Goal: Task Accomplishment & Management: Use online tool/utility

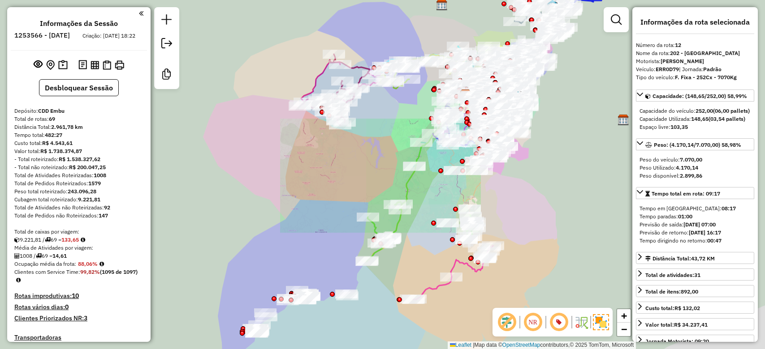
select select "**********"
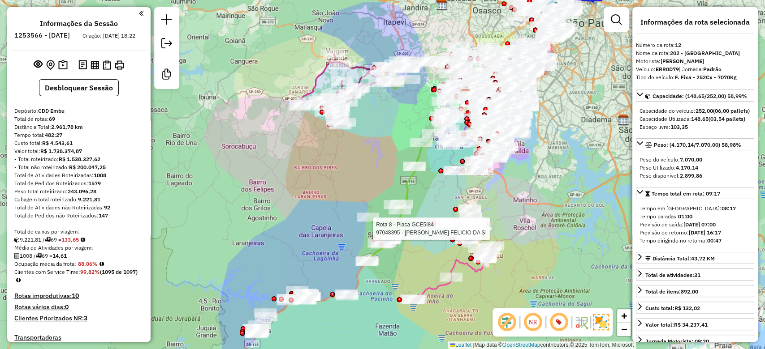
scroll to position [918, 0]
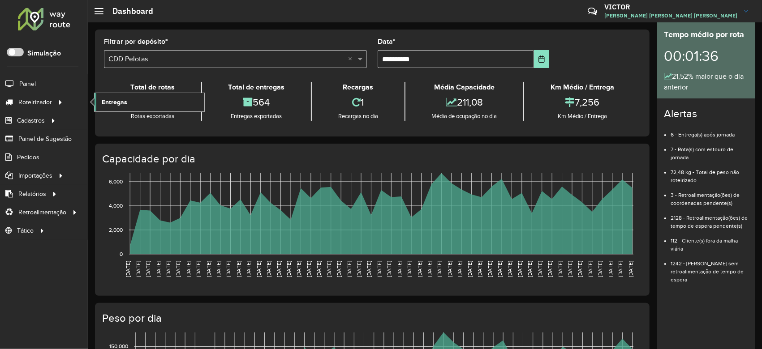
click at [105, 101] on span "Entregas" at bounding box center [115, 102] width 26 height 9
click at [114, 107] on link "Entregas" at bounding box center [150, 102] width 110 height 18
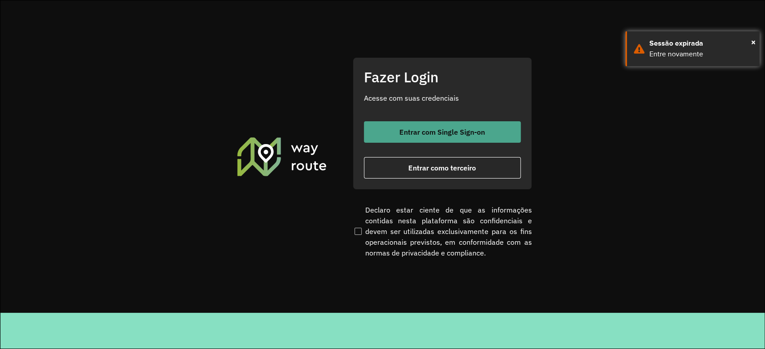
click at [393, 141] on button "Entrar com Single Sign-on" at bounding box center [442, 132] width 157 height 22
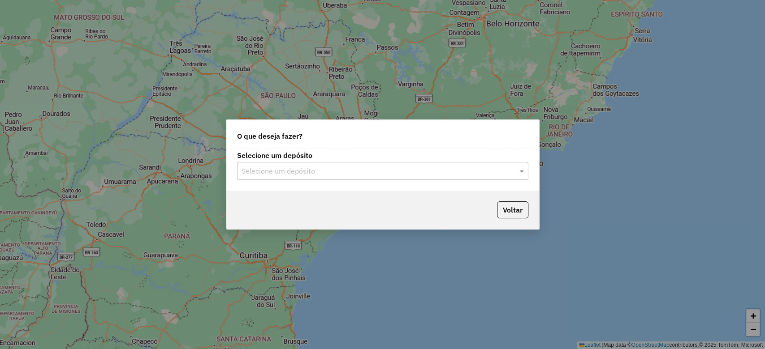
click at [299, 175] on input "text" at bounding box center [373, 171] width 264 height 11
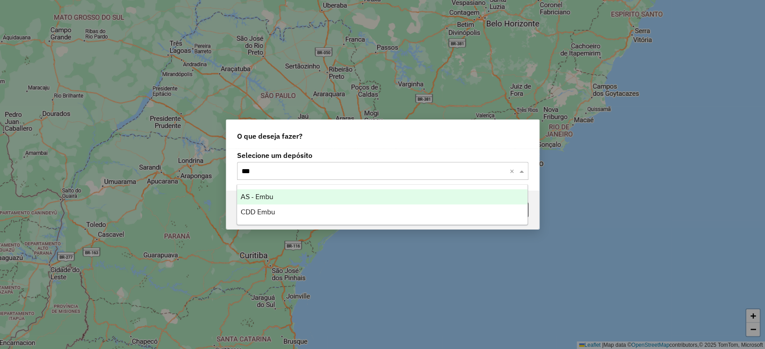
type input "****"
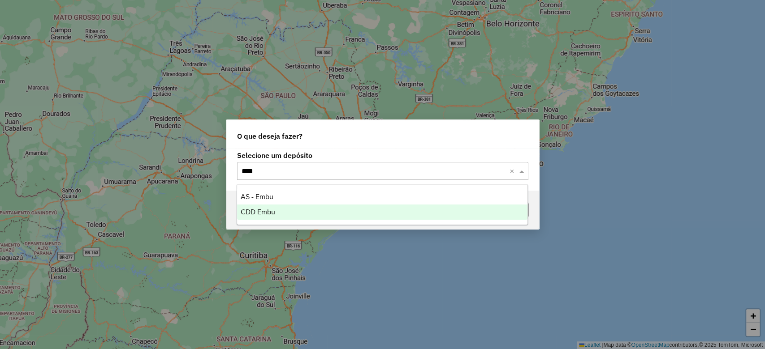
click at [298, 210] on div "CDD Embu" at bounding box center [382, 212] width 290 height 15
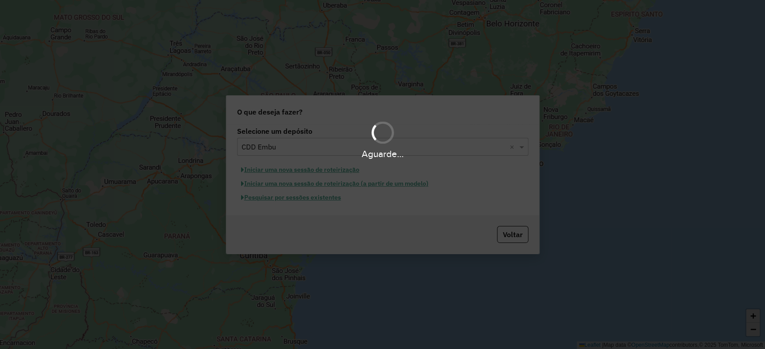
click at [325, 204] on div "Aguarde..." at bounding box center [382, 174] width 765 height 349
click at [325, 195] on div "Aguarde..." at bounding box center [382, 174] width 765 height 349
click at [326, 199] on div "Aguarde..." at bounding box center [382, 174] width 765 height 349
click at [326, 198] on div "Aguarde..." at bounding box center [382, 174] width 765 height 349
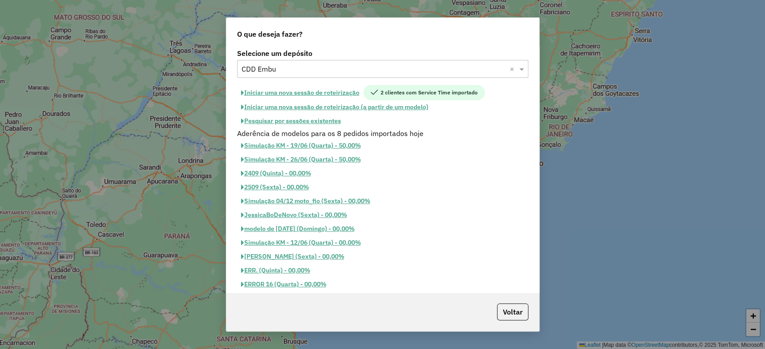
click at [319, 122] on button "Pesquisar por sessões existentes" at bounding box center [291, 121] width 108 height 14
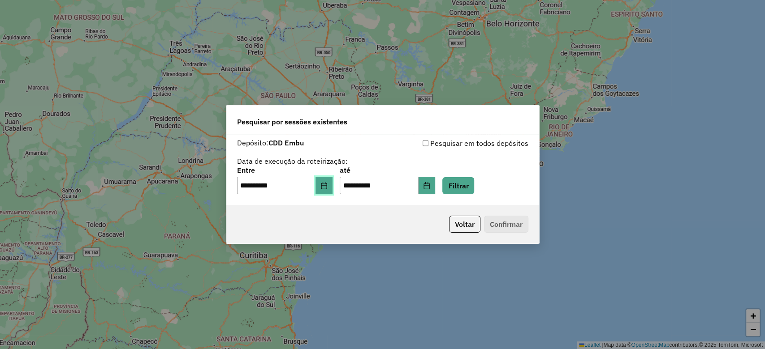
click at [327, 185] on icon "Choose Date" at bounding box center [324, 185] width 6 height 7
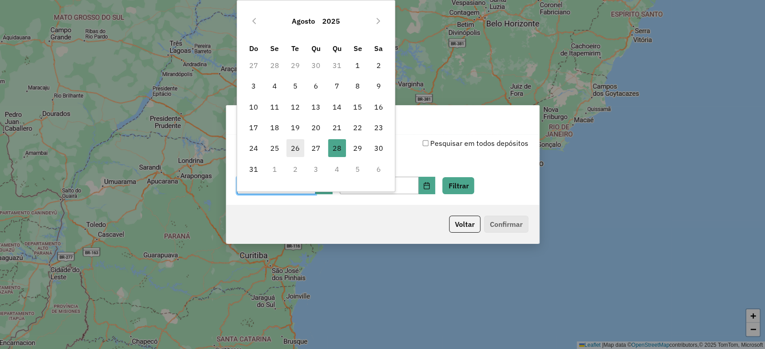
click at [294, 152] on span "26" at bounding box center [295, 148] width 18 height 18
type input "**********"
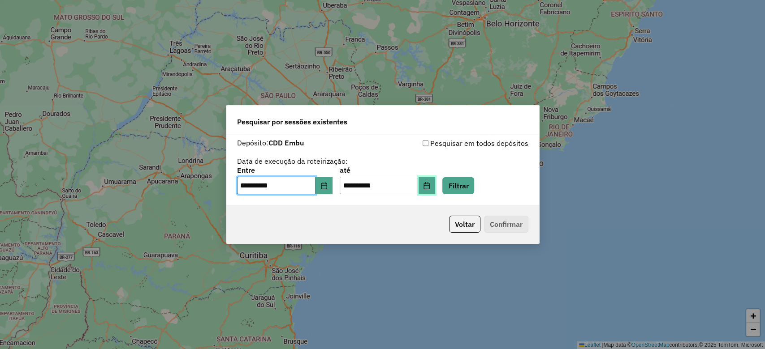
click at [434, 190] on button "Choose Date" at bounding box center [426, 186] width 17 height 18
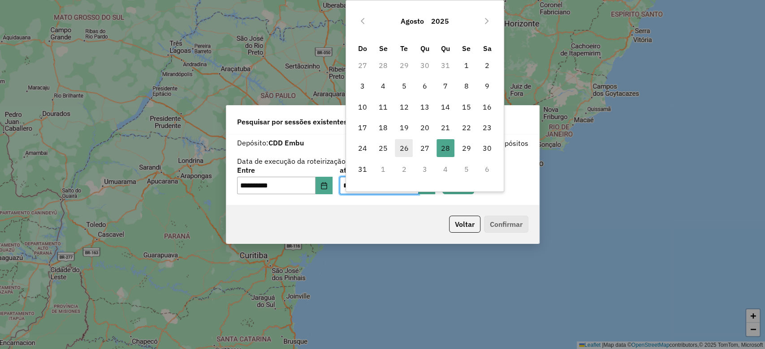
click at [405, 148] on span "26" at bounding box center [404, 148] width 18 height 18
type input "**********"
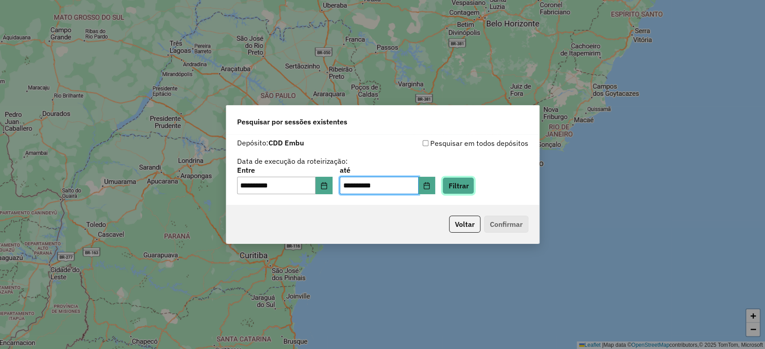
click at [464, 182] on button "Filtrar" at bounding box center [458, 185] width 32 height 17
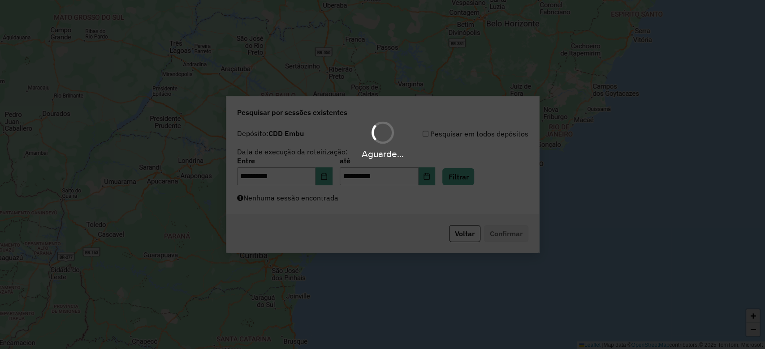
click at [286, 196] on div "Aguarde..." at bounding box center [382, 174] width 765 height 349
click at [287, 206] on div "Aguarde..." at bounding box center [382, 174] width 765 height 349
click at [305, 213] on div "Aguarde..." at bounding box center [382, 174] width 765 height 349
click at [304, 201] on div "Aguarde..." at bounding box center [382, 174] width 765 height 349
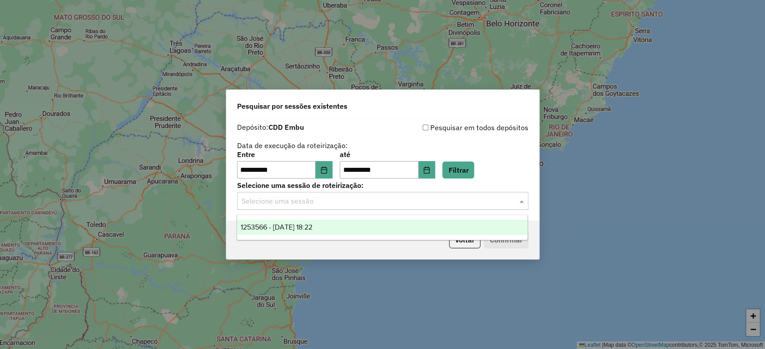
click at [333, 200] on input "text" at bounding box center [373, 201] width 264 height 11
click at [312, 226] on span "1253566 - 26/08/2025 18:22" at bounding box center [277, 228] width 72 height 8
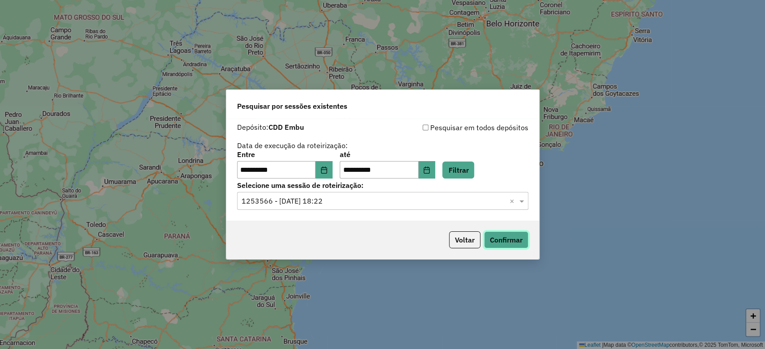
click at [505, 237] on button "Confirmar" at bounding box center [506, 240] width 44 height 17
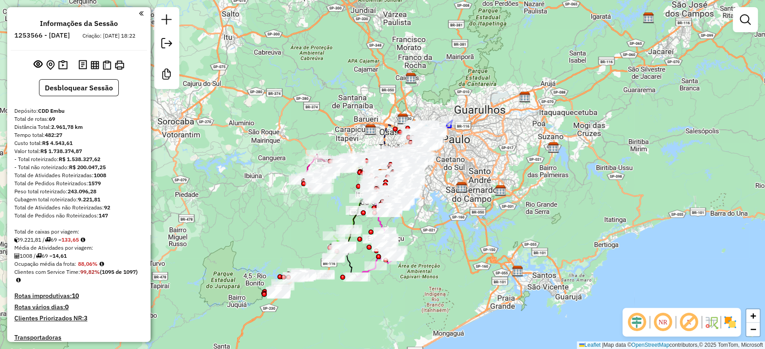
click at [635, 316] on em at bounding box center [637, 323] width 22 height 22
click at [686, 319] on em at bounding box center [689, 323] width 22 height 22
click at [726, 323] on img at bounding box center [730, 322] width 14 height 14
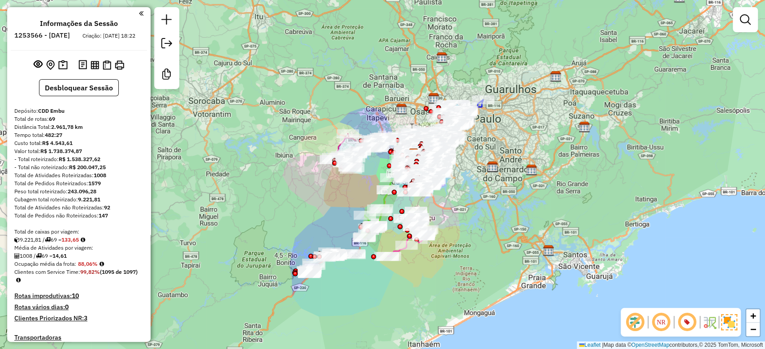
drag, startPoint x: 455, startPoint y: 233, endPoint x: 484, endPoint y: 213, distance: 35.4
click at [484, 213] on div "Janela de atendimento Grade de atendimento Capacidade Transportadoras Veículos …" at bounding box center [382, 174] width 765 height 349
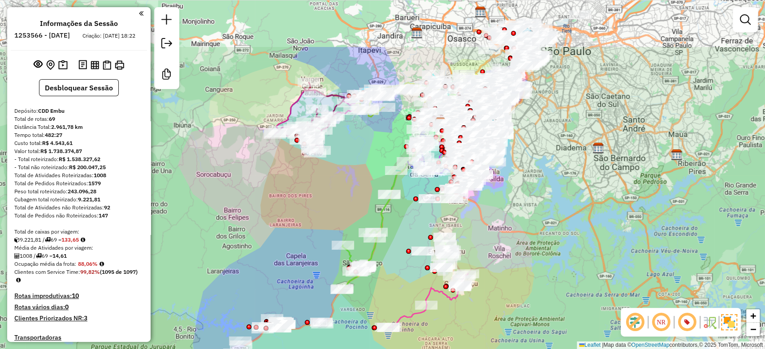
drag, startPoint x: 578, startPoint y: 164, endPoint x: 564, endPoint y: 245, distance: 83.2
click at [564, 245] on div "Janela de atendimento Grade de atendimento Capacidade Transportadoras Veículos …" at bounding box center [382, 174] width 765 height 349
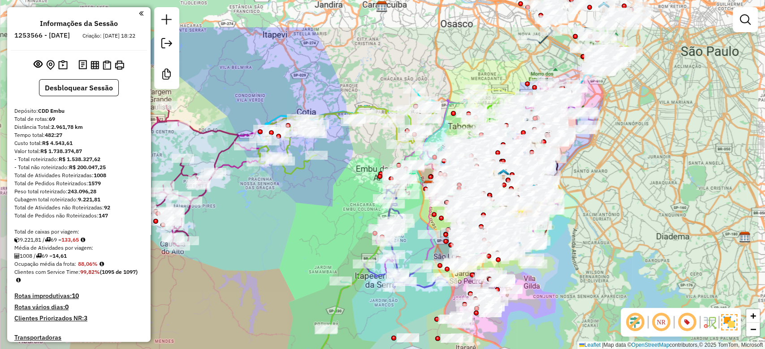
drag, startPoint x: 415, startPoint y: 130, endPoint x: 332, endPoint y: 192, distance: 103.7
click at [332, 192] on div "Janela de atendimento Grade de atendimento Capacidade Transportadoras Veículos …" at bounding box center [382, 174] width 765 height 349
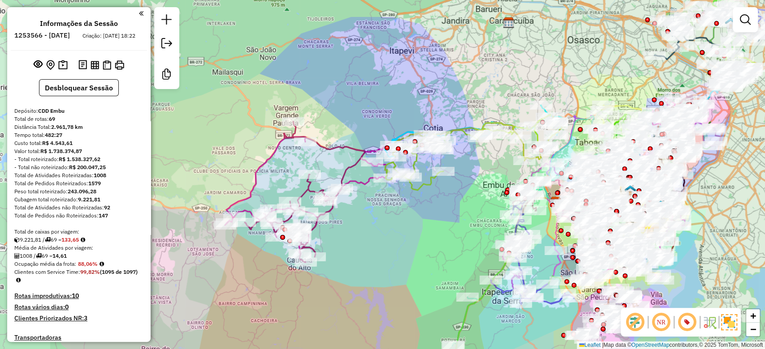
drag, startPoint x: 318, startPoint y: 62, endPoint x: 441, endPoint y: 78, distance: 123.7
click at [441, 78] on div "Janela de atendimento Grade de atendimento Capacidade Transportadoras Veículos …" at bounding box center [382, 174] width 765 height 349
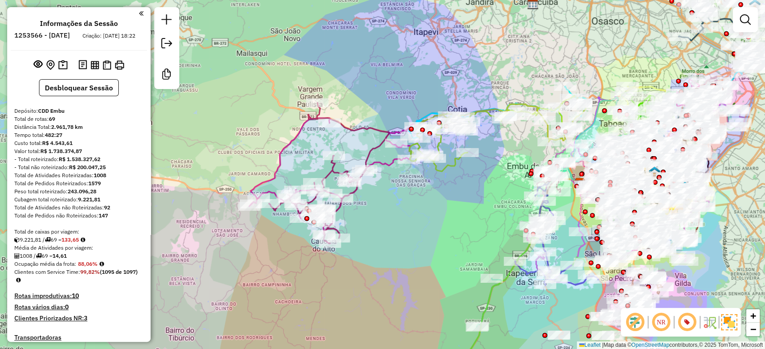
drag, startPoint x: 398, startPoint y: 221, endPoint x: 419, endPoint y: 205, distance: 27.2
click at [419, 205] on div "Janela de atendimento Grade de atendimento Capacidade Transportadoras Veículos …" at bounding box center [382, 174] width 765 height 349
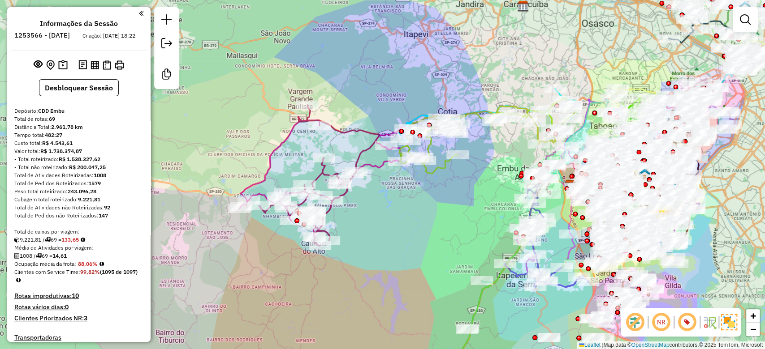
drag, startPoint x: 386, startPoint y: 108, endPoint x: 379, endPoint y: 108, distance: 7.2
click at [379, 108] on div "Janela de atendimento Grade de atendimento Capacidade Transportadoras Veículos …" at bounding box center [382, 174] width 765 height 349
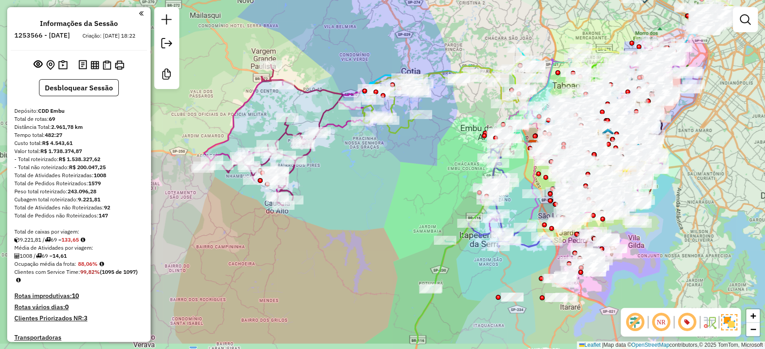
drag, startPoint x: 458, startPoint y: 204, endPoint x: 422, endPoint y: 164, distance: 54.5
click at [422, 164] on div "Janela de atendimento Grade de atendimento Capacidade Transportadoras Veículos …" at bounding box center [382, 174] width 765 height 349
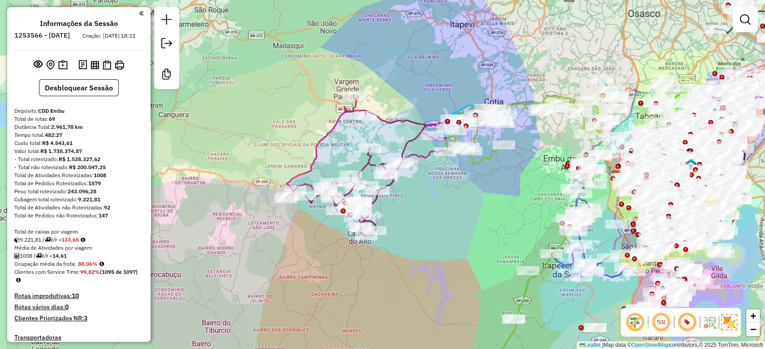
drag, startPoint x: 396, startPoint y: 175, endPoint x: 464, endPoint y: 203, distance: 73.3
click at [464, 203] on div "Janela de atendimento Grade de atendimento Capacidade Transportadoras Veículos …" at bounding box center [382, 174] width 765 height 349
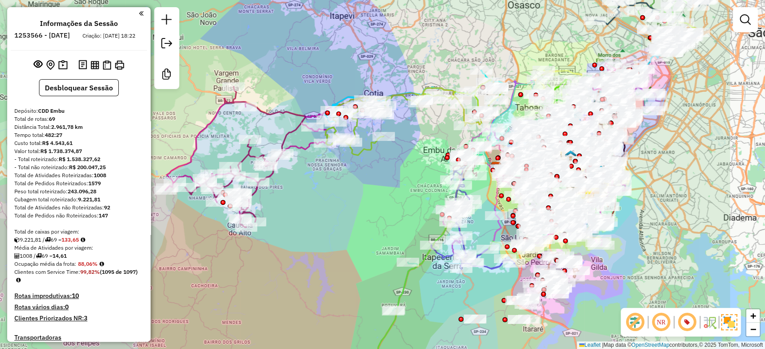
drag, startPoint x: 463, startPoint y: 198, endPoint x: 352, endPoint y: 190, distance: 111.4
click at [352, 190] on div "Janela de atendimento Grade de atendimento Capacidade Transportadoras Veículos …" at bounding box center [382, 174] width 765 height 349
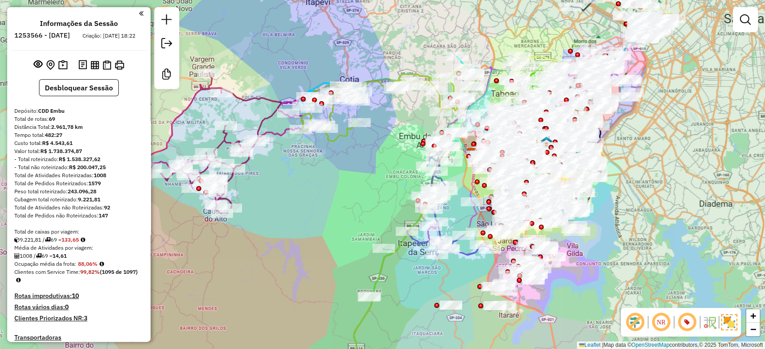
drag, startPoint x: 416, startPoint y: 210, endPoint x: 392, endPoint y: 196, distance: 27.9
click at [392, 196] on div "Janela de atendimento Grade de atendimento Capacidade Transportadoras Veículos …" at bounding box center [382, 174] width 765 height 349
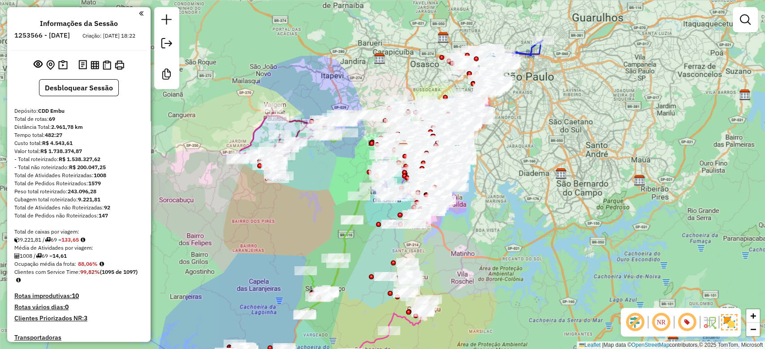
drag, startPoint x: 389, startPoint y: 194, endPoint x: 361, endPoint y: 168, distance: 38.7
click at [361, 168] on div "Janela de atendimento Grade de atendimento Capacidade Transportadoras Veículos …" at bounding box center [382, 174] width 765 height 349
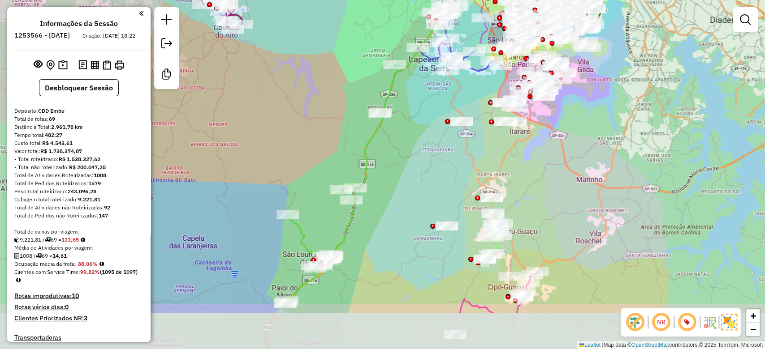
drag, startPoint x: 352, startPoint y: 232, endPoint x: 403, endPoint y: 162, distance: 86.3
click at [403, 162] on div "Janela de atendimento Grade de atendimento Capacidade Transportadoras Veículos …" at bounding box center [382, 174] width 765 height 349
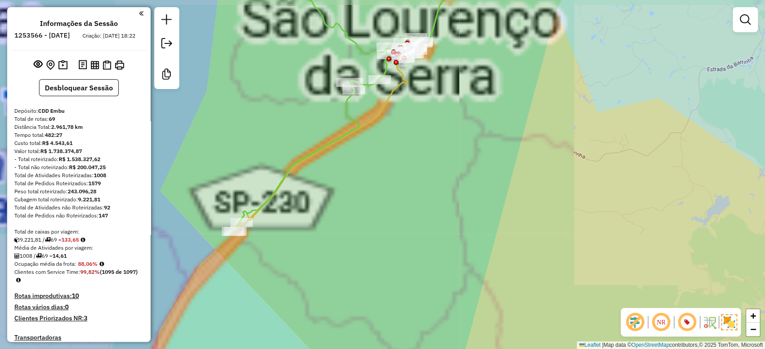
drag, startPoint x: 435, startPoint y: 119, endPoint x: 378, endPoint y: 258, distance: 149.8
click at [378, 258] on div "Janela de atendimento Grade de atendimento Capacidade Transportadoras Veículos …" at bounding box center [382, 174] width 765 height 349
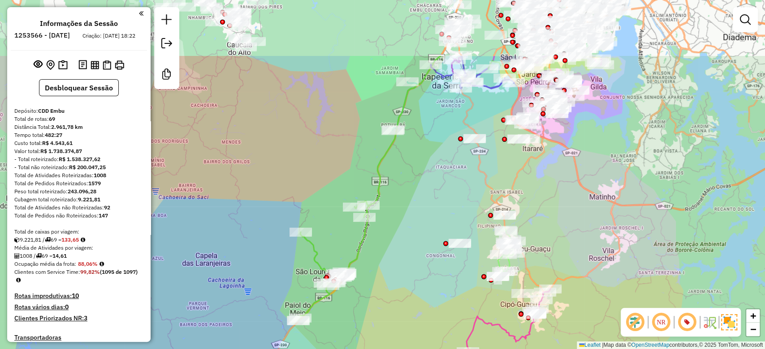
drag, startPoint x: 435, startPoint y: 91, endPoint x: 383, endPoint y: 265, distance: 181.4
click at [384, 264] on div "Janela de atendimento Grade de atendimento Capacidade Transportadoras Veículos …" at bounding box center [382, 174] width 765 height 349
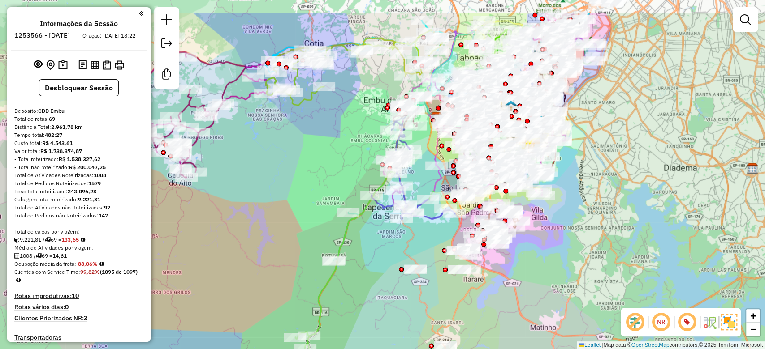
drag, startPoint x: 391, startPoint y: 241, endPoint x: 375, endPoint y: 258, distance: 22.5
click at [375, 258] on div "Janela de atendimento Grade de atendimento Capacidade Transportadoras Veículos …" at bounding box center [382, 174] width 765 height 349
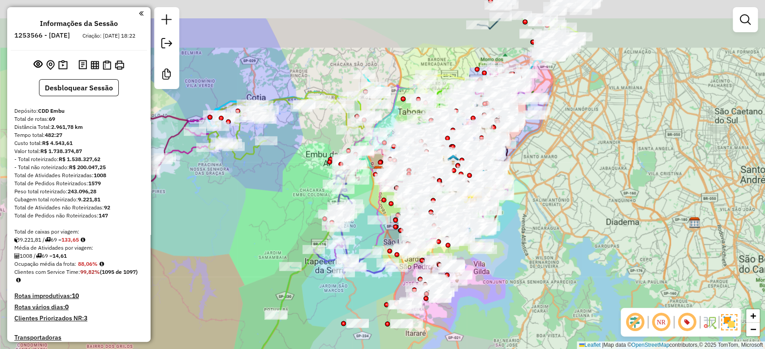
drag, startPoint x: 643, startPoint y: 245, endPoint x: 570, endPoint y: 218, distance: 78.1
click at [584, 301] on div "Janela de atendimento Grade de atendimento Capacidade Transportadoras Veículos …" at bounding box center [382, 174] width 765 height 349
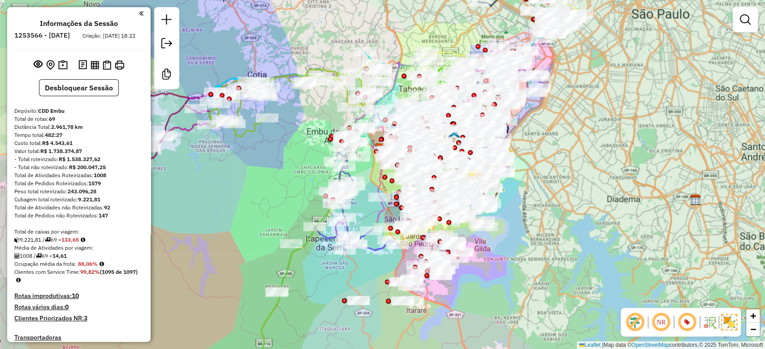
drag, startPoint x: 566, startPoint y: 198, endPoint x: 569, endPoint y: 173, distance: 25.3
click at [569, 173] on div "Janela de atendimento Grade de atendimento Capacidade Transportadoras Veículos …" at bounding box center [382, 174] width 765 height 349
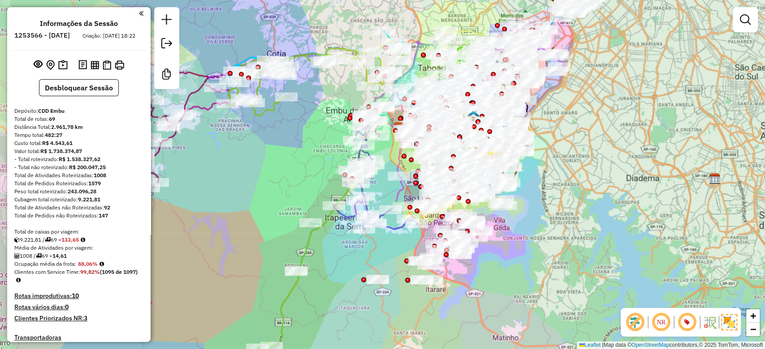
drag, startPoint x: 547, startPoint y: 212, endPoint x: 567, endPoint y: 191, distance: 28.2
click at [567, 191] on div "Janela de atendimento Grade de atendimento Capacidade Transportadoras Veículos …" at bounding box center [382, 174] width 765 height 349
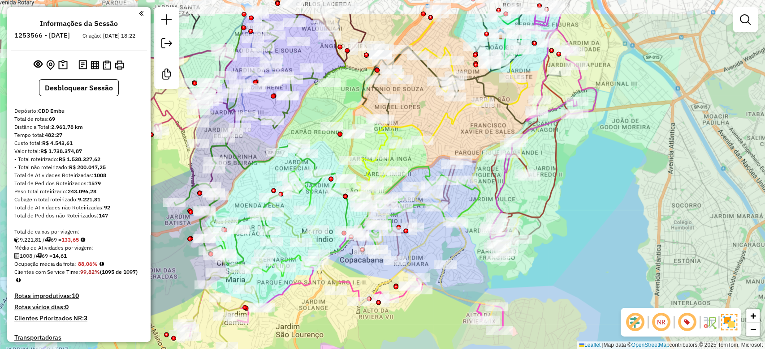
drag, startPoint x: 542, startPoint y: 165, endPoint x: 577, endPoint y: 215, distance: 61.0
click at [577, 215] on div "Janela de atendimento Grade de atendimento Capacidade Transportadoras Veículos …" at bounding box center [382, 174] width 765 height 349
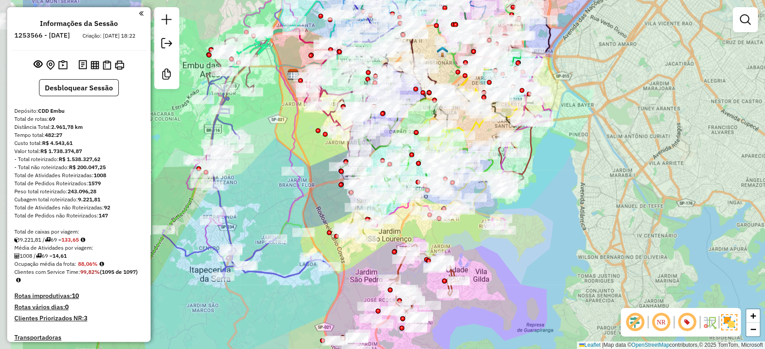
drag, startPoint x: 569, startPoint y: 220, endPoint x: 615, endPoint y: 204, distance: 48.0
click at [615, 204] on div "Janela de atendimento Grade de atendimento Capacidade Transportadoras Veículos …" at bounding box center [382, 174] width 765 height 349
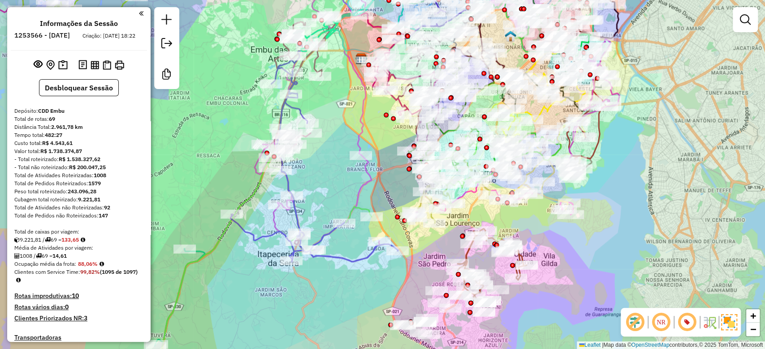
drag, startPoint x: 613, startPoint y: 226, endPoint x: 633, endPoint y: 220, distance: 20.7
click at [633, 220] on div "Janela de atendimento Grade de atendimento Capacidade Transportadoras Veículos …" at bounding box center [382, 174] width 765 height 349
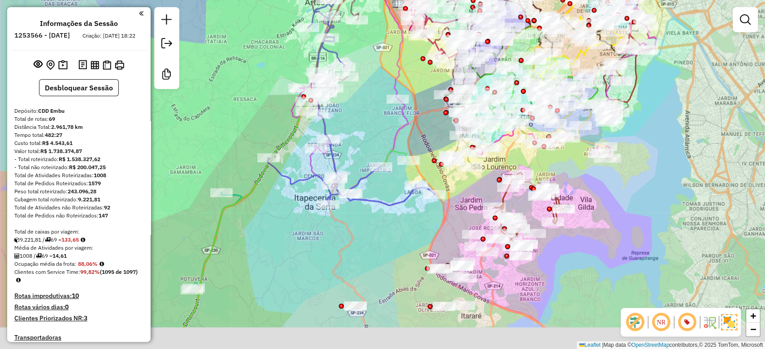
drag, startPoint x: 238, startPoint y: 304, endPoint x: 382, endPoint y: 107, distance: 243.9
click at [375, 113] on div "Janela de atendimento Grade de atendimento Capacidade Transportadoras Veículos …" at bounding box center [382, 174] width 765 height 349
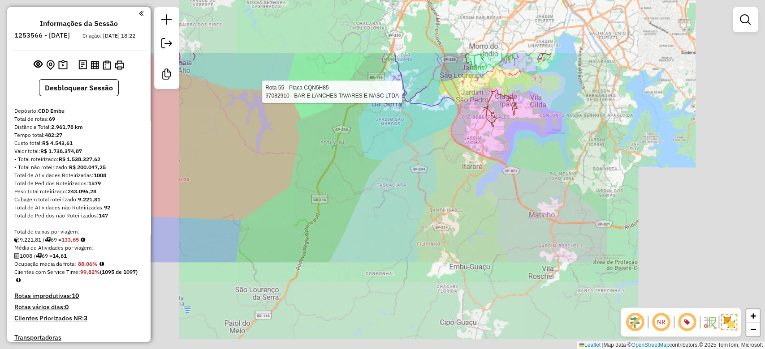
click at [357, 206] on div "Rota 55 - Placa CQN5H85 97082910 - BAR E LANCHES TAVARES E NASC LTDA Janela de …" at bounding box center [382, 174] width 765 height 349
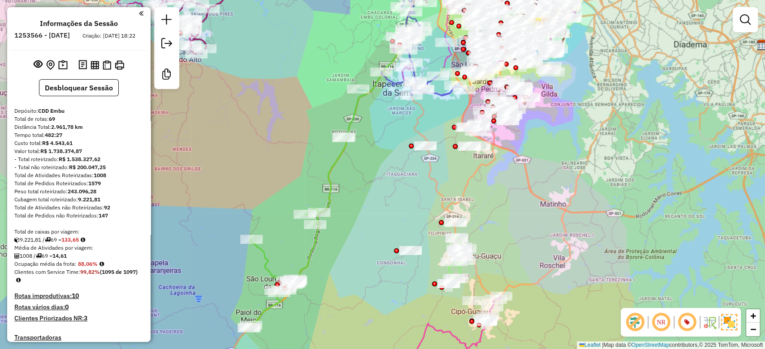
drag, startPoint x: 357, startPoint y: 206, endPoint x: 368, endPoint y: 195, distance: 15.5
click at [368, 195] on div "Janela de atendimento Grade de atendimento Capacidade Transportadoras Veículos …" at bounding box center [382, 174] width 765 height 349
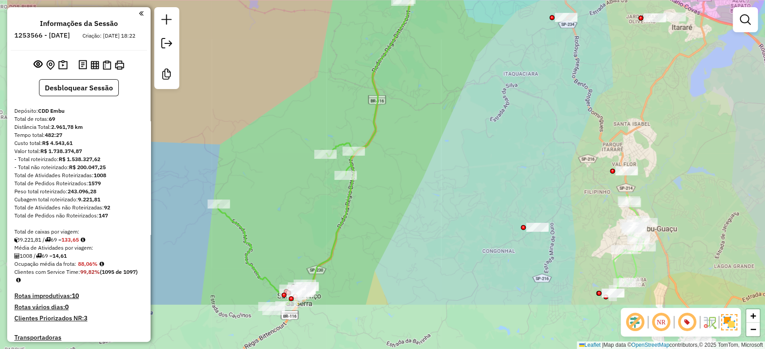
drag, startPoint x: 368, startPoint y: 195, endPoint x: 454, endPoint y: 112, distance: 119.1
click at [453, 114] on div "Janela de atendimento Grade de atendimento Capacidade Transportadoras Veículos …" at bounding box center [382, 174] width 765 height 349
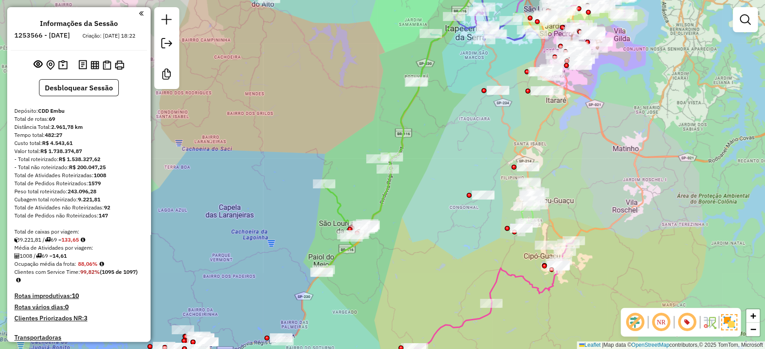
drag, startPoint x: 463, startPoint y: 111, endPoint x: 450, endPoint y: 138, distance: 29.5
click at [450, 138] on div "Janela de atendimento Grade de atendimento Capacidade Transportadoras Veículos …" at bounding box center [382, 174] width 765 height 349
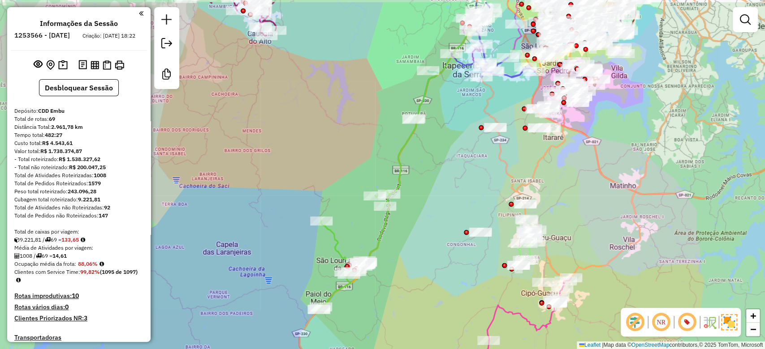
drag, startPoint x: 443, startPoint y: 160, endPoint x: 437, endPoint y: 206, distance: 46.5
click at [437, 206] on div "Janela de atendimento Grade de atendimento Capacidade Transportadoras Veículos …" at bounding box center [382, 174] width 765 height 349
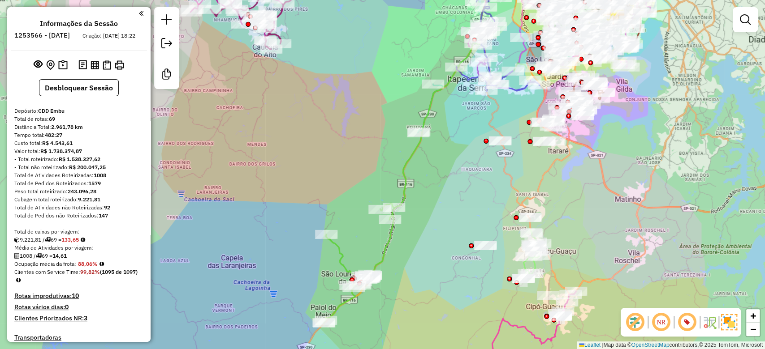
drag, startPoint x: 442, startPoint y: 175, endPoint x: 444, endPoint y: 189, distance: 14.1
click at [444, 189] on div "Janela de atendimento Grade de atendimento Capacidade Transportadoras Veículos …" at bounding box center [382, 174] width 765 height 349
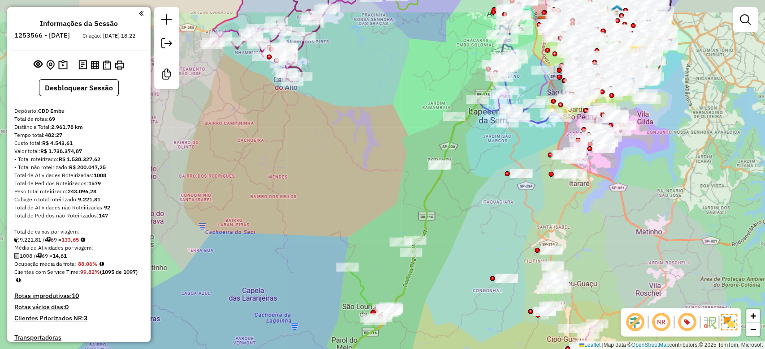
drag, startPoint x: 445, startPoint y: 178, endPoint x: 474, endPoint y: 221, distance: 51.8
click at [474, 221] on div "Janela de atendimento Grade de atendimento Capacidade Transportadoras Veículos …" at bounding box center [382, 174] width 765 height 349
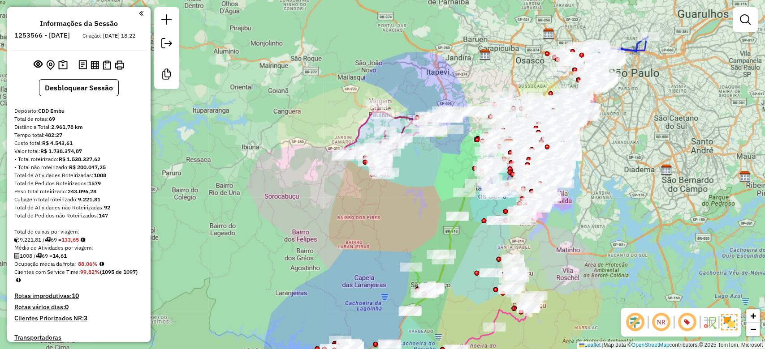
drag, startPoint x: 421, startPoint y: 161, endPoint x: 416, endPoint y: 180, distance: 19.5
click at [416, 180] on div "Janela de atendimento Grade de atendimento Capacidade Transportadoras Veículos …" at bounding box center [382, 174] width 765 height 349
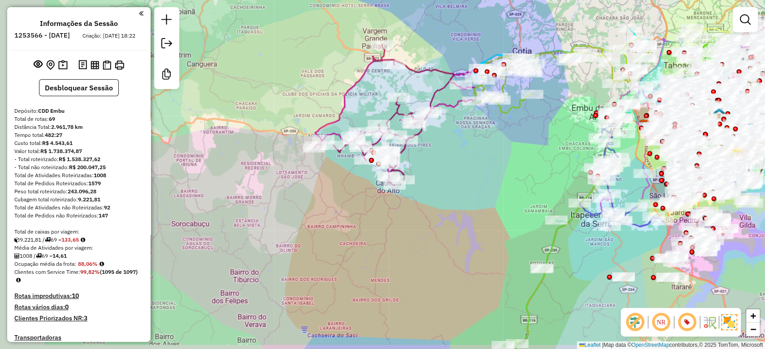
drag, startPoint x: 486, startPoint y: 150, endPoint x: 561, endPoint y: 139, distance: 75.6
click at [561, 139] on div "Janela de atendimento Grade de atendimento Capacidade Transportadoras Veículos …" at bounding box center [382, 174] width 765 height 349
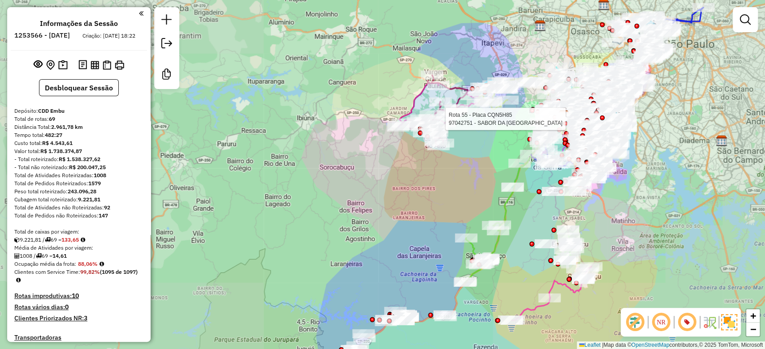
drag, startPoint x: 508, startPoint y: 177, endPoint x: 651, endPoint y: 203, distance: 145.3
click at [483, 149] on div "Rota 55 - Placa CQN5H85 97042751 - SABOR DA VILA RODOVI Janela de atendimento G…" at bounding box center [382, 174] width 765 height 349
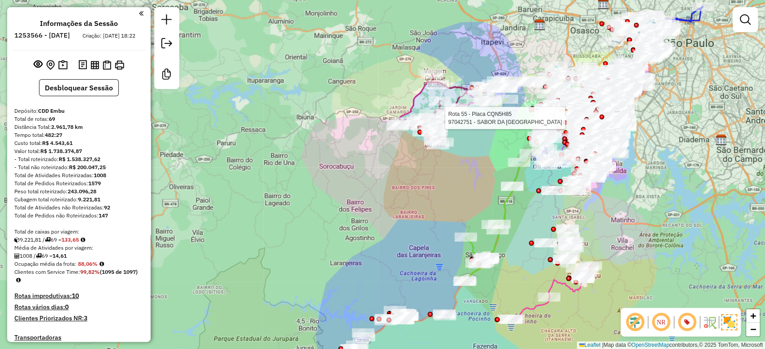
click at [651, 203] on div "Rota 55 - Placa CQN5H85 97042751 - SABOR DA VILA RODOVI Janela de atendimento G…" at bounding box center [382, 174] width 765 height 349
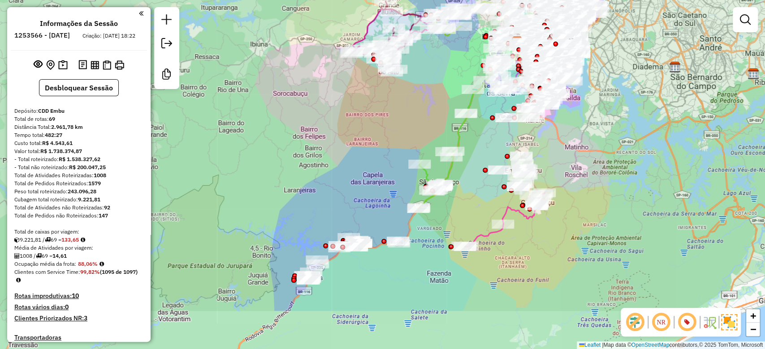
drag, startPoint x: 378, startPoint y: 166, endPoint x: 343, endPoint y: 168, distance: 35.4
click at [343, 168] on div "Janela de atendimento Grade de atendimento Capacidade Transportadoras Veículos …" at bounding box center [382, 174] width 765 height 349
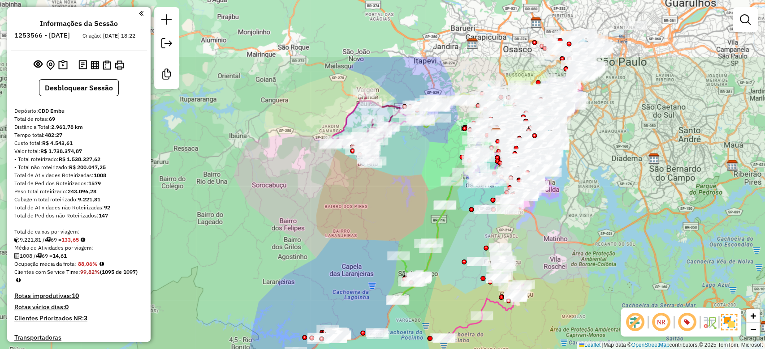
drag, startPoint x: 469, startPoint y: 154, endPoint x: 441, endPoint y: 242, distance: 92.8
click at [453, 257] on div "Janela de atendimento Grade de atendimento Capacidade Transportadoras Veículos …" at bounding box center [382, 174] width 765 height 349
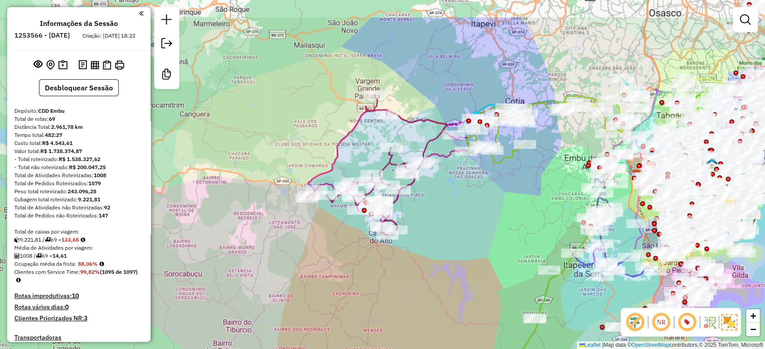
drag, startPoint x: 507, startPoint y: 166, endPoint x: 488, endPoint y: 219, distance: 55.7
click at [488, 219] on div "Janela de atendimento Grade de atendimento Capacidade Transportadoras Veículos …" at bounding box center [382, 174] width 765 height 349
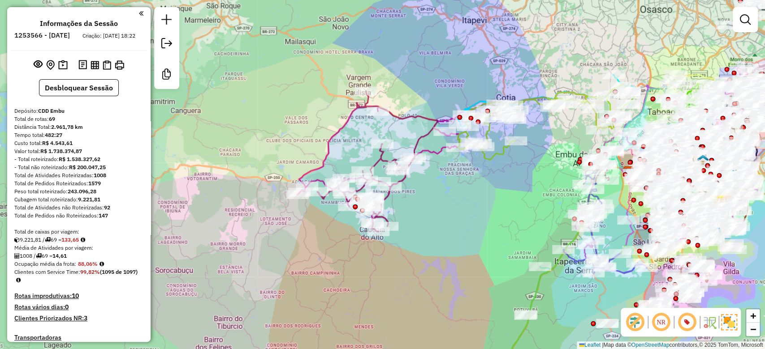
drag, startPoint x: 487, startPoint y: 217, endPoint x: 478, endPoint y: 213, distance: 9.6
click at [478, 213] on div "Janela de atendimento Grade de atendimento Capacidade Transportadoras Veículos …" at bounding box center [382, 174] width 765 height 349
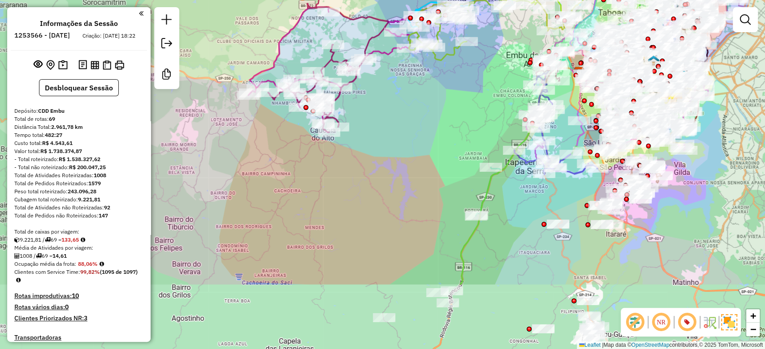
drag, startPoint x: 496, startPoint y: 219, endPoint x: 419, endPoint y: -24, distance: 254.7
click at [419, 0] on html "Aguarde... Pop-up bloqueado! Seu navegador bloqueou automáticamente a abertura …" at bounding box center [382, 174] width 765 height 349
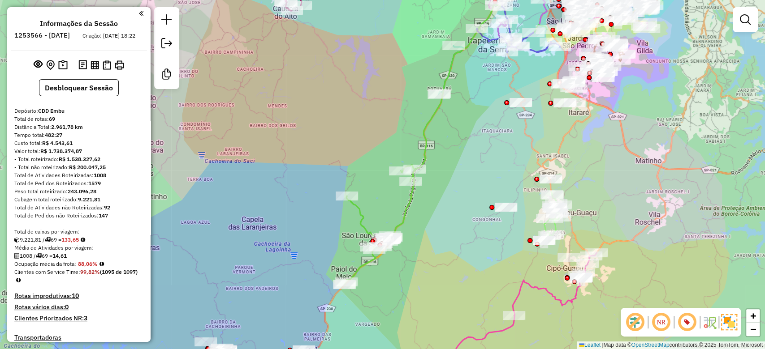
drag, startPoint x: 467, startPoint y: 123, endPoint x: 434, endPoint y: 242, distance: 123.7
click at [434, 242] on div "Janela de atendimento Grade de atendimento Capacidade Transportadoras Veículos …" at bounding box center [382, 174] width 765 height 349
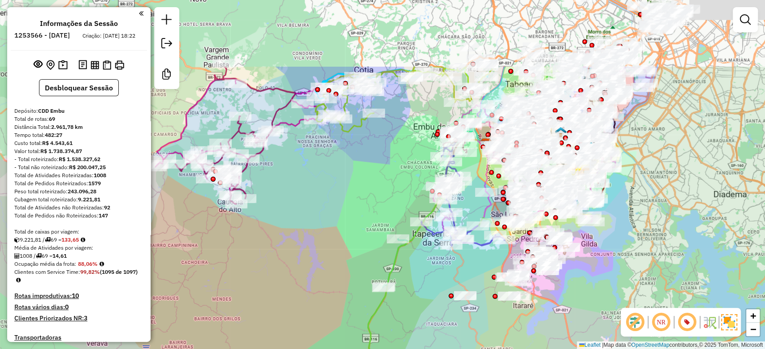
drag, startPoint x: 457, startPoint y: 169, endPoint x: 405, endPoint y: 217, distance: 70.4
click at [426, 271] on div "Janela de atendimento Grade de atendimento Capacidade Transportadoras Veículos …" at bounding box center [382, 174] width 765 height 349
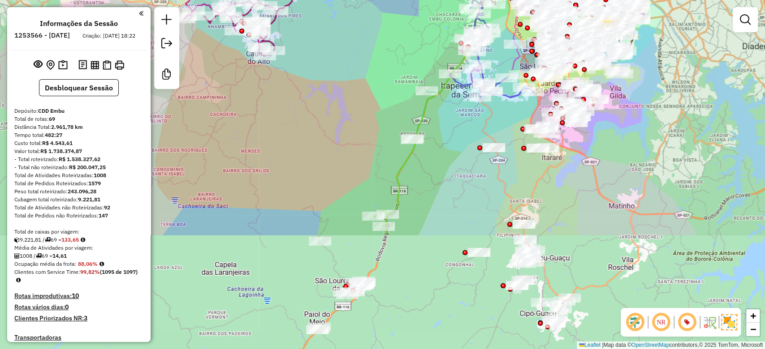
drag, startPoint x: 393, startPoint y: 109, endPoint x: 394, endPoint y: 43, distance: 66.3
click at [394, 39] on div "Janela de atendimento Grade de atendimento Capacidade Transportadoras Veículos …" at bounding box center [382, 174] width 765 height 349
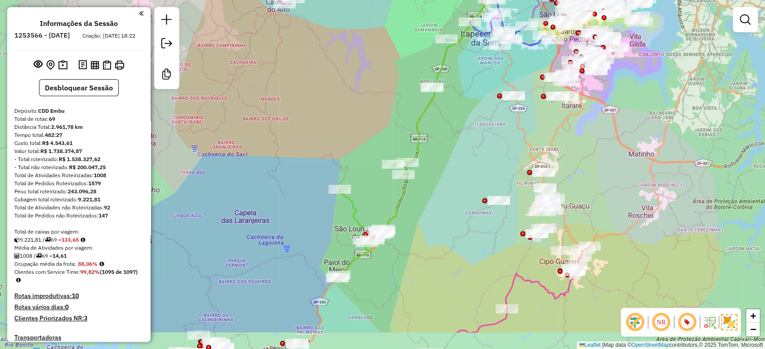
drag, startPoint x: 421, startPoint y: 203, endPoint x: 440, endPoint y: 151, distance: 55.6
click at [440, 151] on div "Rota 26 - Placa CRW6E02 97053715 - 37.922.665 CAMILA SOARES ASSUNCAO Janela de …" at bounding box center [382, 174] width 765 height 349
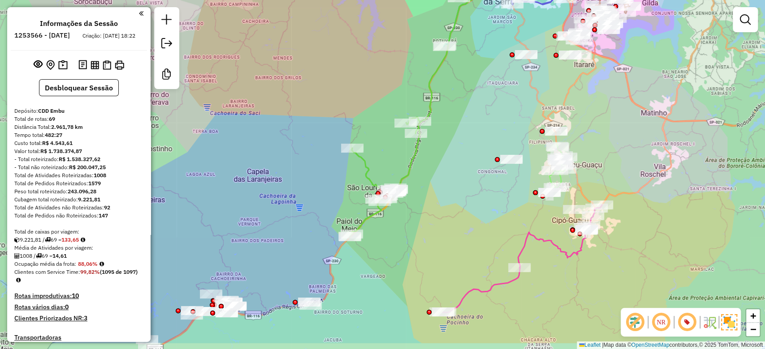
drag, startPoint x: 452, startPoint y: 146, endPoint x: 466, endPoint y: 100, distance: 48.7
click at [465, 102] on div "Rota 26 - Placa CRW6E02 97053715 - 37.922.665 CAMILA SOARES ASSUNCAO Janela de …" at bounding box center [382, 174] width 765 height 349
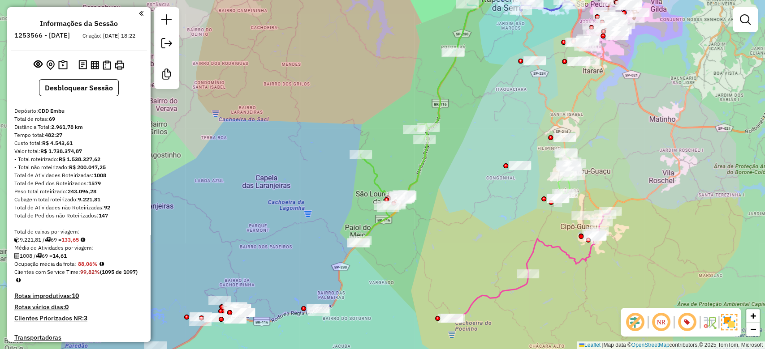
drag, startPoint x: 304, startPoint y: 202, endPoint x: 301, endPoint y: 229, distance: 27.1
click at [301, 229] on div "Rota 26 - Placa CRW6E02 97053715 - 37.922.665 CAMILA SOARES ASSUNCAO Janela de …" at bounding box center [382, 174] width 765 height 349
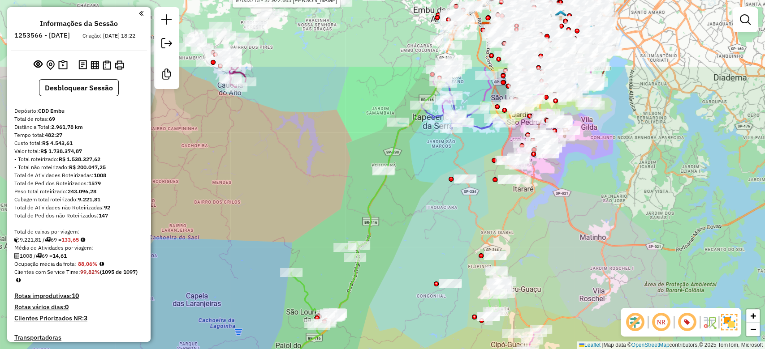
drag, startPoint x: 483, startPoint y: 134, endPoint x: 424, endPoint y: 235, distance: 117.6
click at [424, 235] on div "Rota 26 - Placa CRW6E02 97053715 - 37.922.665 CAMILA SOARES ASSUNCAO Janela de …" at bounding box center [382, 174] width 765 height 349
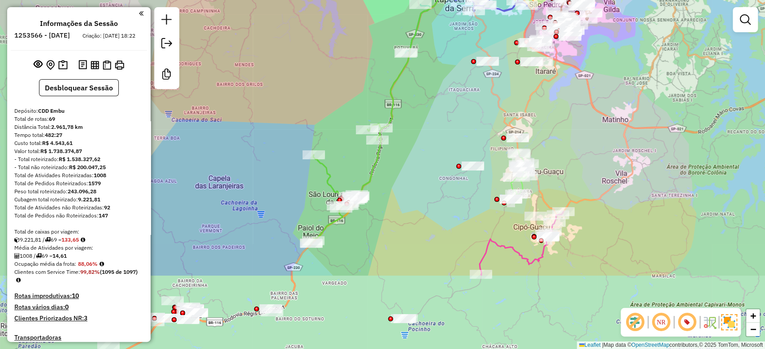
drag, startPoint x: 590, startPoint y: 241, endPoint x: 629, endPoint y: 133, distance: 115.8
click at [629, 133] on div "Rota 26 - Placa CRW6E02 97053715 - 37.922.665 CAMILA SOARES ASSUNCAO Janela de …" at bounding box center [382, 174] width 765 height 349
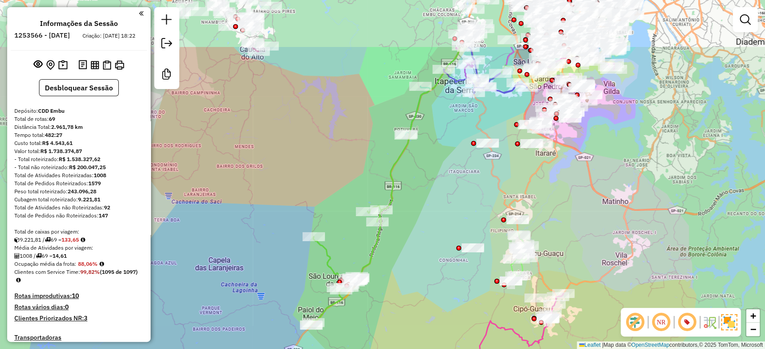
drag, startPoint x: 420, startPoint y: 125, endPoint x: 420, endPoint y: 208, distance: 82.9
click at [420, 208] on div "Rota 26 - Placa CRW6E02 97053715 - 37.922.665 CAMILA SOARES ASSUNCAO Janela de …" at bounding box center [382, 174] width 765 height 349
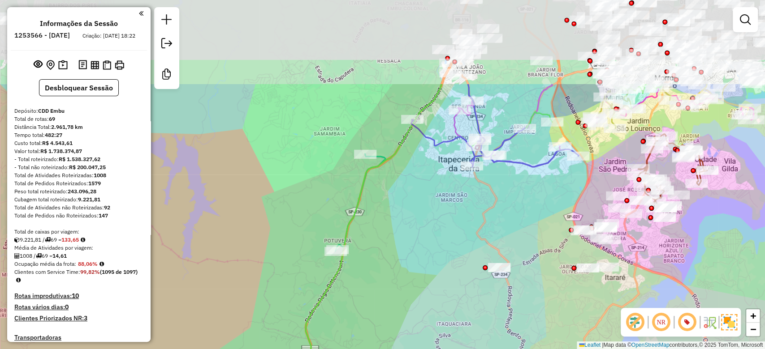
drag, startPoint x: 462, startPoint y: 154, endPoint x: 447, endPoint y: 242, distance: 89.6
click at [447, 242] on div "Rota 26 - Placa CRW6E02 97053715 - 37.922.665 CAMILA SOARES ASSUNCAO Janela de …" at bounding box center [382, 174] width 765 height 349
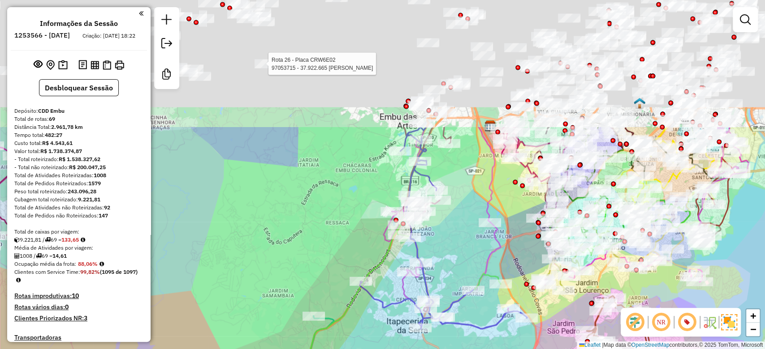
drag, startPoint x: 478, startPoint y: 191, endPoint x: 413, endPoint y: 378, distance: 197.2
click at [413, 349] on html "Aguarde... Pop-up bloqueado! Seu navegador bloqueou automáticamente a abertura …" at bounding box center [382, 174] width 765 height 349
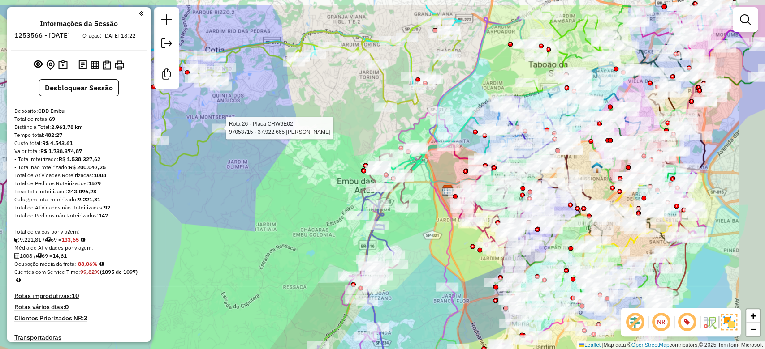
click at [480, 51] on icon at bounding box center [469, 100] width 112 height 167
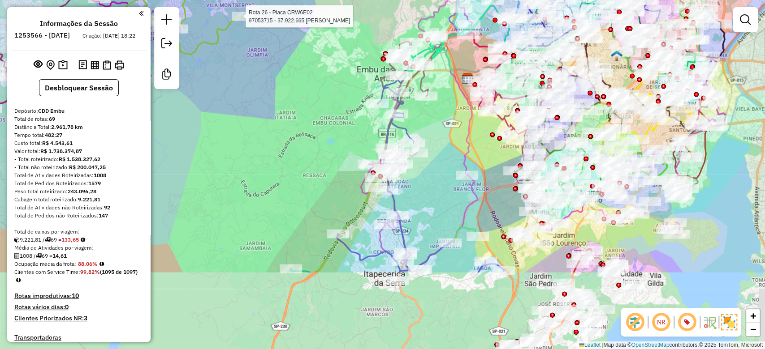
drag, startPoint x: 271, startPoint y: 301, endPoint x: 306, endPoint y: 111, distance: 193.7
click at [306, 112] on div "Rota 26 - Placa CRW6E02 97053715 - 37.922.665 CAMILA SOARES ASSUNCAO Janela de …" at bounding box center [382, 174] width 765 height 349
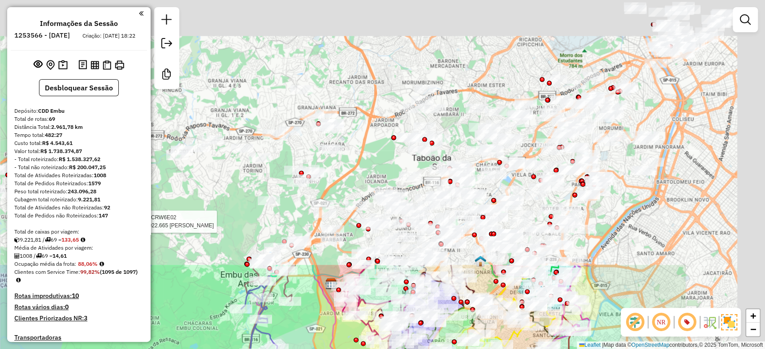
drag, startPoint x: 454, startPoint y: 77, endPoint x: 277, endPoint y: 378, distance: 348.8
click at [277, 349] on html "Aguarde... Pop-up bloqueado! Seu navegador bloqueou automáticamente a abertura …" at bounding box center [382, 174] width 765 height 349
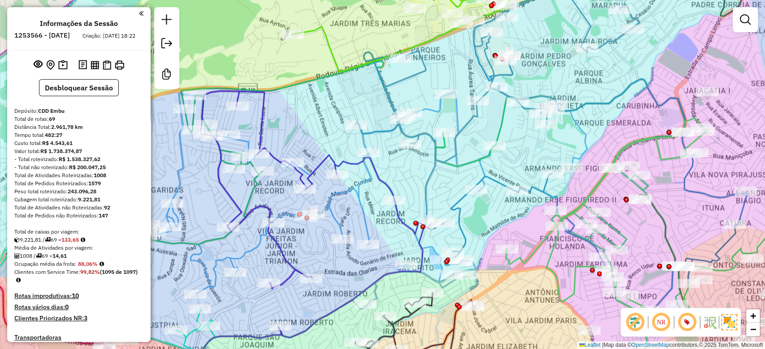
drag, startPoint x: 248, startPoint y: 82, endPoint x: 355, endPoint y: 95, distance: 107.9
click at [354, 95] on icon at bounding box center [403, 200] width 564 height 279
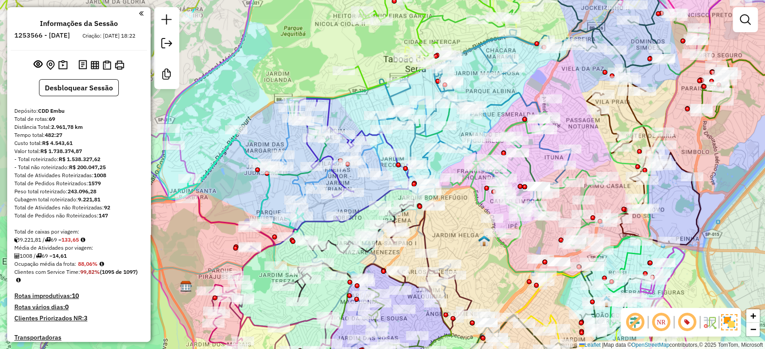
drag, startPoint x: 315, startPoint y: 27, endPoint x: 310, endPoint y: 60, distance: 33.6
click at [310, 60] on div "Rota 26 - Placa CRW6E02 97053715 - 37.922.665 CAMILA SOARES ASSUNCAO Janela de …" at bounding box center [382, 174] width 765 height 349
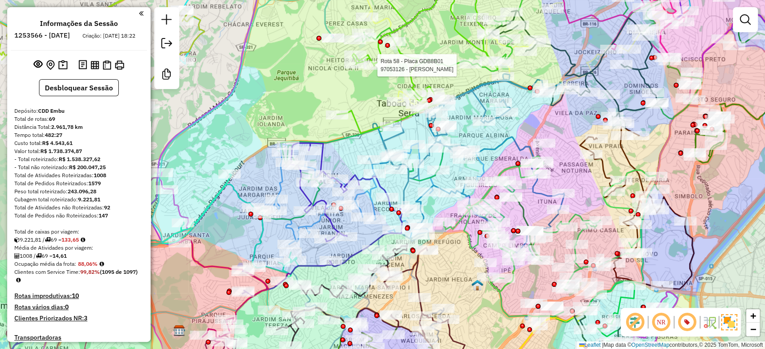
select select "**********"
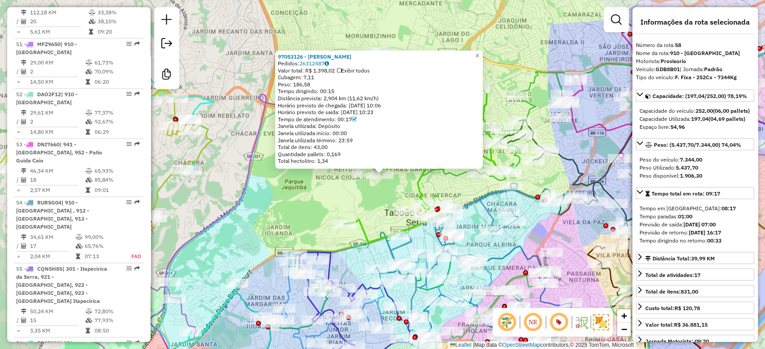
scroll to position [3232, 0]
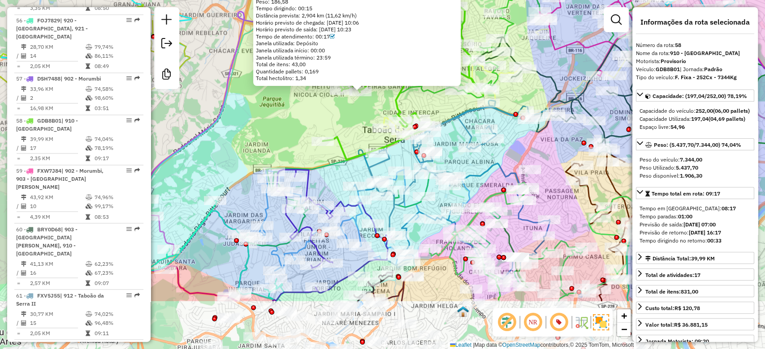
drag, startPoint x: 286, startPoint y: 225, endPoint x: 264, endPoint y: 148, distance: 80.6
click at [261, 125] on div "97053126 - MARIA DE BRITO NUNES NUNES Pedidos: 26312487 Valor total: R$ 1.398,0…" at bounding box center [382, 174] width 765 height 349
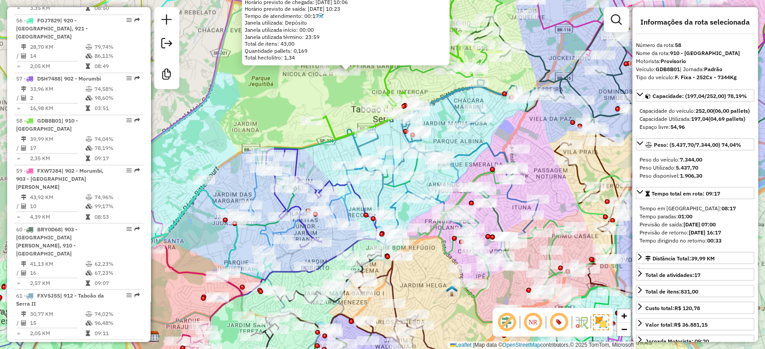
drag, startPoint x: 276, startPoint y: 117, endPoint x: 260, endPoint y: 95, distance: 27.5
click at [248, 89] on div "97053126 - MARIA DE BRITO NUNES NUNES Pedidos: 26312487 Valor total: R$ 1.398,0…" at bounding box center [382, 174] width 765 height 349
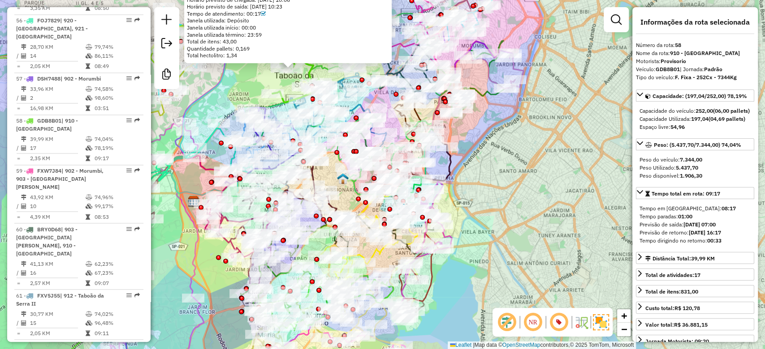
click at [504, 190] on div "97053126 - MARIA DE BRITO NUNES NUNES Pedidos: 26312487 Valor total: R$ 1.398,0…" at bounding box center [382, 174] width 765 height 349
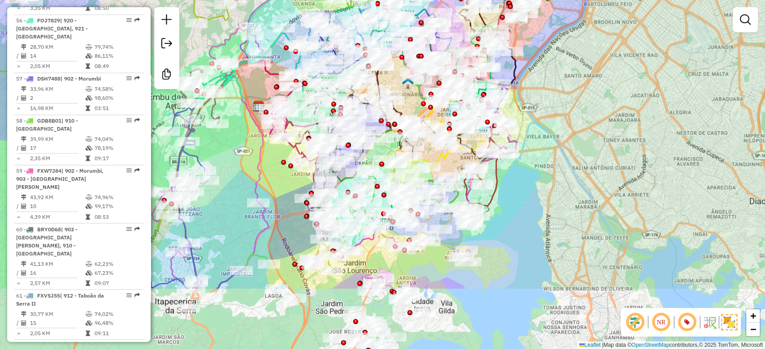
drag, startPoint x: 582, startPoint y: 131, endPoint x: 589, endPoint y: 140, distance: 10.8
click at [589, 140] on div "Janela de atendimento Grade de atendimento Capacidade Transportadoras Veículos …" at bounding box center [382, 174] width 765 height 349
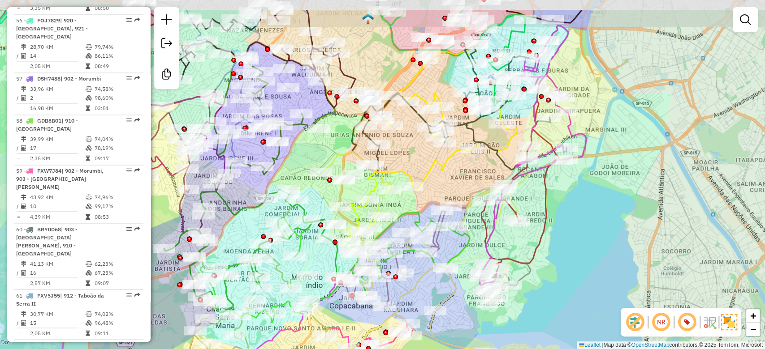
drag, startPoint x: 582, startPoint y: 174, endPoint x: 597, endPoint y: 249, distance: 75.7
click at [597, 249] on div "Janela de atendimento Grade de atendimento Capacidade Transportadoras Veículos …" at bounding box center [382, 174] width 765 height 349
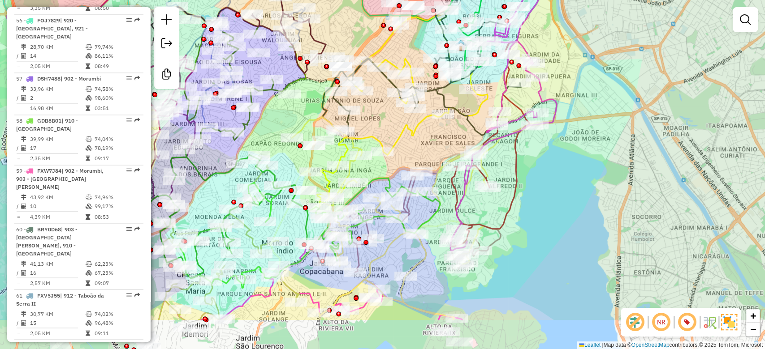
drag, startPoint x: 629, startPoint y: 244, endPoint x: 594, endPoint y: 180, distance: 73.2
click at [594, 180] on div "Janela de atendimento Grade de atendimento Capacidade Transportadoras Veículos …" at bounding box center [382, 174] width 765 height 349
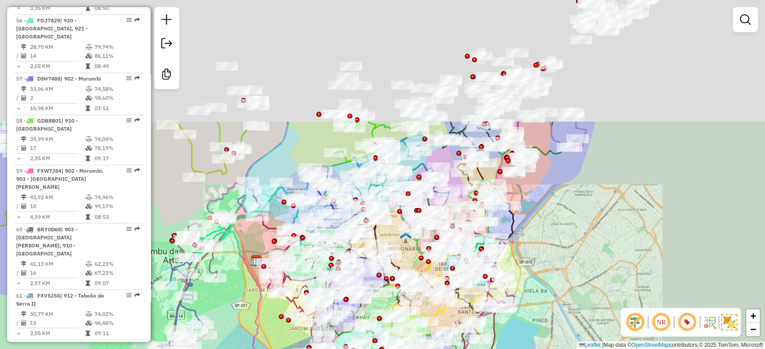
drag, startPoint x: 628, startPoint y: 126, endPoint x: 577, endPoint y: 253, distance: 136.3
click at [577, 253] on div "Janela de atendimento Grade de atendimento Capacidade Transportadoras Veículos …" at bounding box center [382, 174] width 765 height 349
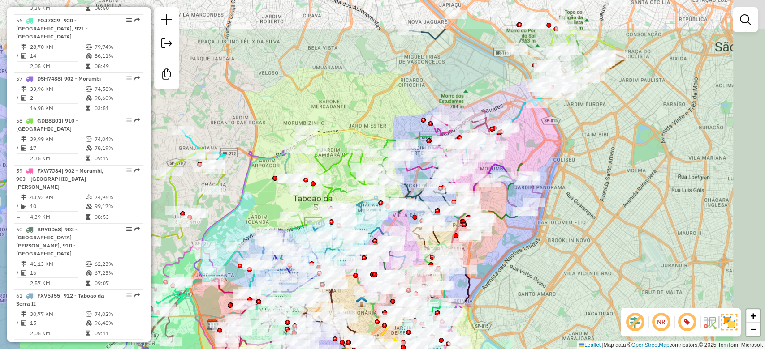
drag, startPoint x: 573, startPoint y: 229, endPoint x: 539, endPoint y: 262, distance: 47.2
click at [539, 262] on div "Janela de atendimento Grade de atendimento Capacidade Transportadoras Veículos …" at bounding box center [382, 174] width 765 height 349
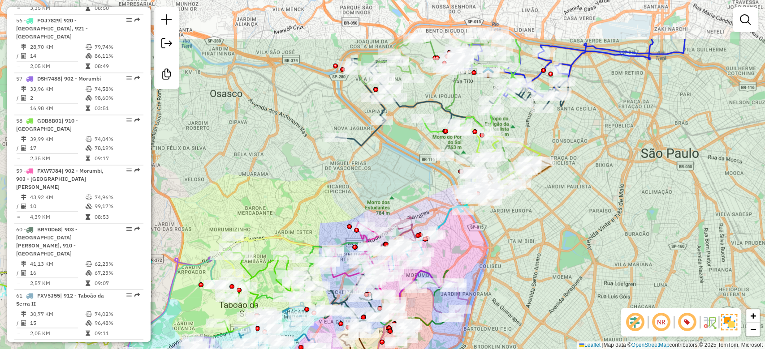
drag, startPoint x: 596, startPoint y: 181, endPoint x: 556, endPoint y: 255, distance: 84.6
click at [556, 255] on div "Janela de atendimento Grade de atendimento Capacidade Transportadoras Veículos …" at bounding box center [382, 174] width 765 height 349
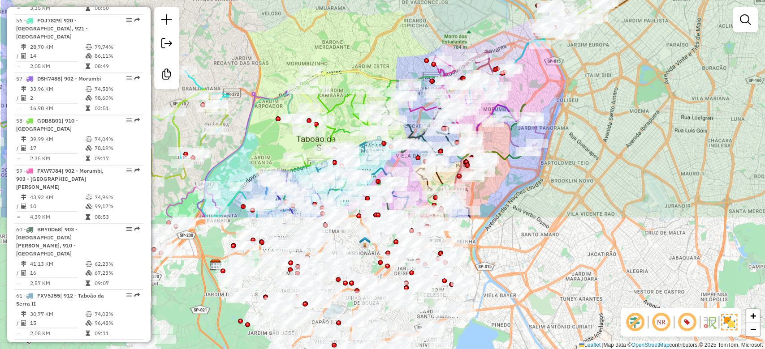
drag, startPoint x: 553, startPoint y: 269, endPoint x: 635, endPoint y: 129, distance: 162.7
click at [631, 103] on div "Janela de atendimento Grade de atendimento Capacidade Transportadoras Veículos …" at bounding box center [382, 174] width 765 height 349
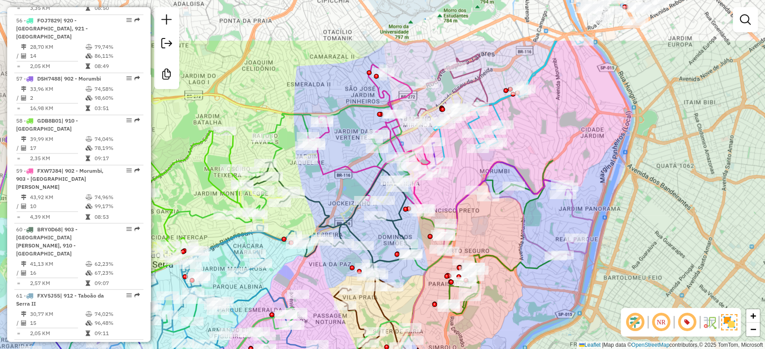
drag, startPoint x: 606, startPoint y: 143, endPoint x: 665, endPoint y: 207, distance: 86.5
click at [665, 207] on div "Janela de atendimento Grade de atendimento Capacidade Transportadoras Veículos …" at bounding box center [382, 174] width 765 height 349
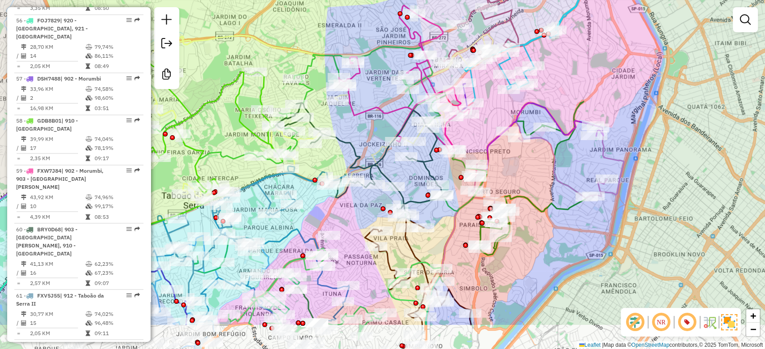
drag, startPoint x: 678, startPoint y: 205, endPoint x: 709, endPoint y: 145, distance: 67.5
click at [709, 145] on div "Janela de atendimento Grade de atendimento Capacidade Transportadoras Veículos …" at bounding box center [382, 174] width 765 height 349
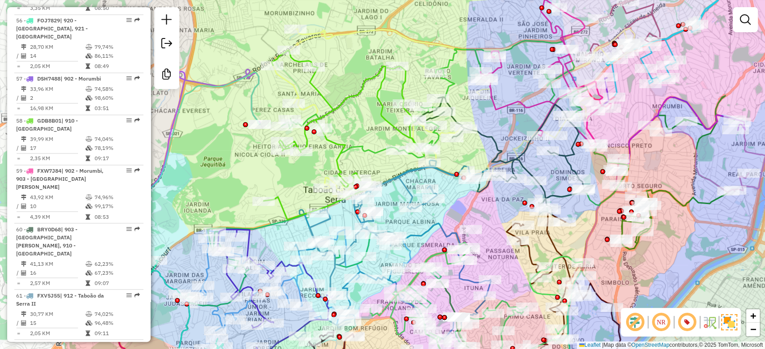
drag, startPoint x: 622, startPoint y: 96, endPoint x: 764, endPoint y: 90, distance: 141.7
click at [764, 90] on div "Janela de atendimento Grade de atendimento Capacidade Transportadoras Veículos …" at bounding box center [382, 174] width 765 height 349
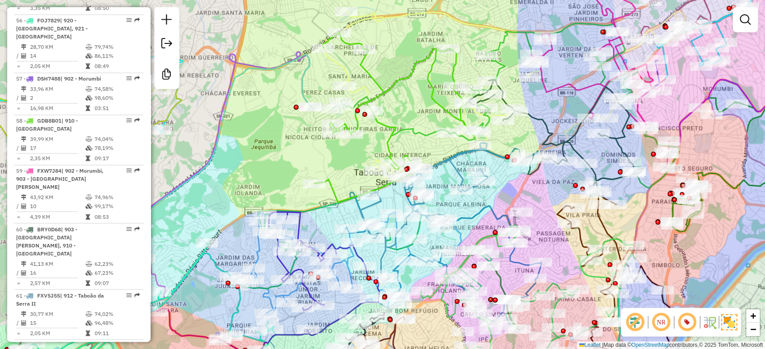
drag, startPoint x: 338, startPoint y: 125, endPoint x: 391, endPoint y: 107, distance: 55.8
click at [391, 107] on div "Janela de atendimento Grade de atendimento Capacidade Transportadoras Veículos …" at bounding box center [382, 174] width 765 height 349
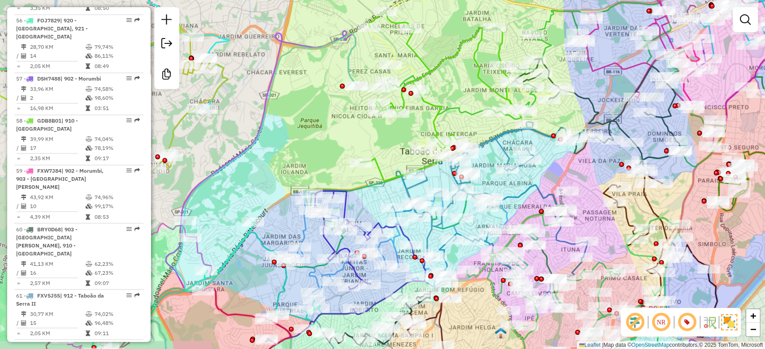
drag, startPoint x: 313, startPoint y: 139, endPoint x: 356, endPoint y: 126, distance: 44.9
click at [356, 126] on div "Janela de atendimento Grade de atendimento Capacidade Transportadoras Veículos …" at bounding box center [382, 174] width 765 height 349
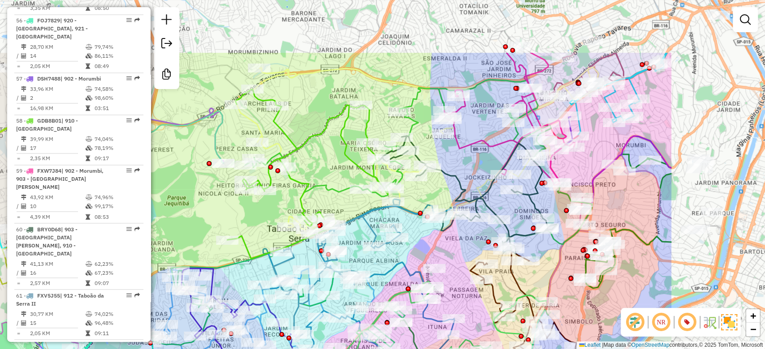
drag, startPoint x: 373, startPoint y: 135, endPoint x: 196, endPoint y: 230, distance: 200.6
click at [189, 236] on div "Janela de atendimento Grade de atendimento Capacidade Transportadoras Veículos …" at bounding box center [382, 174] width 765 height 349
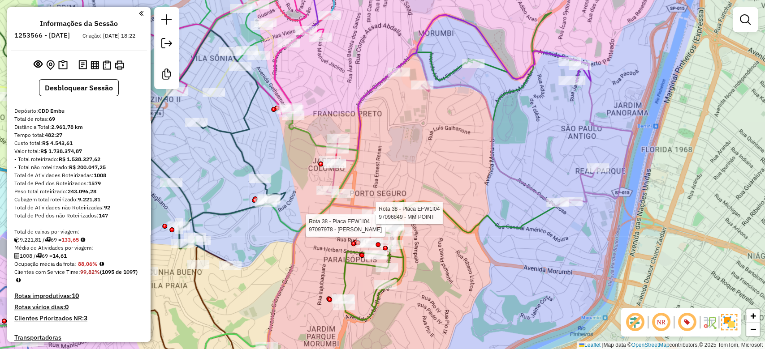
scroll to position [3232, 0]
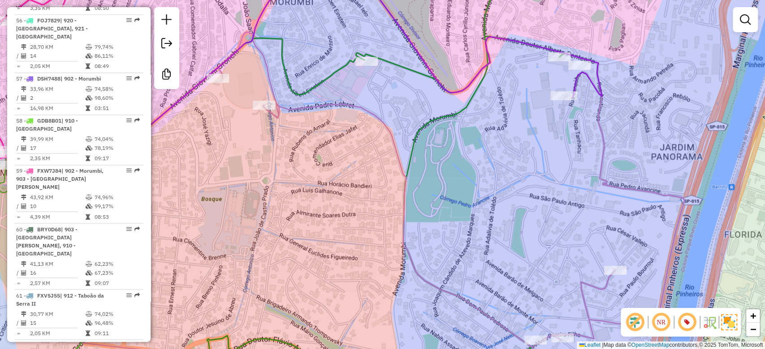
drag, startPoint x: 608, startPoint y: 108, endPoint x: 620, endPoint y: 118, distance: 15.3
click at [613, 124] on div "Rota 38 - Placa EFW1I04 97097978 - MARCOS ANTONIO Rota 38 - Placa EFW1I04 97096…" at bounding box center [382, 174] width 765 height 349
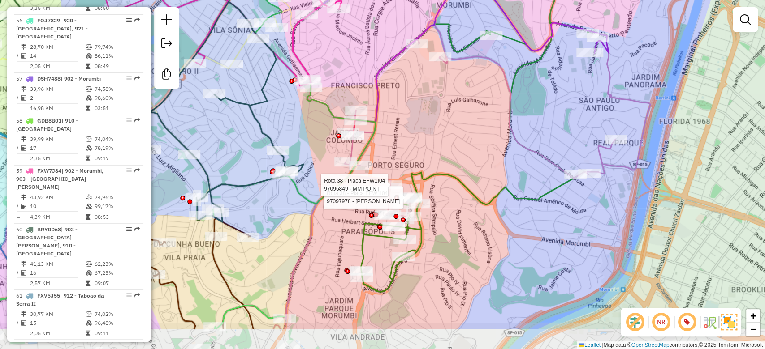
drag, startPoint x: 651, startPoint y: 132, endPoint x: 647, endPoint y: 77, distance: 55.2
click at [647, 77] on div "Rota 38 - Placa EFW1I04 97097978 - MARCOS ANTONIO Rota 38 - Placa EFW1I04 97096…" at bounding box center [382, 174] width 765 height 349
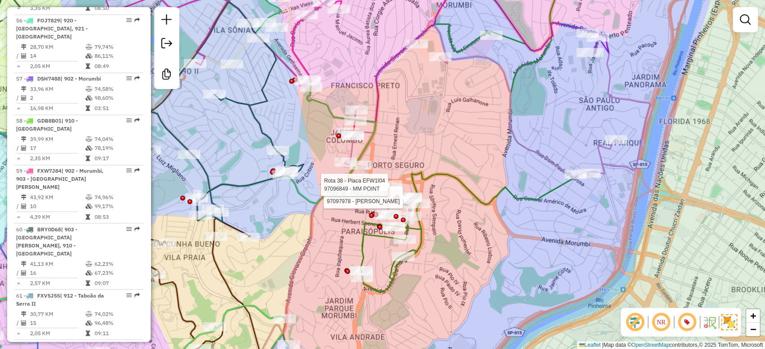
click at [451, 133] on div "Rota 38 - Placa EFW1I04 97097978 - MARCOS ANTONIO Rota 38 - Placa EFW1I04 97096…" at bounding box center [382, 174] width 765 height 349
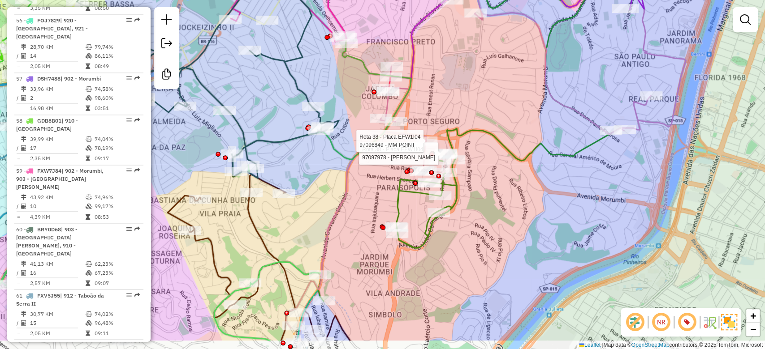
drag, startPoint x: 451, startPoint y: 133, endPoint x: 487, endPoint y: 90, distance: 56.6
click at [487, 90] on div "Rota 38 - Placa EFW1I04 97097978 - MARCOS ANTONIO Rota 38 - Placa EFW1I04 97096…" at bounding box center [382, 174] width 765 height 349
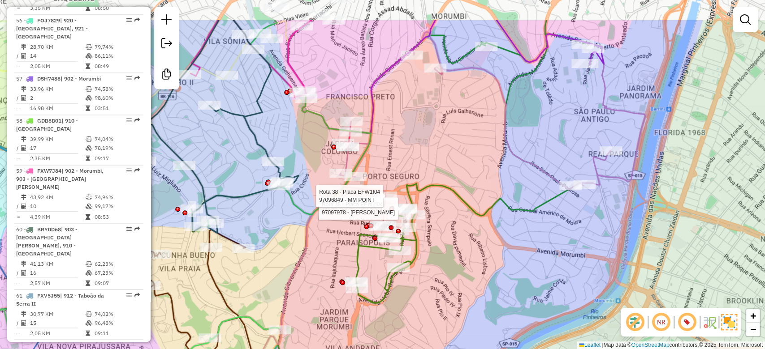
drag, startPoint x: 506, startPoint y: 81, endPoint x: 462, endPoint y: 143, distance: 76.2
click at [462, 143] on div "Rota 38 - Placa EFW1I04 97097978 - MARCOS ANTONIO Rota 38 - Placa EFW1I04 97096…" at bounding box center [382, 174] width 765 height 349
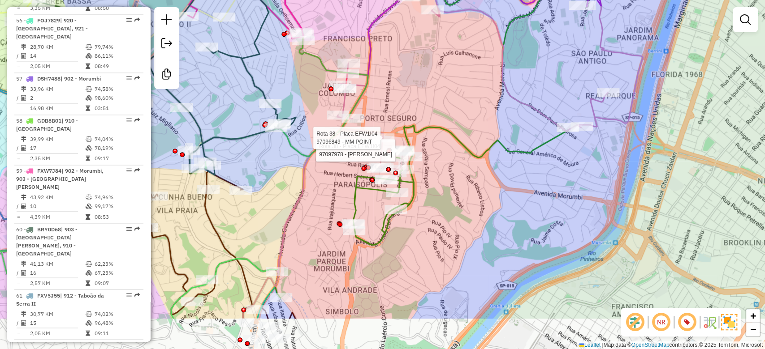
drag, startPoint x: 638, startPoint y: 199, endPoint x: 638, endPoint y: 124, distance: 74.8
click at [638, 124] on div "Rota 38 - Placa EFW1I04 97097978 - MARCOS ANTONIO Rota 38 - Placa EFW1I04 97096…" at bounding box center [382, 174] width 765 height 349
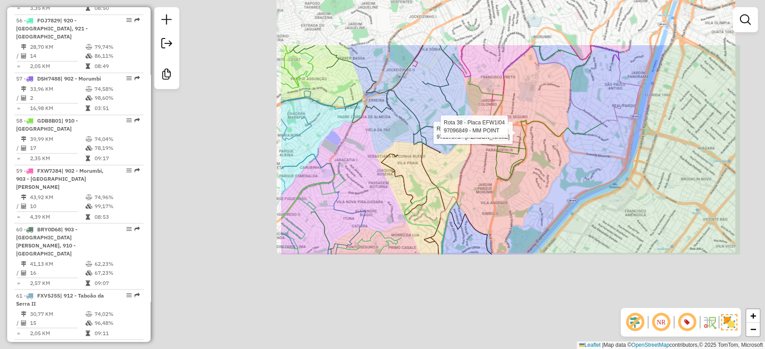
click at [645, 154] on div "Rota 38 - Placa EFW1I04 97097978 - MARCOS ANTONIO Rota 38 - Placa EFW1I04 97096…" at bounding box center [382, 174] width 765 height 349
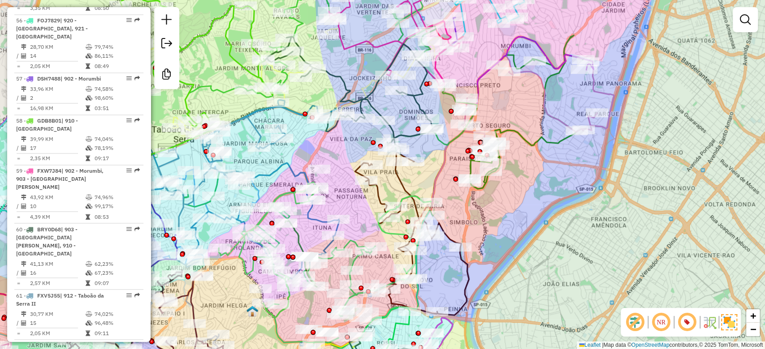
drag, startPoint x: 653, startPoint y: 165, endPoint x: 627, endPoint y: 174, distance: 27.5
click at [627, 174] on div "Janela de atendimento Grade de atendimento Capacidade Transportadoras Veículos …" at bounding box center [382, 174] width 765 height 349
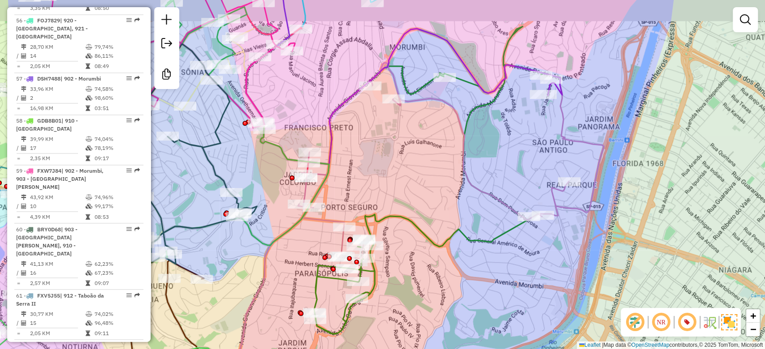
drag, startPoint x: 617, startPoint y: 84, endPoint x: 607, endPoint y: 132, distance: 48.9
click at [607, 132] on div "Janela de atendimento Grade de atendimento Capacidade Transportadoras Veículos …" at bounding box center [382, 174] width 765 height 349
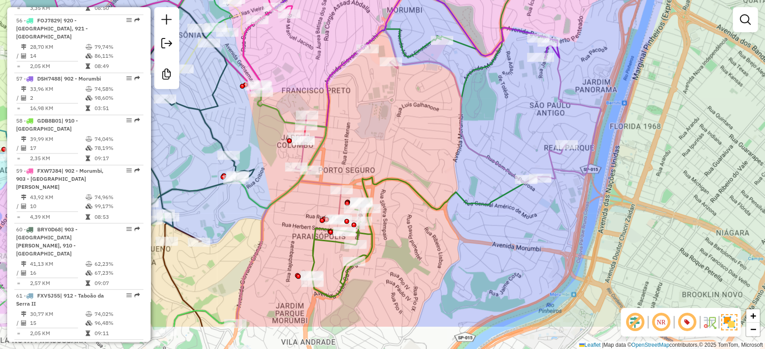
drag, startPoint x: 622, startPoint y: 171, endPoint x: 622, endPoint y: 112, distance: 59.1
click at [622, 112] on div "Janela de atendimento Grade de atendimento Capacidade Transportadoras Veículos …" at bounding box center [382, 174] width 765 height 349
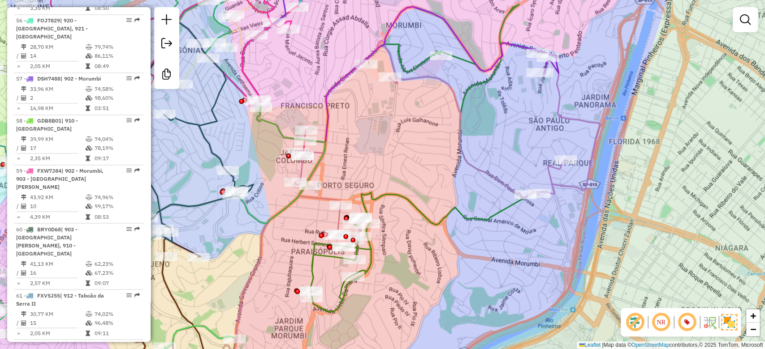
drag, startPoint x: 626, startPoint y: 119, endPoint x: 624, endPoint y: 134, distance: 15.4
click at [624, 134] on div "Janela de atendimento Grade de atendimento Capacidade Transportadoras Veículos …" at bounding box center [382, 174] width 765 height 349
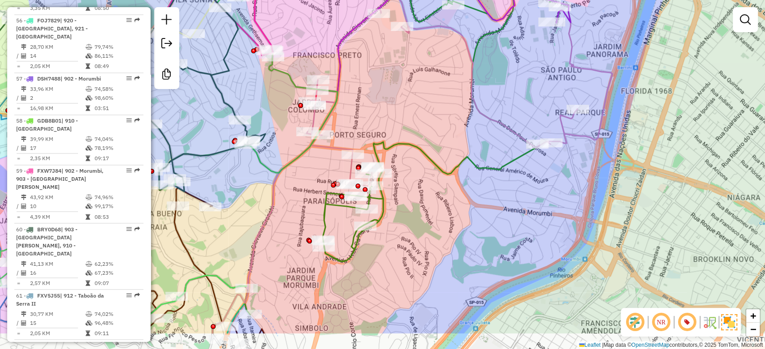
drag, startPoint x: 635, startPoint y: 145, endPoint x: 654, endPoint y: 95, distance: 53.4
click at [654, 95] on div "Janela de atendimento Grade de atendimento Capacidade Transportadoras Veículos …" at bounding box center [382, 174] width 765 height 349
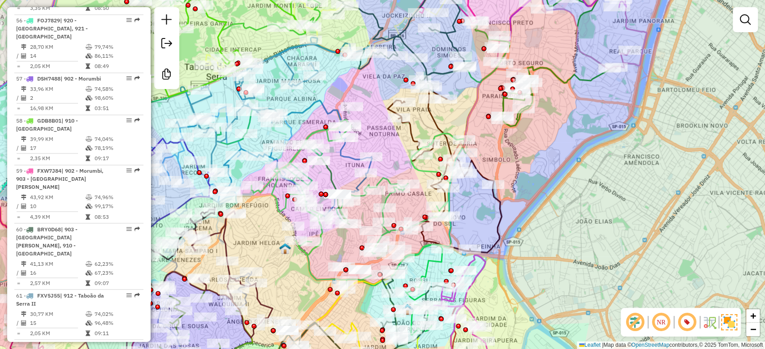
drag, startPoint x: 642, startPoint y: 165, endPoint x: 634, endPoint y: 193, distance: 28.3
click at [638, 192] on div "Janela de atendimento Grade de atendimento Capacidade Transportadoras Veículos …" at bounding box center [382, 174] width 765 height 349
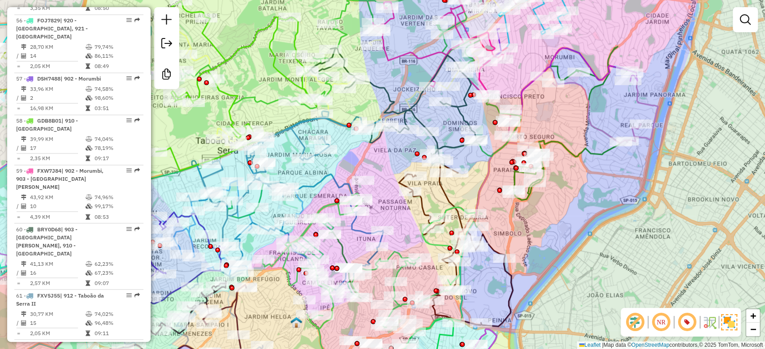
click at [584, 206] on div "Janela de atendimento Grade de atendimento Capacidade Transportadoras Veículos …" at bounding box center [382, 174] width 765 height 349
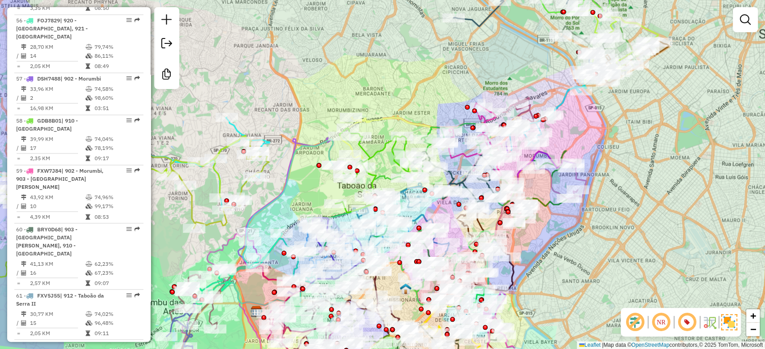
drag, startPoint x: 636, startPoint y: 202, endPoint x: 603, endPoint y: 233, distance: 44.7
click at [603, 233] on div "Janela de atendimento Grade de atendimento Capacidade Transportadoras Veículos …" at bounding box center [382, 174] width 765 height 349
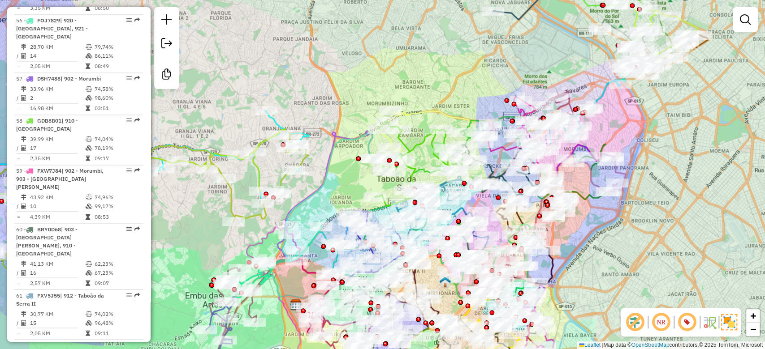
drag, startPoint x: 659, startPoint y: 177, endPoint x: 699, endPoint y: 171, distance: 40.4
click at [699, 171] on div "Janela de atendimento Grade de atendimento Capacidade Transportadoras Veículos …" at bounding box center [382, 174] width 765 height 349
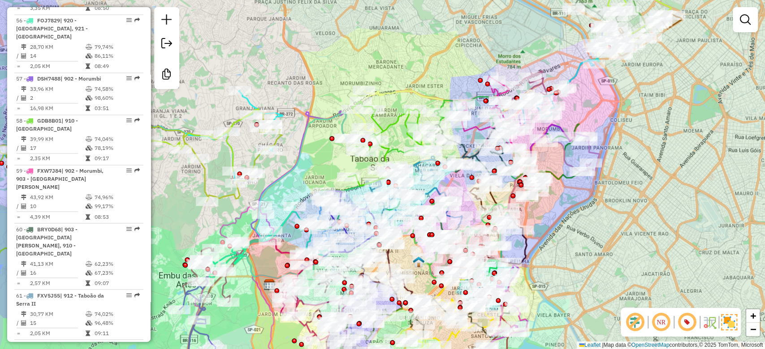
drag, startPoint x: 699, startPoint y: 170, endPoint x: 672, endPoint y: 150, distance: 33.6
click at [672, 150] on div "Janela de atendimento Grade de atendimento Capacidade Transportadoras Veículos …" at bounding box center [382, 174] width 765 height 349
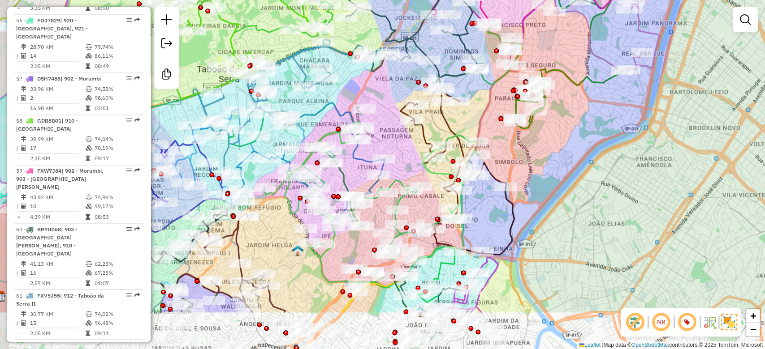
drag, startPoint x: 572, startPoint y: 219, endPoint x: 627, endPoint y: 147, distance: 90.4
click at [627, 147] on div "Janela de atendimento Grade de atendimento Capacidade Transportadoras Veículos …" at bounding box center [382, 174] width 765 height 349
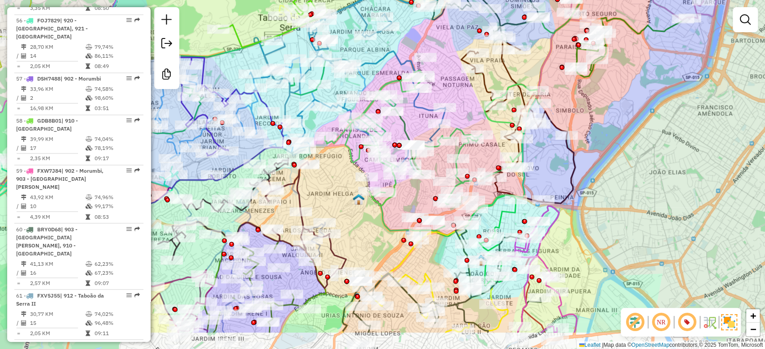
drag, startPoint x: 605, startPoint y: 181, endPoint x: 666, endPoint y: 129, distance: 79.8
click at [666, 129] on div "Janela de atendimento Grade de atendimento Capacidade Transportadoras Veículos …" at bounding box center [382, 174] width 765 height 349
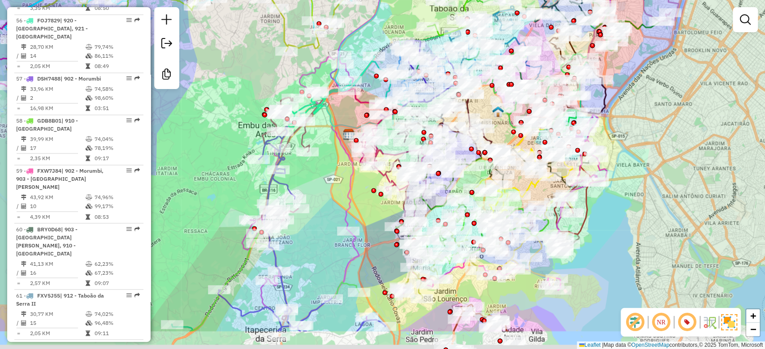
drag, startPoint x: 673, startPoint y: 151, endPoint x: 658, endPoint y: 99, distance: 54.5
click at [658, 99] on div "Janela de atendimento Grade de atendimento Capacidade Transportadoras Veículos …" at bounding box center [382, 174] width 765 height 349
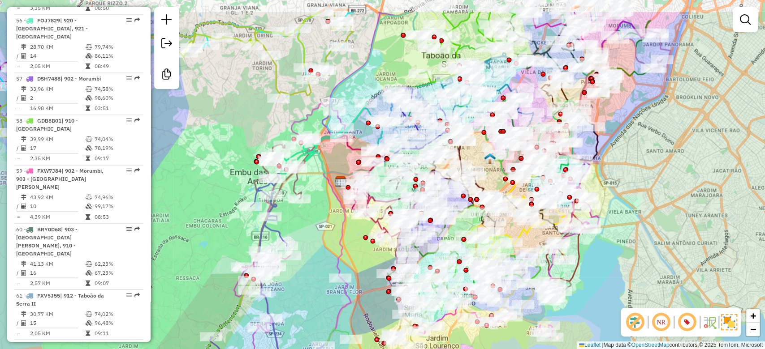
drag, startPoint x: 677, startPoint y: 136, endPoint x: 669, endPoint y: 183, distance: 47.7
click at [669, 183] on div "Janela de atendimento Grade de atendimento Capacidade Transportadoras Veículos …" at bounding box center [382, 174] width 765 height 349
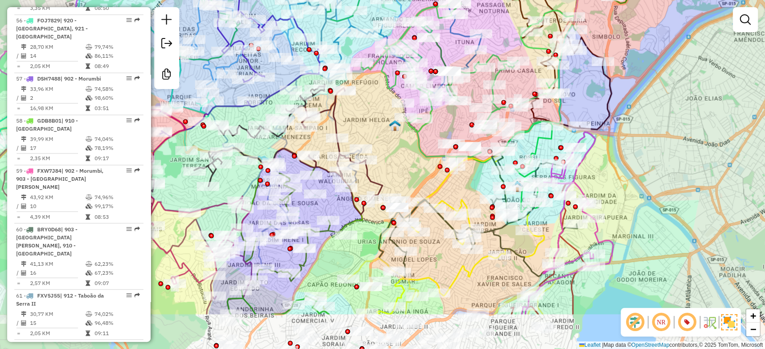
drag, startPoint x: 680, startPoint y: 208, endPoint x: 679, endPoint y: 152, distance: 55.6
click at [684, 80] on div "Janela de atendimento Grade de atendimento Capacidade Transportadoras Veículos …" at bounding box center [382, 174] width 765 height 349
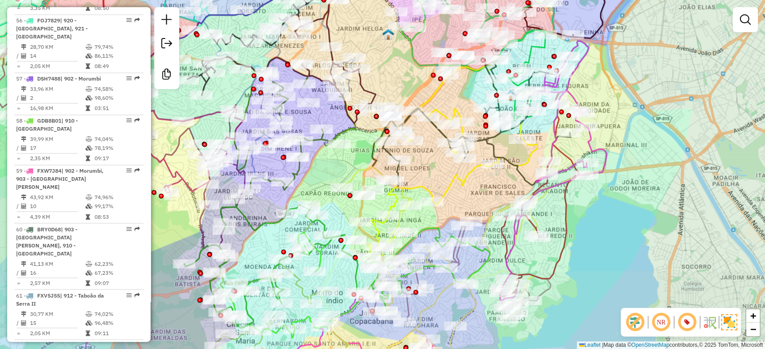
drag, startPoint x: 671, startPoint y: 162, endPoint x: 690, endPoint y: 107, distance: 58.4
click at [690, 76] on div "Janela de atendimento Grade de atendimento Capacidade Transportadoras Veículos …" at bounding box center [382, 174] width 765 height 349
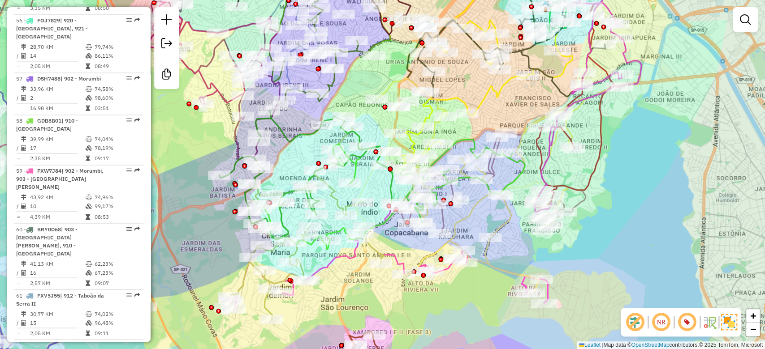
drag, startPoint x: 685, startPoint y: 160, endPoint x: 698, endPoint y: 211, distance: 52.5
click at [698, 211] on div "Janela de atendimento Grade de atendimento Capacidade Transportadoras Veículos …" at bounding box center [382, 174] width 765 height 349
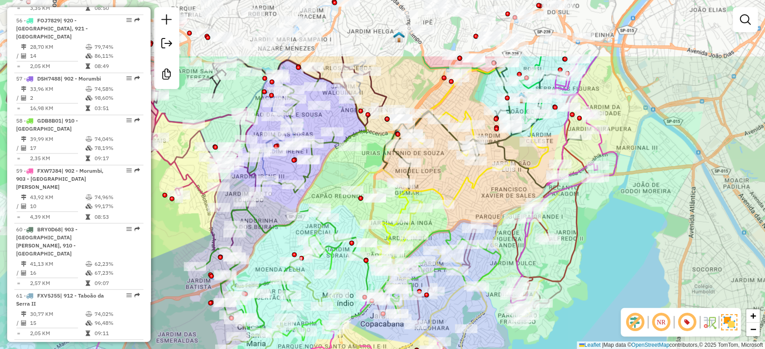
drag, startPoint x: 694, startPoint y: 151, endPoint x: 669, endPoint y: 245, distance: 97.8
click at [669, 245] on div "Janela de atendimento Grade de atendimento Capacidade Transportadoras Veículos …" at bounding box center [382, 174] width 765 height 349
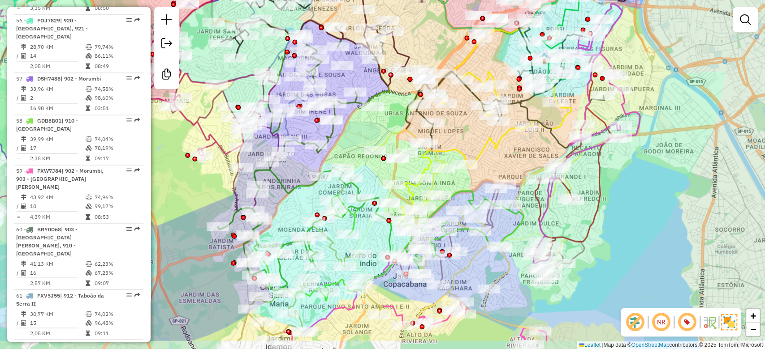
drag, startPoint x: 664, startPoint y: 213, endPoint x: 668, endPoint y: 206, distance: 8.0
click at [668, 206] on div "Janela de atendimento Grade de atendimento Capacidade Transportadoras Veículos …" at bounding box center [382, 174] width 765 height 349
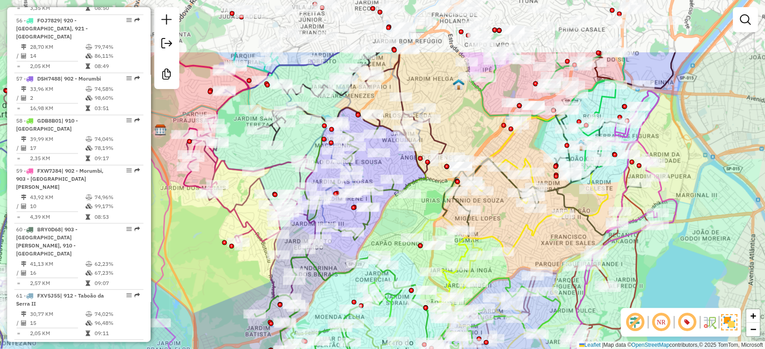
drag, startPoint x: 633, startPoint y: 153, endPoint x: 668, endPoint y: 237, distance: 91.4
click at [668, 237] on div "Janela de atendimento Grade de atendimento Capacidade Transportadoras Veículos …" at bounding box center [382, 174] width 765 height 349
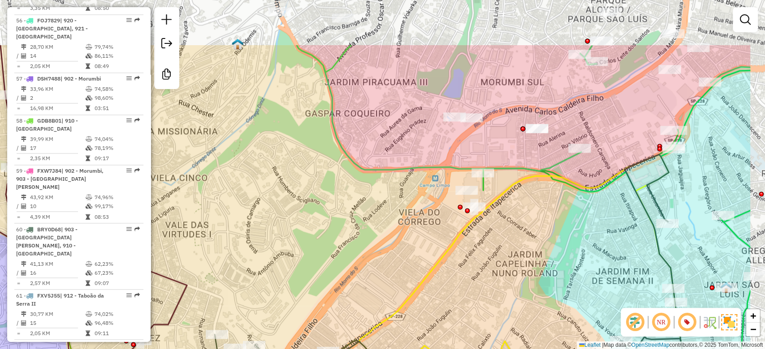
drag, startPoint x: 624, startPoint y: 160, endPoint x: 527, endPoint y: 239, distance: 125.1
click at [531, 241] on div "Janela de atendimento Grade de atendimento Capacidade Transportadoras Veículos …" at bounding box center [382, 174] width 765 height 349
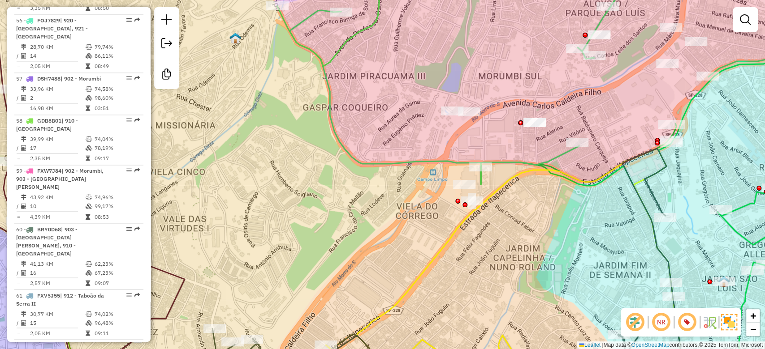
drag, startPoint x: 529, startPoint y: 271, endPoint x: 538, endPoint y: 168, distance: 104.4
click at [538, 168] on div "Janela de atendimento Grade de atendimento Capacidade Transportadoras Veículos …" at bounding box center [382, 174] width 765 height 349
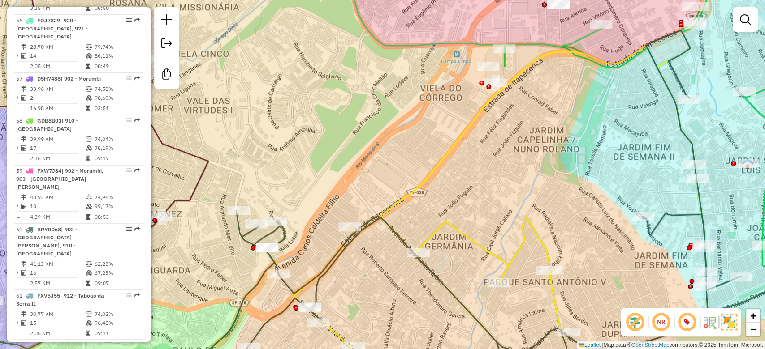
drag, startPoint x: 556, startPoint y: 156, endPoint x: 613, endPoint y: 73, distance: 101.8
click at [612, 77] on div "Janela de atendimento Grade de atendimento Capacidade Transportadoras Veículos …" at bounding box center [382, 174] width 765 height 349
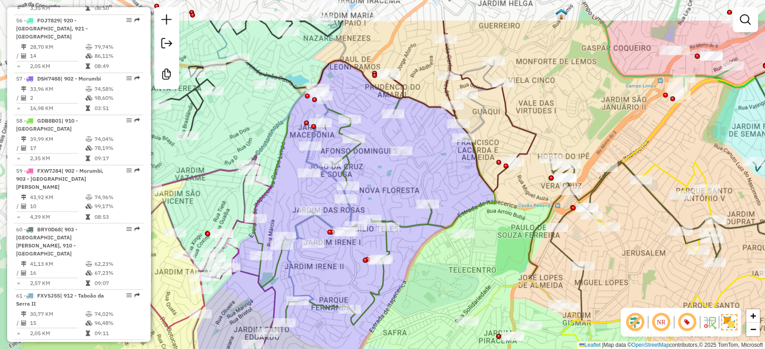
drag, startPoint x: 503, startPoint y: 78, endPoint x: 557, endPoint y: 106, distance: 60.9
click at [557, 106] on div "Janela de atendimento Grade de atendimento Capacidade Transportadoras Veículos …" at bounding box center [382, 174] width 765 height 349
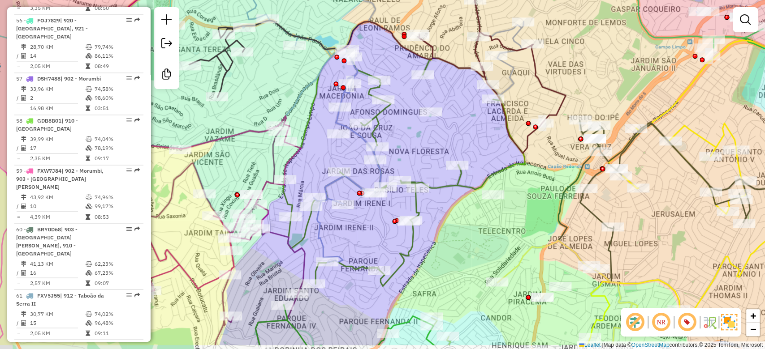
drag, startPoint x: 599, startPoint y: 95, endPoint x: 628, endPoint y: 56, distance: 48.9
click at [628, 56] on div "Janela de atendimento Grade de atendimento Capacidade Transportadoras Veículos …" at bounding box center [382, 174] width 765 height 349
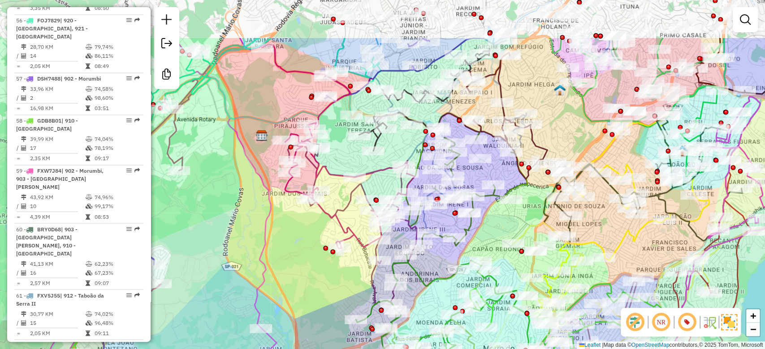
drag, startPoint x: 634, startPoint y: 66, endPoint x: 587, endPoint y: 139, distance: 87.1
click at [587, 139] on div "Janela de atendimento Grade de atendimento Capacidade Transportadoras Veículos …" at bounding box center [382, 174] width 765 height 349
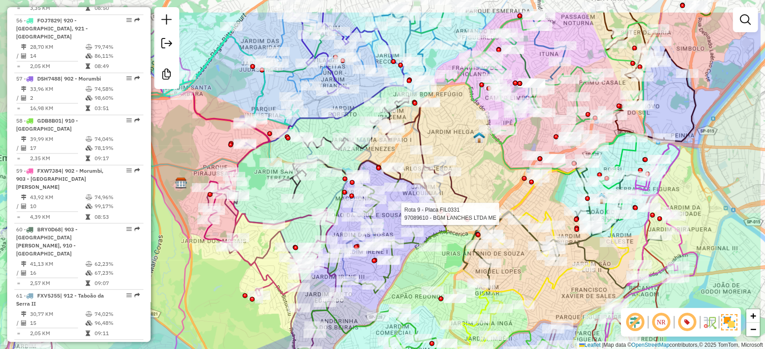
drag, startPoint x: 568, startPoint y: 161, endPoint x: 519, endPoint y: 175, distance: 50.9
click at [519, 175] on div "Rota 9 - Placa FIL0331 97089610 - BGM LANCHES LTDA ME Janela de atendimento Gra…" at bounding box center [382, 174] width 765 height 349
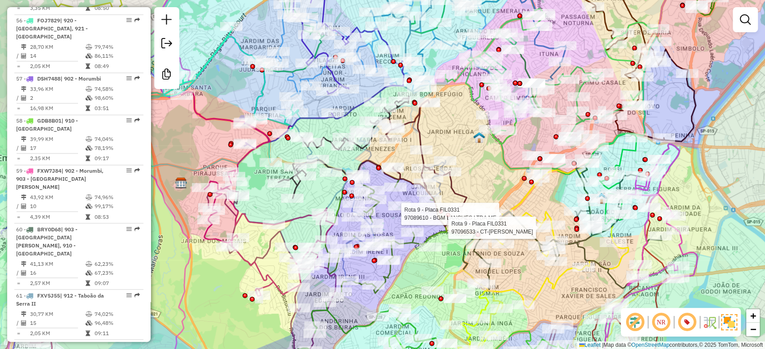
click at [725, 130] on div "Rota 9 - Placa FIL0331 97089610 - BGM LANCHES LTDA ME Rota 9 - Placa FIL0331 97…" at bounding box center [382, 174] width 765 height 349
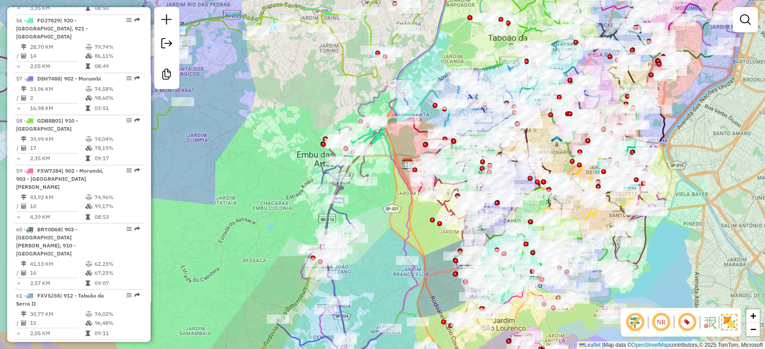
drag, startPoint x: 735, startPoint y: 131, endPoint x: 689, endPoint y: 138, distance: 46.7
click at [689, 138] on div "Janela de atendimento Grade de atendimento Capacidade Transportadoras Veículos …" at bounding box center [382, 174] width 765 height 349
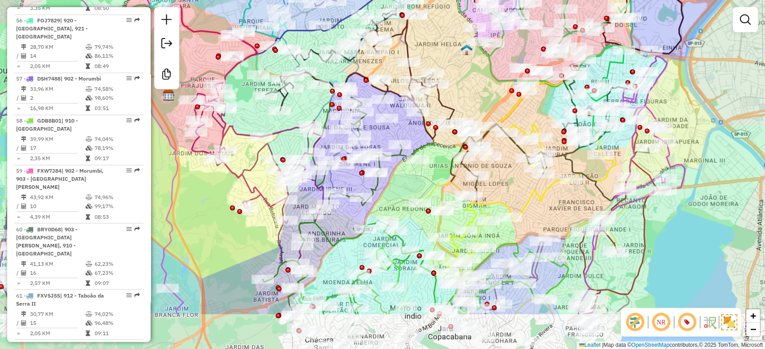
drag, startPoint x: 702, startPoint y: 168, endPoint x: 759, endPoint y: 99, distance: 90.4
click at [759, 99] on div "Janela de atendimento Grade de atendimento Capacidade Transportadoras Veículos …" at bounding box center [382, 174] width 765 height 349
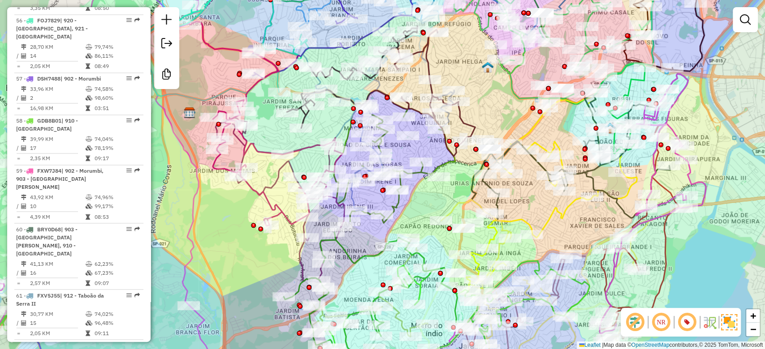
drag, startPoint x: 229, startPoint y: 239, endPoint x: 238, endPoint y: 240, distance: 9.0
click at [229, 239] on div "Janela de atendimento Grade de atendimento Capacidade Transportadoras Veículos …" at bounding box center [382, 174] width 765 height 349
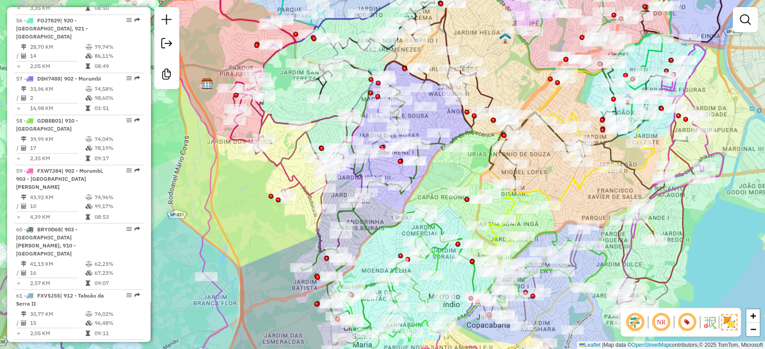
drag, startPoint x: 251, startPoint y: 223, endPoint x: 289, endPoint y: 59, distance: 168.2
click at [280, 82] on div "Janela de atendimento Grade de atendimento Capacidade Transportadoras Veículos …" at bounding box center [382, 174] width 765 height 349
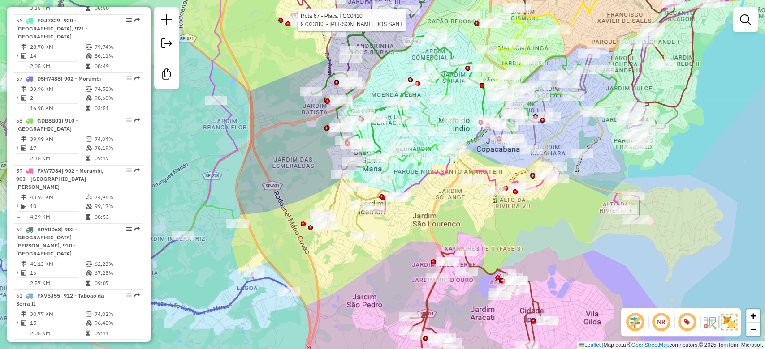
drag, startPoint x: 285, startPoint y: 144, endPoint x: 264, endPoint y: 119, distance: 32.8
click at [264, 119] on div "Rota 67 - Placa FCC0410 97023183 - ALINE NEVES DOS SANT Janela de atendimento G…" at bounding box center [382, 174] width 765 height 349
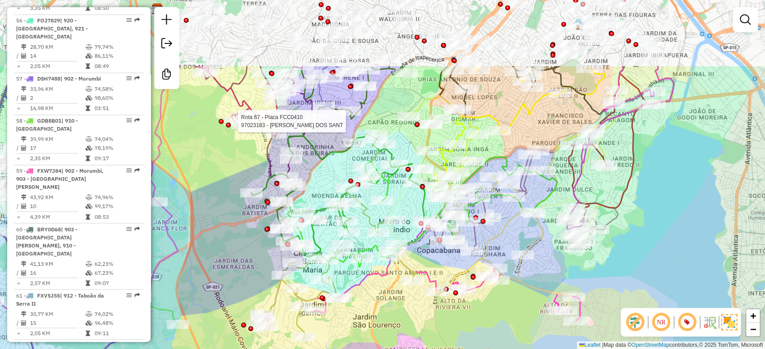
drag, startPoint x: 732, startPoint y: 123, endPoint x: 700, endPoint y: 184, distance: 68.5
click at [663, 231] on div "Rota 67 - Placa FCC0410 97023183 - ALINE NEVES DOS SANT Janela de atendimento G…" at bounding box center [382, 174] width 765 height 349
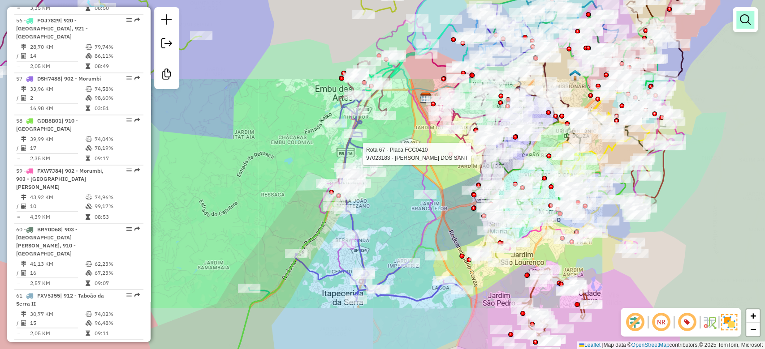
click at [744, 23] on em at bounding box center [745, 19] width 11 height 11
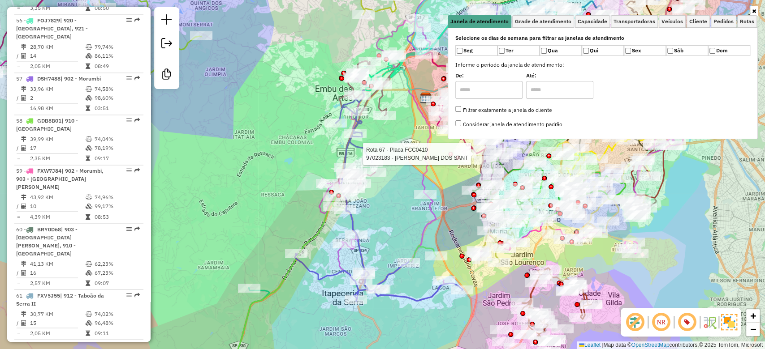
click at [691, 221] on div "Rota 67 - Placa FCC0410 97023183 - ALINE NEVES DOS SANT Janela de atendimento G…" at bounding box center [382, 174] width 765 height 349
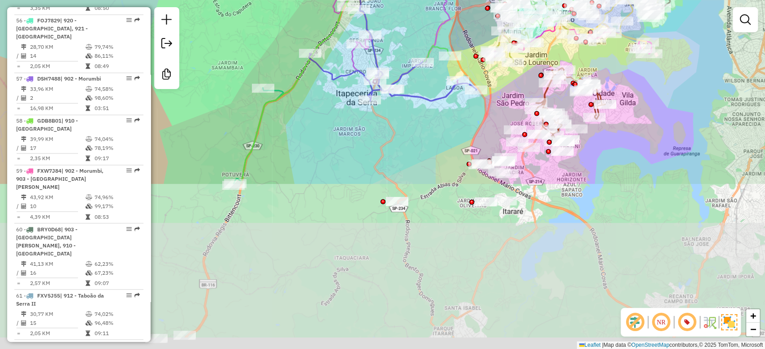
drag, startPoint x: 703, startPoint y: 282, endPoint x: 706, endPoint y: 149, distance: 133.5
click at [722, 67] on div "Janela de atendimento Grade de atendimento Capacidade Transportadoras Veículos …" at bounding box center [382, 174] width 765 height 349
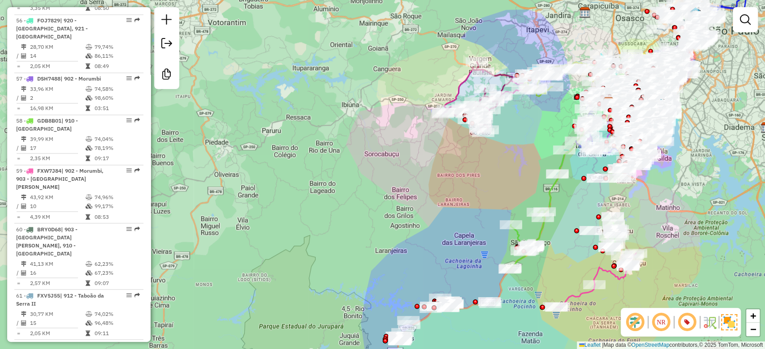
drag, startPoint x: 512, startPoint y: 191, endPoint x: 482, endPoint y: 220, distance: 41.8
click at [440, 181] on div "Janela de atendimento Grade de atendimento Capacidade Transportadoras Veículos …" at bounding box center [382, 174] width 765 height 349
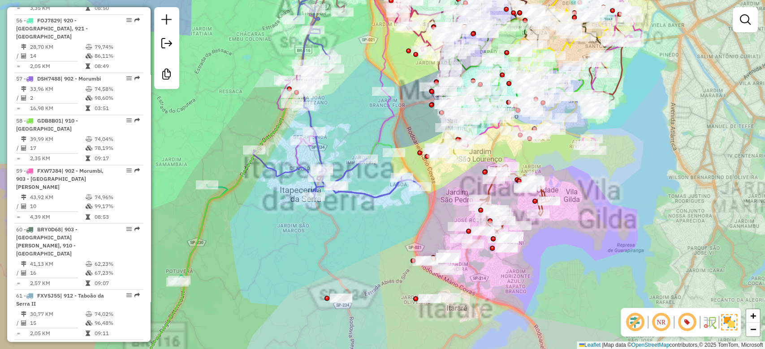
click at [592, 245] on div "Janela de atendimento Grade de atendimento Capacidade Transportadoras Veículos …" at bounding box center [382, 174] width 765 height 349
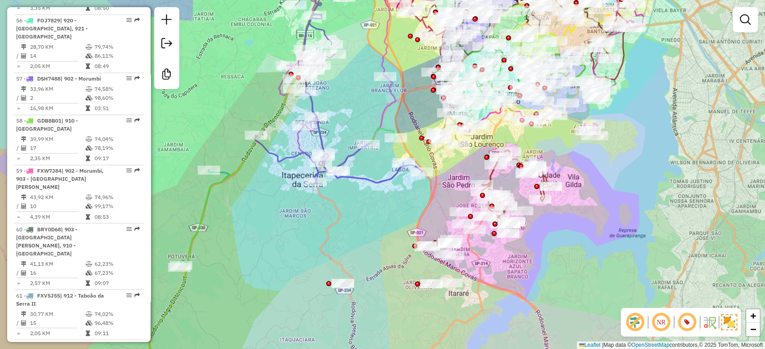
drag, startPoint x: 562, startPoint y: 248, endPoint x: 565, endPoint y: 229, distance: 19.2
click at [565, 229] on div "Janela de atendimento Grade de atendimento Capacidade Transportadoras Veículos …" at bounding box center [382, 174] width 765 height 349
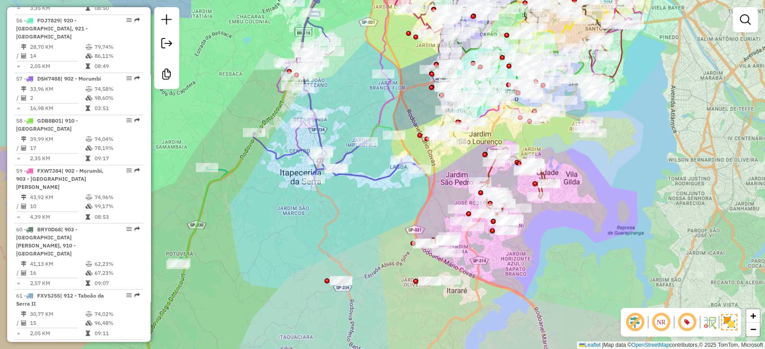
click at [647, 173] on div "Janela de atendimento Grade de atendimento Capacidade Transportadoras Veículos …" at bounding box center [382, 174] width 765 height 349
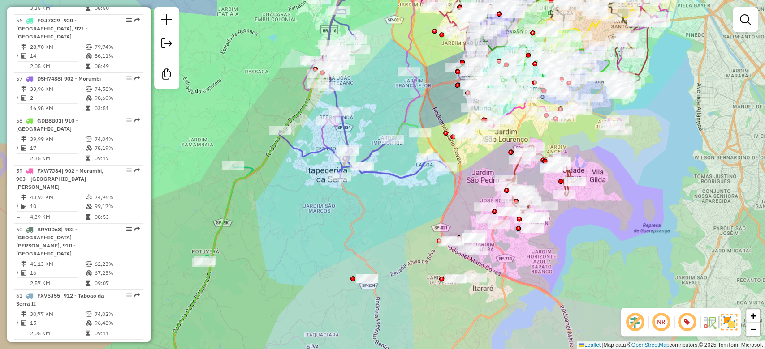
drag, startPoint x: 639, startPoint y: 223, endPoint x: 603, endPoint y: 215, distance: 36.3
click at [603, 215] on div "Janela de atendimento Grade de atendimento Capacidade Transportadoras Veículos …" at bounding box center [382, 174] width 765 height 349
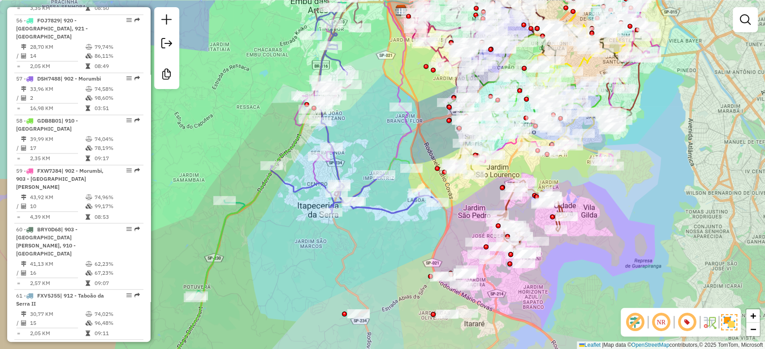
drag, startPoint x: 651, startPoint y: 166, endPoint x: 642, endPoint y: 202, distance: 37.3
click at [642, 202] on div "Janela de atendimento Grade de atendimento Capacidade Transportadoras Veículos …" at bounding box center [382, 174] width 765 height 349
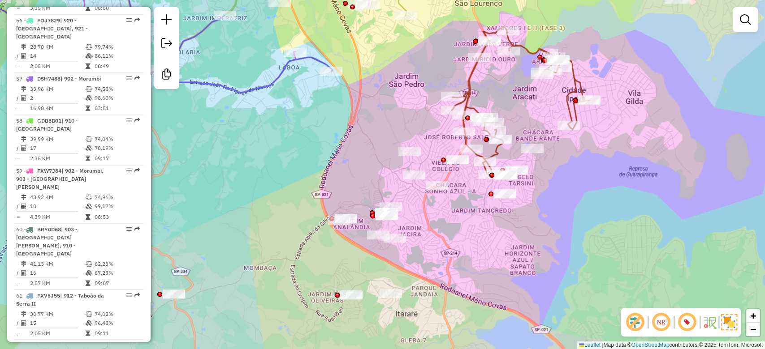
drag, startPoint x: 574, startPoint y: 177, endPoint x: 564, endPoint y: 195, distance: 20.9
click at [564, 195] on div "Janela de atendimento Grade de atendimento Capacidade Transportadoras Veículos …" at bounding box center [382, 174] width 765 height 349
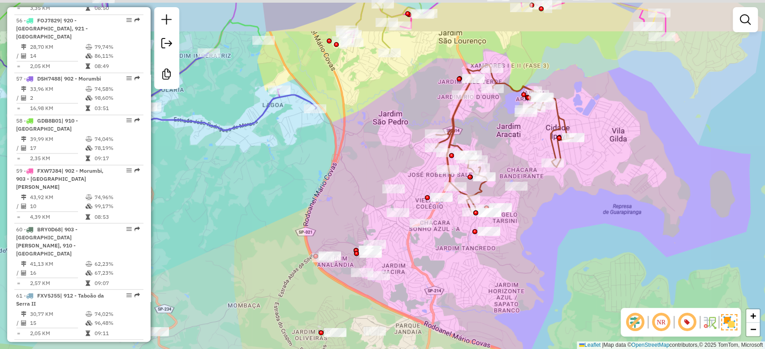
drag, startPoint x: 602, startPoint y: 156, endPoint x: 563, endPoint y: 237, distance: 90.0
click at [547, 256] on div "Janela de atendimento Grade de atendimento Capacidade Transportadoras Veículos …" at bounding box center [382, 174] width 765 height 349
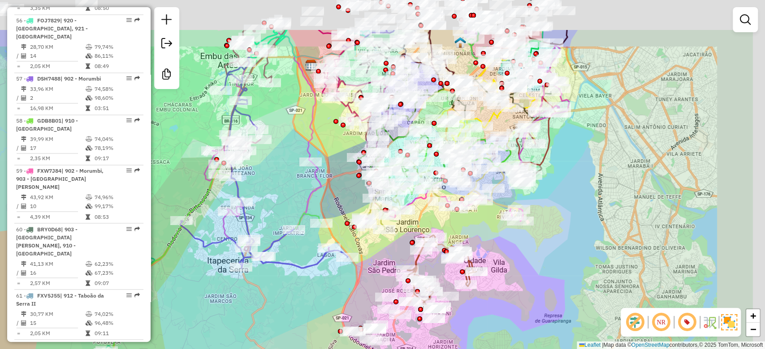
drag, startPoint x: 680, startPoint y: 155, endPoint x: 574, endPoint y: 225, distance: 127.1
click at [577, 232] on div "Janela de atendimento Grade de atendimento Capacidade Transportadoras Veículos …" at bounding box center [382, 174] width 765 height 349
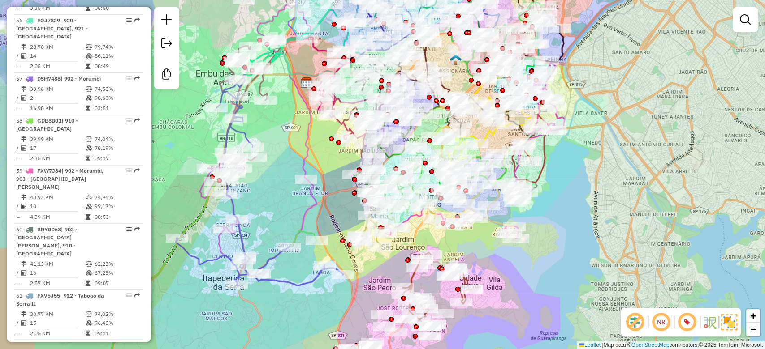
drag, startPoint x: 574, startPoint y: 225, endPoint x: 585, endPoint y: 232, distance: 12.4
click at [585, 232] on div "Janela de atendimento Grade de atendimento Capacidade Transportadoras Veículos …" at bounding box center [382, 174] width 765 height 349
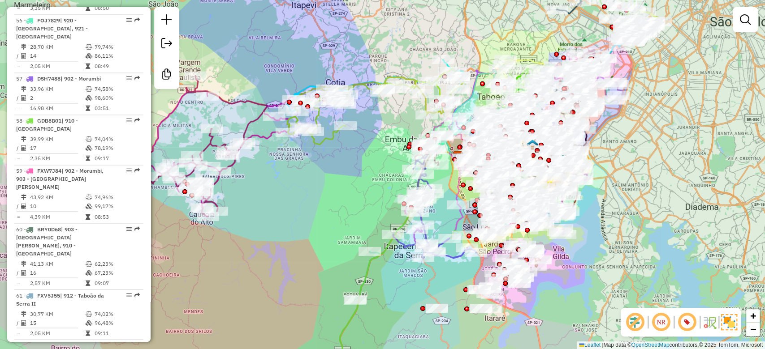
drag, startPoint x: 607, startPoint y: 188, endPoint x: 614, endPoint y: 207, distance: 20.7
click at [614, 207] on div "Janela de atendimento Grade de atendimento Capacidade Transportadoras Veículos …" at bounding box center [382, 174] width 765 height 349
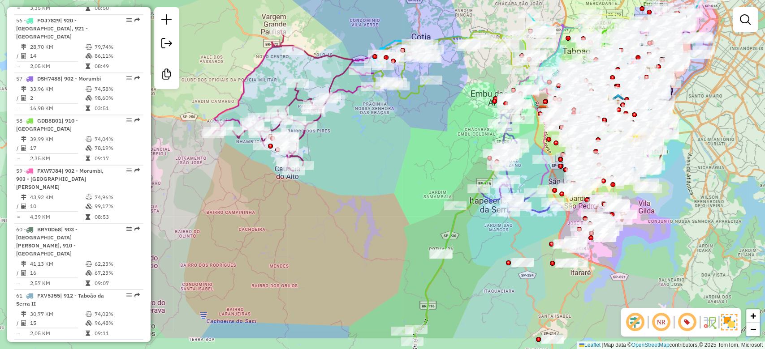
drag, startPoint x: 629, startPoint y: 188, endPoint x: 714, endPoint y: 142, distance: 97.0
click at [714, 142] on div "Janela de atendimento Grade de atendimento Capacidade Transportadoras Veículos …" at bounding box center [382, 174] width 765 height 349
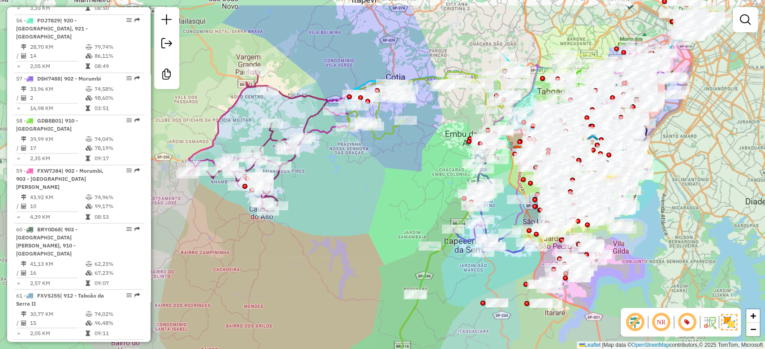
drag, startPoint x: 403, startPoint y: 163, endPoint x: 378, endPoint y: 203, distance: 47.7
click at [378, 203] on div "Janela de atendimento Grade de atendimento Capacidade Transportadoras Veículos …" at bounding box center [382, 174] width 765 height 349
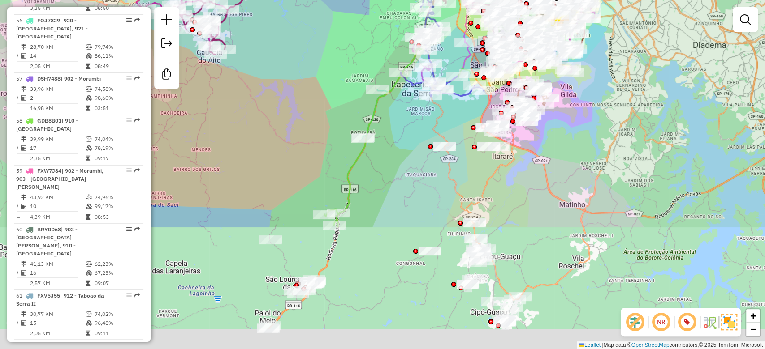
drag, startPoint x: 383, startPoint y: 202, endPoint x: 502, endPoint y: 195, distance: 118.4
click at [330, 34] on div "Janela de atendimento Grade de atendimento Capacidade Transportadoras Veículos …" at bounding box center [382, 174] width 765 height 349
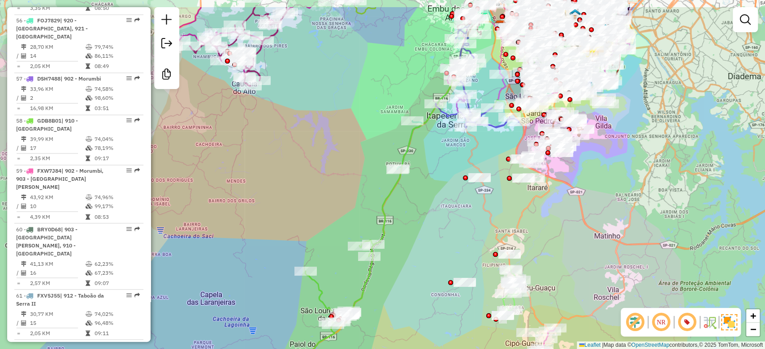
drag, startPoint x: 361, startPoint y: 177, endPoint x: 397, endPoint y: 219, distance: 55.3
click at [397, 219] on div "Janela de atendimento Grade de atendimento Capacidade Transportadoras Veículos …" at bounding box center [382, 174] width 765 height 349
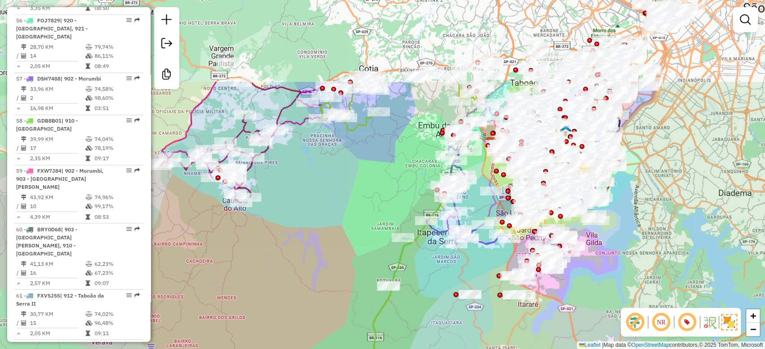
drag, startPoint x: 380, startPoint y: 134, endPoint x: 373, endPoint y: 252, distance: 117.6
click at [371, 255] on div "Janela de atendimento Grade de atendimento Capacidade Transportadoras Veículos …" at bounding box center [382, 174] width 765 height 349
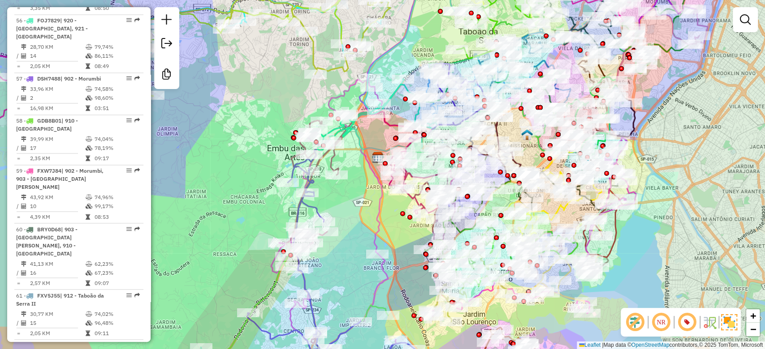
drag, startPoint x: 707, startPoint y: 177, endPoint x: 699, endPoint y: 173, distance: 8.2
click at [699, 173] on div "Janela de atendimento Grade de atendimento Capacidade Transportadoras Veículos …" at bounding box center [382, 174] width 765 height 349
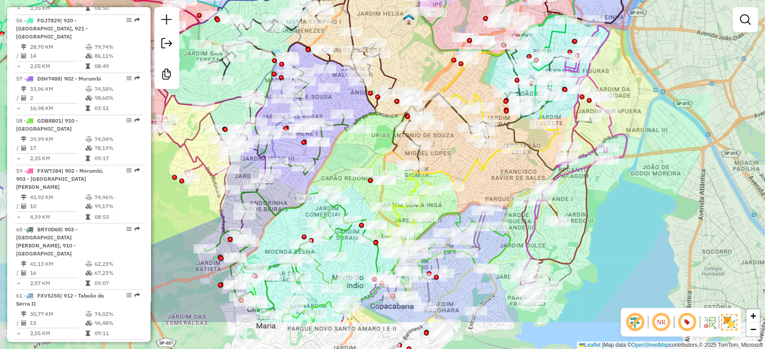
drag, startPoint x: 698, startPoint y: 186, endPoint x: 764, endPoint y: 124, distance: 90.3
click at [764, 124] on div "Janela de atendimento Grade de atendimento Capacidade Transportadoras Veículos …" at bounding box center [382, 174] width 765 height 349
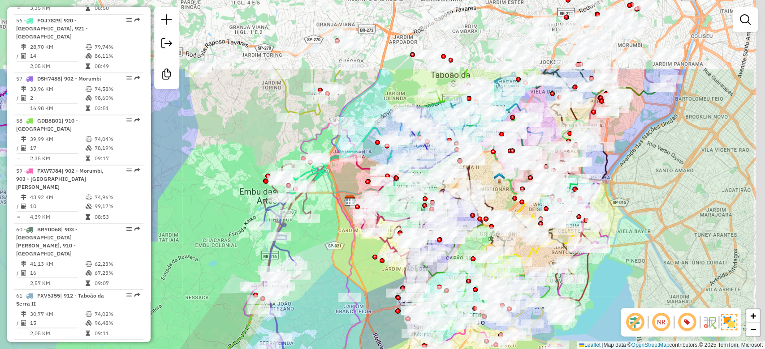
drag, startPoint x: 741, startPoint y: 129, endPoint x: 634, endPoint y: 244, distance: 156.3
click at [634, 244] on div "Janela de atendimento Grade de atendimento Capacidade Transportadoras Veículos …" at bounding box center [382, 174] width 765 height 349
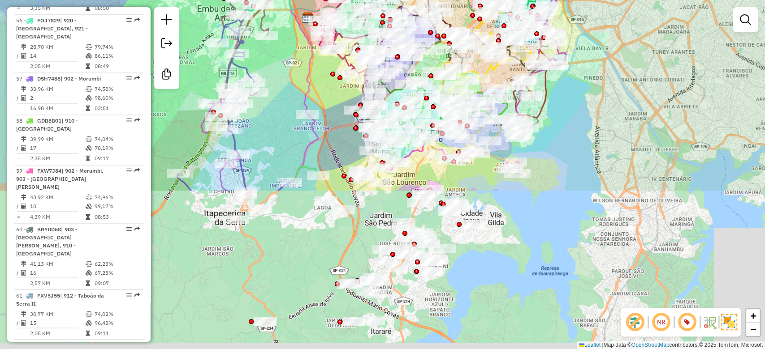
drag, startPoint x: 679, startPoint y: 195, endPoint x: 661, endPoint y: -52, distance: 247.9
click at [661, 0] on html "Aguarde... Pop-up bloqueado! Seu navegador bloqueou automáticamente a abertura …" at bounding box center [382, 174] width 765 height 349
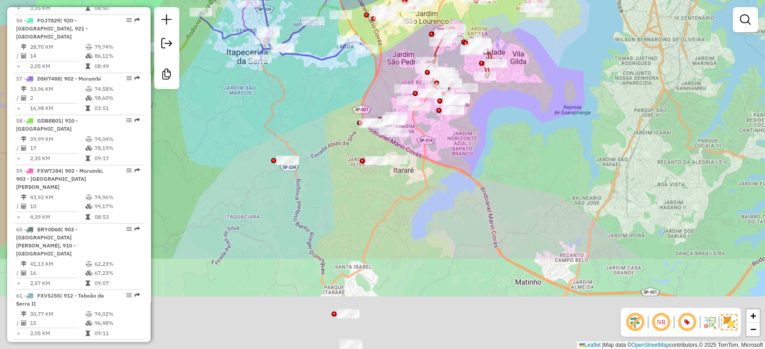
drag, startPoint x: 621, startPoint y: 191, endPoint x: 650, endPoint y: 38, distance: 156.0
click at [650, 38] on div "Janela de atendimento Grade de atendimento Capacidade Transportadoras Veículos …" at bounding box center [382, 174] width 765 height 349
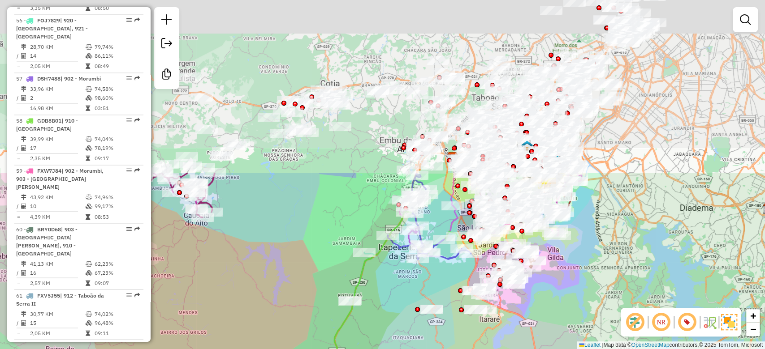
drag, startPoint x: 619, startPoint y: 159, endPoint x: 596, endPoint y: 296, distance: 139.0
click at [596, 301] on div "Janela de atendimento Grade de atendimento Capacidade Transportadoras Veículos …" at bounding box center [382, 174] width 765 height 349
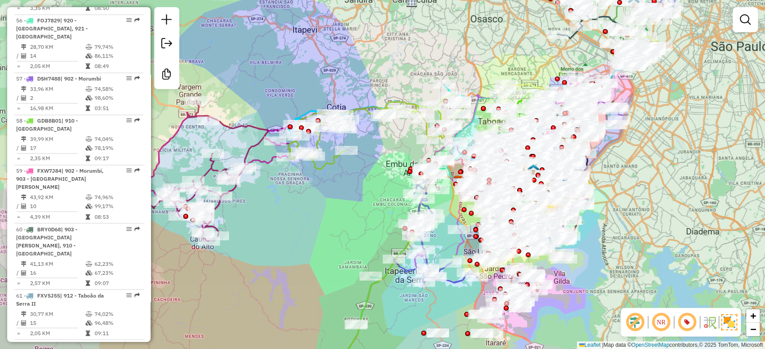
drag, startPoint x: 644, startPoint y: 224, endPoint x: 653, endPoint y: 222, distance: 8.7
click at [652, 245] on div "Janela de atendimento Grade de atendimento Capacidade Transportadoras Veículos …" at bounding box center [382, 174] width 765 height 349
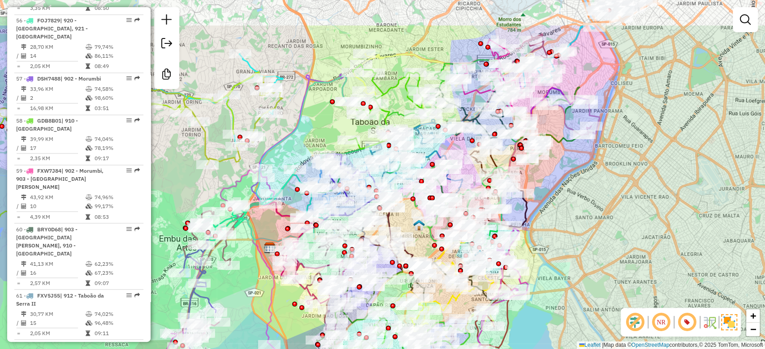
drag, startPoint x: 648, startPoint y: 216, endPoint x: 662, endPoint y: 203, distance: 19.7
click at [623, 288] on div "Janela de atendimento Grade de atendimento Capacidade Transportadoras Veículos …" at bounding box center [382, 174] width 765 height 349
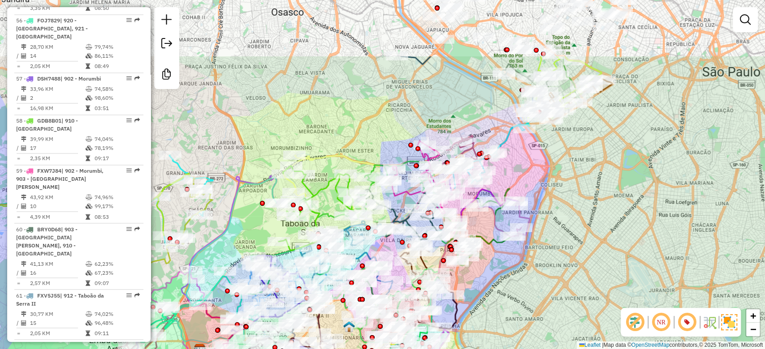
drag, startPoint x: 654, startPoint y: 200, endPoint x: 613, endPoint y: 254, distance: 68.1
click at [607, 271] on div "Janela de atendimento Grade de atendimento Capacidade Transportadoras Veículos …" at bounding box center [382, 174] width 765 height 349
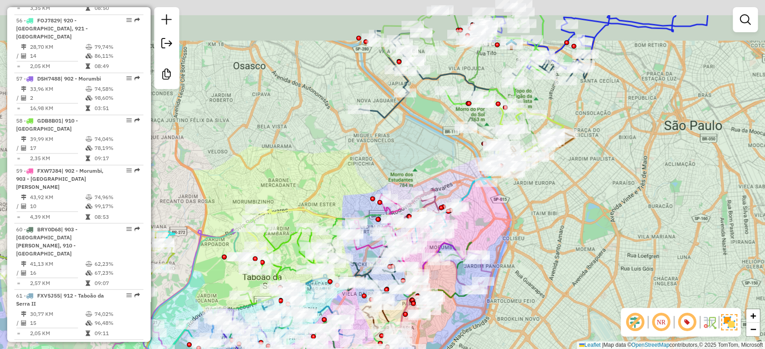
drag, startPoint x: 682, startPoint y: 139, endPoint x: 584, endPoint y: 267, distance: 160.7
click at [584, 267] on div "Janela de atendimento Grade de atendimento Capacidade Transportadoras Veículos …" at bounding box center [382, 174] width 765 height 349
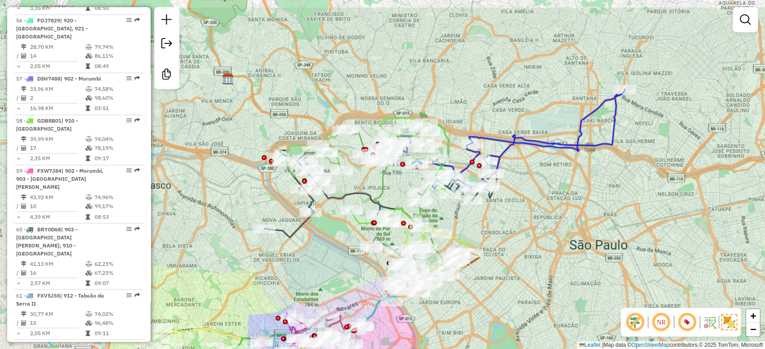
click at [591, 245] on div "Janela de atendimento Grade de atendimento Capacidade Transportadoras Veículos …" at bounding box center [382, 174] width 765 height 349
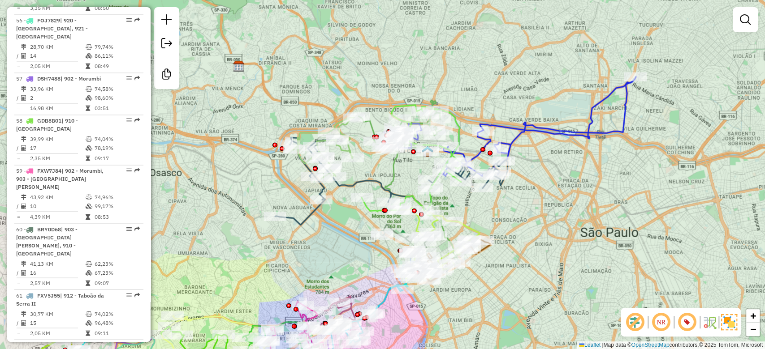
drag, startPoint x: 524, startPoint y: 257, endPoint x: 535, endPoint y: 245, distance: 16.8
click at [535, 245] on div "Janela de atendimento Grade de atendimento Capacidade Transportadoras Veículos …" at bounding box center [382, 174] width 765 height 349
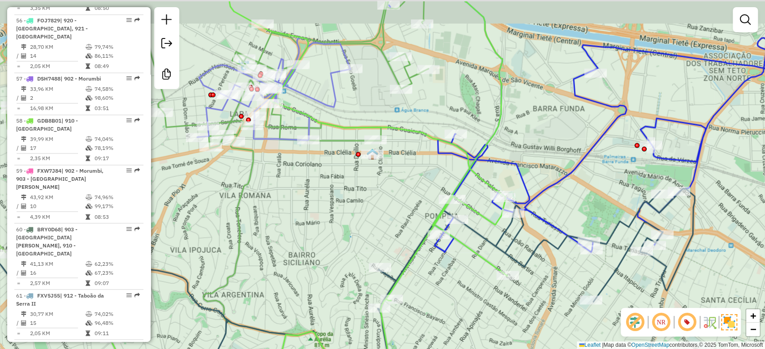
click at [357, 241] on div "Janela de atendimento Grade de atendimento Capacidade Transportadoras Veículos …" at bounding box center [382, 174] width 765 height 349
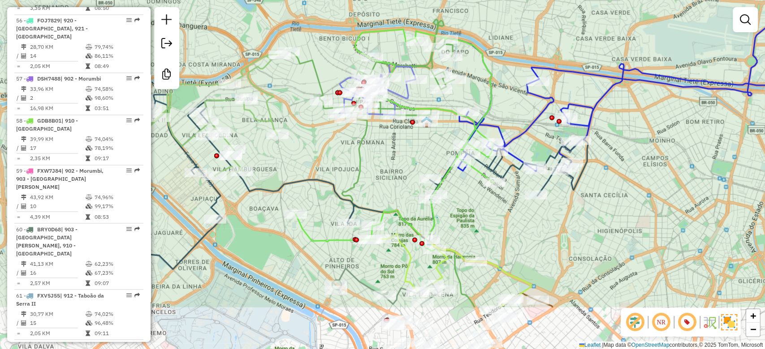
drag, startPoint x: 596, startPoint y: 209, endPoint x: 601, endPoint y: 201, distance: 9.5
click at [601, 201] on div "Janela de atendimento Grade de atendimento Capacidade Transportadoras Veículos …" at bounding box center [382, 174] width 765 height 349
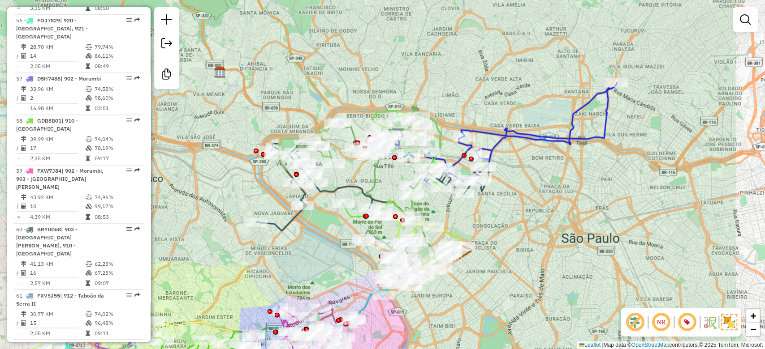
drag, startPoint x: 624, startPoint y: 217, endPoint x: 518, endPoint y: 213, distance: 105.8
click at [518, 213] on div "Janela de atendimento Grade de atendimento Capacidade Transportadoras Veículos …" at bounding box center [382, 174] width 765 height 349
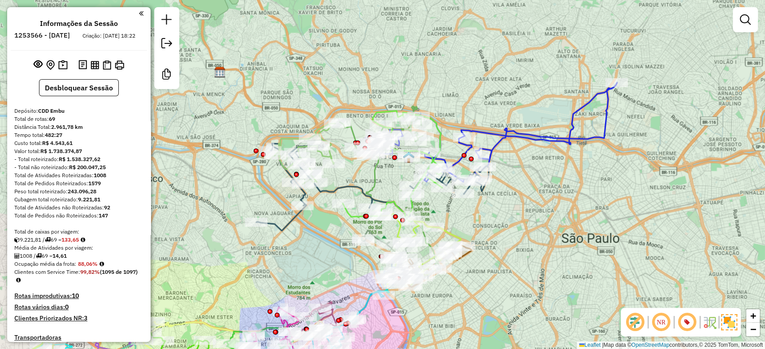
scroll to position [3232, 0]
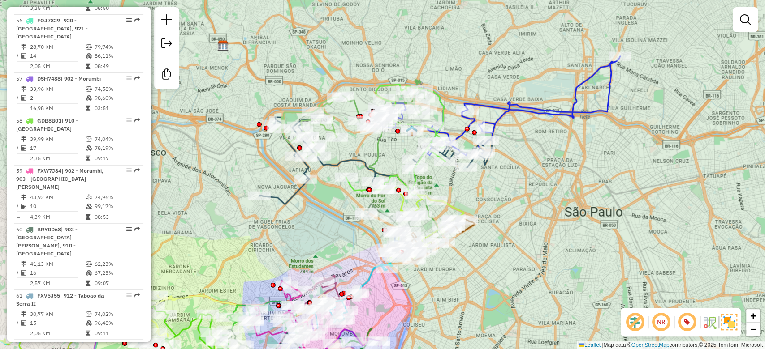
drag, startPoint x: 545, startPoint y: 230, endPoint x: 548, endPoint y: 210, distance: 20.8
click at [548, 210] on div "Janela de atendimento Grade de atendimento Capacidade Transportadoras Veículos …" at bounding box center [382, 174] width 765 height 349
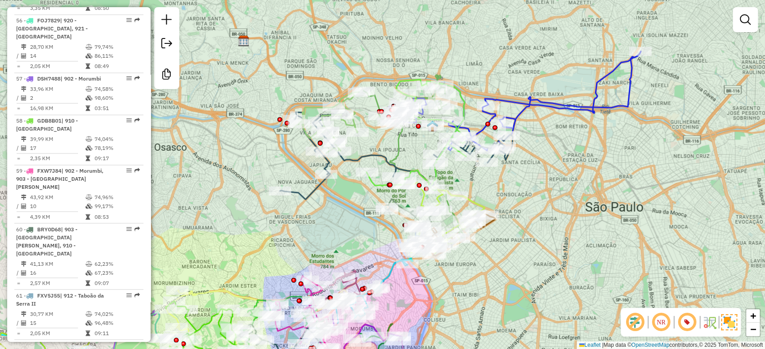
drag, startPoint x: 535, startPoint y: 255, endPoint x: 556, endPoint y: 250, distance: 21.2
click at [556, 250] on div "Janela de atendimento Grade de atendimento Capacidade Transportadoras Veículos …" at bounding box center [382, 174] width 765 height 349
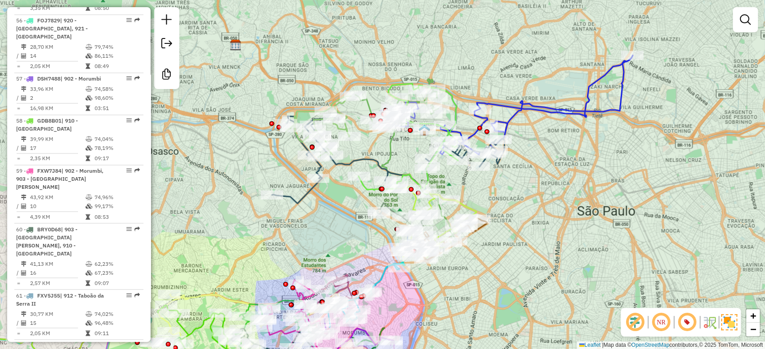
drag, startPoint x: 558, startPoint y: 247, endPoint x: 549, endPoint y: 242, distance: 10.8
click at [549, 242] on div "Janela de atendimento Grade de atendimento Capacidade Transportadoras Veículos …" at bounding box center [382, 174] width 765 height 349
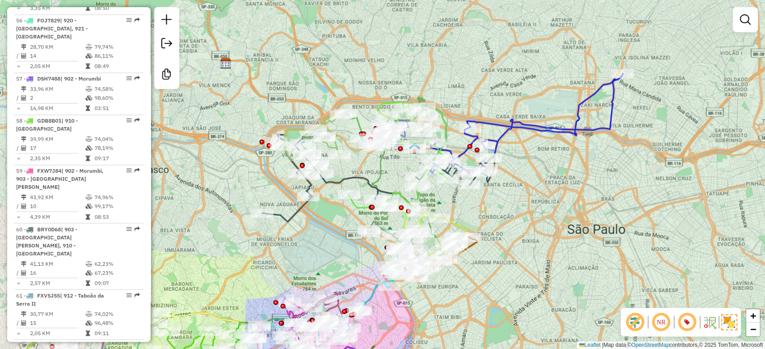
drag, startPoint x: 543, startPoint y: 185, endPoint x: 535, endPoint y: 212, distance: 29.1
click at [535, 212] on div "Janela de atendimento Grade de atendimento Capacidade Transportadoras Veículos …" at bounding box center [382, 174] width 765 height 349
drag, startPoint x: 742, startPoint y: 21, endPoint x: 743, endPoint y: 28, distance: 6.9
click at [742, 21] on em at bounding box center [745, 19] width 11 height 11
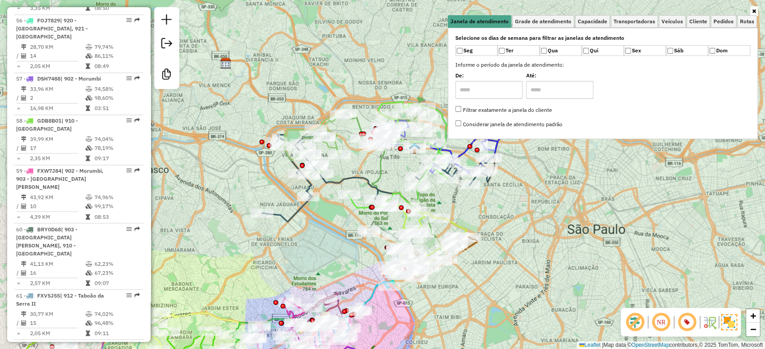
click at [545, 247] on div "Janela de atendimento Grade de atendimento Capacidade Transportadoras Veículos …" at bounding box center [382, 174] width 765 height 349
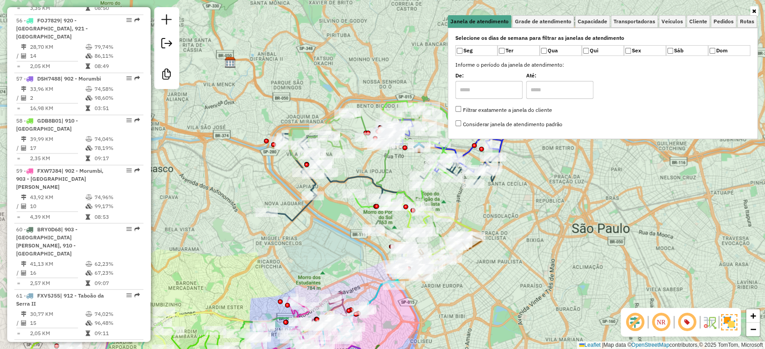
drag, startPoint x: 521, startPoint y: 242, endPoint x: 530, endPoint y: 237, distance: 9.8
click at [529, 242] on div "Janela de atendimento Grade de atendimento Capacidade Transportadoras Veículos …" at bounding box center [382, 174] width 765 height 349
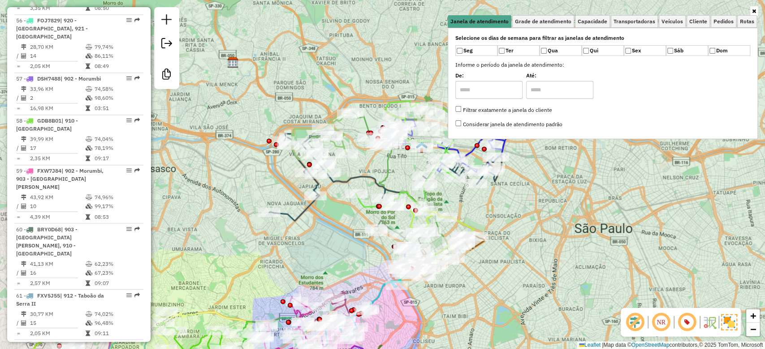
click at [530, 237] on div "Janela de atendimento Grade de atendimento Capacidade Transportadoras Veículos …" at bounding box center [382, 174] width 765 height 349
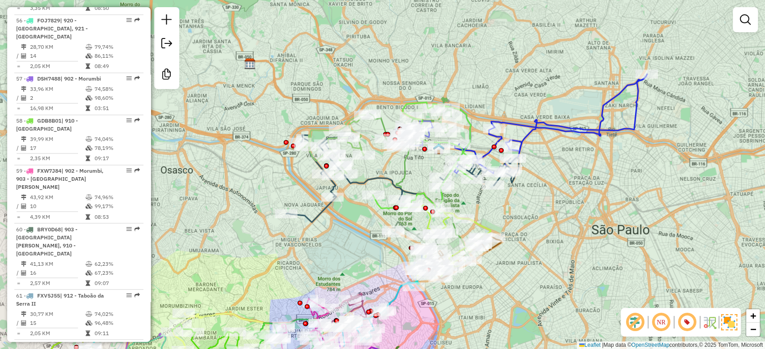
drag, startPoint x: 530, startPoint y: 235, endPoint x: 547, endPoint y: 236, distance: 17.1
click at [547, 236] on div "Janela de atendimento Grade de atendimento Capacidade Transportadoras Veículos …" at bounding box center [382, 174] width 765 height 349
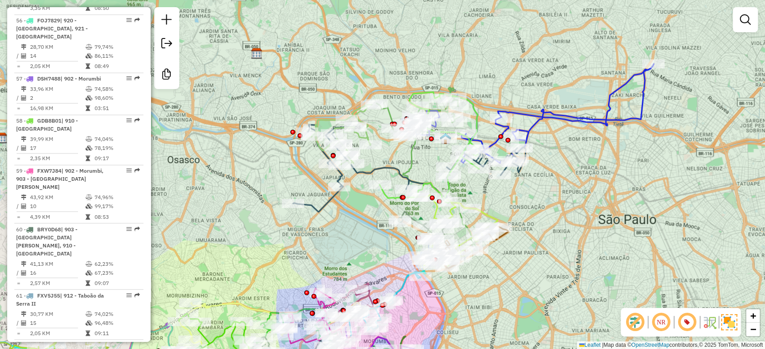
drag, startPoint x: 536, startPoint y: 247, endPoint x: 543, endPoint y: 237, distance: 12.3
click at [543, 237] on div "Janela de atendimento Grade de atendimento Capacidade Transportadoras Veículos …" at bounding box center [382, 174] width 765 height 349
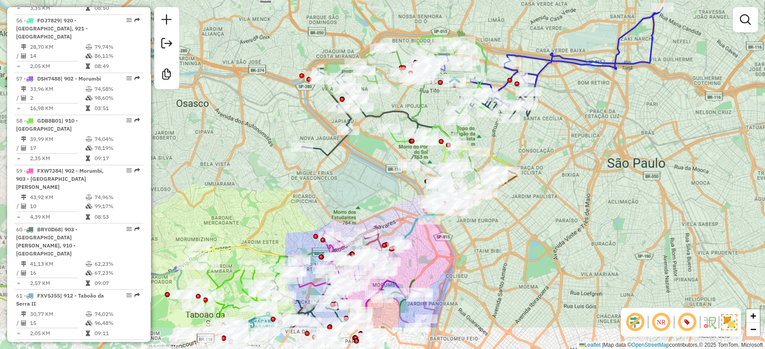
drag, startPoint x: 549, startPoint y: 185, endPoint x: 547, endPoint y: 195, distance: 10.5
click at [547, 195] on div "Janela de atendimento Grade de atendimento Capacidade Transportadoras Veículos …" at bounding box center [382, 174] width 765 height 349
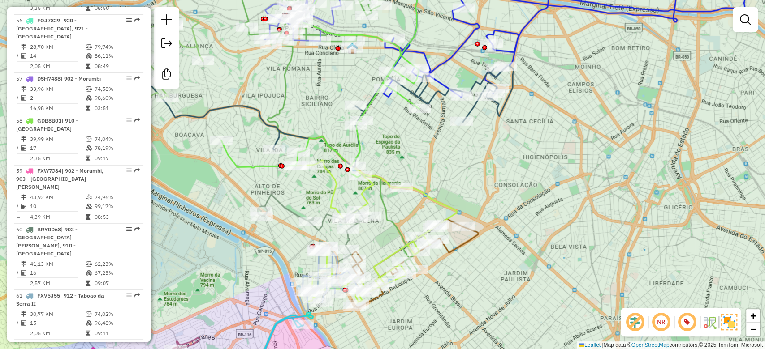
drag, startPoint x: 550, startPoint y: 159, endPoint x: 563, endPoint y: 210, distance: 51.7
click at [563, 210] on div "Janela de atendimento Grade de atendimento Capacidade Transportadoras Veículos …" at bounding box center [382, 174] width 765 height 349
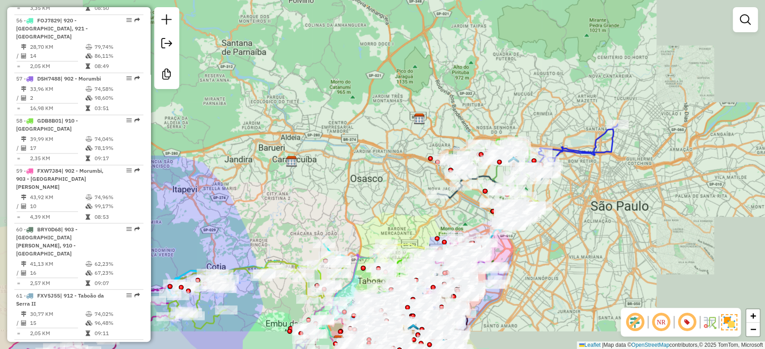
click at [566, 200] on div "Janela de atendimento Grade de atendimento Capacidade Transportadoras Veículos …" at bounding box center [382, 174] width 765 height 349
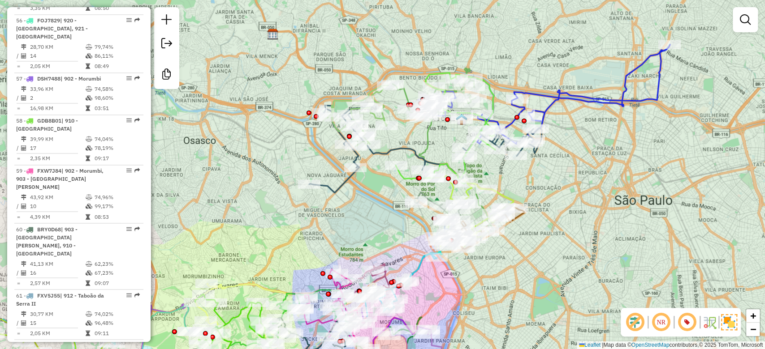
click at [554, 164] on div "Janela de atendimento Grade de atendimento Capacidade Transportadoras Veículos …" at bounding box center [382, 174] width 765 height 349
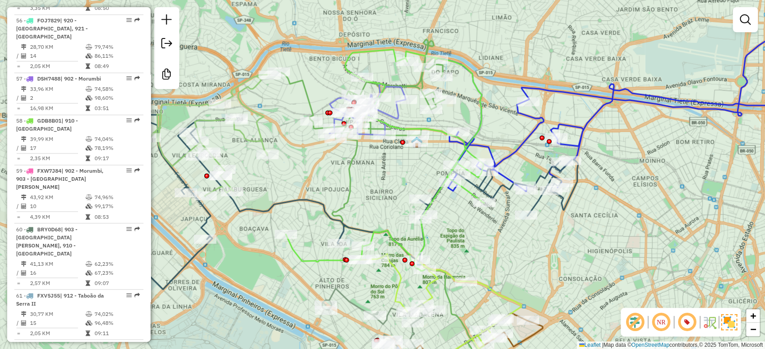
drag, startPoint x: 663, startPoint y: 214, endPoint x: 611, endPoint y: 214, distance: 52.9
click at [611, 214] on div "Janela de atendimento Grade de atendimento Capacidade Transportadoras Veículos …" at bounding box center [382, 174] width 765 height 349
click at [751, 12] on link at bounding box center [745, 20] width 18 height 18
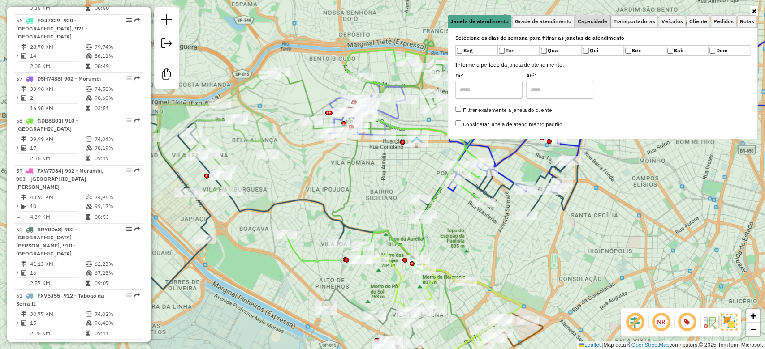
click at [585, 25] on link "Capacidade" at bounding box center [592, 21] width 35 height 13
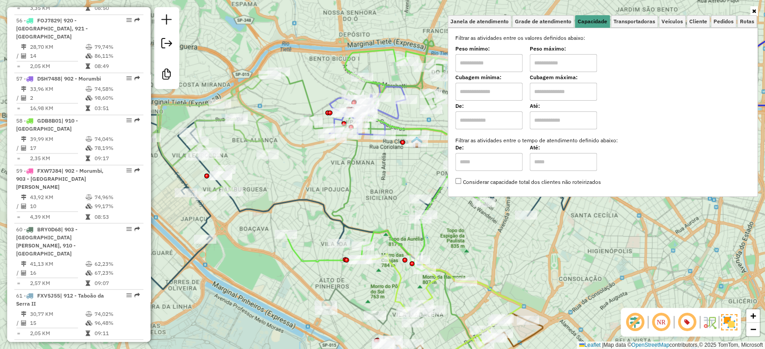
click at [493, 92] on input "text" at bounding box center [488, 92] width 67 height 18
type input "*****"
click at [559, 90] on input "text" at bounding box center [563, 92] width 67 height 18
type input "*********"
click at [608, 253] on div "Janela de atendimento Grade de atendimento Capacidade Transportadoras Veículos …" at bounding box center [382, 174] width 765 height 349
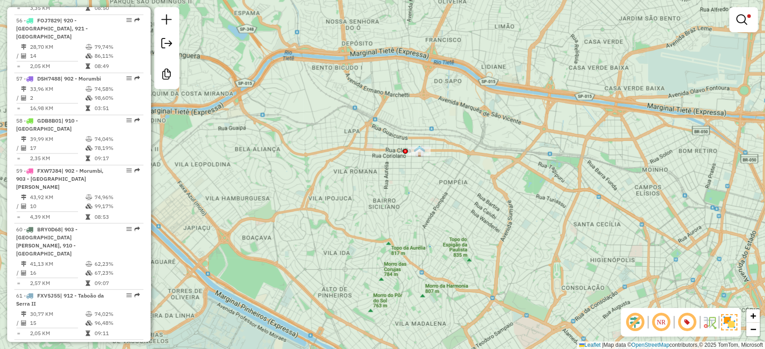
drag, startPoint x: 513, startPoint y: 239, endPoint x: 509, endPoint y: 234, distance: 7.0
click at [514, 240] on div "Limpar filtros Janela de atendimento Grade de atendimento Capacidade Transporta…" at bounding box center [382, 174] width 765 height 349
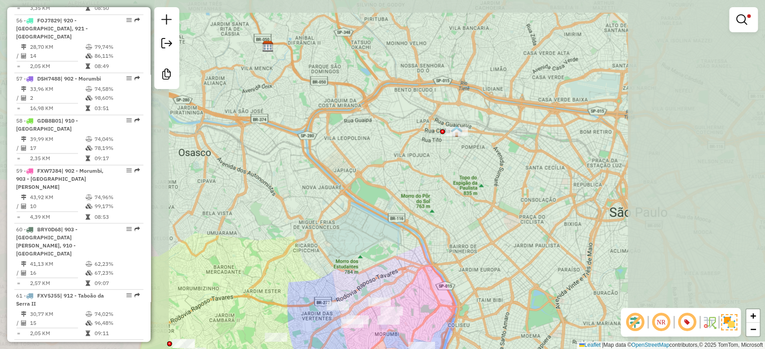
drag, startPoint x: 487, startPoint y: 159, endPoint x: 465, endPoint y: 163, distance: 22.3
click at [465, 163] on div "Limpar filtros Janela de atendimento Grade de atendimento Capacidade Transporta…" at bounding box center [382, 174] width 765 height 349
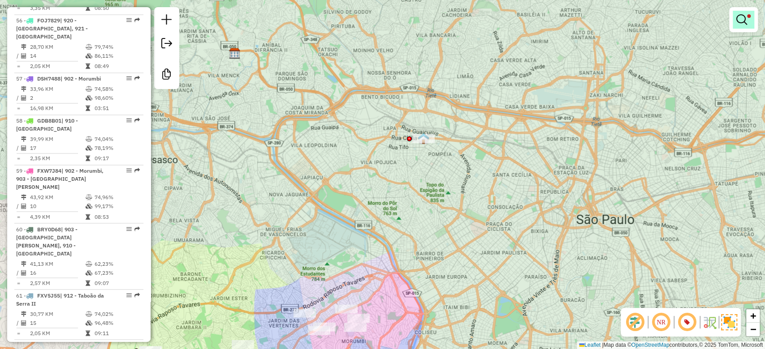
click at [746, 17] on link at bounding box center [743, 20] width 22 height 18
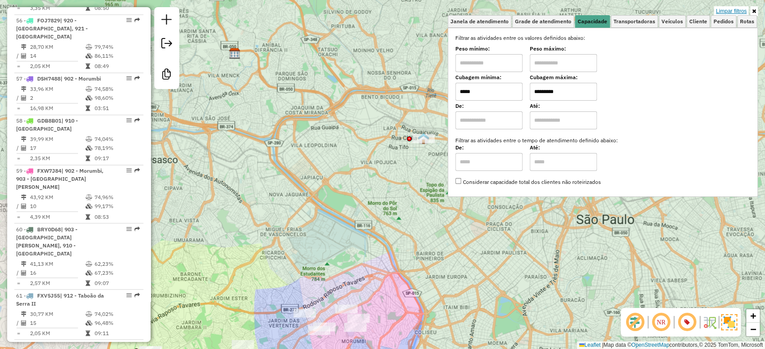
click at [738, 11] on link "Limpar filtros" at bounding box center [731, 11] width 34 height 10
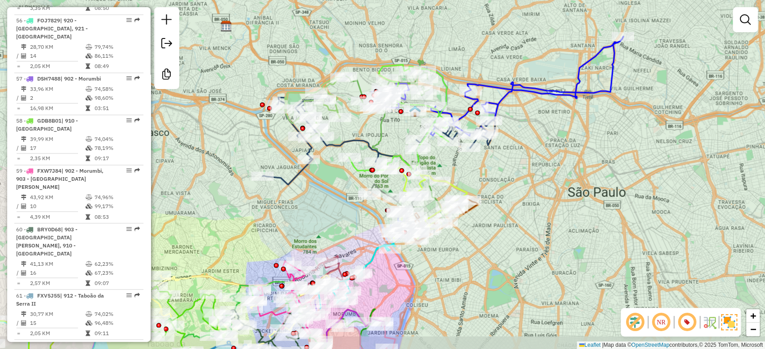
drag, startPoint x: 550, startPoint y: 270, endPoint x: 541, endPoint y: 242, distance: 28.6
click at [541, 242] on div "Janela de atendimento Grade de atendimento Capacidade Transportadoras Veículos …" at bounding box center [382, 174] width 765 height 349
drag, startPoint x: 538, startPoint y: 253, endPoint x: 621, endPoint y: 109, distance: 166.4
click at [621, 109] on div "Janela de atendimento Grade de atendimento Capacidade Transportadoras Veículos …" at bounding box center [382, 174] width 765 height 349
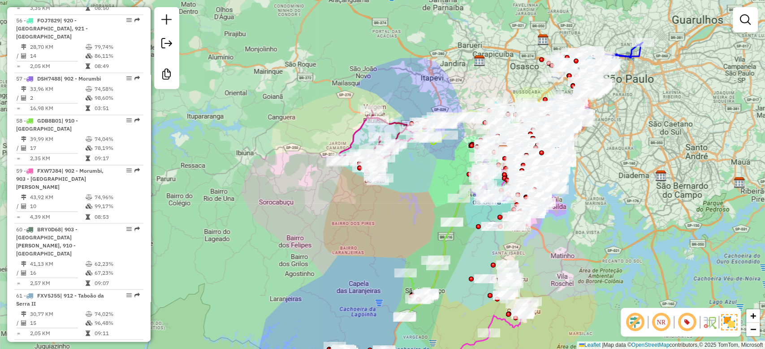
drag, startPoint x: 620, startPoint y: 202, endPoint x: 624, endPoint y: 185, distance: 17.8
click at [620, 190] on div "Janela de atendimento Grade de atendimento Capacidade Transportadoras Veículos …" at bounding box center [382, 174] width 765 height 349
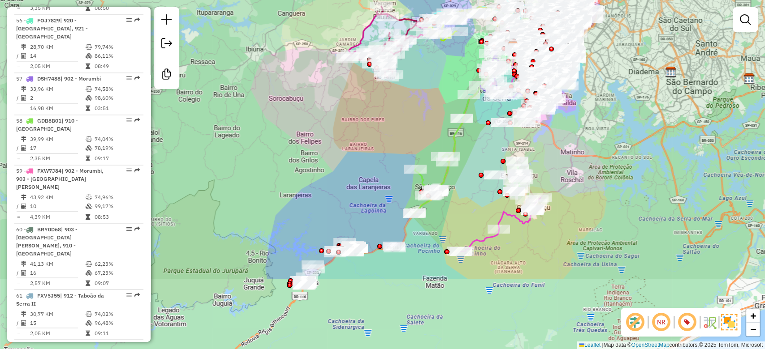
drag, startPoint x: 621, startPoint y: 225, endPoint x: 632, endPoint y: 121, distance: 104.9
click at [632, 121] on div "Janela de atendimento Grade de atendimento Capacidade Transportadoras Veículos …" at bounding box center [382, 174] width 765 height 349
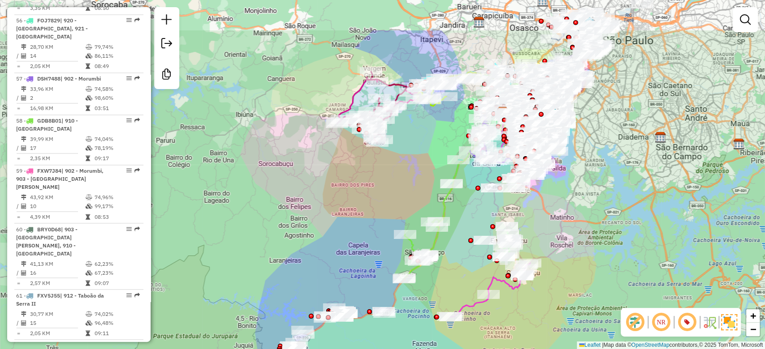
drag, startPoint x: 632, startPoint y: 120, endPoint x: 616, endPoint y: 188, distance: 69.8
click at [617, 190] on div "Janela de atendimento Grade de atendimento Capacidade Transportadoras Veículos …" at bounding box center [382, 174] width 765 height 349
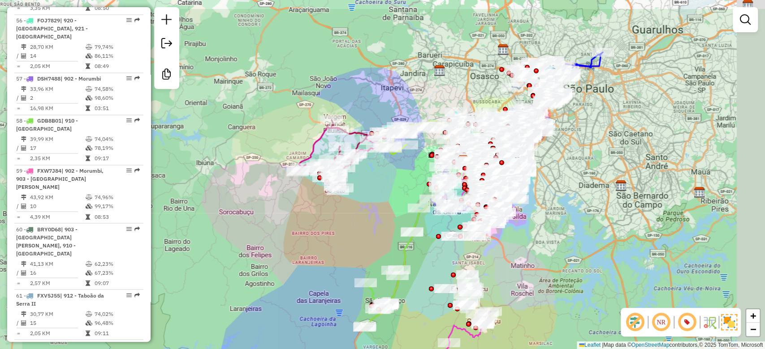
drag, startPoint x: 635, startPoint y: 171, endPoint x: 606, endPoint y: 198, distance: 39.3
click at [603, 212] on div "Janela de atendimento Grade de atendimento Capacidade Transportadoras Veículos …" at bounding box center [382, 174] width 765 height 349
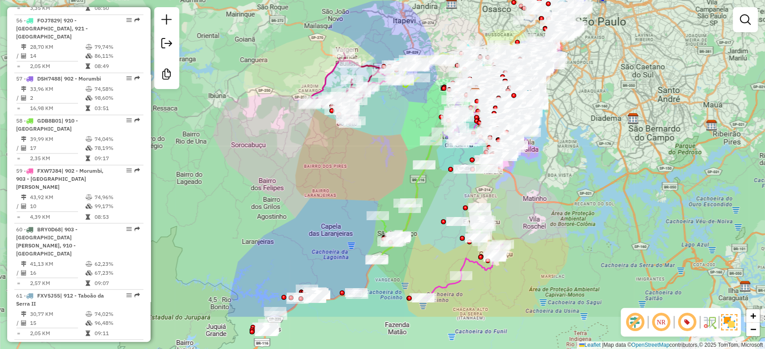
drag, startPoint x: 609, startPoint y: 200, endPoint x: 622, endPoint y: 133, distance: 68.4
click at [622, 133] on div "Janela de atendimento Grade de atendimento Capacidade Transportadoras Veículos …" at bounding box center [382, 174] width 765 height 349
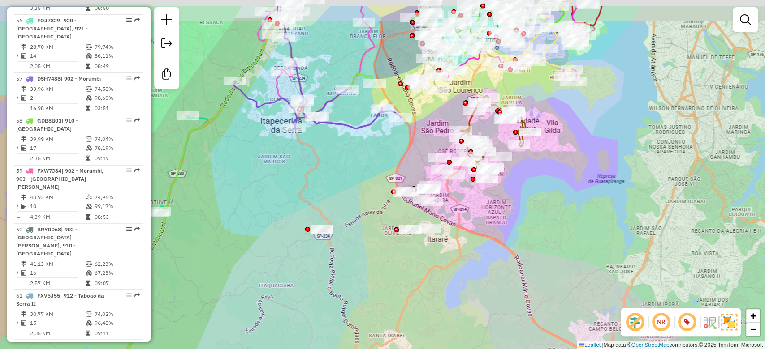
drag, startPoint x: 545, startPoint y: 164, endPoint x: 552, endPoint y: 206, distance: 41.9
click at [552, 206] on div "Janela de atendimento Grade de atendimento Capacidade Transportadoras Veículos …" at bounding box center [382, 174] width 765 height 349
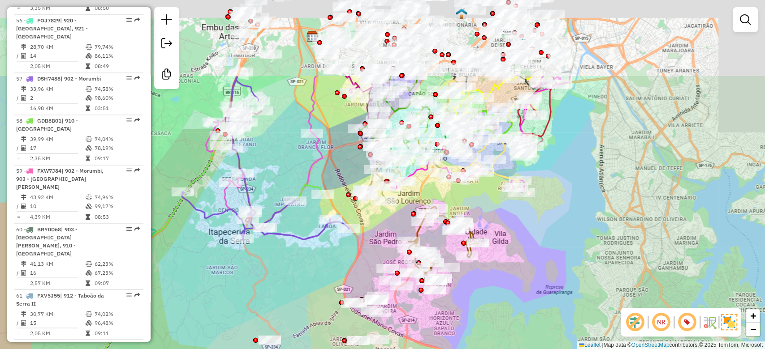
drag, startPoint x: 606, startPoint y: 176, endPoint x: 557, endPoint y: 270, distance: 105.4
click at [557, 272] on div "Janela de atendimento Grade de atendimento Capacidade Transportadoras Veículos …" at bounding box center [382, 174] width 765 height 349
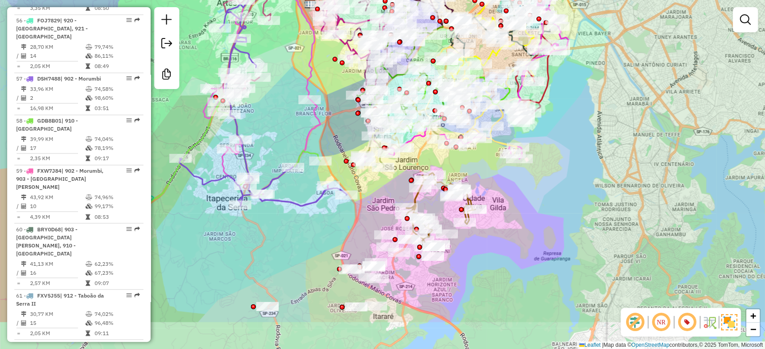
drag, startPoint x: 619, startPoint y: 161, endPoint x: 632, endPoint y: 99, distance: 63.6
click at [632, 99] on div "Janela de atendimento Grade de atendimento Capacidade Transportadoras Veículos …" at bounding box center [382, 174] width 765 height 349
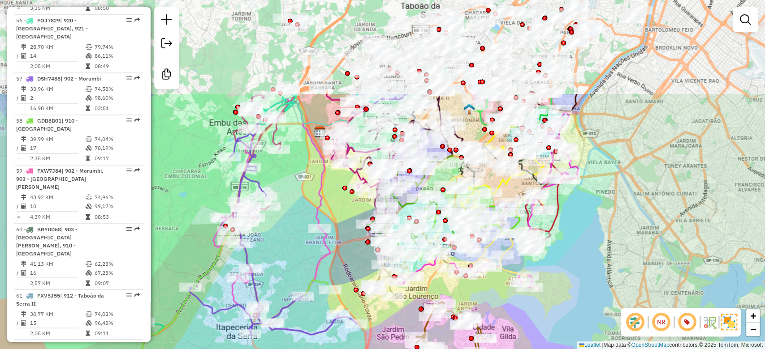
drag, startPoint x: 632, startPoint y: 99, endPoint x: 642, endPoint y: 230, distance: 131.6
click at [642, 230] on div "Janela de atendimento Grade de atendimento Capacidade Transportadoras Veículos …" at bounding box center [382, 174] width 765 height 349
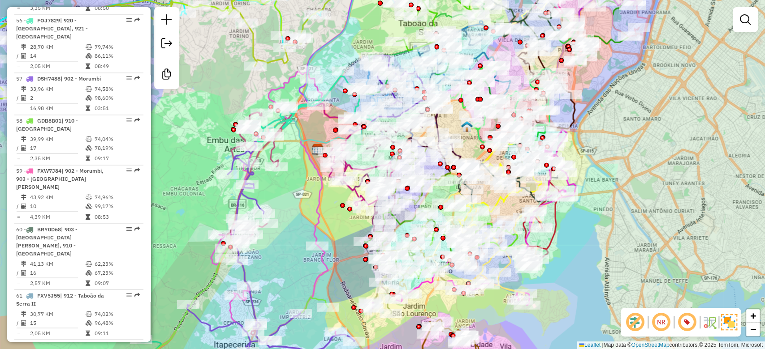
drag, startPoint x: 656, startPoint y: 174, endPoint x: 626, endPoint y: 207, distance: 45.0
click at [651, 193] on div "Janela de atendimento Grade de atendimento Capacidade Transportadoras Veículos …" at bounding box center [382, 174] width 765 height 349
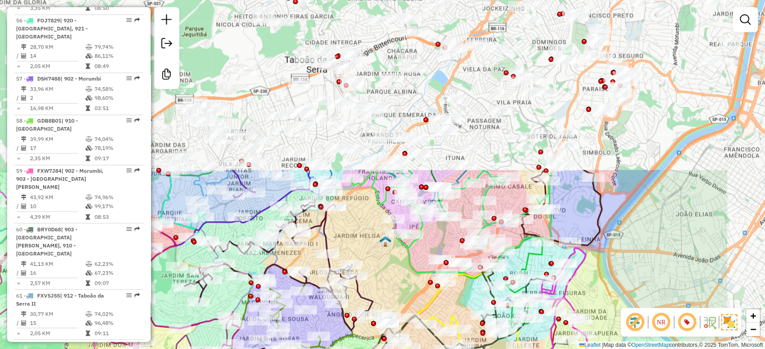
drag, startPoint x: 520, startPoint y: 54, endPoint x: 405, endPoint y: 259, distance: 235.2
click at [405, 259] on icon at bounding box center [468, 221] width 167 height 103
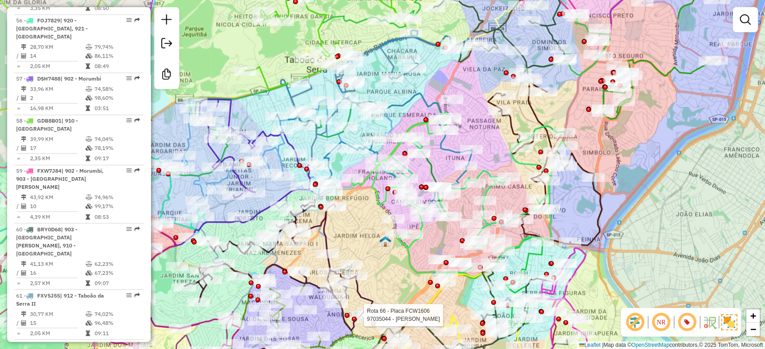
drag, startPoint x: 641, startPoint y: 188, endPoint x: 588, endPoint y: 151, distance: 64.5
click at [588, 151] on div "Rota 66 - Placa FCW1606 97035044 - KARINA DE SOUZA FERR Janela de atendimento G…" at bounding box center [382, 174] width 765 height 349
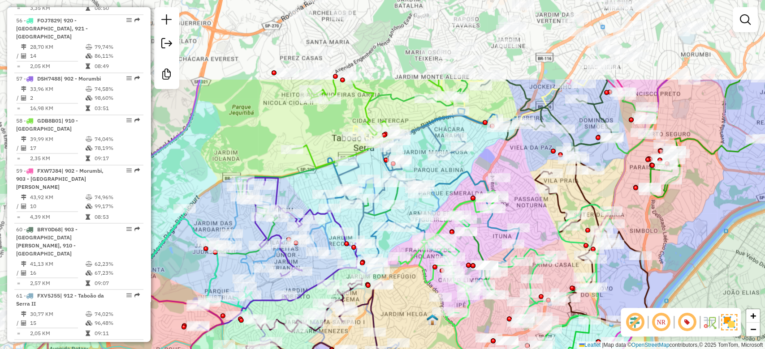
drag, startPoint x: 663, startPoint y: 108, endPoint x: 764, endPoint y: 223, distance: 152.4
click at [764, 223] on div "Rota 66 - Placa FCW1606 97035044 - KARINA DE SOUZA FERR Janela de atendimento G…" at bounding box center [382, 174] width 765 height 349
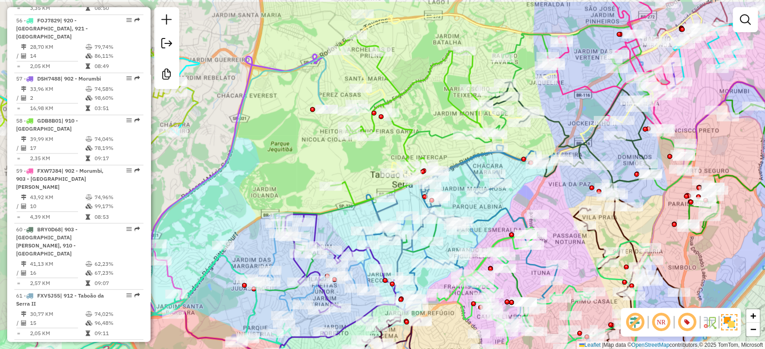
drag, startPoint x: 284, startPoint y: 116, endPoint x: 308, endPoint y: 134, distance: 29.7
click at [308, 134] on div "Rota 66 - Placa FCW1606 97035044 - KARINA DE SOUZA FERR Janela de atendimento G…" at bounding box center [382, 174] width 765 height 349
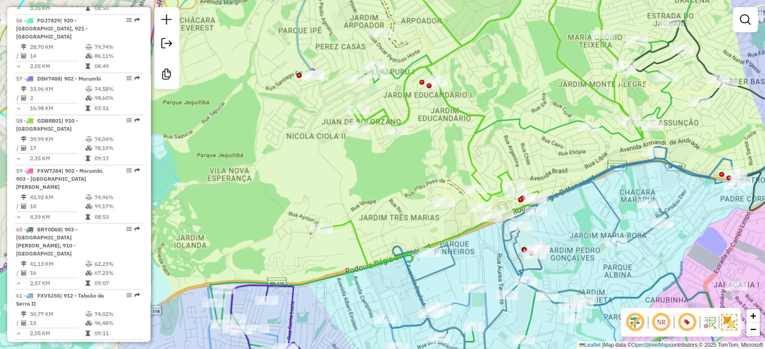
drag, startPoint x: 326, startPoint y: 132, endPoint x: 218, endPoint y: 98, distance: 113.2
click at [222, 101] on div "Rota 66 - Placa FCW1606 97035044 - KARINA DE SOUZA FERR Janela de atendimento G…" at bounding box center [382, 174] width 765 height 349
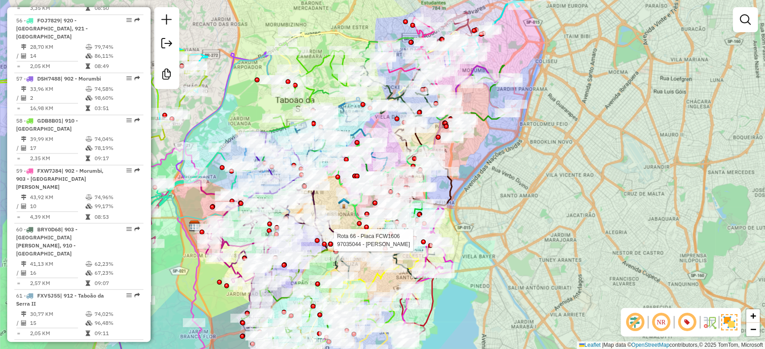
drag, startPoint x: 552, startPoint y: 117, endPoint x: 601, endPoint y: 127, distance: 49.4
click at [601, 127] on div "Rota 66 - Placa FCW1606 97035044 - KARINA DE SOUZA FERR Janela de atendimento G…" at bounding box center [382, 174] width 765 height 349
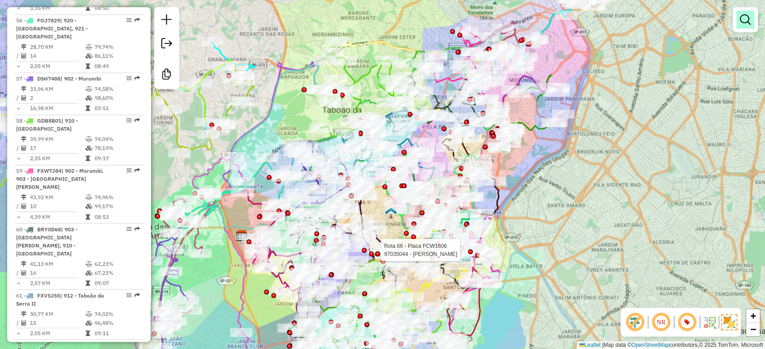
click at [744, 28] on link at bounding box center [745, 20] width 18 height 18
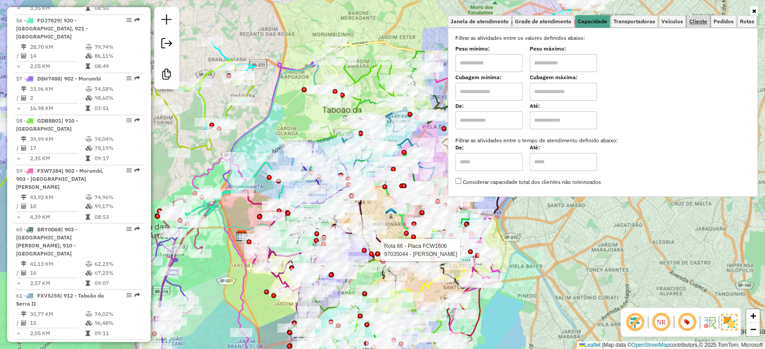
click at [690, 21] on span "Cliente" at bounding box center [698, 21] width 18 height 5
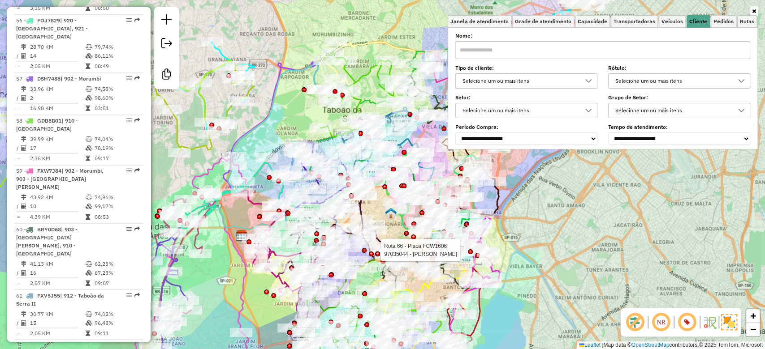
click at [546, 82] on div "Selecione um ou mais itens" at bounding box center [519, 81] width 121 height 14
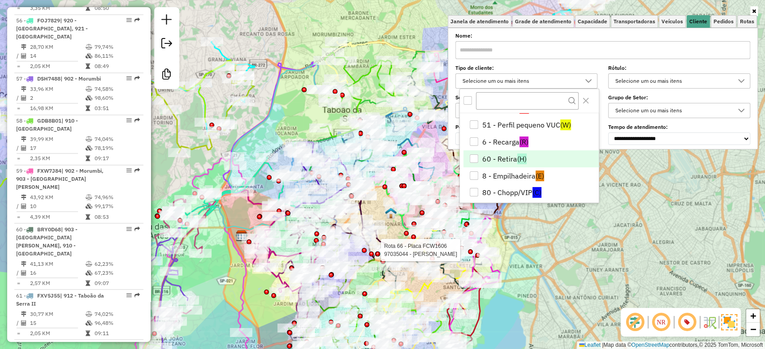
scroll to position [188, 0]
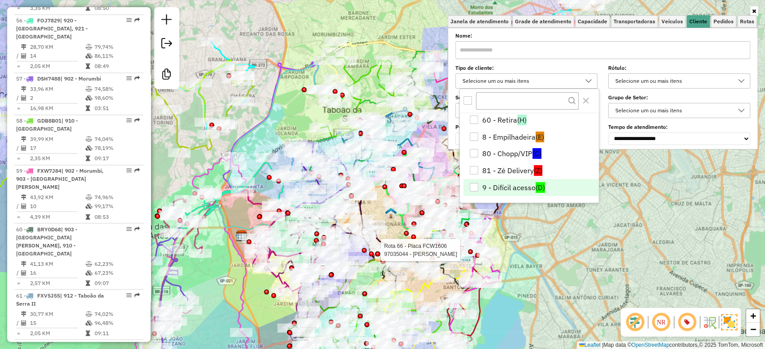
click at [531, 183] on li "9 - Difícil acesso (D)" at bounding box center [530, 187] width 135 height 17
click at [622, 297] on div "Rota 66 - Placa FCW1606 97035044 - KARINA DE SOUZA FERR Janela de atendimento G…" at bounding box center [382, 174] width 765 height 349
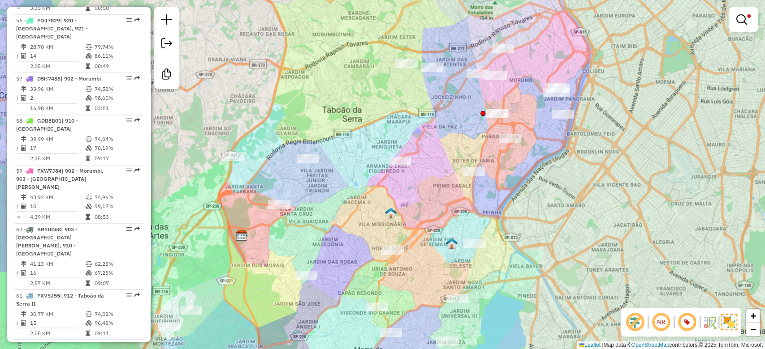
drag, startPoint x: 547, startPoint y: 257, endPoint x: 680, endPoint y: 204, distance: 144.0
click at [680, 204] on hb-app "Aplicando filtros Pop-up bloqueado! Seu navegador bloqueou automáticamente a ab…" at bounding box center [382, 174] width 765 height 349
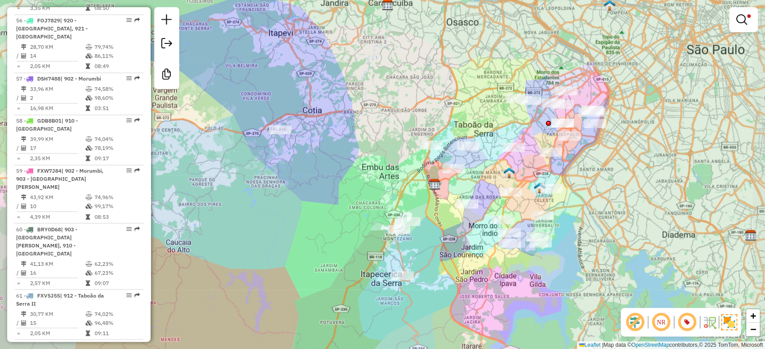
drag, startPoint x: 682, startPoint y: 209, endPoint x: 638, endPoint y: 156, distance: 69.0
click at [638, 156] on div "Limpar filtros Janela de atendimento Grade de atendimento Capacidade Transporta…" at bounding box center [382, 174] width 765 height 349
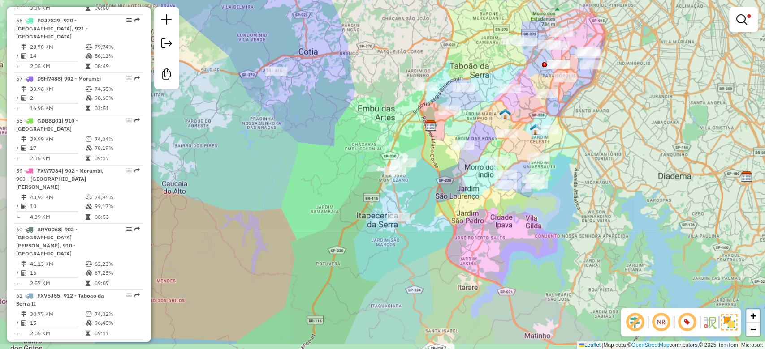
drag, startPoint x: 574, startPoint y: 188, endPoint x: 589, endPoint y: 147, distance: 42.9
click at [589, 147] on div "Limpar filtros Janela de atendimento Grade de atendimento Capacidade Transporta…" at bounding box center [382, 174] width 765 height 349
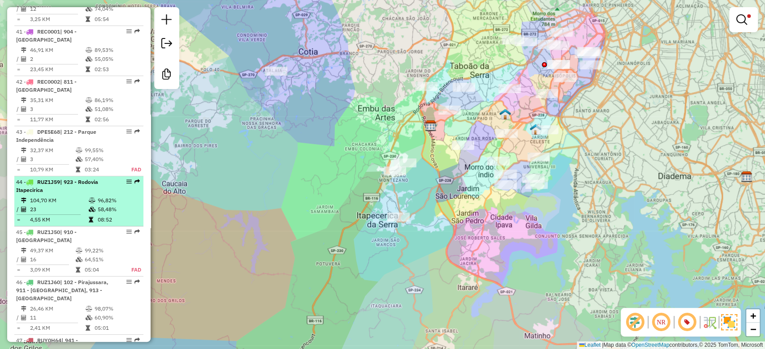
scroll to position [1978, 0]
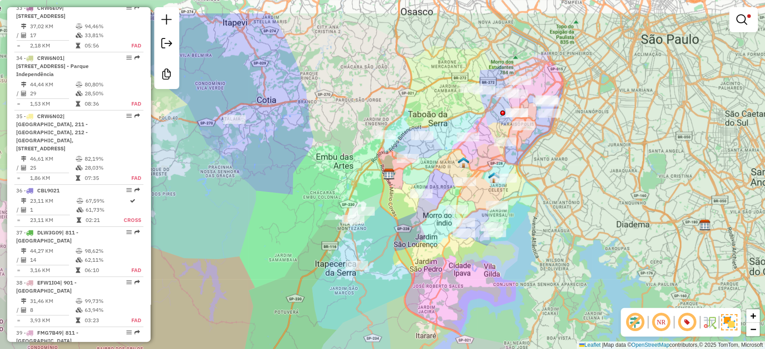
drag, startPoint x: 624, startPoint y: 225, endPoint x: 593, endPoint y: 255, distance: 43.4
click at [583, 273] on div "Limpar filtros Janela de atendimento Grade de atendimento Capacidade Transporta…" at bounding box center [382, 174] width 765 height 349
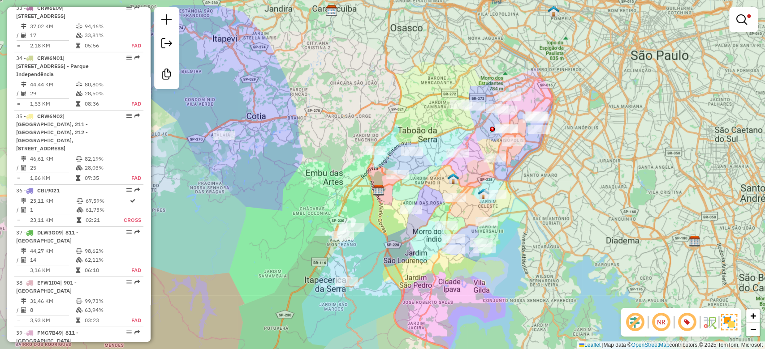
drag, startPoint x: 621, startPoint y: 217, endPoint x: 611, endPoint y: 233, distance: 19.5
click at [611, 233] on div "Limpar filtros Janela de atendimento Grade de atendimento Capacidade Transporta…" at bounding box center [382, 174] width 765 height 349
click at [749, 16] on span at bounding box center [749, 16] width 4 height 4
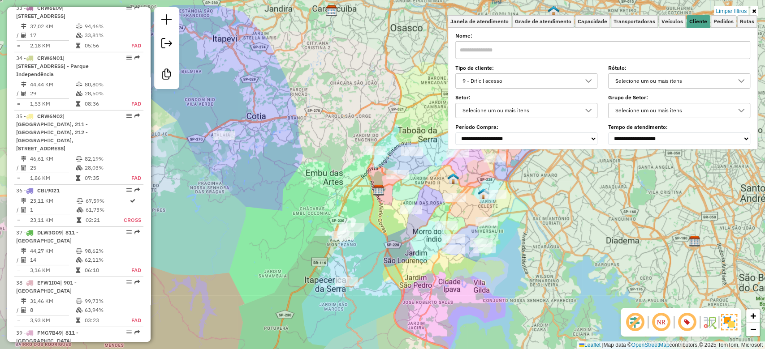
click at [551, 242] on div "Limpar filtros Janela de atendimento Grade de atendimento Capacidade Transporta…" at bounding box center [382, 174] width 765 height 349
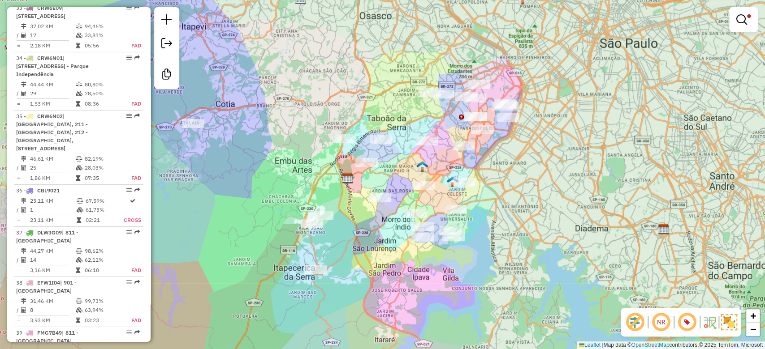
drag, startPoint x: 548, startPoint y: 238, endPoint x: 530, endPoint y: 227, distance: 21.4
click at [530, 228] on div "Limpar filtros Janela de atendimento Grade de atendimento Capacidade Transporta…" at bounding box center [382, 174] width 765 height 349
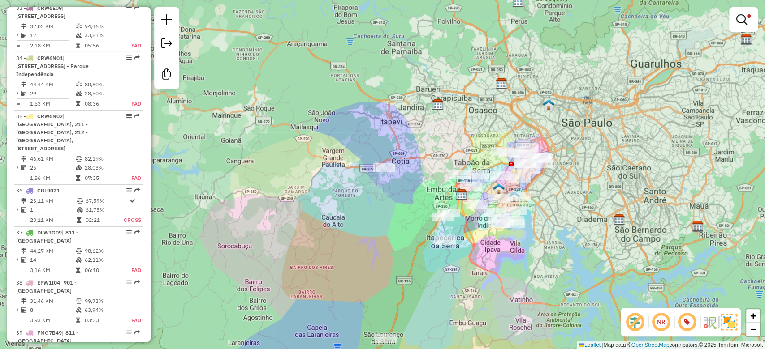
drag, startPoint x: 536, startPoint y: 224, endPoint x: 551, endPoint y: 218, distance: 16.9
click at [551, 218] on div "Limpar filtros Janela de atendimento Grade de atendimento Capacidade Transporta…" at bounding box center [382, 174] width 765 height 349
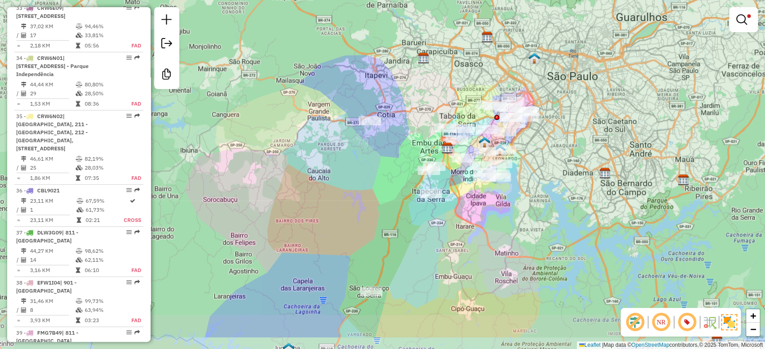
drag, startPoint x: 566, startPoint y: 228, endPoint x: 552, endPoint y: 181, distance: 48.7
click at [552, 181] on div "Limpar filtros Janela de atendimento Grade de atendimento Capacidade Transporta…" at bounding box center [382, 174] width 765 height 349
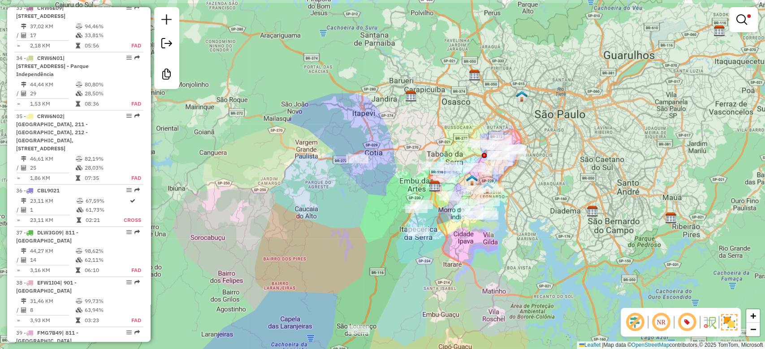
drag, startPoint x: 552, startPoint y: 169, endPoint x: 537, endPoint y: 214, distance: 47.5
click at [537, 214] on div "Limpar filtros Janela de atendimento Grade de atendimento Capacidade Transporta…" at bounding box center [382, 174] width 765 height 349
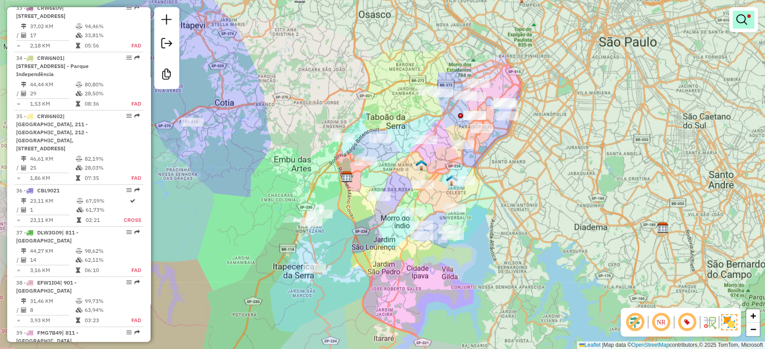
click at [733, 23] on link at bounding box center [743, 20] width 22 height 18
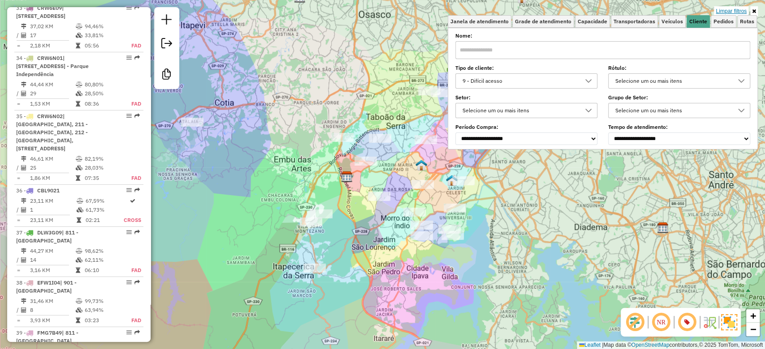
click at [733, 13] on link "Limpar filtros" at bounding box center [731, 11] width 34 height 10
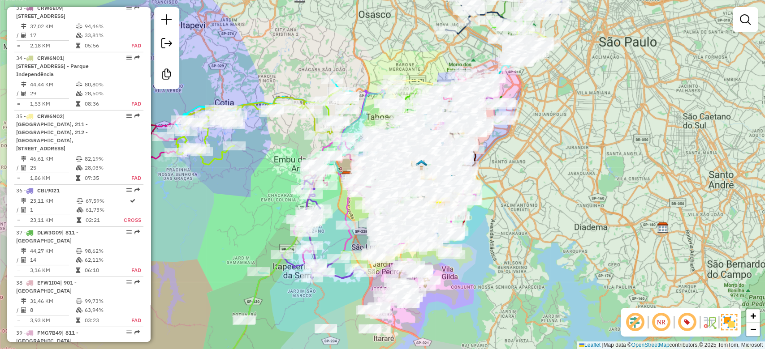
click at [556, 243] on div "Janela de atendimento Grade de atendimento Capacidade Transportadoras Veículos …" at bounding box center [382, 174] width 765 height 349
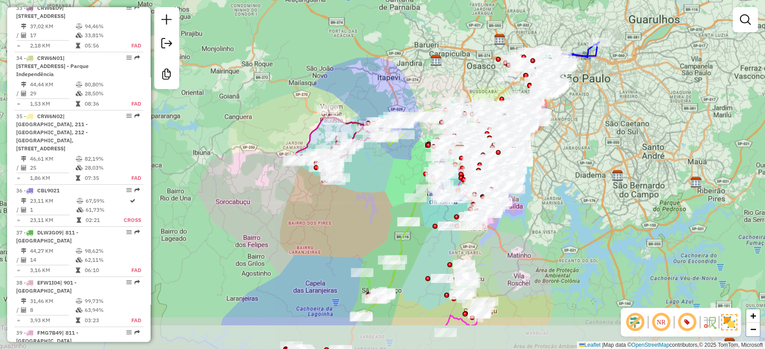
drag, startPoint x: 541, startPoint y: 258, endPoint x: 545, endPoint y: 199, distance: 59.2
click at [545, 199] on div "Janela de atendimento Grade de atendimento Capacidade Transportadoras Veículos …" at bounding box center [382, 174] width 765 height 349
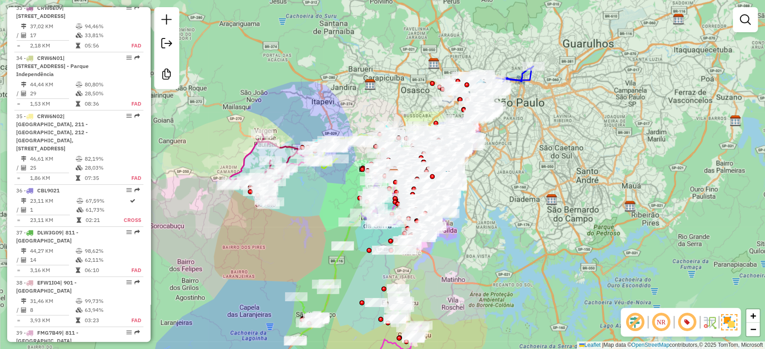
drag, startPoint x: 518, startPoint y: 217, endPoint x: 499, endPoint y: 227, distance: 22.0
click at [499, 227] on div "Janela de atendimento Grade de atendimento Capacidade Transportadoras Veículos …" at bounding box center [382, 174] width 765 height 349
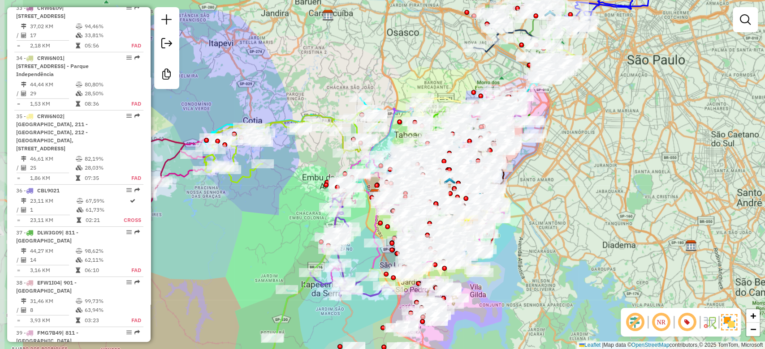
drag, startPoint x: 555, startPoint y: 210, endPoint x: 608, endPoint y: 211, distance: 53.8
click at [608, 211] on div "Janela de atendimento Grade de atendimento Capacidade Transportadoras Veículos …" at bounding box center [382, 174] width 765 height 349
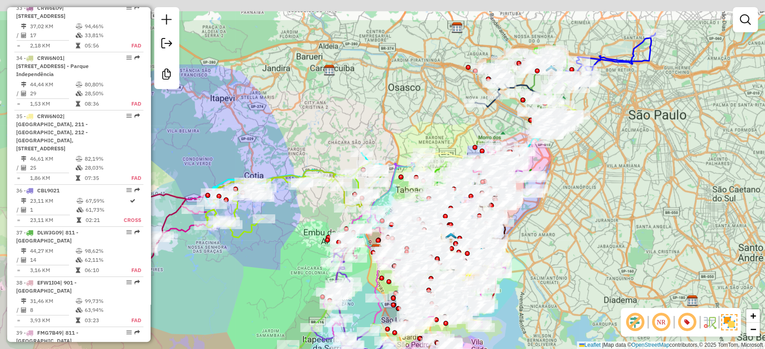
drag, startPoint x: 572, startPoint y: 188, endPoint x: 573, endPoint y: 246, distance: 57.8
click at [573, 246] on div "Janela de atendimento Grade de atendimento Capacidade Transportadoras Veículos …" at bounding box center [382, 174] width 765 height 349
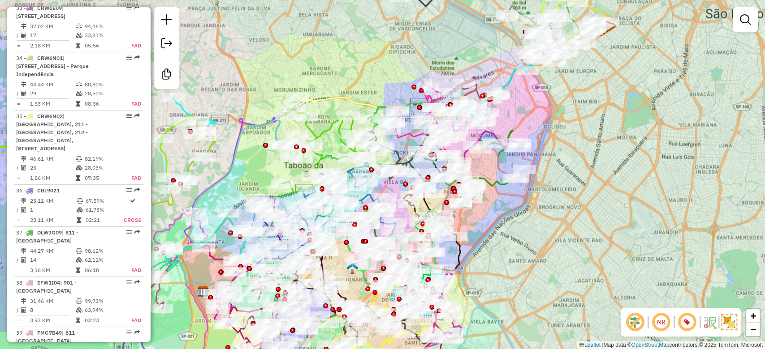
drag, startPoint x: 573, startPoint y: 209, endPoint x: 610, endPoint y: 209, distance: 37.6
click at [609, 210] on div "Janela de atendimento Grade de atendimento Capacidade Transportadoras Veículos …" at bounding box center [382, 174] width 765 height 349
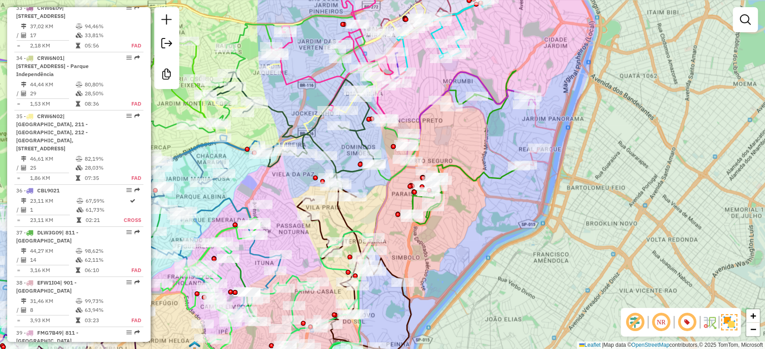
drag, startPoint x: 633, startPoint y: 201, endPoint x: 648, endPoint y: 201, distance: 14.8
click at [647, 208] on div "Janela de atendimento Grade de atendimento Capacidade Transportadoras Veículos …" at bounding box center [382, 174] width 765 height 349
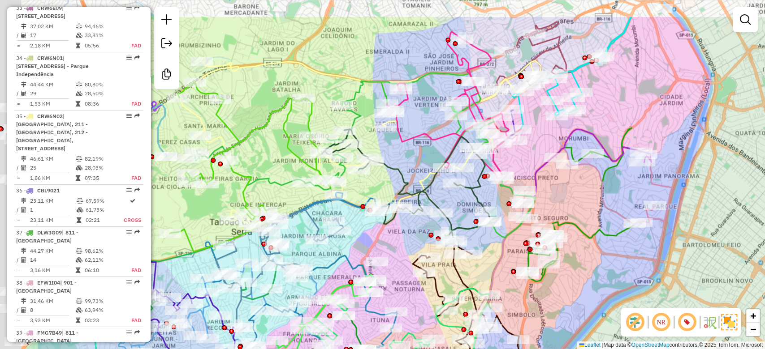
drag, startPoint x: 626, startPoint y: 116, endPoint x: 753, endPoint y: 168, distance: 136.8
click at [753, 168] on div "Janela de atendimento Grade de atendimento Capacidade Transportadoras Veículos …" at bounding box center [382, 174] width 765 height 349
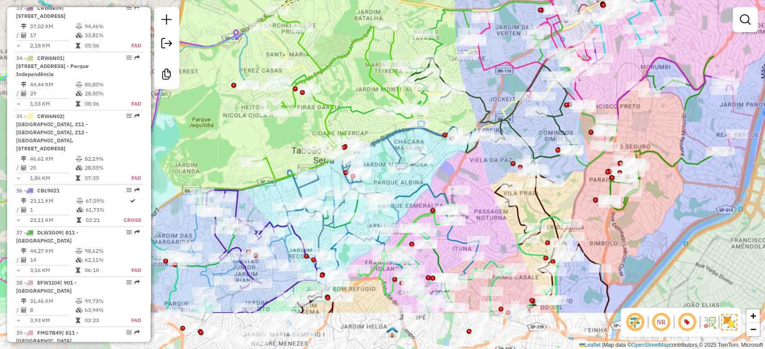
drag, startPoint x: 353, startPoint y: 78, endPoint x: 422, endPoint y: 4, distance: 100.8
click at [422, 4] on icon at bounding box center [441, 80] width 363 height 183
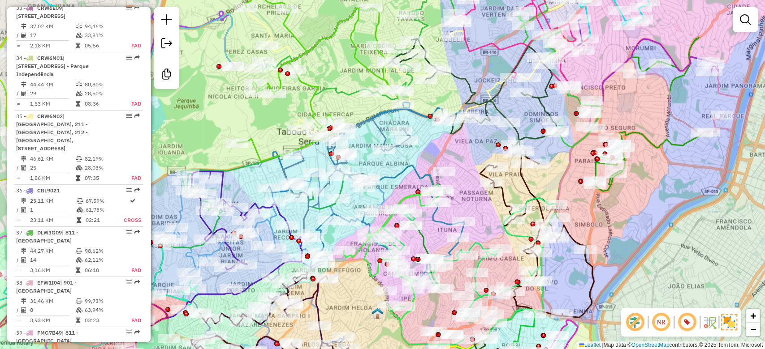
drag, startPoint x: 699, startPoint y: 228, endPoint x: 658, endPoint y: 168, distance: 73.2
click at [658, 168] on div "Janela de atendimento Grade de atendimento Capacidade Transportadoras Veículos …" at bounding box center [382, 174] width 765 height 349
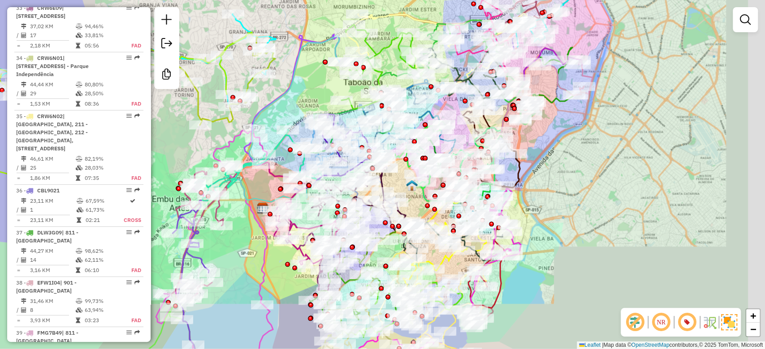
drag, startPoint x: 672, startPoint y: 203, endPoint x: 576, endPoint y: 161, distance: 105.5
click at [576, 161] on div "Janela de atendimento Grade de atendimento Capacidade Transportadoras Veículos …" at bounding box center [382, 174] width 765 height 349
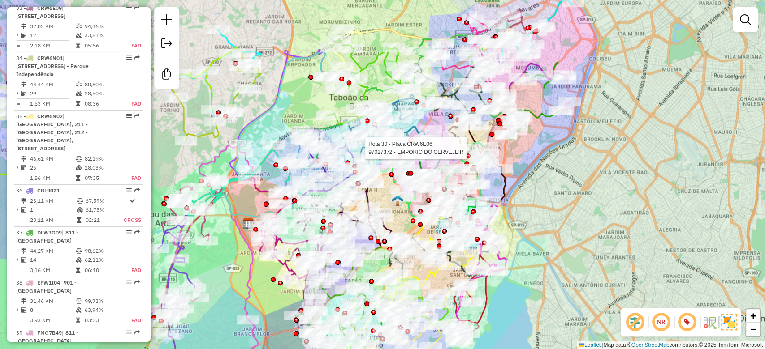
drag, startPoint x: 594, startPoint y: 170, endPoint x: 584, endPoint y: 192, distance: 23.9
click at [584, 192] on div "Rota 30 - Placa CRW6E06 97027372 - EMPORIO DO CERVEJEIR Janela de atendimento G…" at bounding box center [382, 174] width 765 height 349
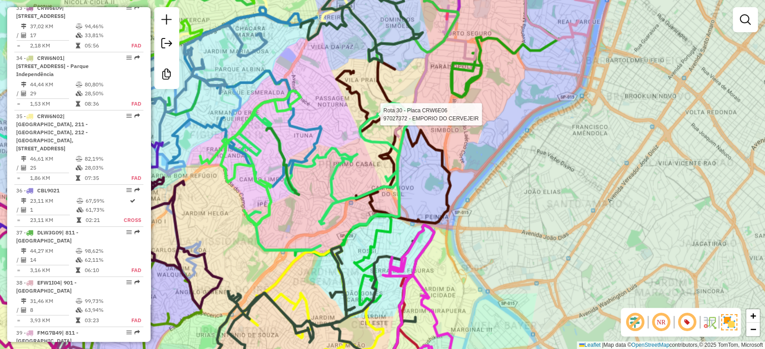
click at [548, 177] on div "Rota 30 - Placa CRW6E06 97027372 - EMPORIO DO CERVEJEIR Janela de atendimento G…" at bounding box center [382, 174] width 765 height 349
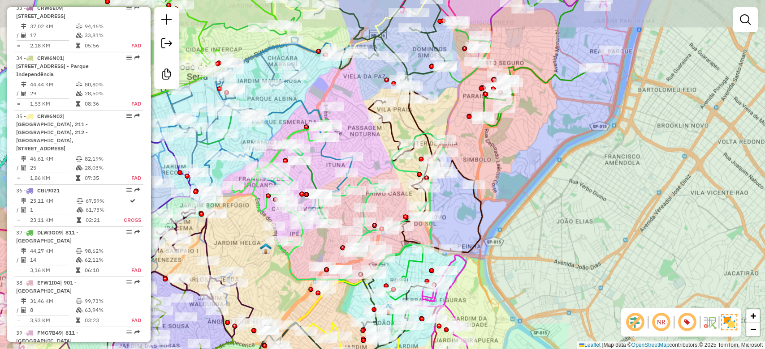
drag, startPoint x: 534, startPoint y: 169, endPoint x: 579, endPoint y: 205, distance: 57.0
click at [578, 205] on div "Janela de atendimento Grade de atendimento Capacidade Transportadoras Veículos …" at bounding box center [382, 174] width 765 height 349
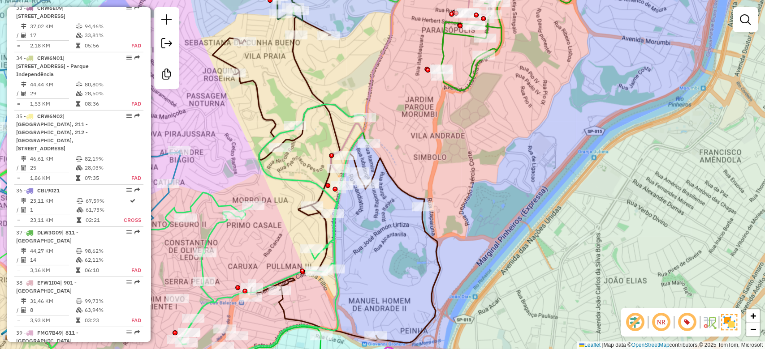
drag, startPoint x: 561, startPoint y: 197, endPoint x: 596, endPoint y: 225, distance: 44.9
click at [596, 225] on div "Janela de atendimento Grade de atendimento Capacidade Transportadoras Veículos …" at bounding box center [382, 174] width 765 height 349
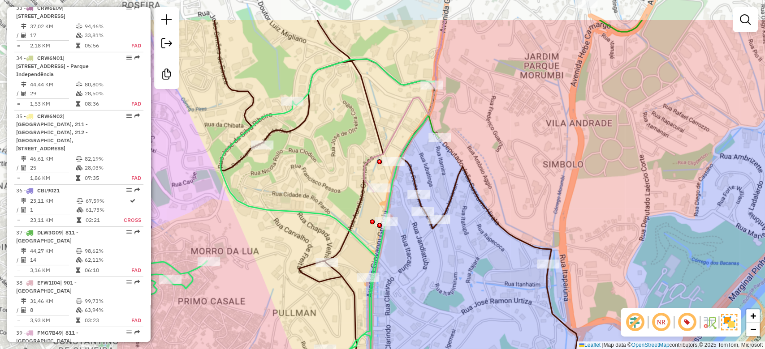
drag, startPoint x: 430, startPoint y: 155, endPoint x: 624, endPoint y: 210, distance: 201.5
click at [624, 210] on div "Janela de atendimento Grade de atendimento Capacidade Transportadoras Veículos …" at bounding box center [382, 174] width 765 height 349
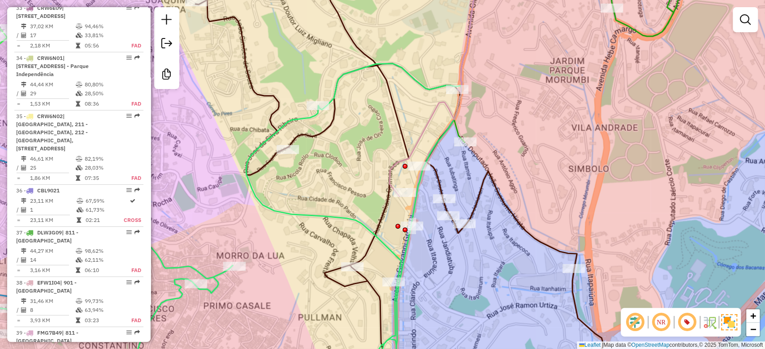
drag, startPoint x: 532, startPoint y: 194, endPoint x: 558, endPoint y: 198, distance: 25.9
click at [558, 198] on div "Janela de atendimento Grade de atendimento Capacidade Transportadoras Veículos …" at bounding box center [382, 174] width 765 height 349
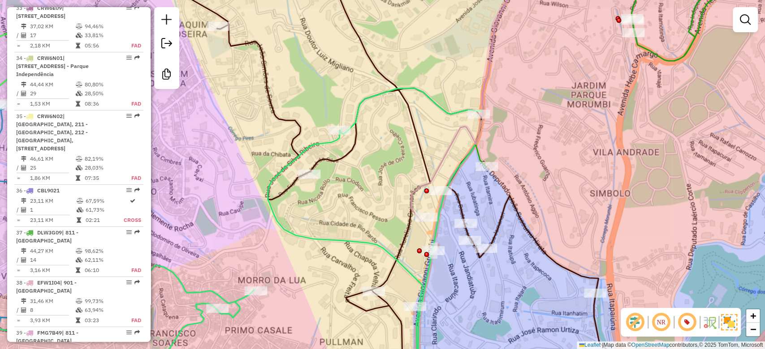
drag, startPoint x: 584, startPoint y: 177, endPoint x: 572, endPoint y: 216, distance: 40.2
click at [577, 216] on div "Janela de atendimento Grade de atendimento Capacidade Transportadoras Veículos …" at bounding box center [382, 174] width 765 height 349
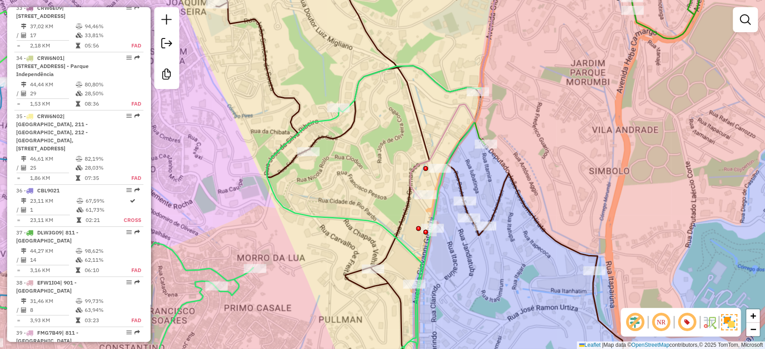
drag, startPoint x: 586, startPoint y: 178, endPoint x: 586, endPoint y: 168, distance: 10.3
click at [586, 168] on div "Janela de atendimento Grade de atendimento Capacidade Transportadoras Veículos …" at bounding box center [382, 174] width 765 height 349
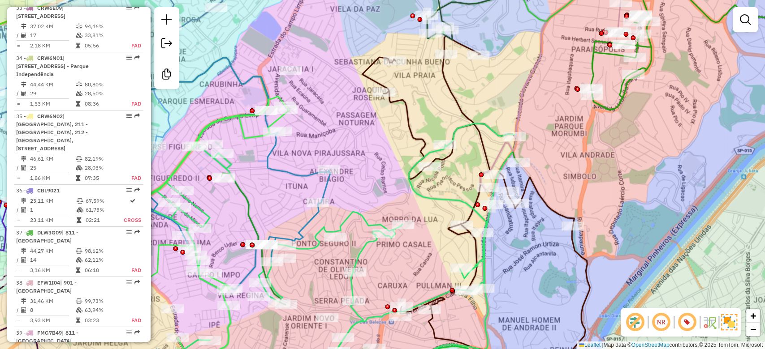
drag, startPoint x: 620, startPoint y: 182, endPoint x: 604, endPoint y: 182, distance: 15.7
click at [604, 182] on div "Janela de atendimento Grade de atendimento Capacidade Transportadoras Veículos …" at bounding box center [382, 174] width 765 height 349
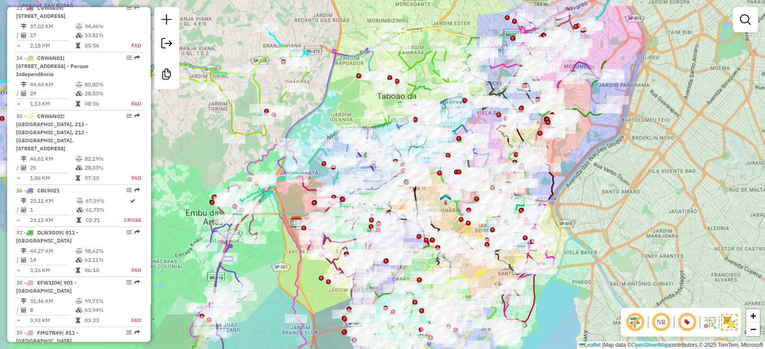
click at [661, 169] on div "Janela de atendimento Grade de atendimento Capacidade Transportadoras Veículos …" at bounding box center [382, 174] width 765 height 349
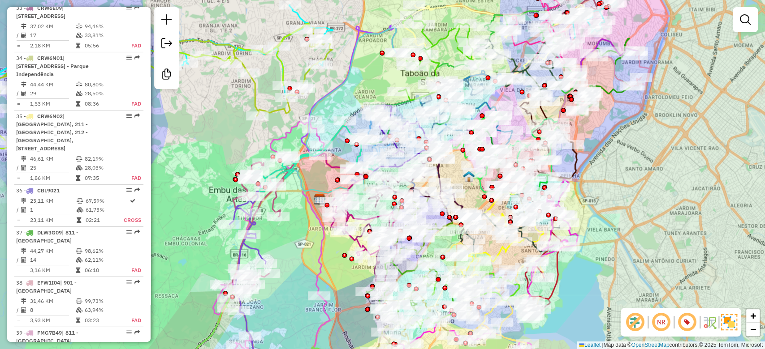
drag, startPoint x: 658, startPoint y: 173, endPoint x: 681, endPoint y: 151, distance: 32.6
click at [681, 151] on div "Janela de atendimento Grade de atendimento Capacidade Transportadoras Veículos …" at bounding box center [382, 174] width 765 height 349
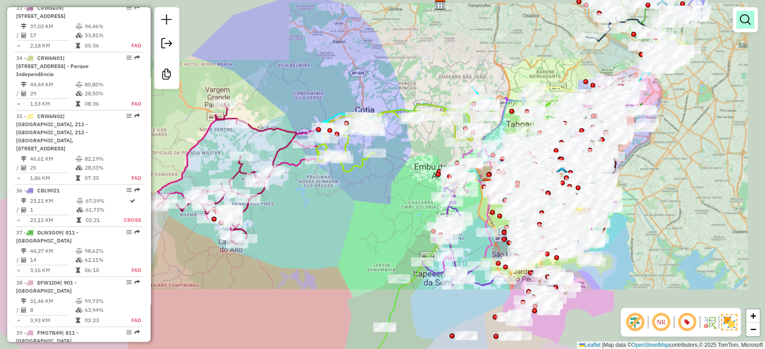
drag, startPoint x: 681, startPoint y: 157, endPoint x: 739, endPoint y: 18, distance: 150.6
click at [680, 155] on div "Janela de atendimento Grade de atendimento Capacidade Transportadoras Veículos …" at bounding box center [382, 174] width 765 height 349
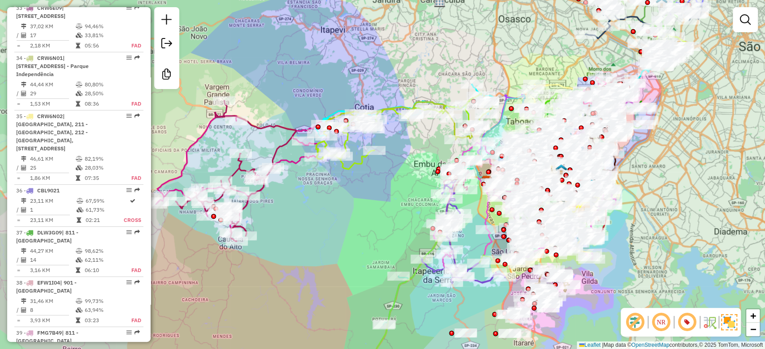
click at [747, 9] on div at bounding box center [744, 19] width 25 height 25
click at [745, 21] on em at bounding box center [745, 19] width 11 height 11
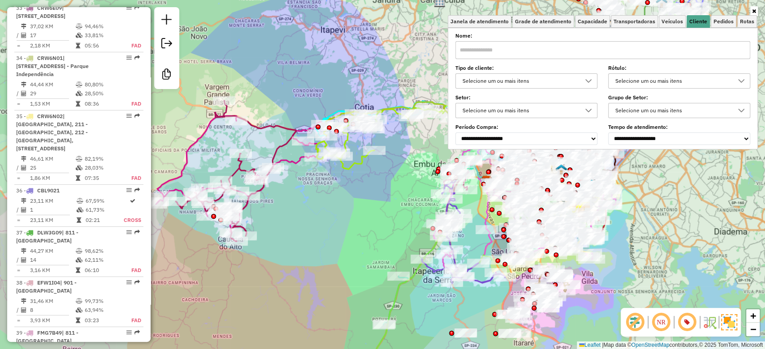
click at [582, 77] on div at bounding box center [588, 81] width 17 height 14
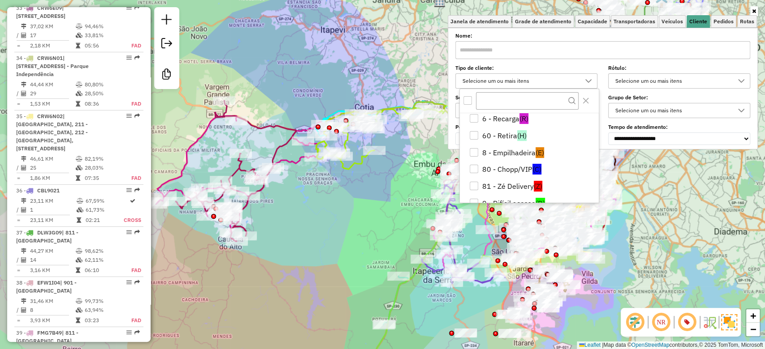
scroll to position [188, 0]
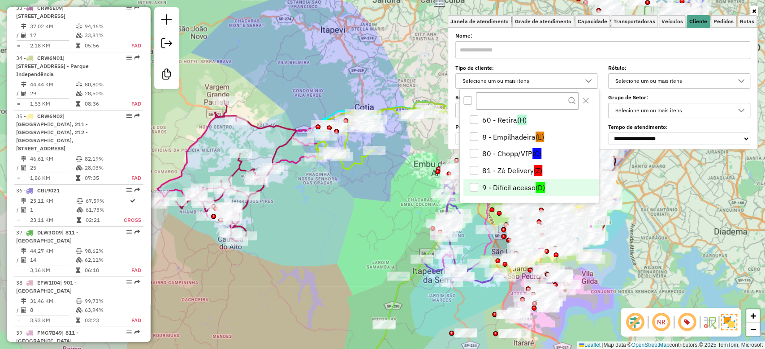
click at [533, 184] on li "9 - Difícil acesso (D)" at bounding box center [530, 187] width 135 height 17
click at [656, 234] on div "Janela de atendimento Grade de atendimento Capacidade Transportadoras Veículos …" at bounding box center [382, 174] width 765 height 349
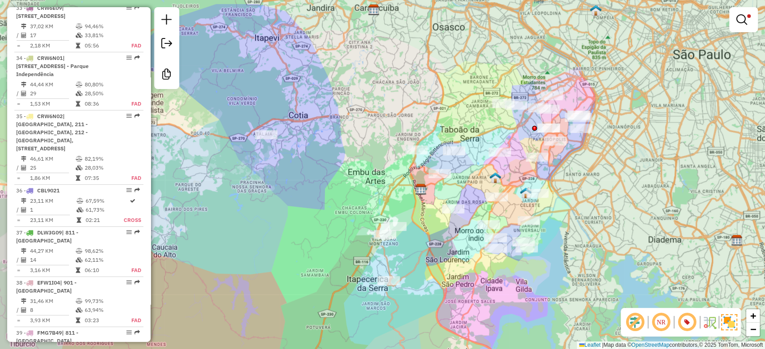
drag, startPoint x: 660, startPoint y: 226, endPoint x: 594, endPoint y: 234, distance: 66.3
click at [594, 234] on div "Limpar filtros Janela de atendimento Grade de atendimento Capacidade Transporta…" at bounding box center [382, 174] width 765 height 349
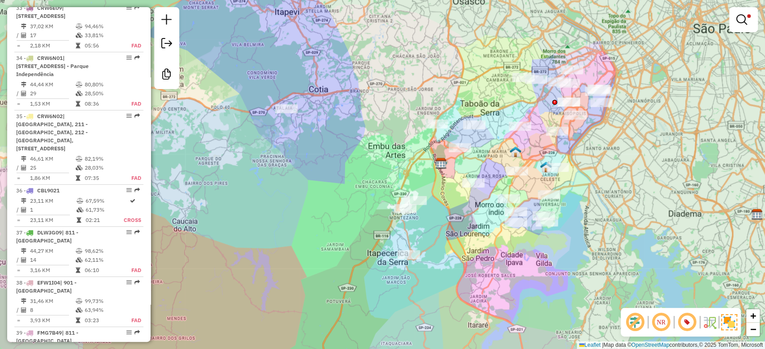
drag, startPoint x: 599, startPoint y: 232, endPoint x: 619, endPoint y: 206, distance: 32.9
click at [619, 206] on div "Limpar filtros Janela de atendimento Grade de atendimento Capacidade Transporta…" at bounding box center [382, 174] width 765 height 349
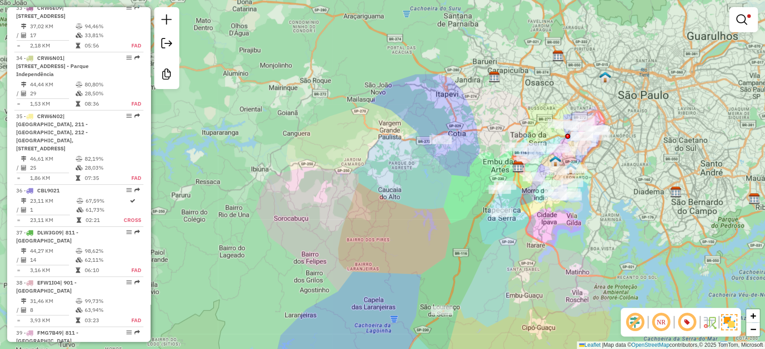
drag, startPoint x: 610, startPoint y: 188, endPoint x: 581, endPoint y: 183, distance: 29.1
click at [590, 185] on div "Limpar filtros Janela de atendimento Grade de atendimento Capacidade Transporta…" at bounding box center [382, 174] width 765 height 349
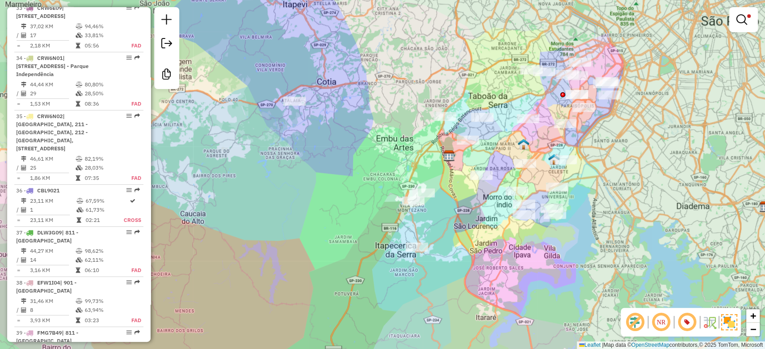
drag, startPoint x: 645, startPoint y: 181, endPoint x: 642, endPoint y: 155, distance: 25.3
click at [642, 155] on div "Limpar filtros Janela de atendimento Grade de atendimento Capacidade Transporta…" at bounding box center [382, 174] width 765 height 349
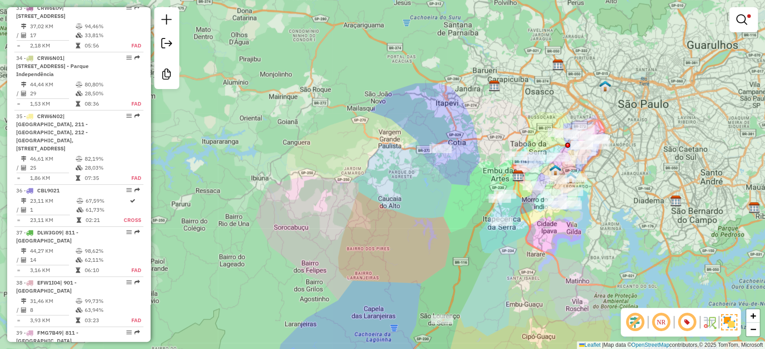
drag, startPoint x: 659, startPoint y: 144, endPoint x: 617, endPoint y: 176, distance: 52.4
click at [617, 176] on div "Limpar filtros Janela de atendimento Grade de atendimento Capacidade Transporta…" at bounding box center [382, 174] width 765 height 349
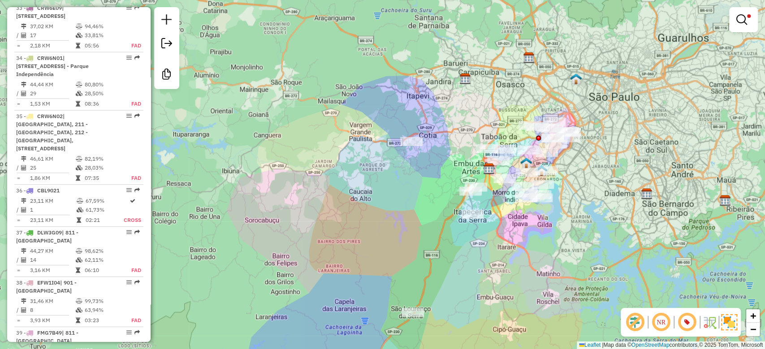
drag, startPoint x: 638, startPoint y: 190, endPoint x: 616, endPoint y: 157, distance: 40.4
click at [616, 157] on div "Limpar filtros Janela de atendimento Grade de atendimento Capacidade Transporta…" at bounding box center [382, 174] width 765 height 349
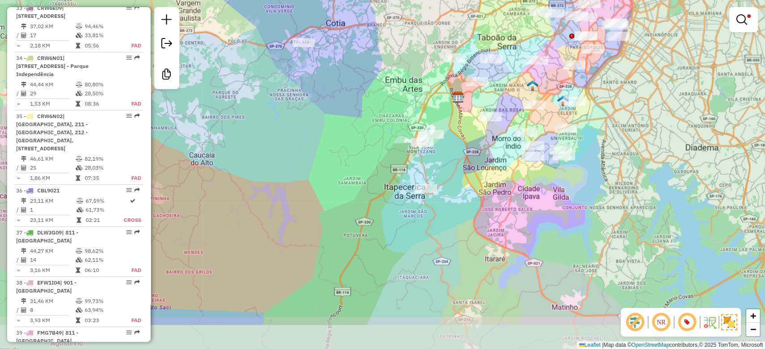
drag, startPoint x: 588, startPoint y: 174, endPoint x: 652, endPoint y: 129, distance: 78.5
click at [652, 127] on div "Limpar filtros Janela de atendimento Grade de atendimento Capacidade Transporta…" at bounding box center [382, 174] width 765 height 349
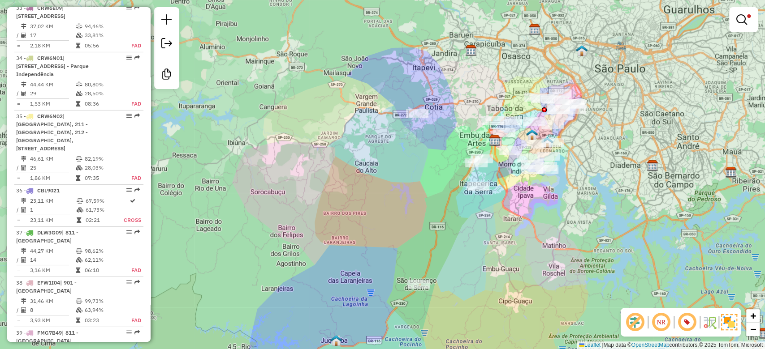
drag, startPoint x: 655, startPoint y: 130, endPoint x: 595, endPoint y: 150, distance: 62.3
click at [595, 150] on div "Limpar filtros Janela de atendimento Grade de atendimento Capacidade Transporta…" at bounding box center [382, 174] width 765 height 349
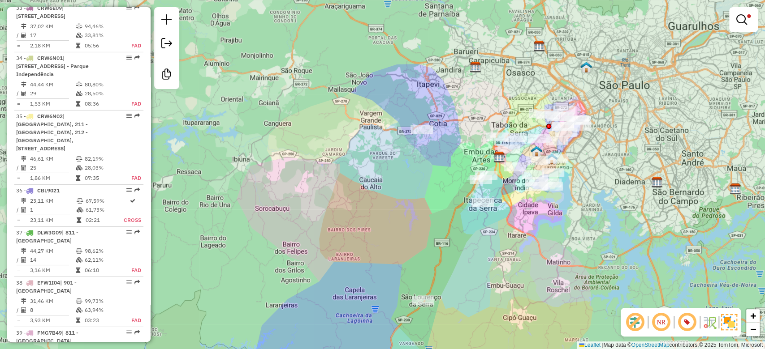
drag, startPoint x: 586, startPoint y: 152, endPoint x: 591, endPoint y: 168, distance: 16.7
click at [591, 168] on div "Limpar filtros Janela de atendimento Grade de atendimento Capacidade Transporta…" at bounding box center [382, 174] width 765 height 349
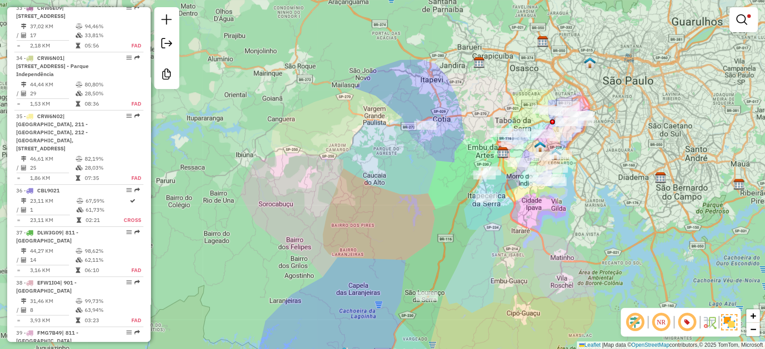
click at [622, 161] on div "Limpar filtros Janela de atendimento Grade de atendimento Capacidade Transporta…" at bounding box center [382, 174] width 765 height 349
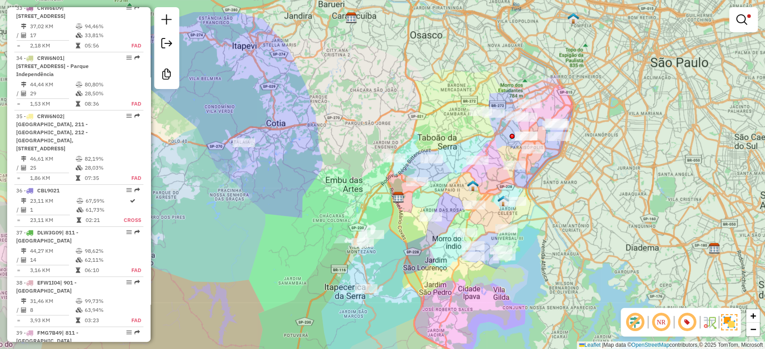
drag, startPoint x: 589, startPoint y: 184, endPoint x: 589, endPoint y: 176, distance: 8.1
click at [589, 177] on div "Limpar filtros Janela de atendimento Grade de atendimento Capacidade Transporta…" at bounding box center [382, 174] width 765 height 349
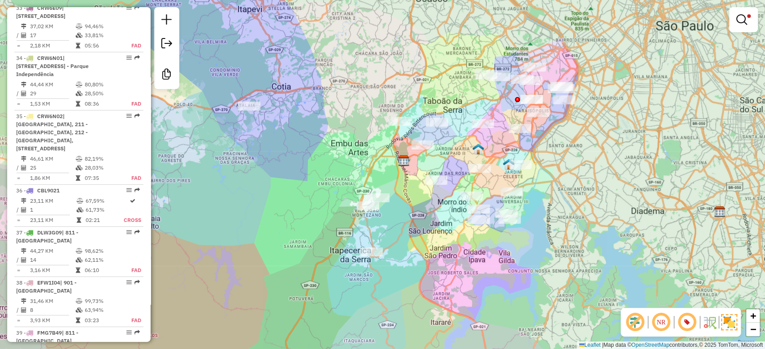
drag, startPoint x: 596, startPoint y: 214, endPoint x: 613, endPoint y: 147, distance: 69.0
click at [613, 147] on div "Limpar filtros Janela de atendimento Grade de atendimento Capacidade Transporta…" at bounding box center [382, 174] width 765 height 349
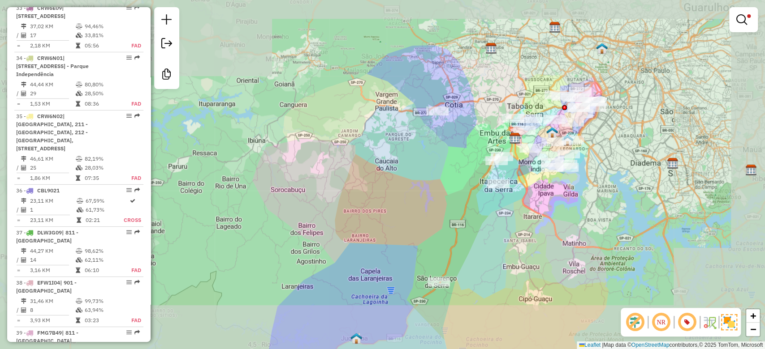
click at [604, 167] on div "Limpar filtros Janela de atendimento Grade de atendimento Capacidade Transporta…" at bounding box center [382, 174] width 765 height 349
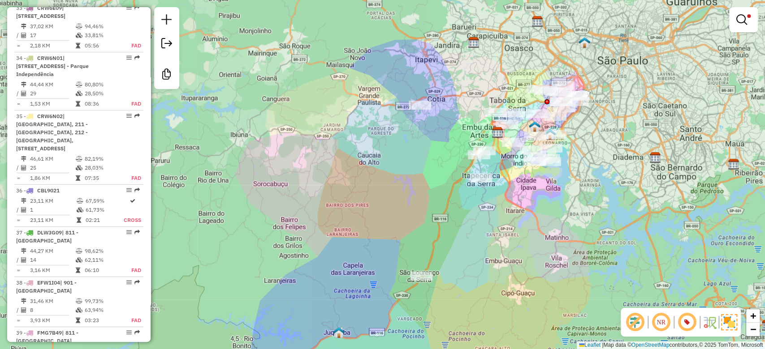
drag, startPoint x: 604, startPoint y: 168, endPoint x: 605, endPoint y: 136, distance: 32.7
click at [605, 136] on div "Limpar filtros Janela de atendimento Grade de atendimento Capacidade Transporta…" at bounding box center [382, 174] width 765 height 349
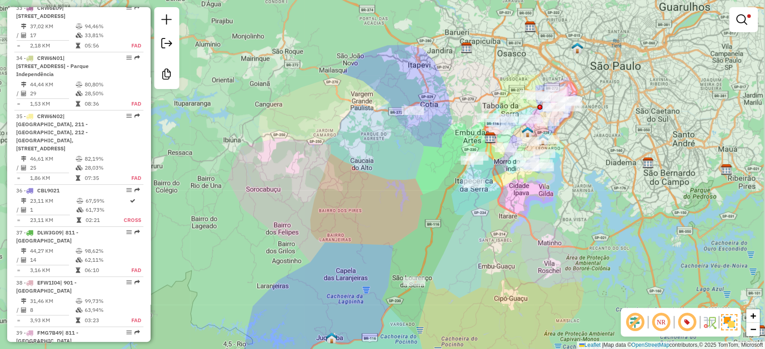
drag, startPoint x: 599, startPoint y: 151, endPoint x: 591, endPoint y: 157, distance: 9.6
click at [591, 157] on div "Limpar filtros Janela de atendimento Grade de atendimento Capacidade Transporta…" at bounding box center [382, 174] width 765 height 349
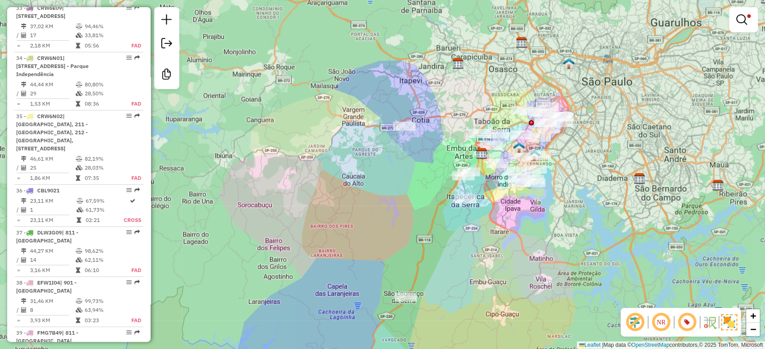
drag, startPoint x: 612, startPoint y: 138, endPoint x: 607, endPoint y: 148, distance: 10.4
click at [607, 148] on div "Limpar filtros Janela de atendimento Grade de atendimento Capacidade Transporta…" at bounding box center [382, 174] width 765 height 349
drag, startPoint x: 598, startPoint y: 163, endPoint x: 595, endPoint y: 150, distance: 13.3
click at [598, 149] on div "Limpar filtros Janela de atendimento Grade de atendimento Capacidade Transporta…" at bounding box center [382, 174] width 765 height 349
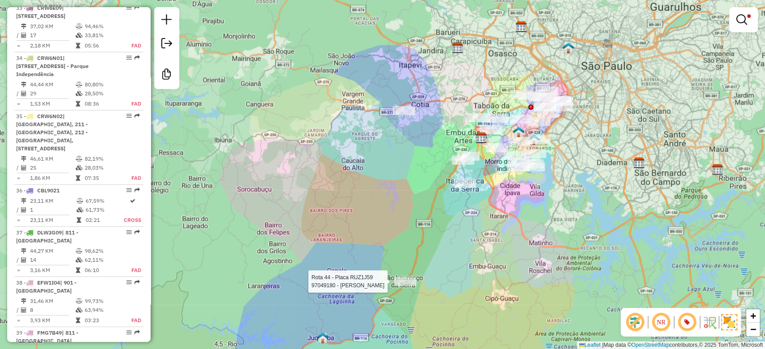
select select "**********"
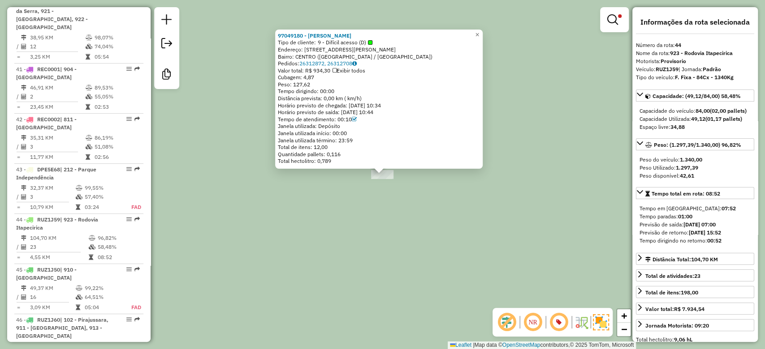
scroll to position [2522, 0]
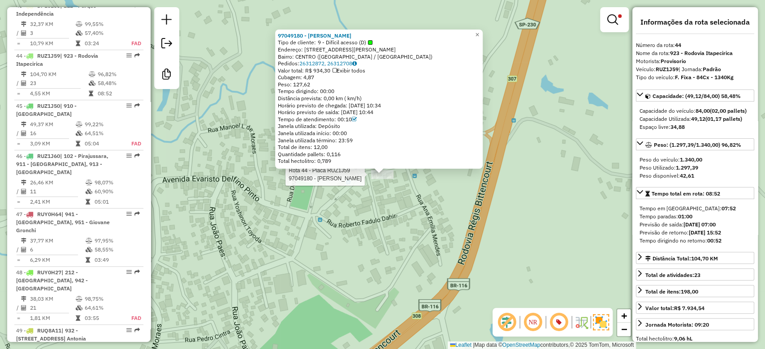
click at [541, 193] on div "Rota 44 - Placa RUZ1J59 97049180 - EDUARDO HITOSHI DA 97049180 - EDUARDO HITOSH…" at bounding box center [382, 174] width 765 height 349
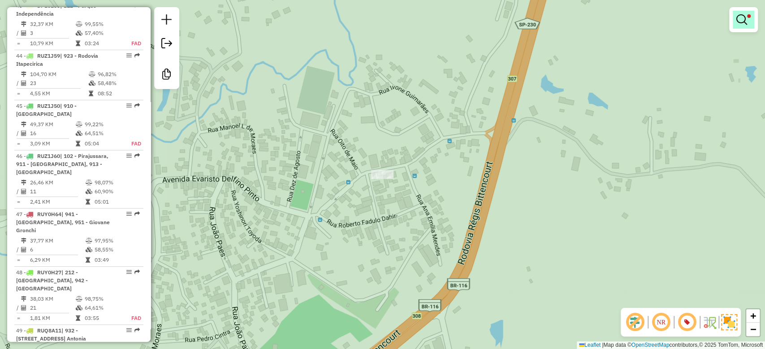
click at [732, 20] on link at bounding box center [743, 20] width 22 height 18
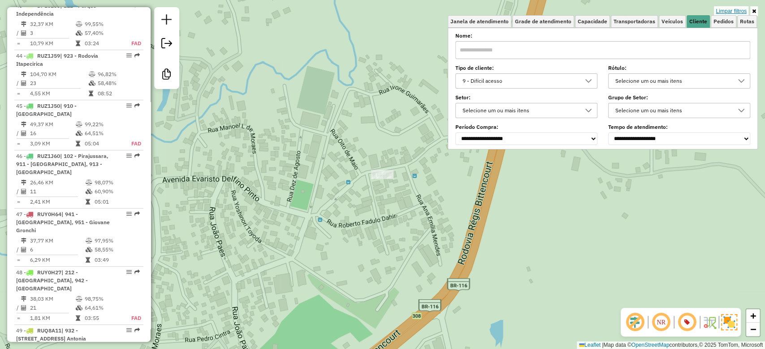
click at [736, 8] on link "Limpar filtros" at bounding box center [731, 11] width 34 height 10
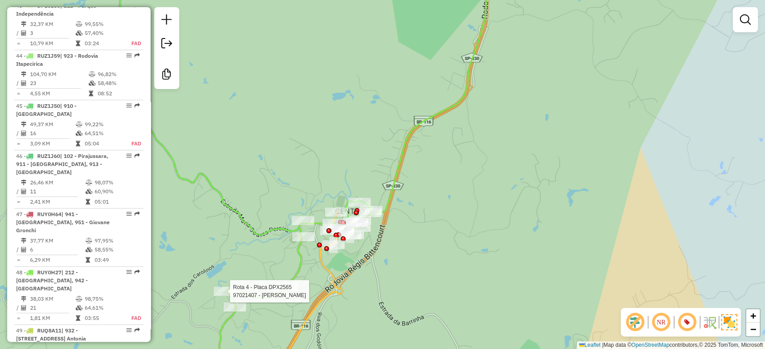
select select "**********"
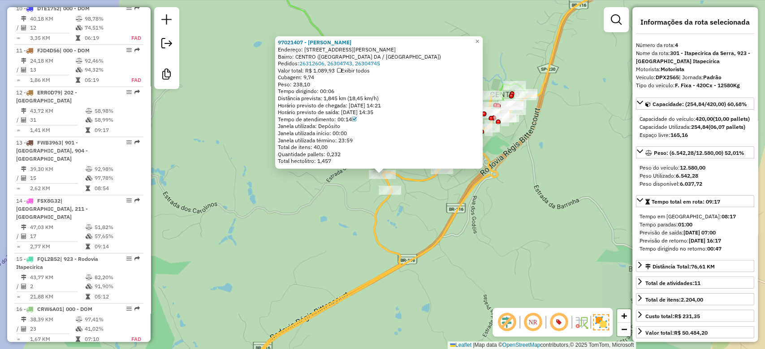
scroll to position [534, 0]
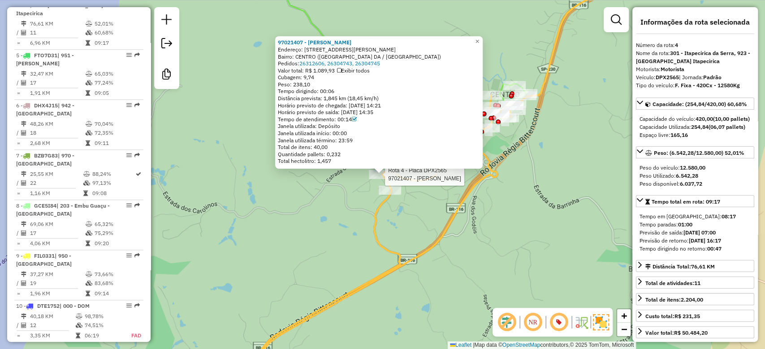
click at [464, 270] on div "Rota 4 - Placa DPX2565 97021407 - MANOEL FRANCISCO DOS 97021407 - MANOEL FRANCI…" at bounding box center [382, 174] width 765 height 349
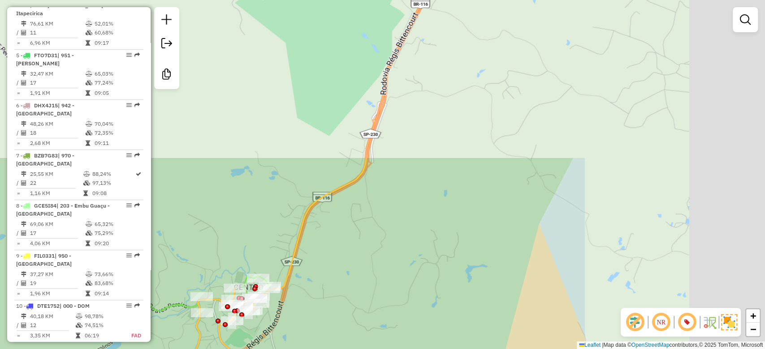
drag, startPoint x: 591, startPoint y: 169, endPoint x: 327, endPoint y: 314, distance: 301.1
click at [280, 349] on html "Aplicando filtros Pop-up bloqueado! Seu navegador bloqueou automáticamente a ab…" at bounding box center [382, 174] width 765 height 349
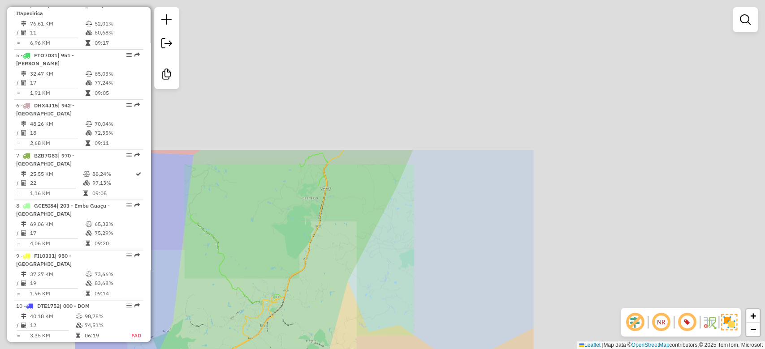
drag, startPoint x: 530, startPoint y: 181, endPoint x: 236, endPoint y: 372, distance: 350.8
click at [236, 349] on html "Aplicando filtros Pop-up bloqueado! Seu navegador bloqueou automáticamente a ab…" at bounding box center [382, 174] width 765 height 349
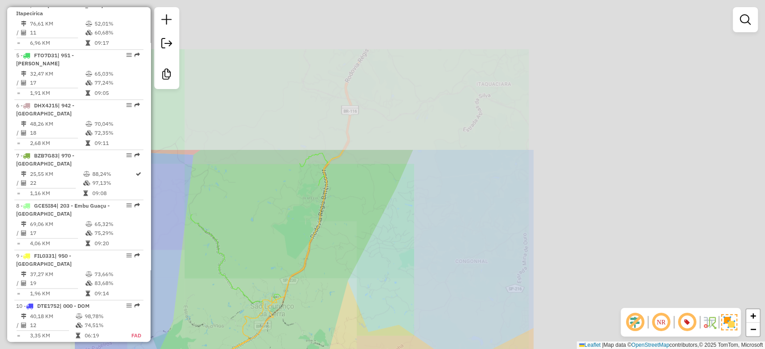
click at [262, 349] on html "Aplicando filtros Pop-up bloqueado! Seu navegador bloqueou automáticamente a ab…" at bounding box center [382, 174] width 765 height 349
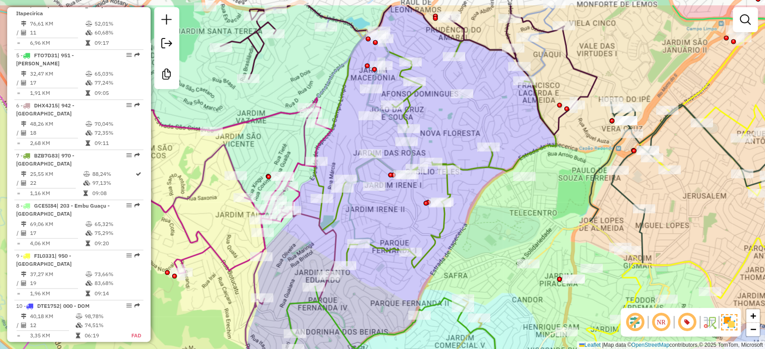
drag, startPoint x: 474, startPoint y: 172, endPoint x: 472, endPoint y: 211, distance: 39.1
click at [472, 211] on div "Janela de atendimento Grade de atendimento Capacidade Transportadoras Veículos …" at bounding box center [382, 174] width 765 height 349
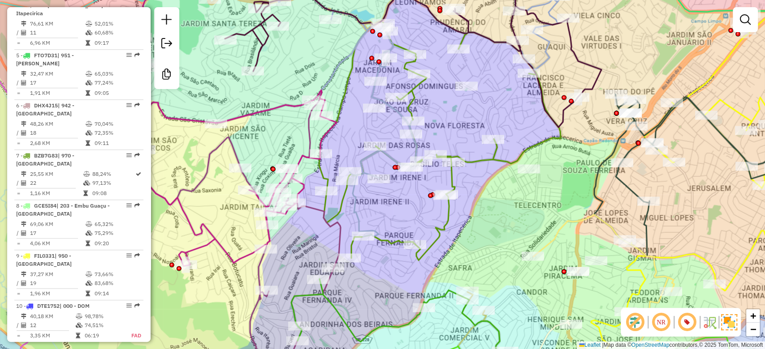
drag, startPoint x: 470, startPoint y: 212, endPoint x: 475, endPoint y: 205, distance: 8.5
click at [475, 205] on div "Janela de atendimento Grade de atendimento Capacidade Transportadoras Veículos …" at bounding box center [382, 174] width 765 height 349
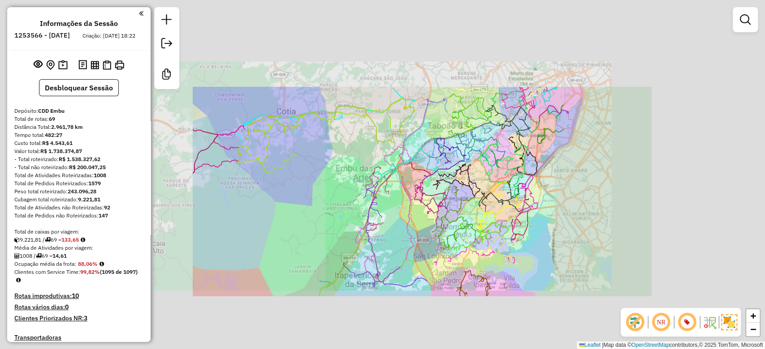
scroll to position [534, 0]
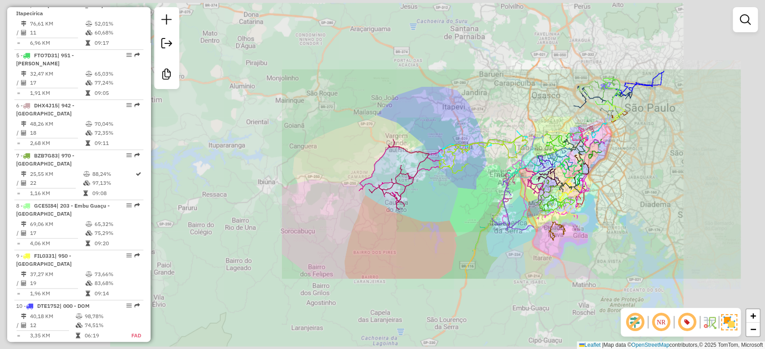
drag, startPoint x: 628, startPoint y: 209, endPoint x: 686, endPoint y: 114, distance: 111.4
click at [629, 206] on div "Janela de atendimento Grade de atendimento Capacidade Transportadoras Veículos …" at bounding box center [382, 174] width 765 height 349
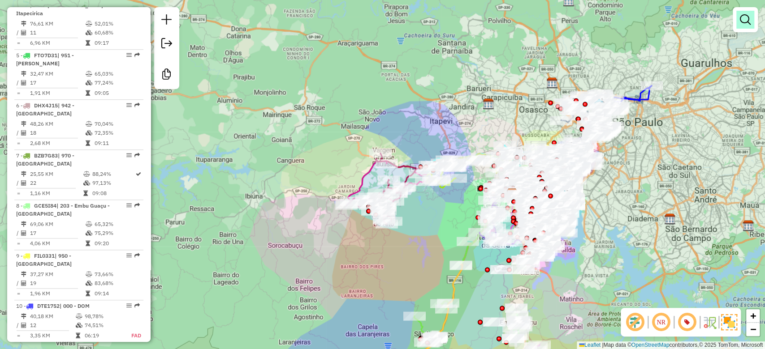
click at [747, 20] on em at bounding box center [745, 19] width 11 height 11
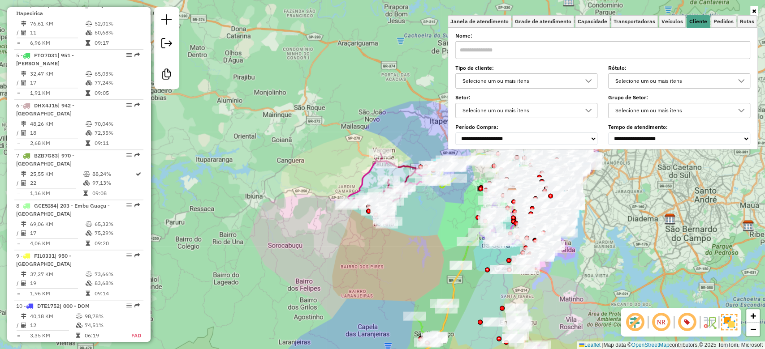
click at [576, 75] on div "Selecione um ou mais itens" at bounding box center [519, 81] width 121 height 14
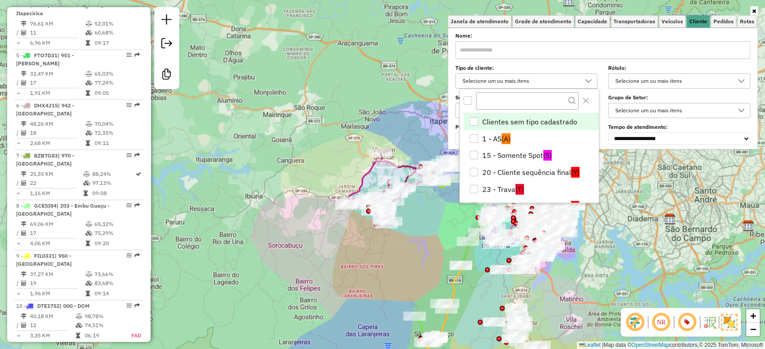
click at [627, 223] on div "Rota 39 - Placa FMG7B49 97093006 - [PERSON_NAME] N Janela de atendimento Grade …" at bounding box center [382, 174] width 765 height 349
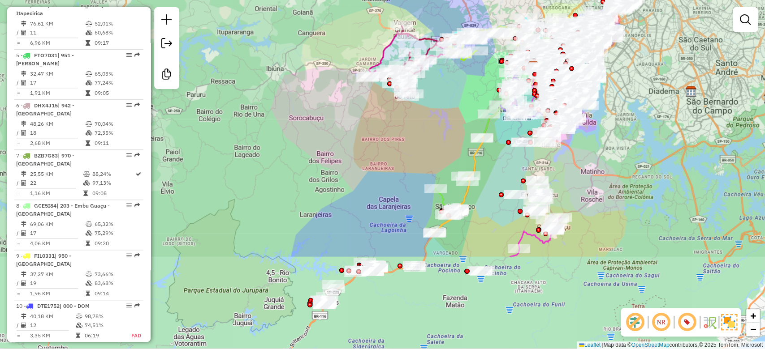
drag, startPoint x: 619, startPoint y: 260, endPoint x: 640, endPoint y: 133, distance: 129.4
click at [640, 133] on div "Janela de atendimento Grade de atendimento Capacidade Transportadoras Veículos …" at bounding box center [382, 174] width 765 height 349
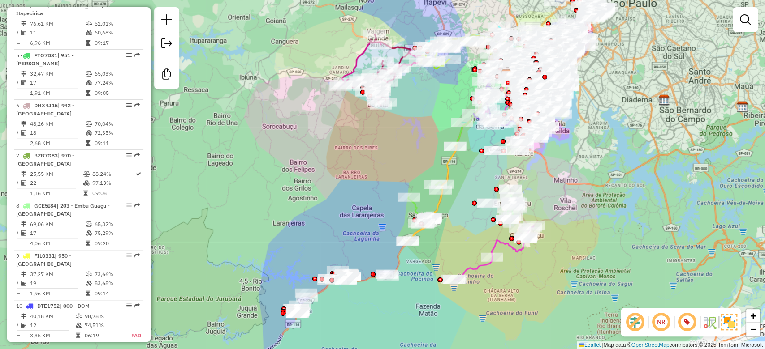
drag, startPoint x: 629, startPoint y: 189, endPoint x: 603, endPoint y: 198, distance: 27.6
click at [603, 198] on div "Janela de atendimento Grade de atendimento Capacidade Transportadoras Veículos …" at bounding box center [382, 174] width 765 height 349
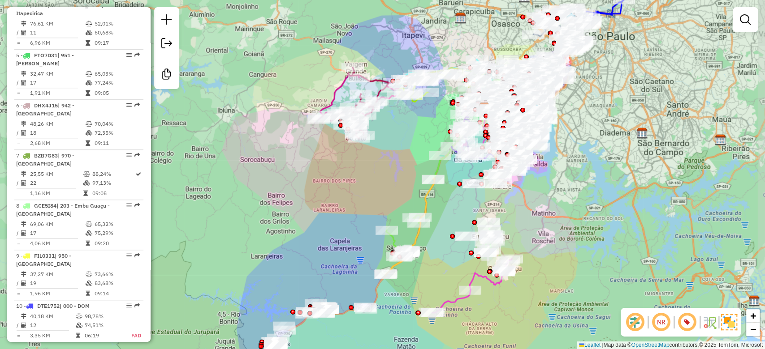
drag, startPoint x: 609, startPoint y: 164, endPoint x: 586, endPoint y: 201, distance: 43.7
click at [586, 200] on div "Janela de atendimento Grade de atendimento Capacidade Transportadoras Veículos …" at bounding box center [382, 174] width 765 height 349
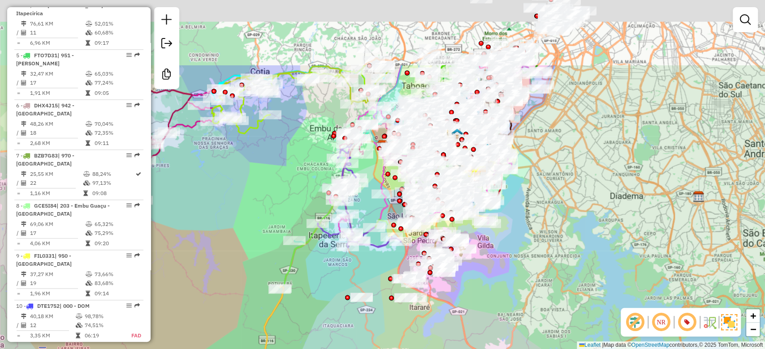
drag, startPoint x: 580, startPoint y: 147, endPoint x: 589, endPoint y: 274, distance: 127.1
click at [589, 274] on div "Janela de atendimento Grade de atendimento Capacidade Transportadoras Veículos …" at bounding box center [382, 174] width 765 height 349
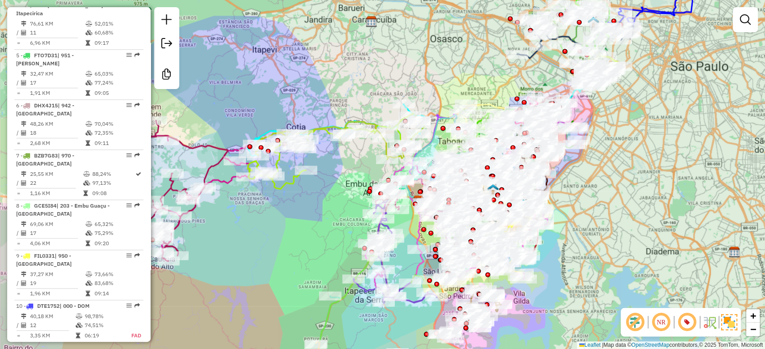
drag, startPoint x: 601, startPoint y: 234, endPoint x: 631, endPoint y: 258, distance: 38.8
click at [631, 262] on div "Janela de atendimento Grade de atendimento Capacidade Transportadoras Veículos …" at bounding box center [382, 174] width 765 height 349
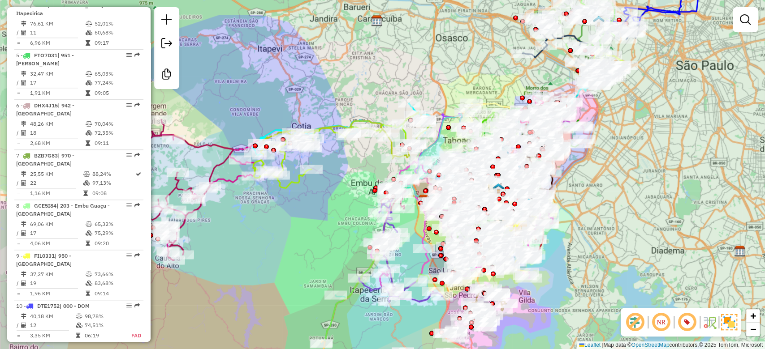
click at [656, 143] on div "Janela de atendimento Grade de atendimento Capacidade Transportadoras Veículos …" at bounding box center [382, 174] width 765 height 349
click at [746, 24] on em at bounding box center [745, 19] width 11 height 11
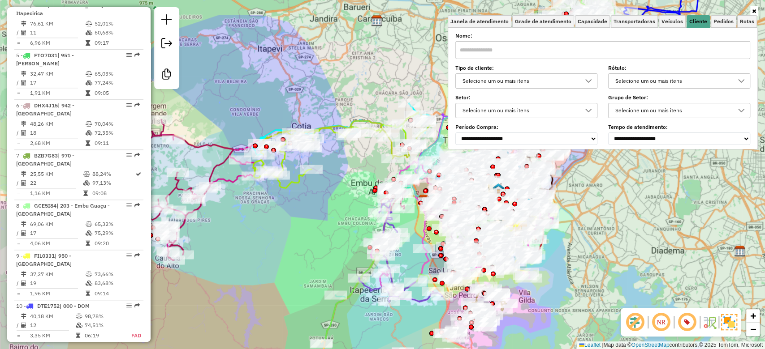
click at [574, 87] on div "Selecione um ou mais itens" at bounding box center [519, 81] width 121 height 14
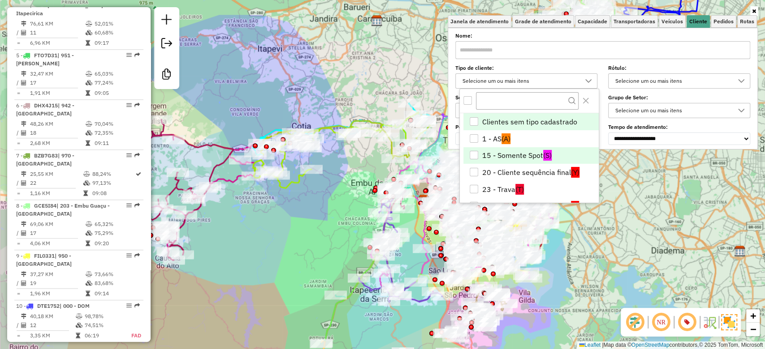
scroll to position [188, 0]
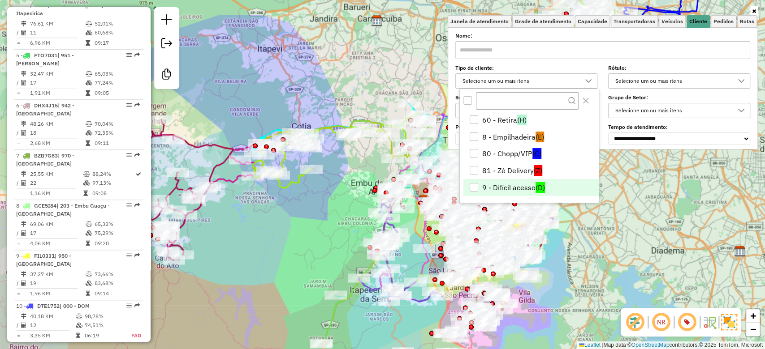
click at [540, 185] on span "(D)" at bounding box center [539, 187] width 9 height 11
click at [642, 264] on div "Rota 53 - Placa DNI7660 97048461 - ADEGA DO ALEMAO Janela de atendimento Grade …" at bounding box center [382, 174] width 765 height 349
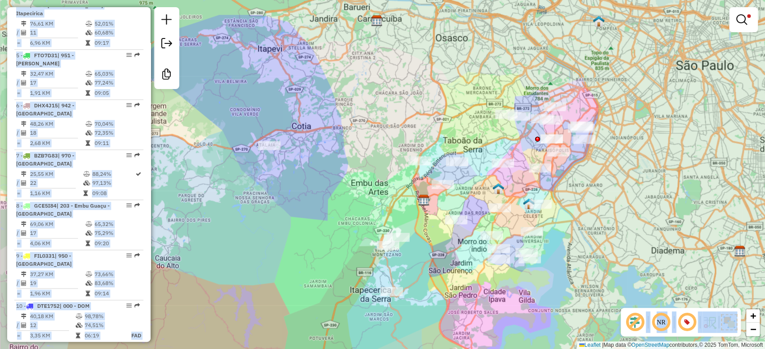
drag, startPoint x: 642, startPoint y: 264, endPoint x: 660, endPoint y: 220, distance: 47.8
click at [660, 220] on hb-app "Aplicando filtros Pop-up bloqueado! Seu navegador bloqueou automáticamente a ab…" at bounding box center [382, 174] width 765 height 349
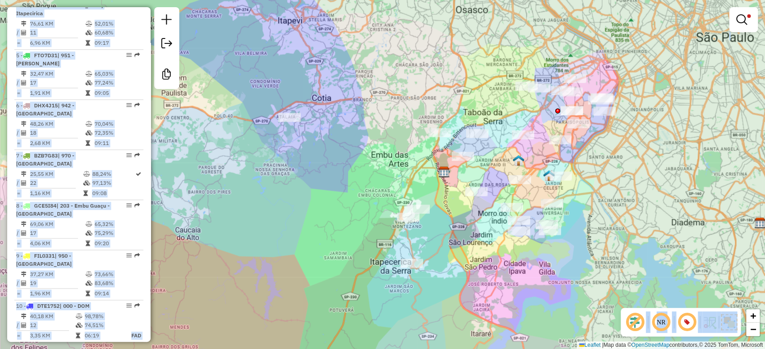
drag, startPoint x: 626, startPoint y: 241, endPoint x: 646, endPoint y: 212, distance: 34.7
click at [646, 212] on div "Limpar filtros Janela de atendimento Grade de atendimento Capacidade Transporta…" at bounding box center [382, 174] width 765 height 349
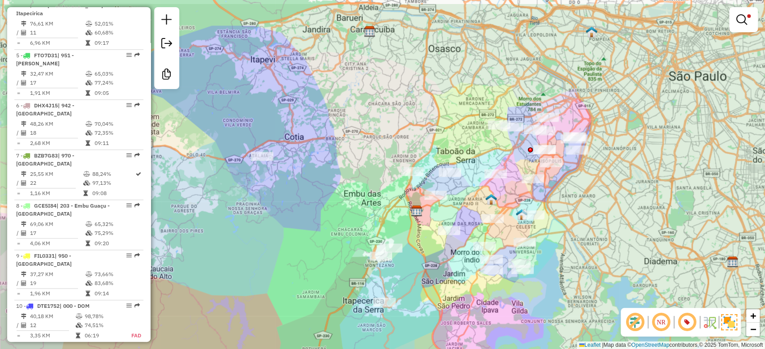
drag, startPoint x: 607, startPoint y: 147, endPoint x: 580, endPoint y: 186, distance: 47.6
click at [580, 186] on div "Limpar filtros Janela de atendimento Grade de atendimento Capacidade Transporta…" at bounding box center [382, 174] width 765 height 349
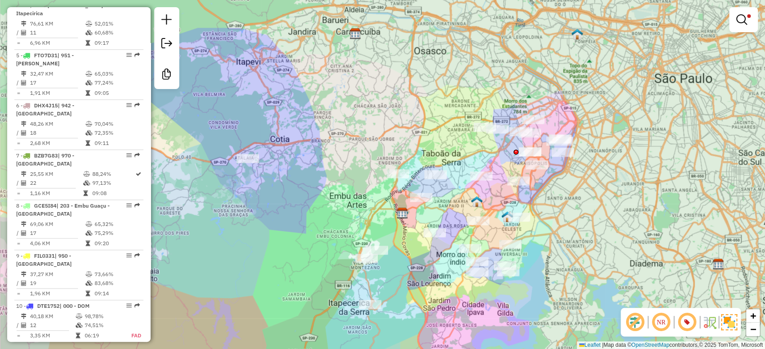
drag, startPoint x: 649, startPoint y: 189, endPoint x: 634, endPoint y: 186, distance: 14.5
click at [634, 186] on div "Limpar filtros Janela de atendimento Grade de atendimento Capacidade Transporta…" at bounding box center [382, 174] width 765 height 349
click at [744, 27] on link at bounding box center [743, 20] width 22 height 18
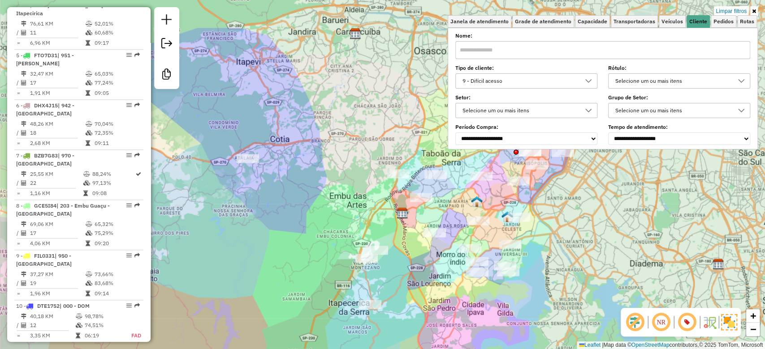
click at [738, 8] on link "Limpar filtros" at bounding box center [731, 11] width 34 height 10
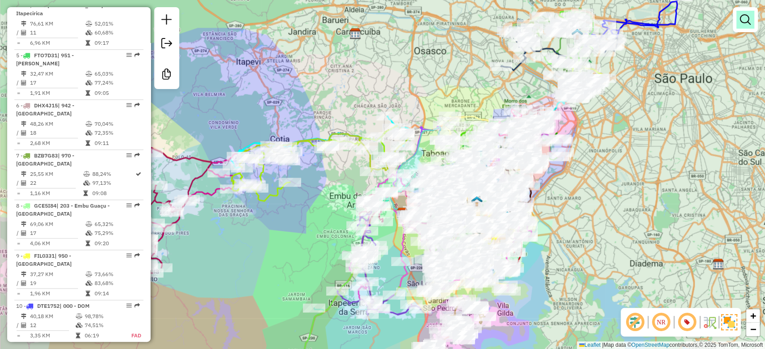
click at [746, 27] on link at bounding box center [745, 20] width 18 height 18
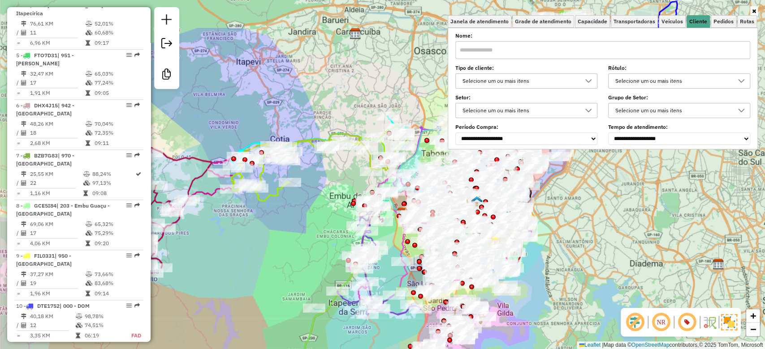
click at [666, 77] on div "Selecione um ou mais itens" at bounding box center [672, 81] width 121 height 14
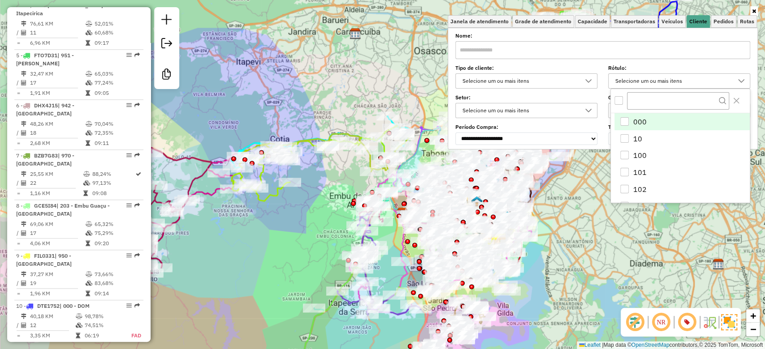
scroll to position [5, 31]
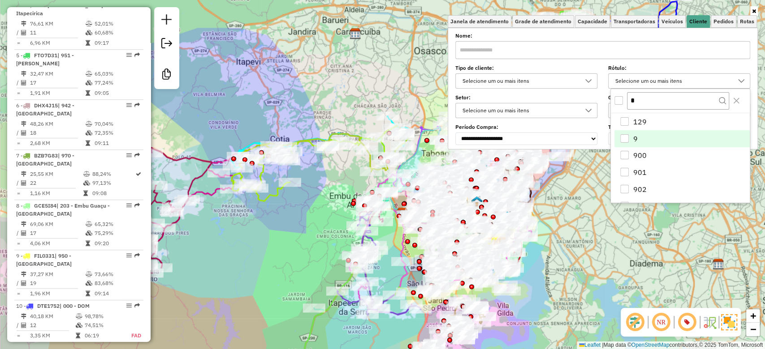
type input "*"
click at [623, 141] on div "9" at bounding box center [624, 138] width 9 height 9
click at [620, 269] on div "Janela de atendimento Grade de atendimento Capacidade Transportadoras Veículos …" at bounding box center [382, 174] width 765 height 349
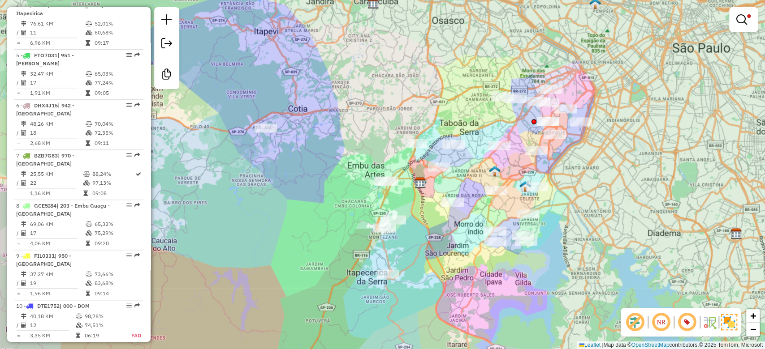
drag, startPoint x: 584, startPoint y: 267, endPoint x: 604, endPoint y: 231, distance: 40.9
click at [604, 231] on div "Limpar filtros Janela de atendimento Grade de atendimento Capacidade Transporta…" at bounding box center [382, 174] width 765 height 349
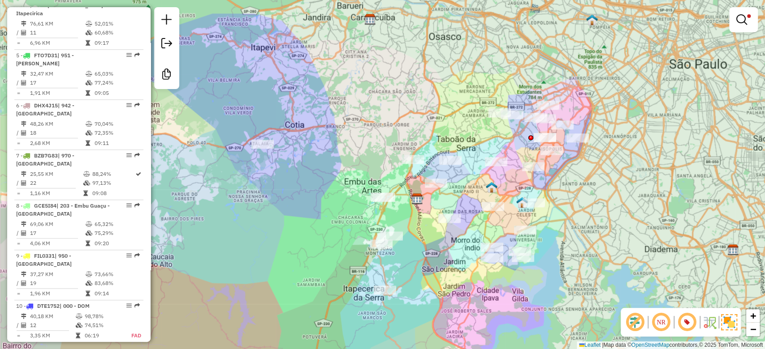
drag, startPoint x: 618, startPoint y: 215, endPoint x: 616, endPoint y: 227, distance: 11.7
click at [616, 227] on div "Limpar filtros Janela de atendimento Grade de atendimento Capacidade Transporta…" at bounding box center [382, 174] width 765 height 349
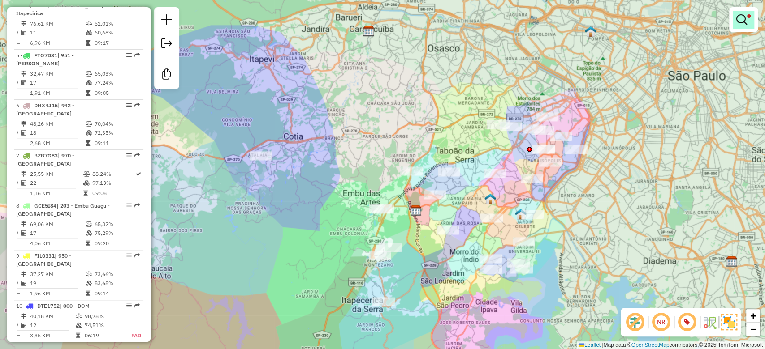
click at [745, 22] on em at bounding box center [741, 19] width 11 height 11
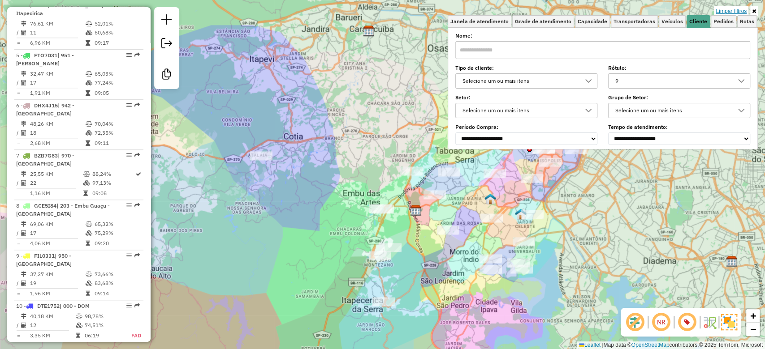
click at [742, 9] on link "Limpar filtros" at bounding box center [731, 11] width 34 height 10
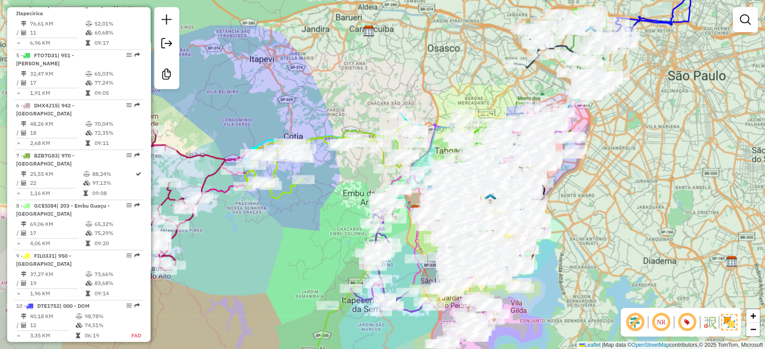
click at [744, 19] on em at bounding box center [745, 19] width 11 height 11
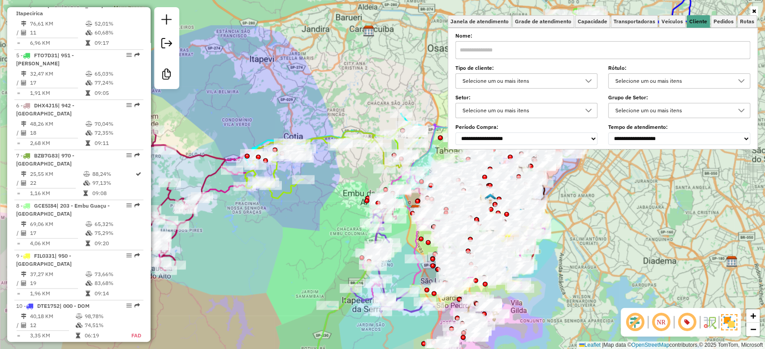
click at [546, 75] on div "Selecione um ou mais itens" at bounding box center [519, 81] width 121 height 14
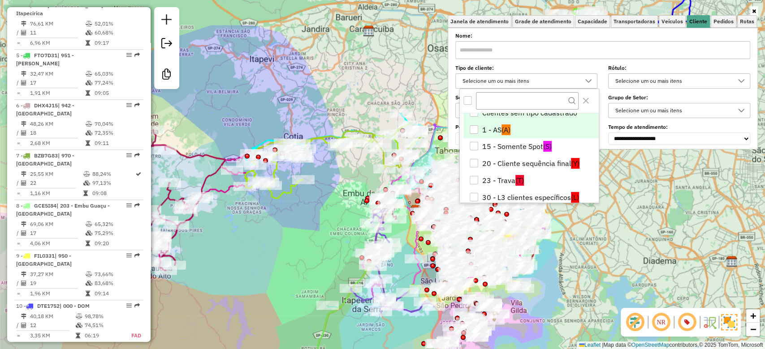
scroll to position [0, 0]
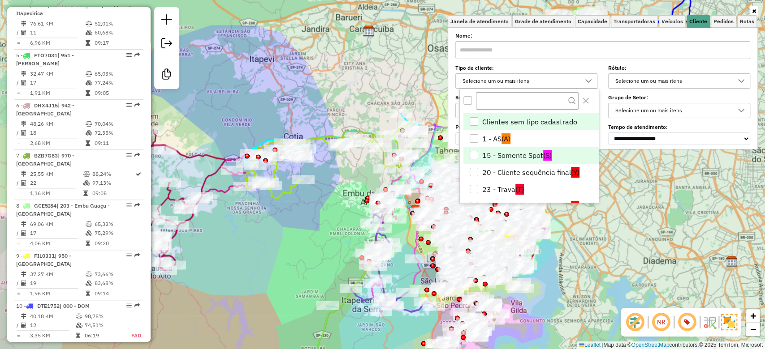
click at [534, 151] on li "15 - Somente Spot (S)" at bounding box center [530, 155] width 135 height 17
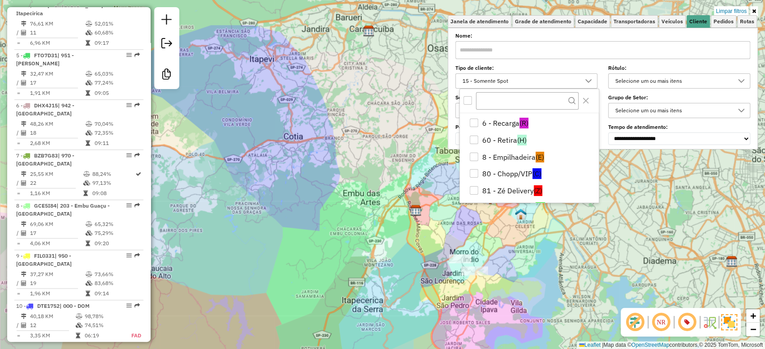
scroll to position [179, 0]
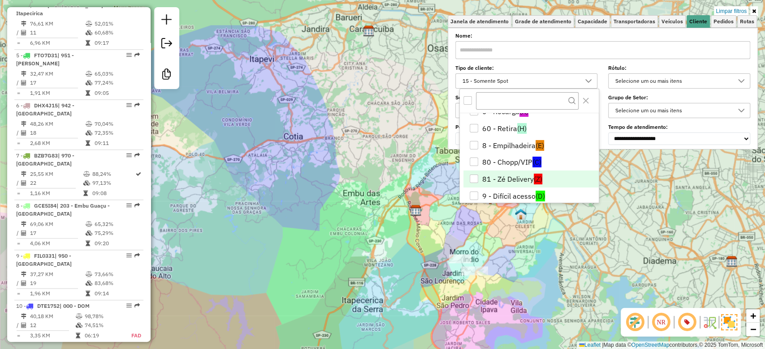
click at [511, 176] on li "81 - Zé Delivery (Z)" at bounding box center [530, 179] width 135 height 17
click at [514, 164] on li "80 - Chopp/VIP (C)" at bounding box center [530, 162] width 135 height 17
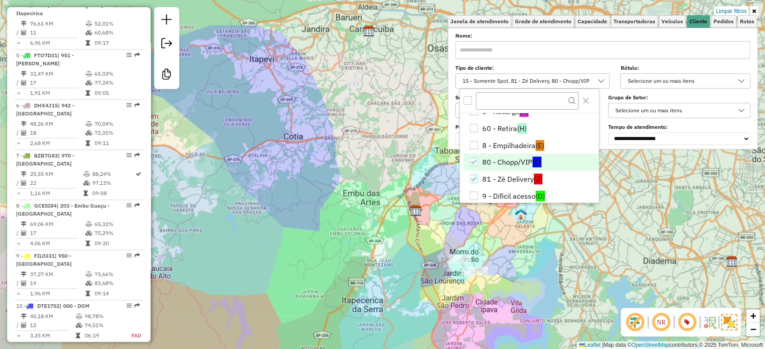
click at [697, 239] on div "Limpar filtros Janela de atendimento Grade de atendimento Capacidade Transporta…" at bounding box center [382, 174] width 765 height 349
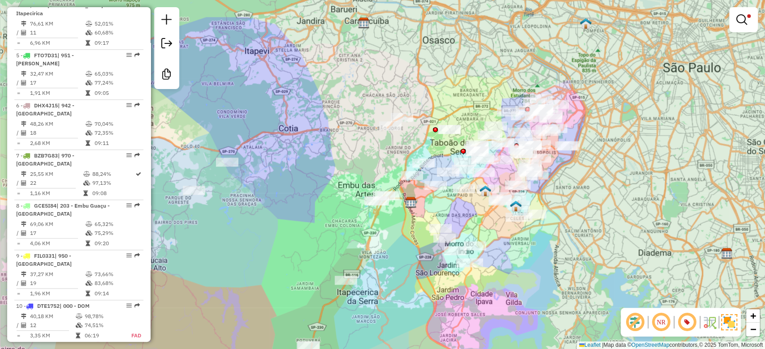
drag, startPoint x: 637, startPoint y: 244, endPoint x: 632, endPoint y: 236, distance: 9.7
click at [632, 236] on div "Limpar filtros Janela de atendimento Grade de atendimento Capacidade Transporta…" at bounding box center [382, 174] width 765 height 349
click at [740, 24] on em at bounding box center [741, 19] width 11 height 11
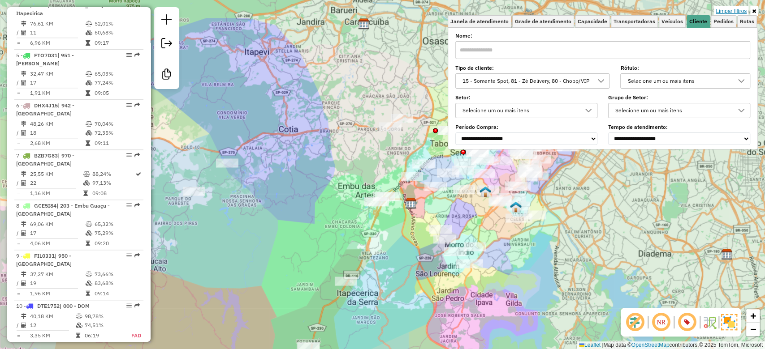
click at [732, 8] on link "Limpar filtros" at bounding box center [731, 11] width 34 height 10
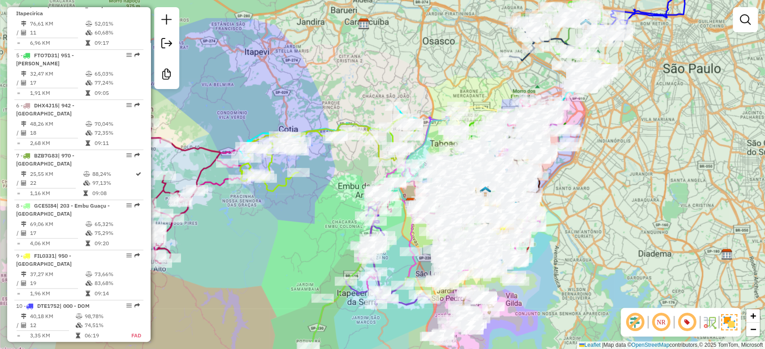
click at [742, 14] on em at bounding box center [745, 19] width 11 height 11
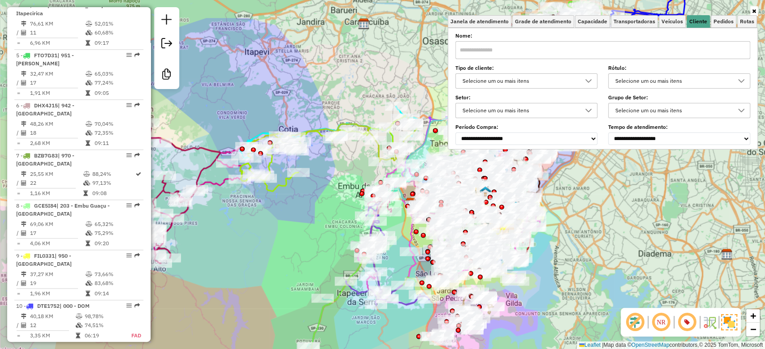
click at [625, 79] on div "Selecione um ou mais itens" at bounding box center [672, 81] width 121 height 14
type input "*"
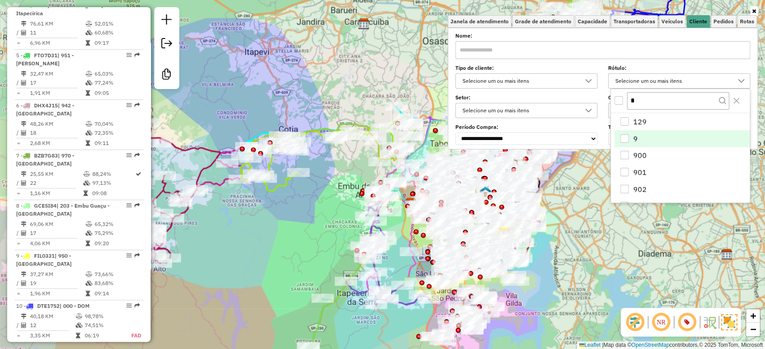
click at [619, 136] on li "9" at bounding box center [681, 138] width 135 height 17
click at [607, 264] on div "Janela de atendimento Grade de atendimento Capacidade Transportadoras Veículos …" at bounding box center [382, 174] width 765 height 349
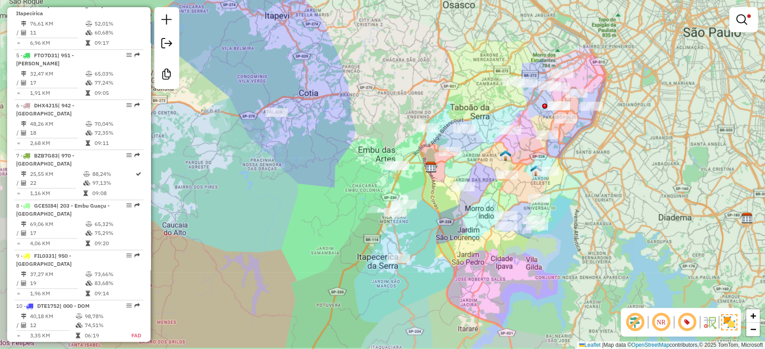
drag, startPoint x: 599, startPoint y: 249, endPoint x: 620, endPoint y: 213, distance: 41.3
click at [620, 213] on div "Limpar filtros Janela de atendimento Grade de atendimento Capacidade Transporta…" at bounding box center [382, 174] width 765 height 349
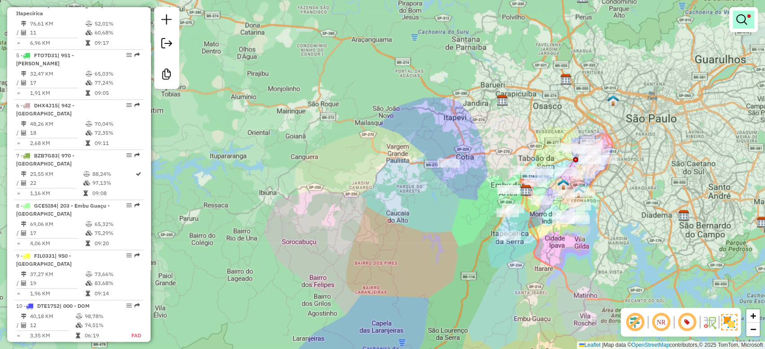
click at [738, 20] on em at bounding box center [741, 19] width 11 height 11
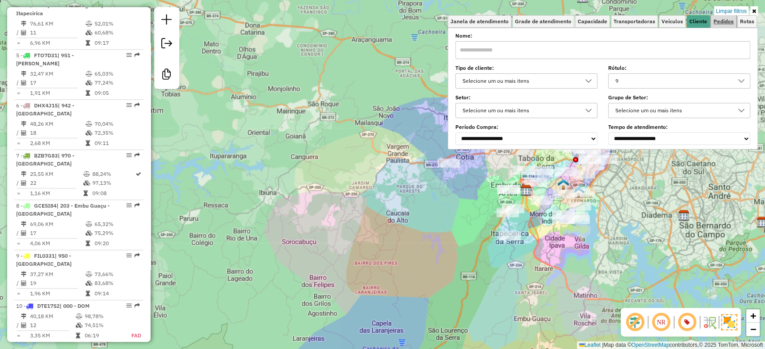
click at [721, 20] on span "Pedidos" at bounding box center [723, 21] width 20 height 5
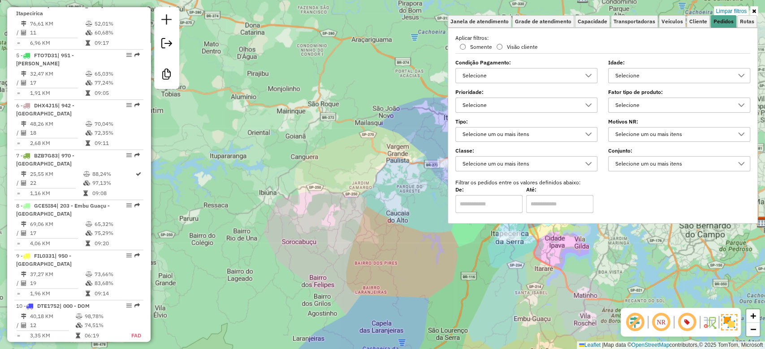
click at [635, 112] on div "Selecione" at bounding box center [672, 105] width 121 height 14
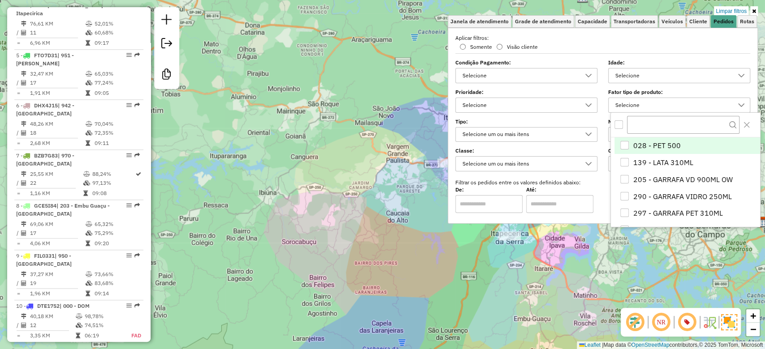
scroll to position [5, 31]
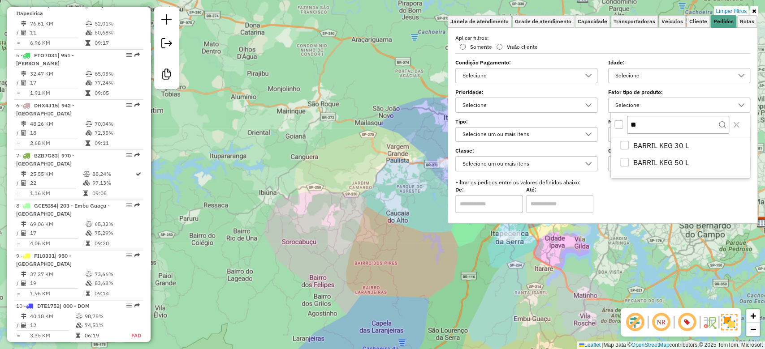
type input "**"
click at [610, 261] on div "Limpar filtros Janela de atendimento Grade de atendimento Capacidade Transporta…" at bounding box center [382, 174] width 765 height 349
click at [601, 245] on div "Limpar filtros Janela de atendimento Grade de atendimento Capacidade Transporta…" at bounding box center [382, 174] width 765 height 349
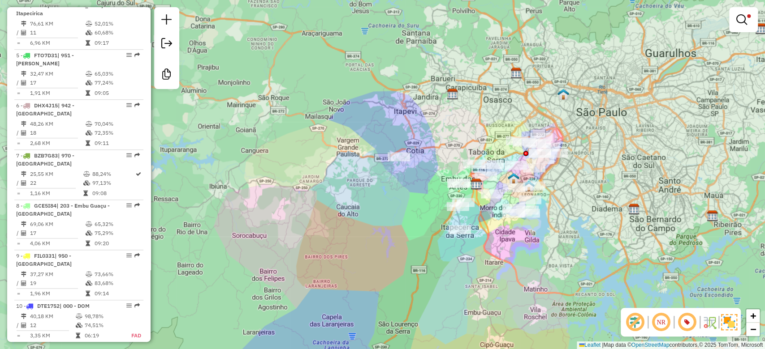
drag, startPoint x: 610, startPoint y: 227, endPoint x: 668, endPoint y: 85, distance: 153.3
click at [563, 218] on div "Limpar filtros Janela de atendimento Grade de atendimento Capacidade Transporta…" at bounding box center [382, 174] width 765 height 349
click at [740, 26] on link at bounding box center [743, 20] width 22 height 18
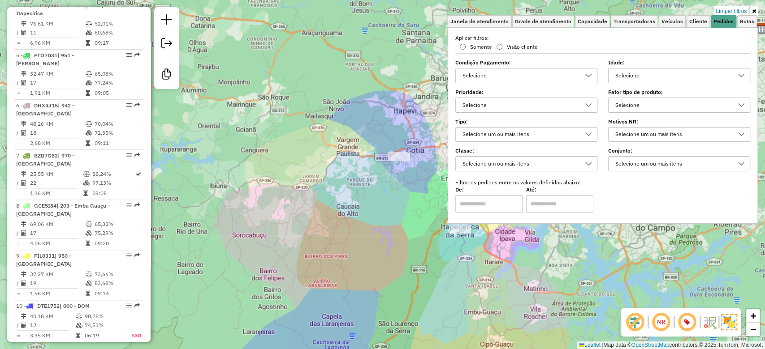
click at [657, 102] on div "Selecione" at bounding box center [672, 105] width 121 height 14
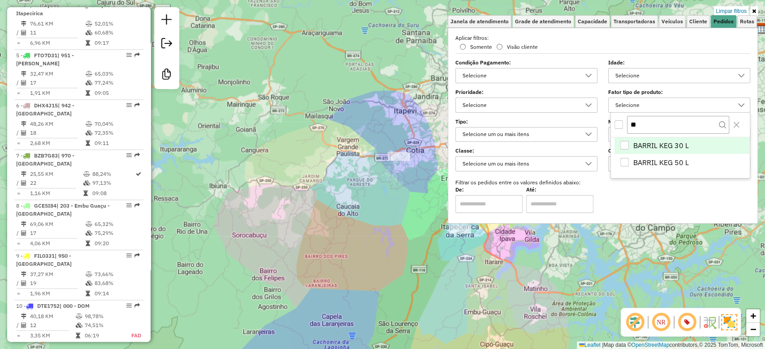
click at [619, 123] on div "All items unselected" at bounding box center [618, 125] width 9 height 9
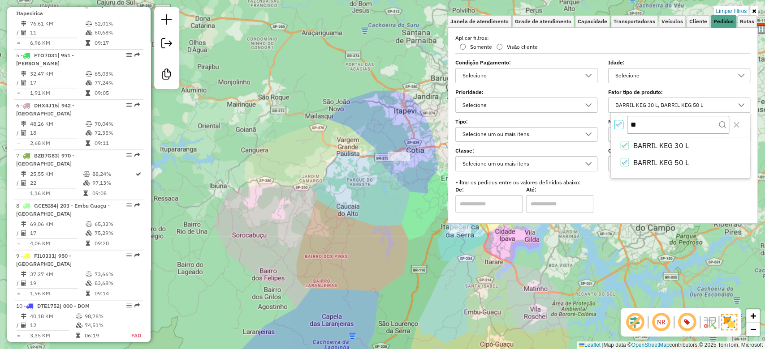
scroll to position [5, 3]
click at [549, 251] on div "Limpar filtros Janela de atendimento Grade de atendimento Capacidade Transporta…" at bounding box center [382, 174] width 765 height 349
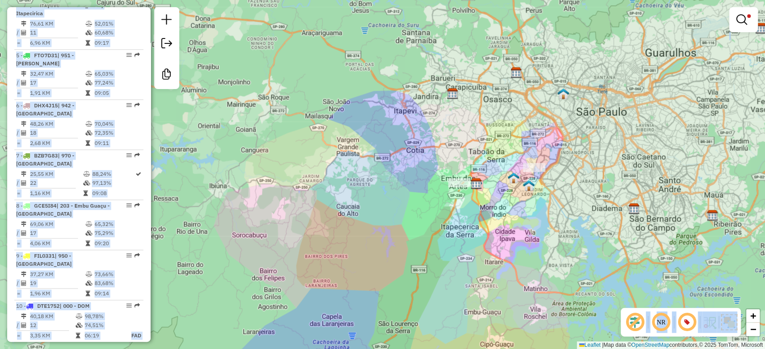
drag, startPoint x: 551, startPoint y: 231, endPoint x: 513, endPoint y: 253, distance: 44.1
click at [513, 253] on hb-app "Aplicando filtros Pop-up bloqueado! Seu navegador bloqueou automáticamente a ab…" at bounding box center [382, 174] width 765 height 349
click at [523, 252] on div "Limpar filtros Janela de atendimento Grade de atendimento Capacidade Transporta…" at bounding box center [382, 174] width 765 height 349
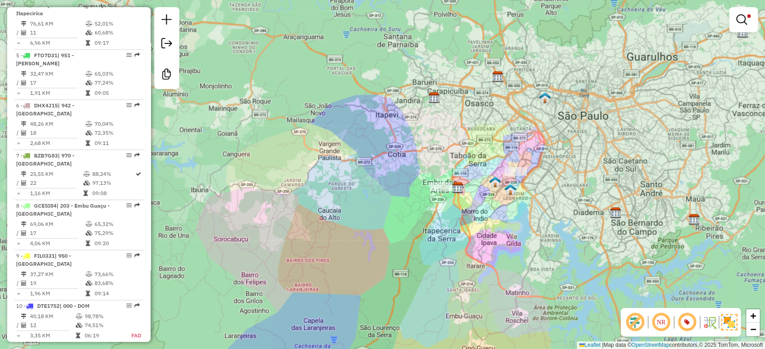
drag, startPoint x: 542, startPoint y: 241, endPoint x: 515, endPoint y: 248, distance: 27.8
click at [515, 248] on div "Limpar filtros Janela de atendimento Grade de atendimento Capacidade Transporta…" at bounding box center [382, 174] width 765 height 349
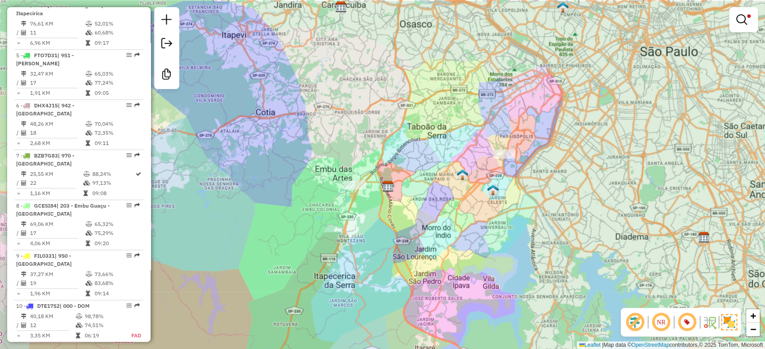
drag, startPoint x: 538, startPoint y: 199, endPoint x: 541, endPoint y: 235, distance: 35.9
click at [541, 235] on div "Limpar filtros Janela de atendimento Grade de atendimento Capacidade Transporta…" at bounding box center [382, 174] width 765 height 349
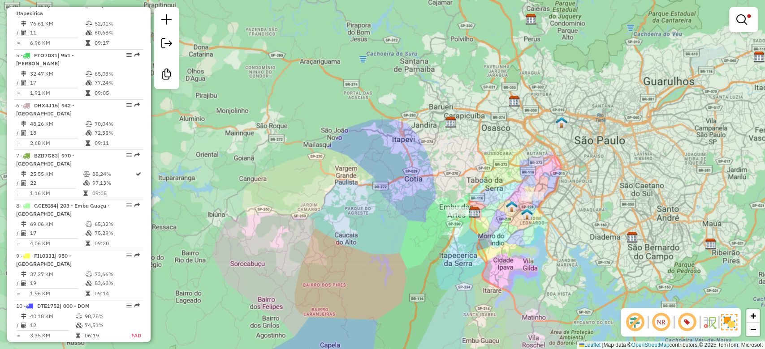
drag, startPoint x: 596, startPoint y: 177, endPoint x: 602, endPoint y: 183, distance: 7.6
click at [600, 187] on div "Limpar filtros Janela de atendimento Grade de atendimento Capacidade Transporta…" at bounding box center [382, 174] width 765 height 349
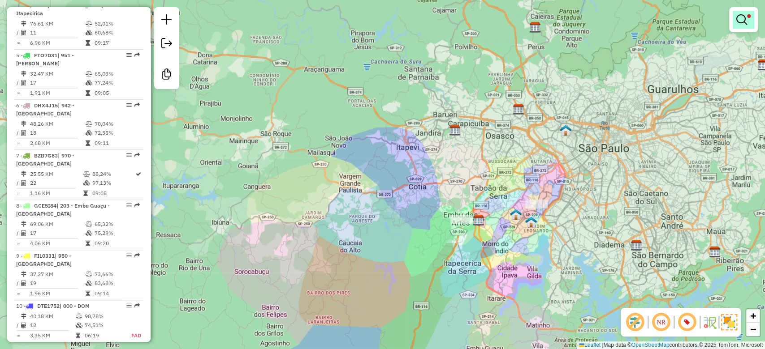
click at [747, 26] on link at bounding box center [743, 20] width 22 height 18
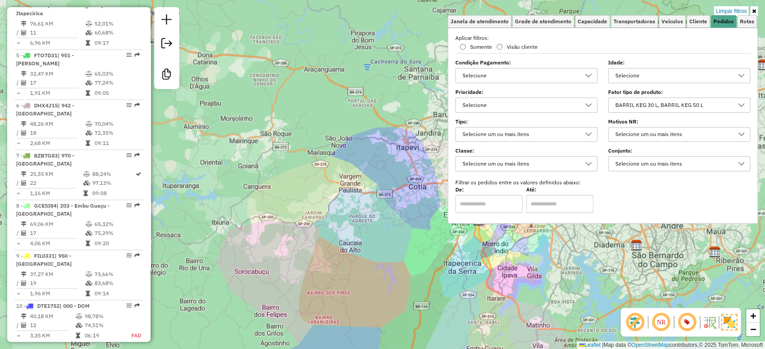
click at [743, 8] on link "Limpar filtros" at bounding box center [731, 11] width 34 height 10
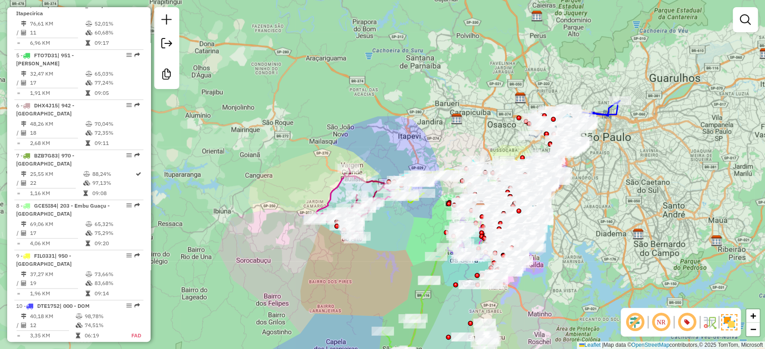
drag, startPoint x: 581, startPoint y: 196, endPoint x: 583, endPoint y: 185, distance: 11.3
click at [583, 185] on div "Janela de atendimento Grade de atendimento Capacidade Transportadoras Veículos …" at bounding box center [382, 174] width 765 height 349
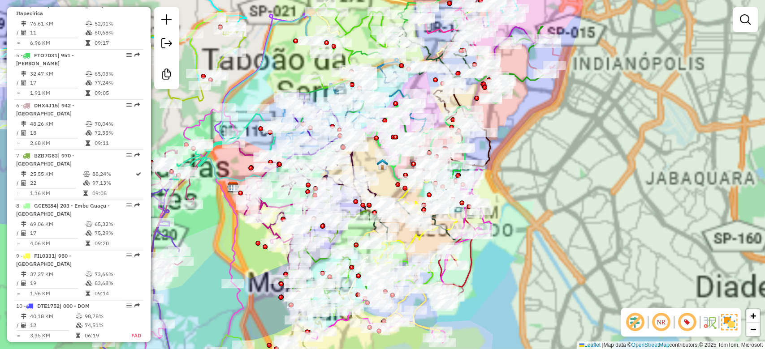
click at [562, 216] on div "Rota 16 - Placa CRW6A01 40188670 - MESTER RAW RESTAURANTE LTDA Janela de atendi…" at bounding box center [382, 174] width 765 height 349
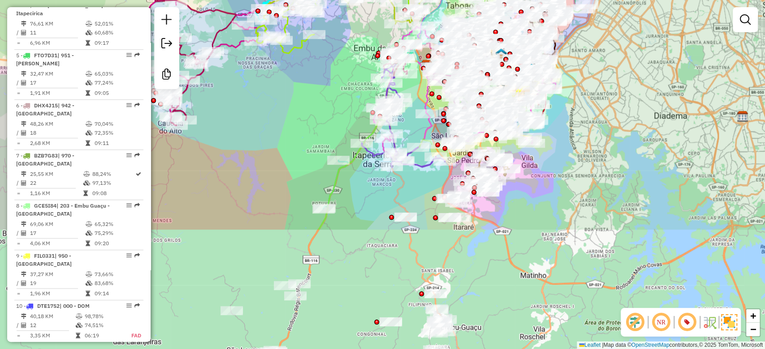
drag, startPoint x: 588, startPoint y: 143, endPoint x: 592, endPoint y: 108, distance: 34.8
click at [592, 108] on div "Janela de atendimento Grade de atendimento Capacidade Transportadoras Veículos …" at bounding box center [382, 174] width 765 height 349
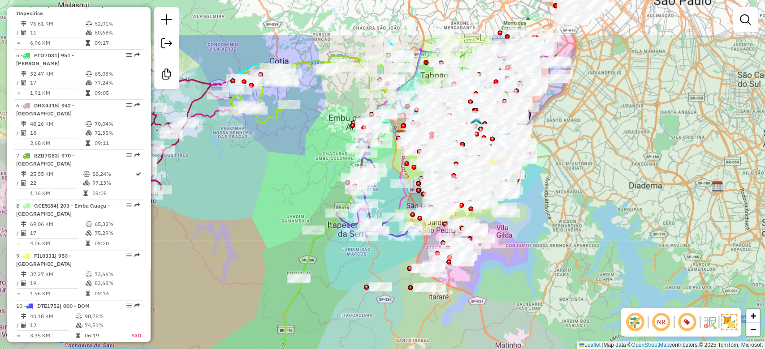
drag, startPoint x: 606, startPoint y: 233, endPoint x: 577, endPoint y: 310, distance: 82.4
click at [577, 312] on div "Janela de atendimento Grade de atendimento Capacidade Transportadoras Veículos …" at bounding box center [382, 174] width 765 height 349
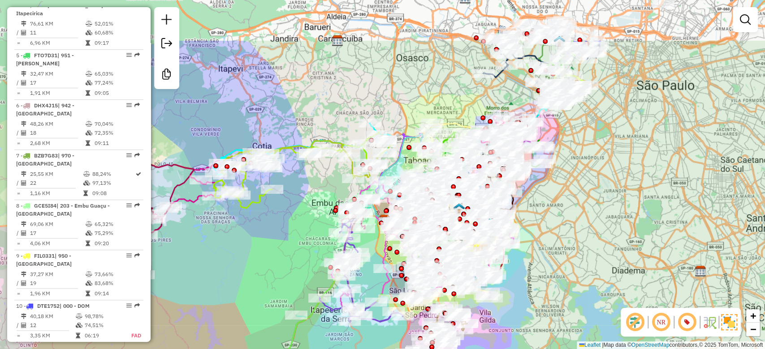
drag, startPoint x: 604, startPoint y: 217, endPoint x: 591, endPoint y: 293, distance: 76.9
click at [591, 293] on div "Janela de atendimento Grade de atendimento Capacidade Transportadoras Veículos …" at bounding box center [382, 174] width 765 height 349
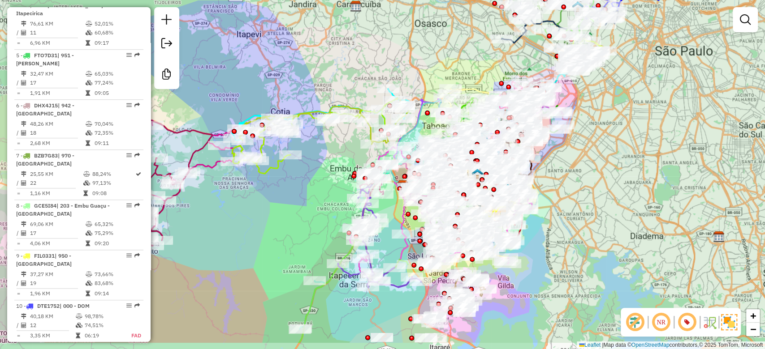
drag, startPoint x: 596, startPoint y: 228, endPoint x: 621, endPoint y: 179, distance: 55.3
click at [620, 183] on div "Janela de atendimento Grade de atendimento Capacidade Transportadoras Veículos …" at bounding box center [382, 174] width 765 height 349
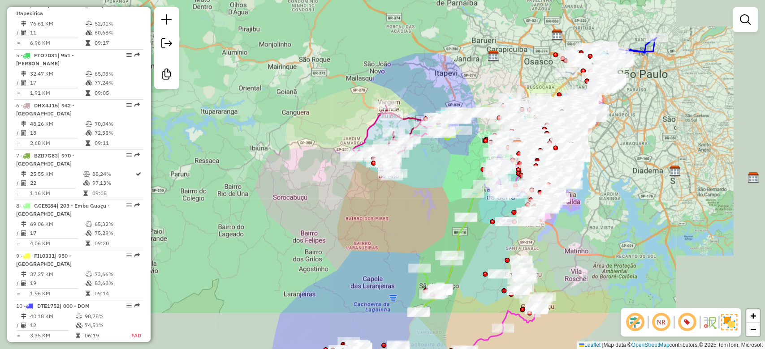
drag, startPoint x: 624, startPoint y: 220, endPoint x: 442, endPoint y: 48, distance: 250.7
click at [624, 185] on div "Janela de atendimento Grade de atendimento Capacidade Transportadoras Veículos …" at bounding box center [382, 174] width 765 height 349
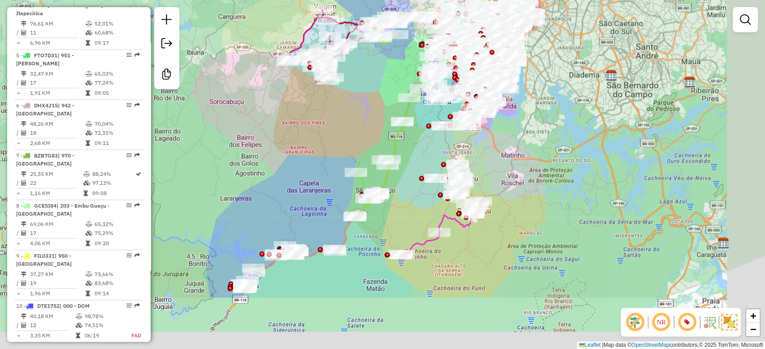
drag, startPoint x: 323, startPoint y: 235, endPoint x: 321, endPoint y: 158, distance: 77.5
click at [258, 149] on div "Janela de atendimento Grade de atendimento Capacidade Transportadoras Veículos …" at bounding box center [382, 174] width 765 height 349
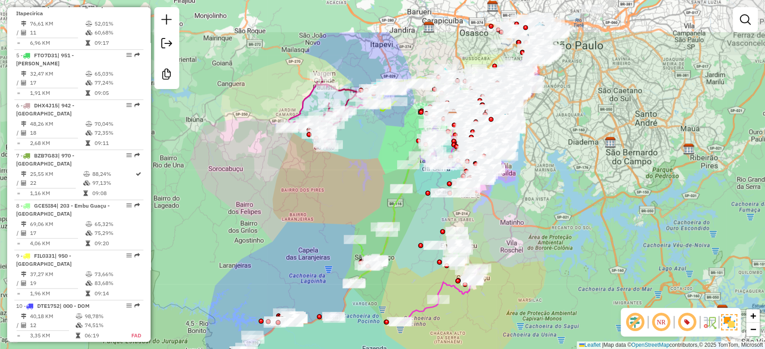
drag, startPoint x: 553, startPoint y: 161, endPoint x: 552, endPoint y: 201, distance: 39.9
click at [552, 201] on div "Janela de atendimento Grade de atendimento Capacidade Transportadoras Veículos …" at bounding box center [382, 174] width 765 height 349
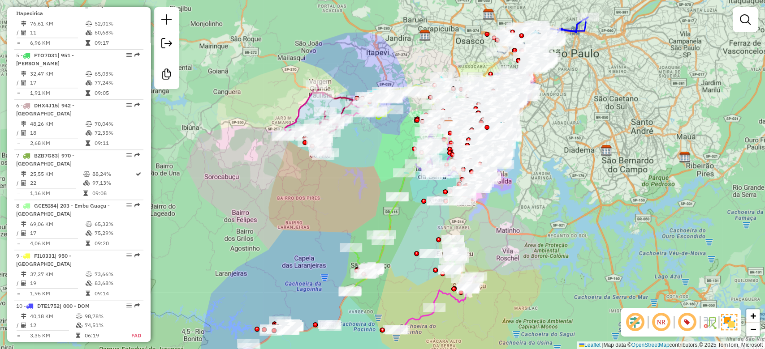
drag, startPoint x: 552, startPoint y: 205, endPoint x: 548, endPoint y: 213, distance: 9.0
click at [548, 213] on div "Janela de atendimento Grade de atendimento Capacidade Transportadoras Veículos …" at bounding box center [382, 174] width 765 height 349
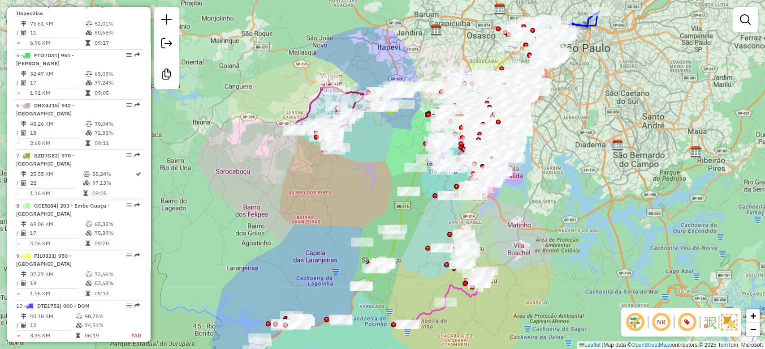
drag, startPoint x: 546, startPoint y: 202, endPoint x: 557, endPoint y: 197, distance: 12.4
click at [557, 197] on div "Janela de atendimento Grade de atendimento Capacidade Transportadoras Veículos …" at bounding box center [382, 174] width 765 height 349
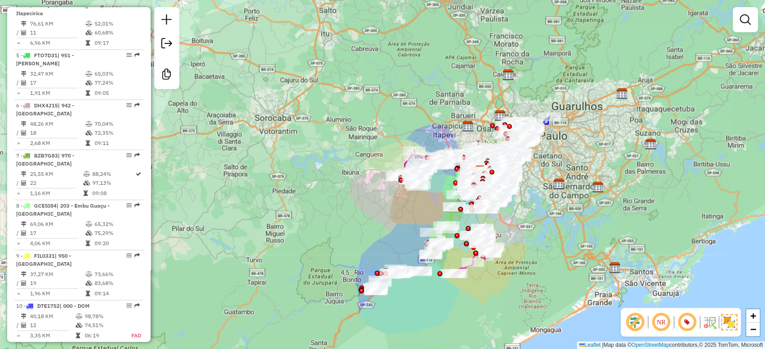
drag, startPoint x: 574, startPoint y: 187, endPoint x: 553, endPoint y: 200, distance: 25.1
click at [553, 200] on div "Janela de atendimento Grade de atendimento Capacidade Transportadoras Veículos …" at bounding box center [382, 174] width 765 height 349
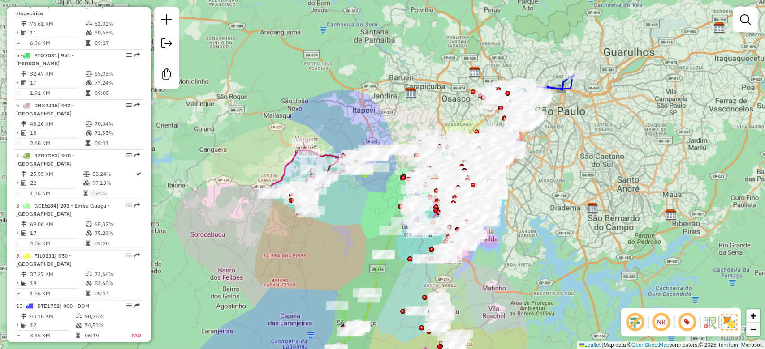
drag, startPoint x: 543, startPoint y: 185, endPoint x: 544, endPoint y: 199, distance: 14.4
click at [544, 204] on div "Janela de atendimento Grade de atendimento Capacidade Transportadoras Veículos …" at bounding box center [382, 174] width 765 height 349
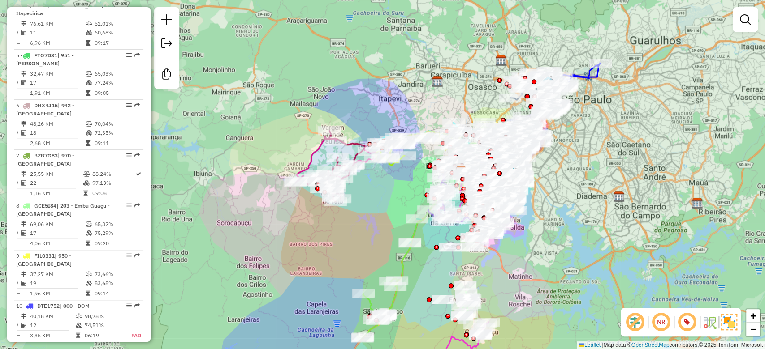
drag, startPoint x: 551, startPoint y: 160, endPoint x: 578, endPoint y: 126, distance: 43.4
click at [578, 127] on div "Janela de atendimento Grade de atendimento Capacidade Transportadoras Veículos …" at bounding box center [382, 174] width 765 height 349
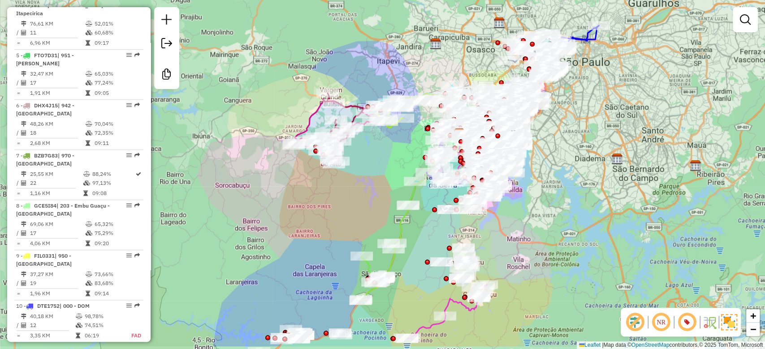
drag, startPoint x: 566, startPoint y: 198, endPoint x: 564, endPoint y: 161, distance: 37.2
click at [564, 161] on div "Janela de atendimento Grade de atendimento Capacidade Transportadoras Veículos …" at bounding box center [382, 174] width 765 height 349
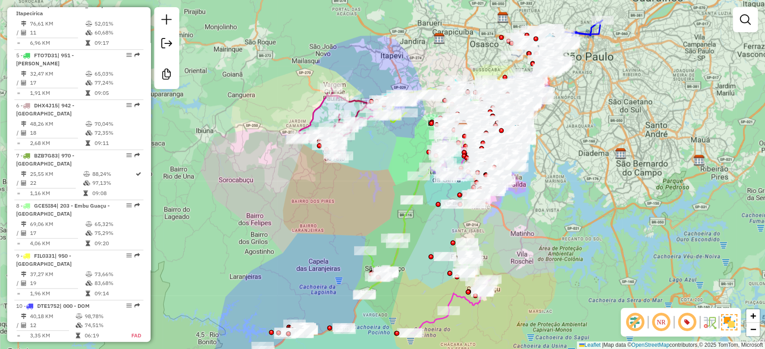
drag, startPoint x: 562, startPoint y: 183, endPoint x: 558, endPoint y: 164, distance: 19.7
click at [558, 164] on div "Janela de atendimento Grade de atendimento Capacidade Transportadoras Veículos …" at bounding box center [382, 174] width 765 height 349
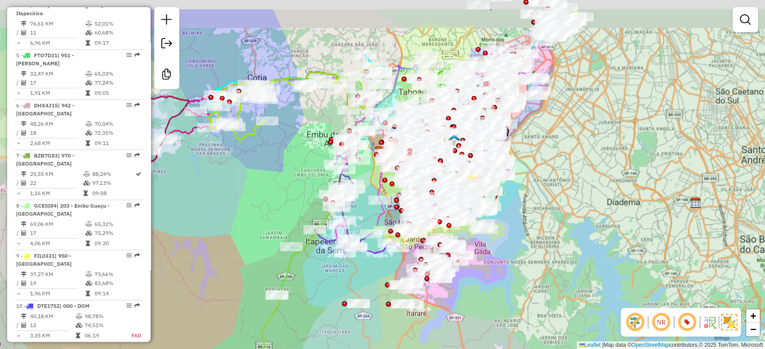
drag, startPoint x: 552, startPoint y: 151, endPoint x: 559, endPoint y: 195, distance: 44.9
click at [559, 195] on div "Janela de atendimento Grade de atendimento Capacidade Transportadoras Veículos …" at bounding box center [382, 174] width 765 height 349
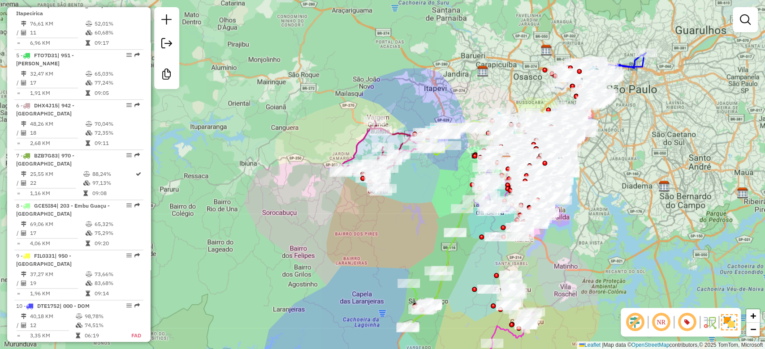
drag, startPoint x: 606, startPoint y: 195, endPoint x: 619, endPoint y: 183, distance: 18.4
click at [619, 183] on div "Janela de atendimento Grade de atendimento Capacidade Transportadoras Veículos …" at bounding box center [382, 174] width 765 height 349
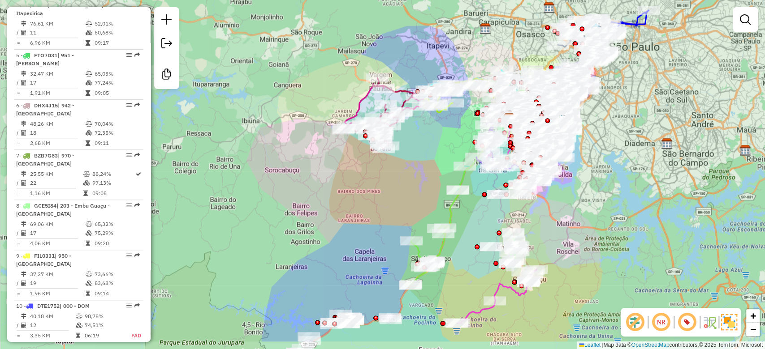
drag, startPoint x: 622, startPoint y: 253, endPoint x: 624, endPoint y: 202, distance: 50.7
click at [624, 203] on div "Janela de atendimento Grade de atendimento Capacidade Transportadoras Veículos …" at bounding box center [382, 174] width 765 height 349
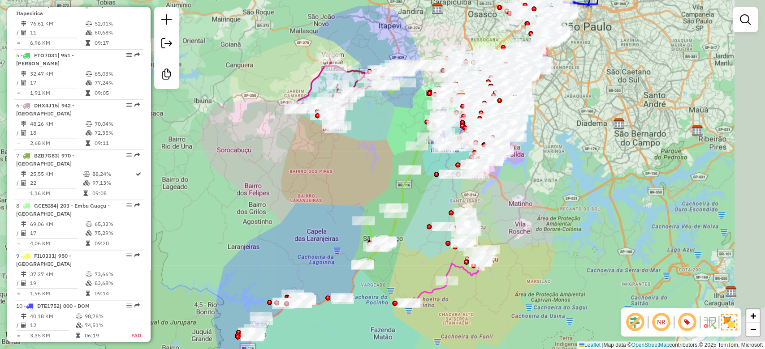
drag, startPoint x: 630, startPoint y: 214, endPoint x: 588, endPoint y: 209, distance: 42.3
click at [588, 209] on div "Janela de atendimento Grade de atendimento Capacidade Transportadoras Veículos …" at bounding box center [382, 174] width 765 height 349
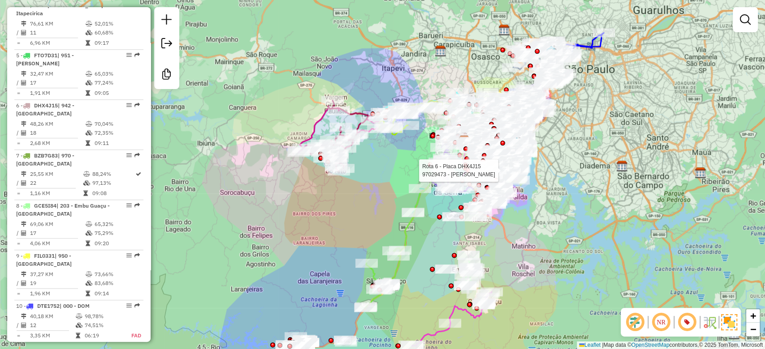
click at [572, 177] on div "Rota 6 - Placa DHX4J15 97029473 - ADRIANA DA SILVA LOP Janela de atendimento Gr…" at bounding box center [382, 174] width 765 height 349
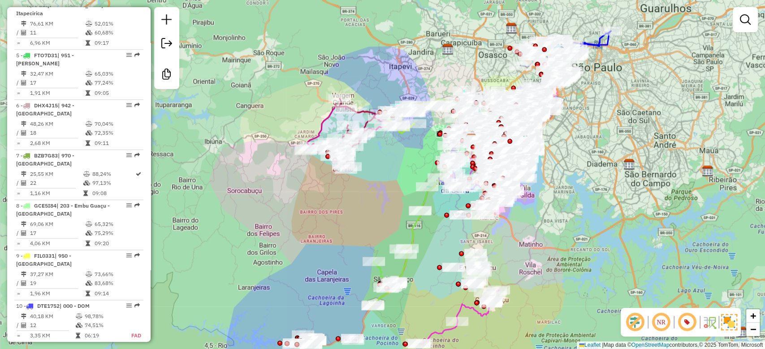
drag, startPoint x: 572, startPoint y: 171, endPoint x: 577, endPoint y: 169, distance: 6.1
click at [578, 169] on div "Janela de atendimento Grade de atendimento Capacidade Transportadoras Veículos …" at bounding box center [382, 174] width 765 height 349
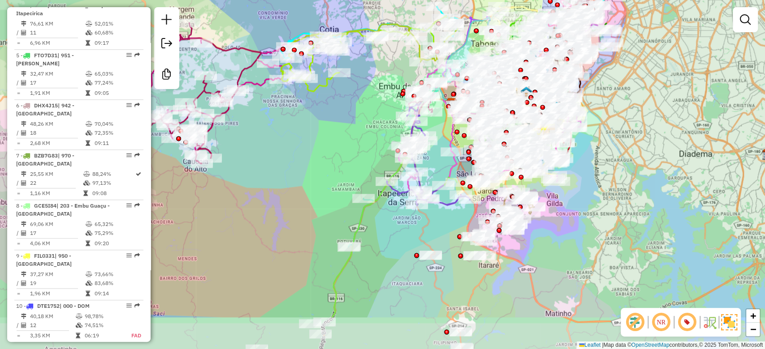
drag, startPoint x: 601, startPoint y: 196, endPoint x: 649, endPoint y: 129, distance: 82.4
click at [649, 129] on div "Janela de atendimento Grade de atendimento Capacidade Transportadoras Veículos …" at bounding box center [382, 174] width 765 height 349
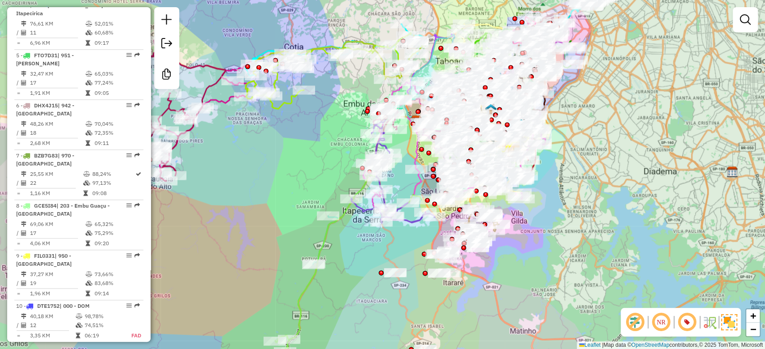
drag, startPoint x: 645, startPoint y: 166, endPoint x: 610, endPoint y: 182, distance: 38.7
click at [610, 182] on div "Janela de atendimento Grade de atendimento Capacidade Transportadoras Veículos …" at bounding box center [382, 174] width 765 height 349
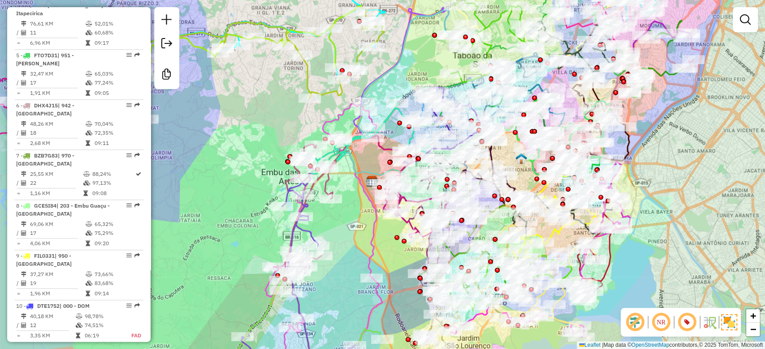
click at [670, 172] on div "Rota 53 - Placa DNI7660 97034191 - VALDOMIRO CERQUEIRA Janela de atendimento Gr…" at bounding box center [382, 174] width 765 height 349
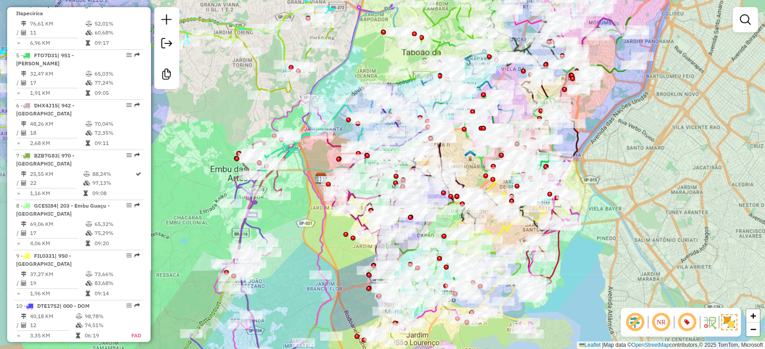
drag, startPoint x: 686, startPoint y: 161, endPoint x: 634, endPoint y: 158, distance: 51.6
click at [634, 158] on div "Janela de atendimento Grade de atendimento Capacidade Transportadoras Veículos …" at bounding box center [382, 174] width 765 height 349
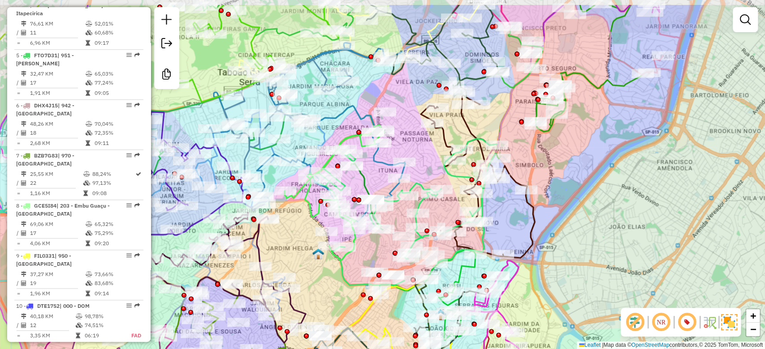
drag, startPoint x: 636, startPoint y: 170, endPoint x: 621, endPoint y: 207, distance: 39.2
click at [636, 211] on div "Janela de atendimento Grade de atendimento Capacidade Transportadoras Veículos …" at bounding box center [382, 174] width 765 height 349
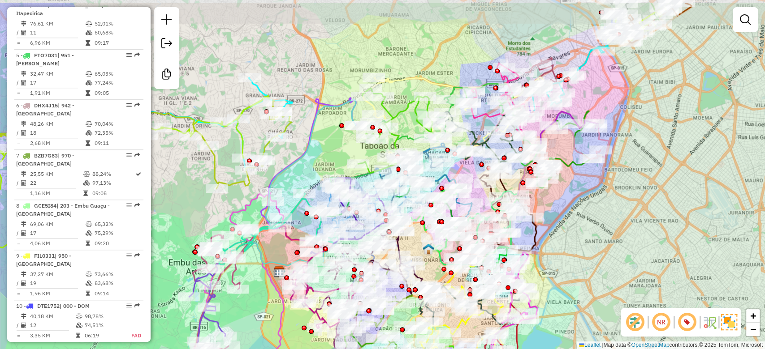
drag, startPoint x: 580, startPoint y: 205, endPoint x: 590, endPoint y: 243, distance: 39.4
click at [590, 243] on div "Janela de atendimento Grade de atendimento Capacidade Transportadoras Veículos …" at bounding box center [382, 174] width 765 height 349
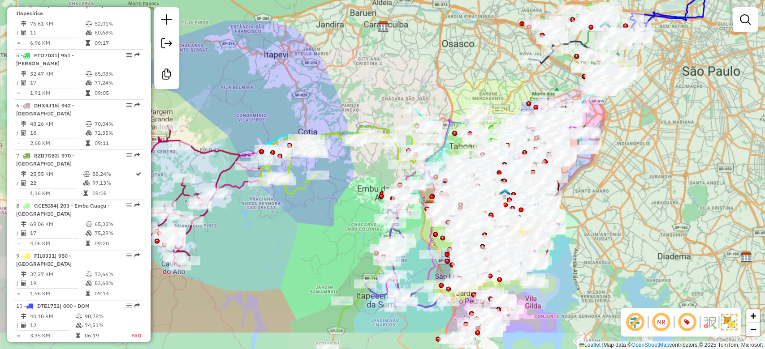
drag, startPoint x: 594, startPoint y: 242, endPoint x: 587, endPoint y: 188, distance: 54.6
click at [588, 188] on div "Janela de atendimento Grade de atendimento Capacidade Transportadoras Veículos …" at bounding box center [382, 174] width 765 height 349
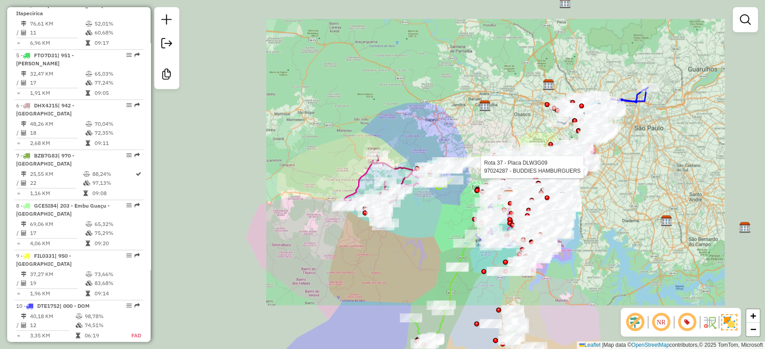
click at [610, 222] on div "Rota 37 - Placa DLW3G09 97024287 - BUDDIES HAMBURGUERS Janela de atendimento Gr…" at bounding box center [382, 174] width 765 height 349
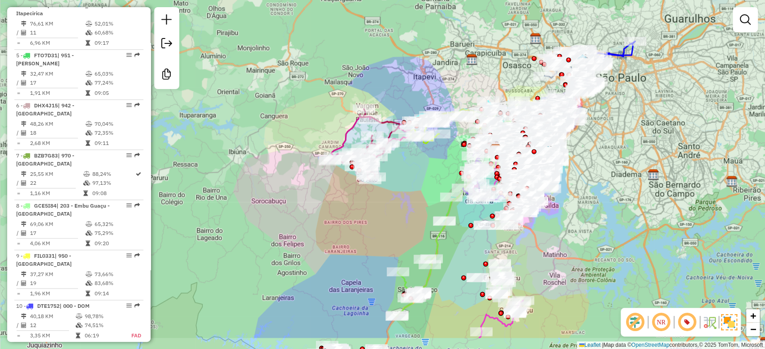
drag, startPoint x: 613, startPoint y: 241, endPoint x: 599, endPoint y: 196, distance: 47.2
click at [599, 196] on div "Janela de atendimento Grade de atendimento Capacidade Transportadoras Veículos …" at bounding box center [382, 174] width 765 height 349
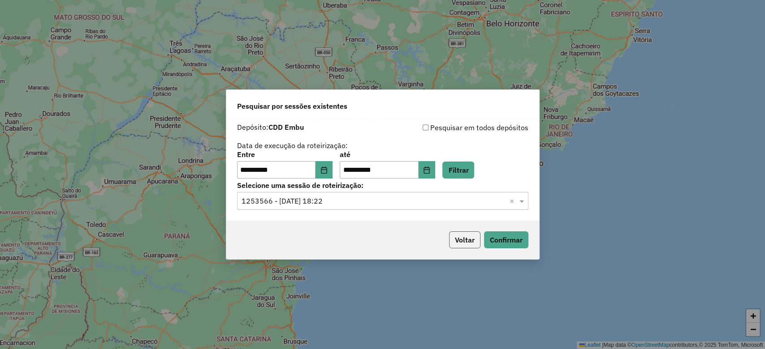
click at [462, 241] on button "Voltar" at bounding box center [464, 240] width 31 height 17
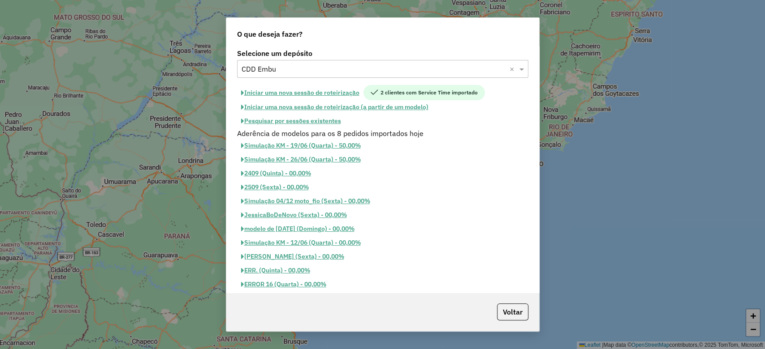
click at [309, 75] on div "Selecione um depósito × CDD Embu ×" at bounding box center [382, 69] width 291 height 18
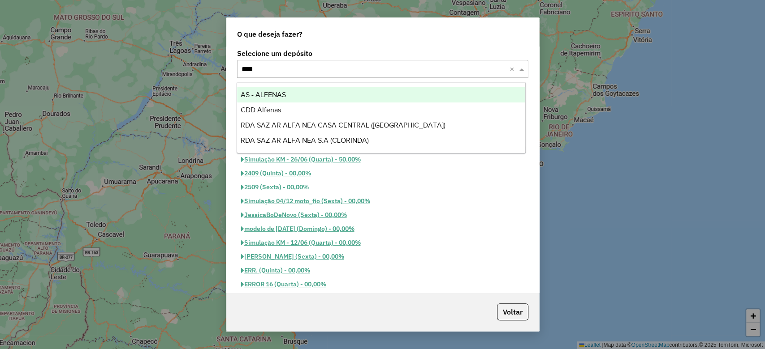
type input "*****"
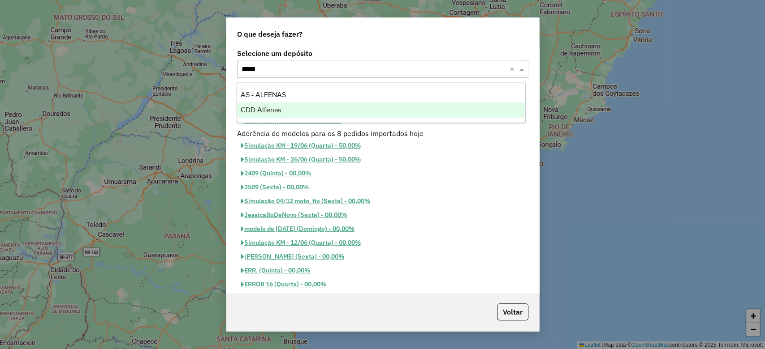
click at [304, 109] on div "CDD Alfenas" at bounding box center [381, 110] width 288 height 15
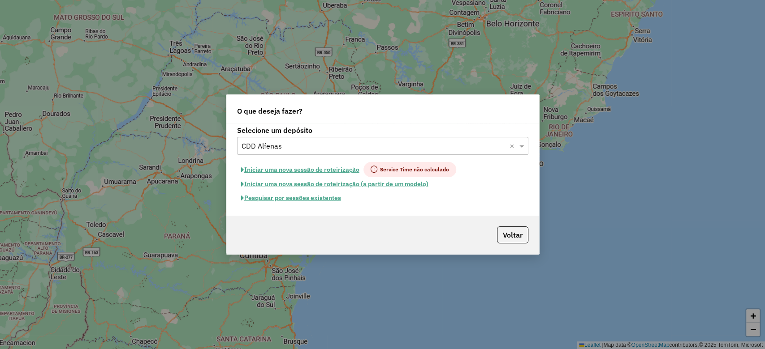
click at [317, 201] on button "Pesquisar por sessões existentes" at bounding box center [291, 198] width 108 height 14
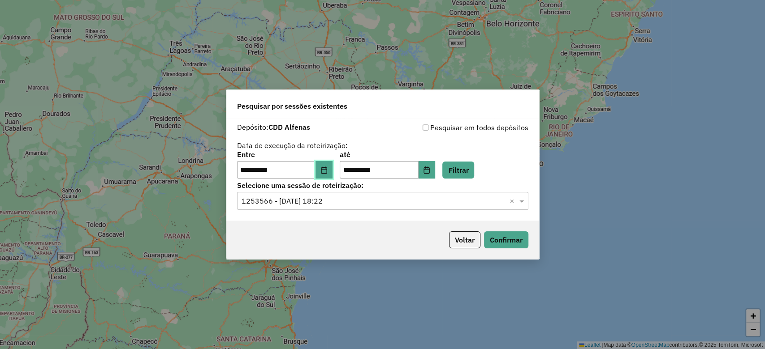
click at [327, 168] on icon "Choose Date" at bounding box center [323, 170] width 7 height 7
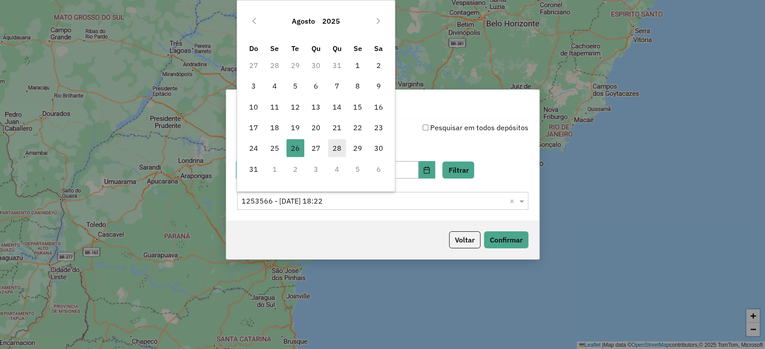
click at [337, 145] on span "28" at bounding box center [337, 148] width 18 height 18
type input "**********"
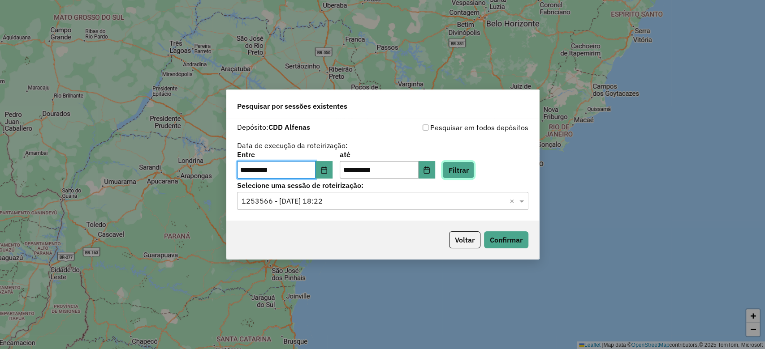
click at [474, 172] on button "Filtrar" at bounding box center [458, 170] width 32 height 17
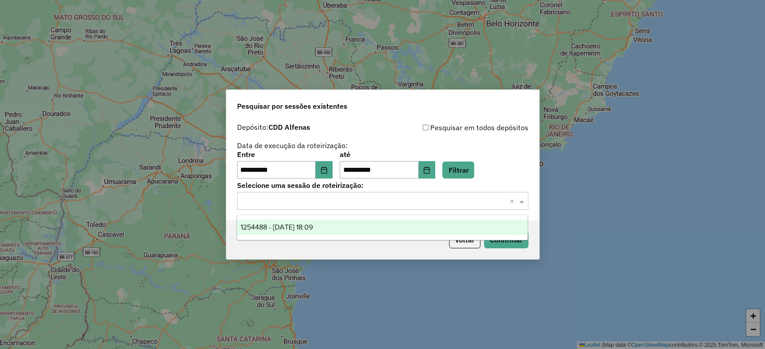
click at [301, 198] on input "text" at bounding box center [373, 201] width 264 height 11
click at [313, 228] on span "1254488 - [DATE] 18:09" at bounding box center [277, 228] width 72 height 8
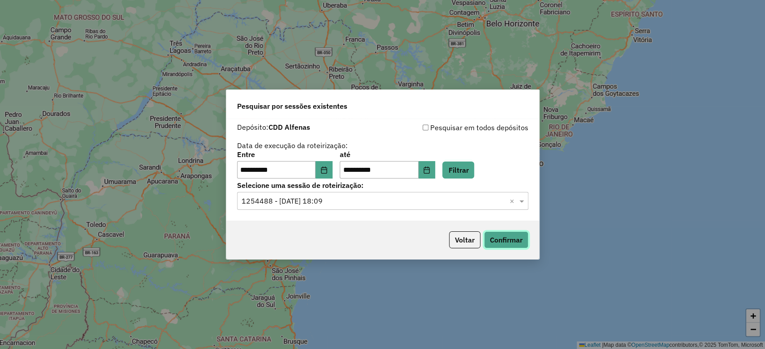
click at [509, 236] on button "Confirmar" at bounding box center [506, 240] width 44 height 17
click at [332, 168] on button "Choose Date" at bounding box center [323, 170] width 17 height 18
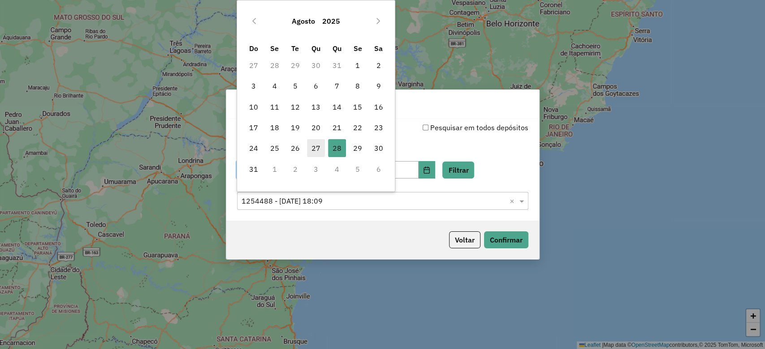
click at [315, 152] on span "27" at bounding box center [316, 148] width 18 height 18
type input "**********"
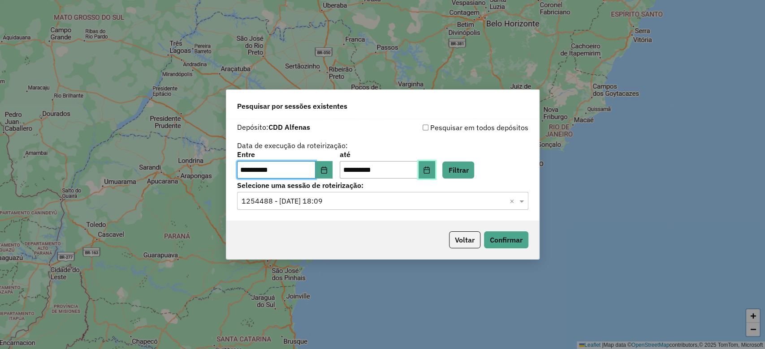
click at [434, 167] on button "Choose Date" at bounding box center [426, 170] width 17 height 18
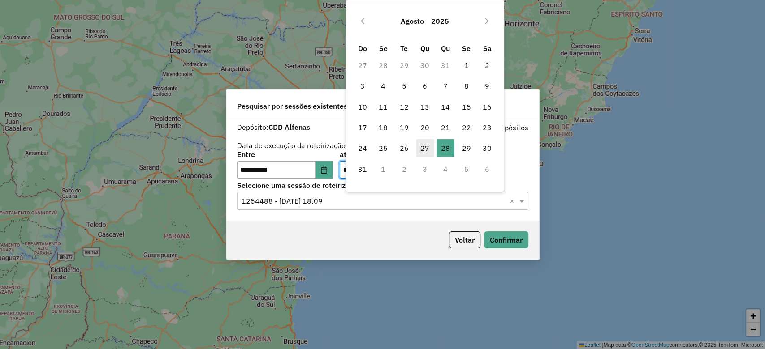
click at [427, 154] on span "27" at bounding box center [425, 148] width 18 height 18
type input "**********"
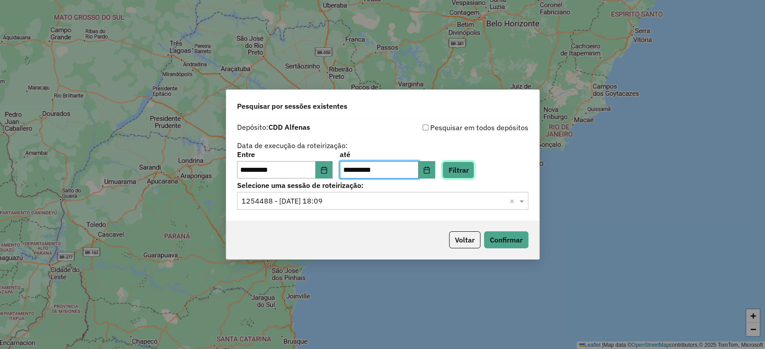
click at [471, 165] on button "Filtrar" at bounding box center [458, 170] width 32 height 17
click at [348, 200] on input "text" at bounding box center [373, 201] width 264 height 11
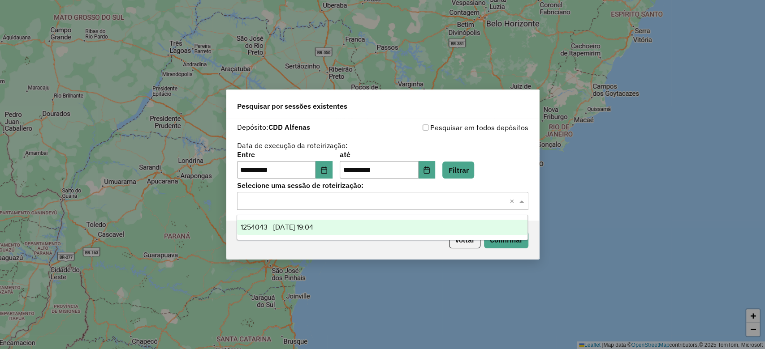
click at [346, 229] on div "1254043 - [DATE] 19:04" at bounding box center [382, 227] width 290 height 15
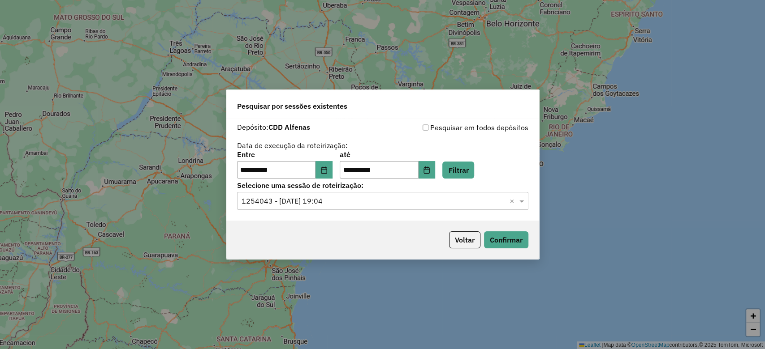
click at [520, 230] on div "Voltar Confirmar" at bounding box center [382, 240] width 313 height 39
click at [515, 238] on button "Confirmar" at bounding box center [506, 240] width 44 height 17
click at [327, 172] on icon "Choose Date" at bounding box center [323, 170] width 7 height 7
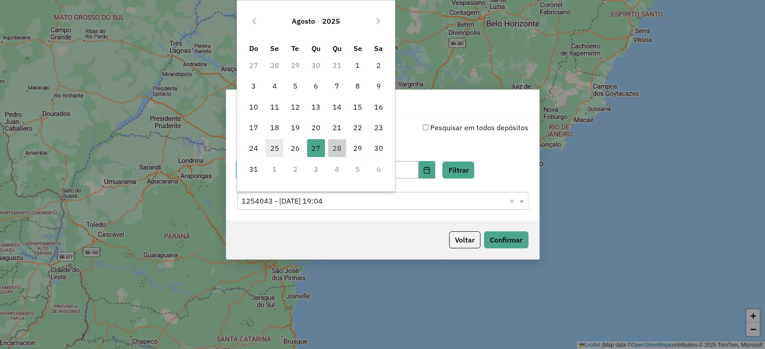
click at [274, 144] on span "25" at bounding box center [274, 148] width 18 height 18
type input "**********"
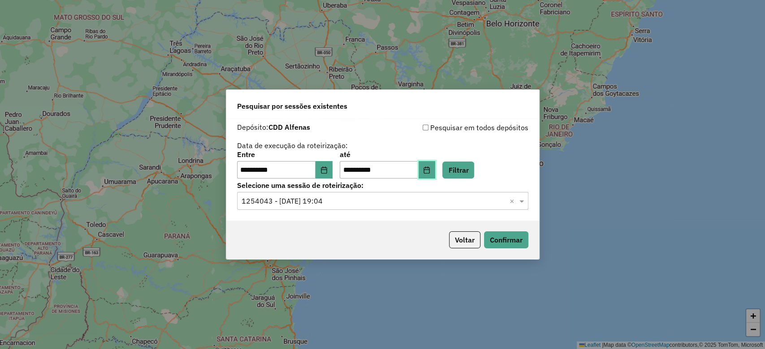
click at [430, 173] on icon "Choose Date" at bounding box center [426, 170] width 7 height 7
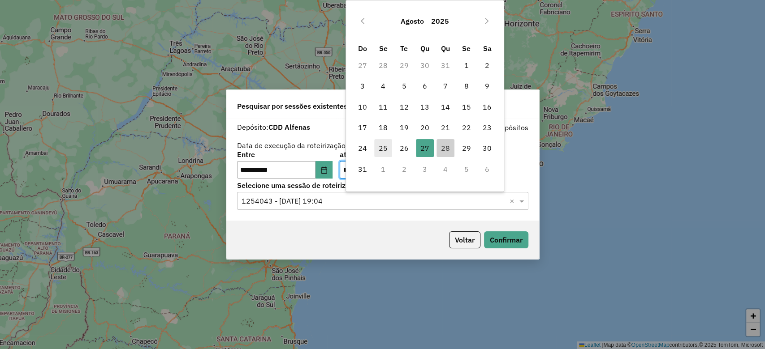
click at [388, 145] on span "25" at bounding box center [383, 148] width 18 height 18
type input "**********"
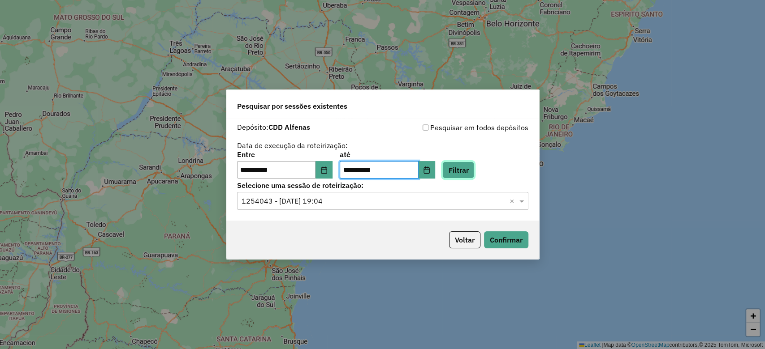
click at [471, 175] on button "Filtrar" at bounding box center [458, 170] width 32 height 17
click at [322, 198] on input "text" at bounding box center [373, 201] width 264 height 11
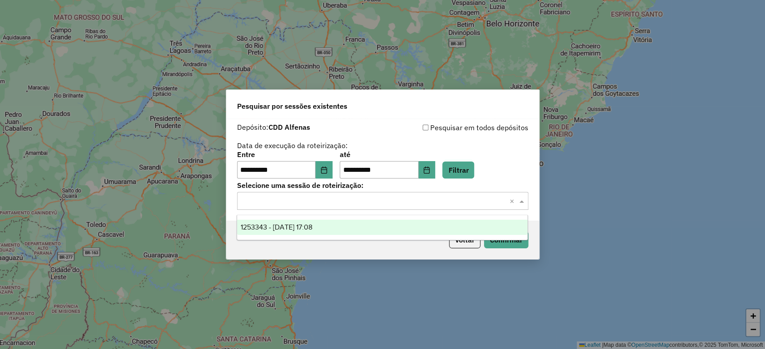
click at [331, 232] on div "1253343 - [DATE] 17:08" at bounding box center [382, 227] width 290 height 15
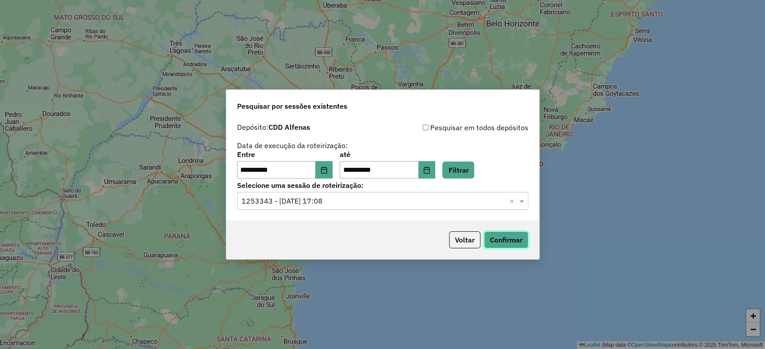
click at [508, 235] on button "Confirmar" at bounding box center [506, 240] width 44 height 17
click at [462, 232] on button "Voltar" at bounding box center [464, 240] width 31 height 17
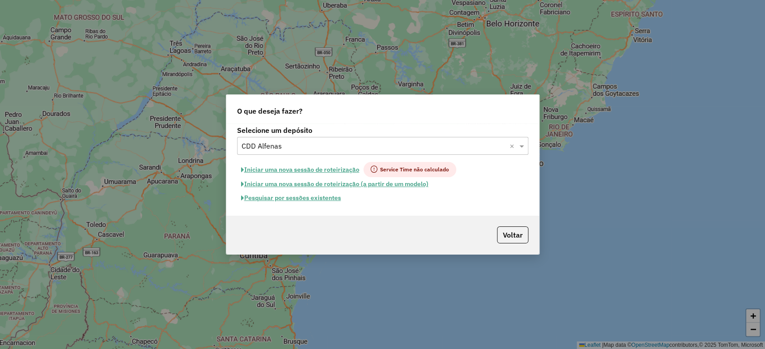
click at [315, 146] on input "text" at bounding box center [373, 146] width 264 height 11
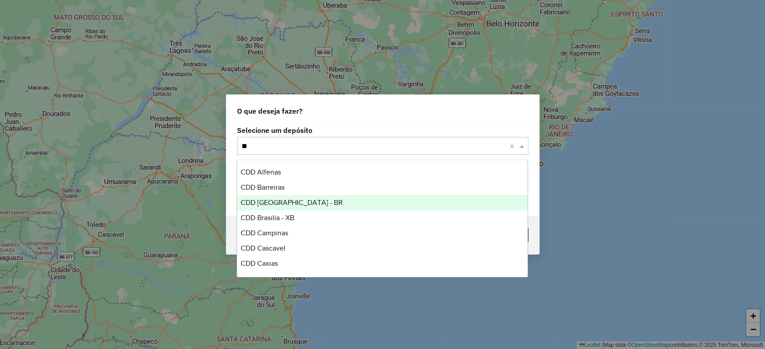
type input "*"
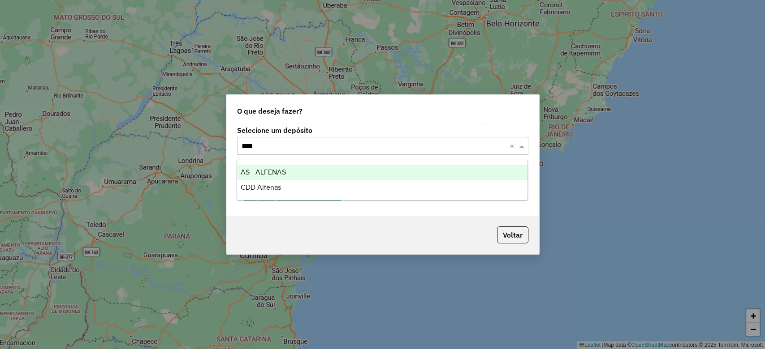
type input "****"
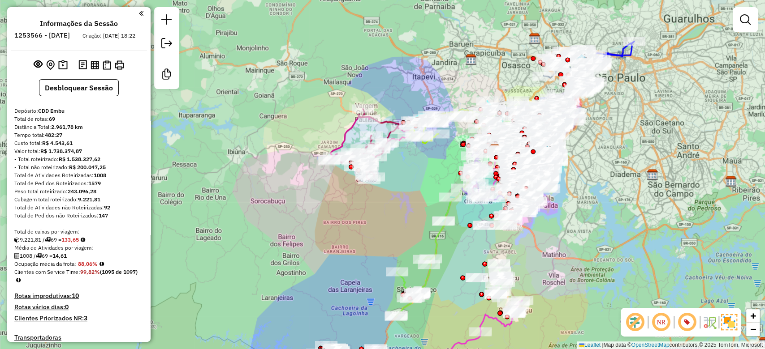
scroll to position [534, 0]
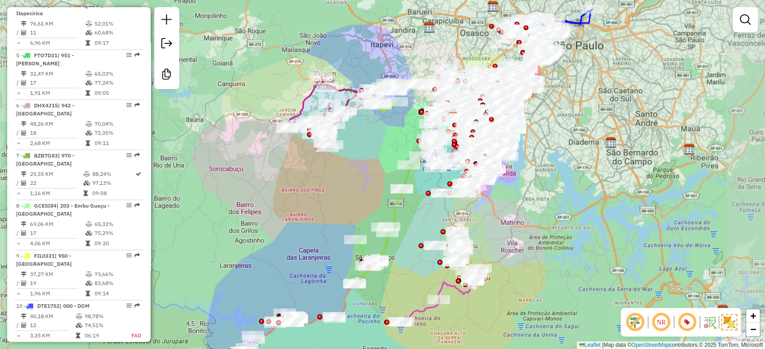
drag, startPoint x: 653, startPoint y: 131, endPoint x: 629, endPoint y: 108, distance: 33.9
click at [629, 108] on div "Janela de atendimento Grade de atendimento Capacidade Transportadoras Veículos …" at bounding box center [382, 174] width 765 height 349
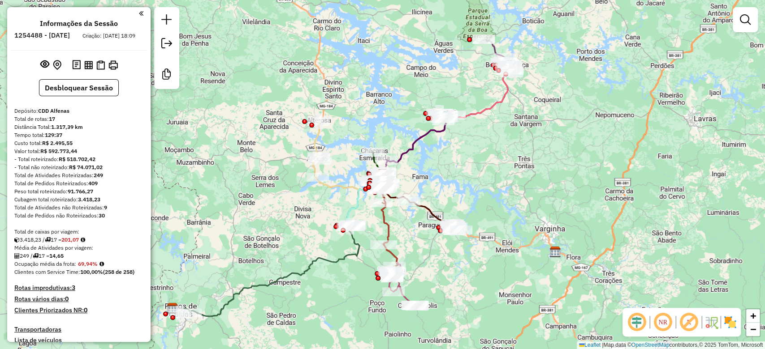
click at [640, 325] on em at bounding box center [637, 323] width 22 height 22
click at [688, 323] on em at bounding box center [689, 323] width 22 height 22
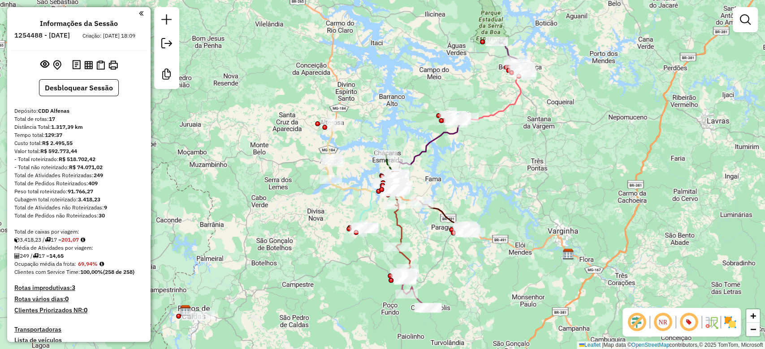
drag, startPoint x: 563, startPoint y: 195, endPoint x: 576, endPoint y: 198, distance: 13.2
click at [576, 198] on div "Janela de atendimento Grade de atendimento Capacidade Transportadoras Veículos …" at bounding box center [382, 174] width 765 height 349
click at [728, 324] on img at bounding box center [730, 322] width 14 height 14
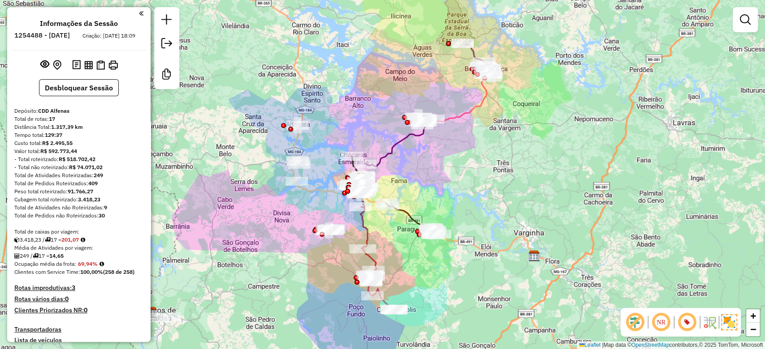
drag, startPoint x: 511, startPoint y: 175, endPoint x: 465, endPoint y: 186, distance: 47.4
click at [476, 177] on div "Janela de atendimento Grade de atendimento Capacidade Transportadoras Veículos …" at bounding box center [382, 174] width 765 height 349
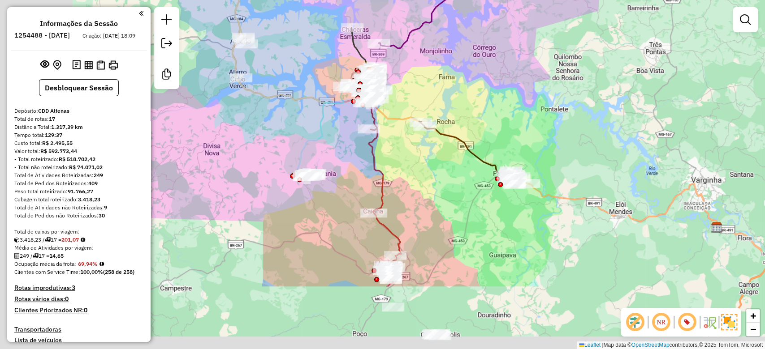
drag, startPoint x: 421, startPoint y: 220, endPoint x: 524, endPoint y: 116, distance: 146.7
click at [524, 117] on div "Janela de atendimento Grade de atendimento Capacidade Transportadoras Veículos …" at bounding box center [382, 174] width 765 height 349
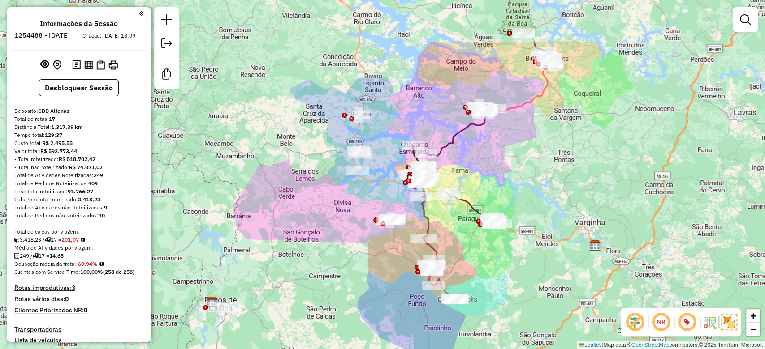
drag, startPoint x: 553, startPoint y: 91, endPoint x: 527, endPoint y: 176, distance: 89.0
click at [527, 176] on div "Janela de atendimento Grade de atendimento Capacidade Transportadoras Veículos …" at bounding box center [382, 174] width 765 height 349
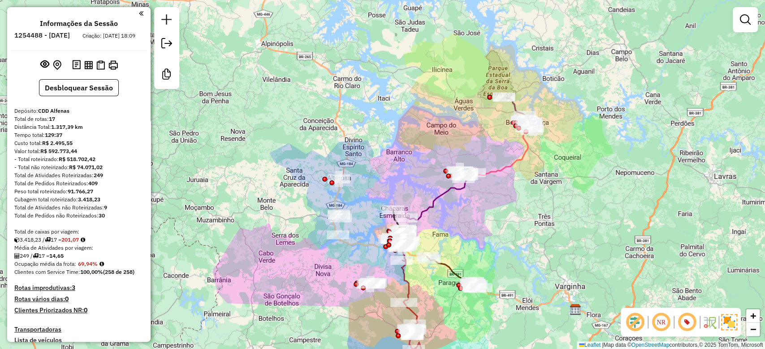
drag, startPoint x: 528, startPoint y: 173, endPoint x: 512, endPoint y: 200, distance: 31.1
click at [509, 226] on div "Janela de atendimento Grade de atendimento Capacidade Transportadoras Veículos …" at bounding box center [382, 174] width 765 height 349
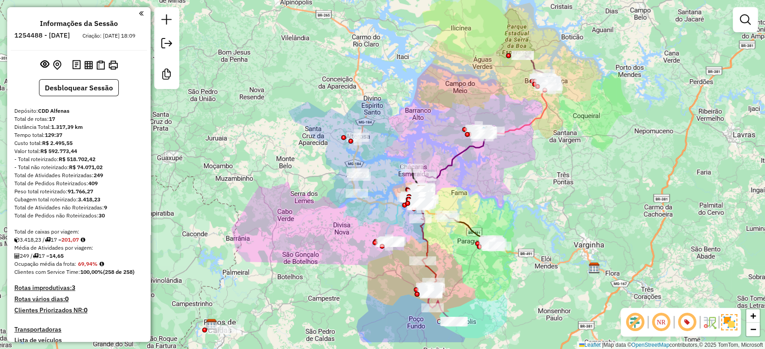
drag, startPoint x: 517, startPoint y: 225, endPoint x: 536, endPoint y: 184, distance: 45.3
click at [536, 184] on div "Janela de atendimento Grade de atendimento Capacidade Transportadoras Veículos …" at bounding box center [382, 174] width 765 height 349
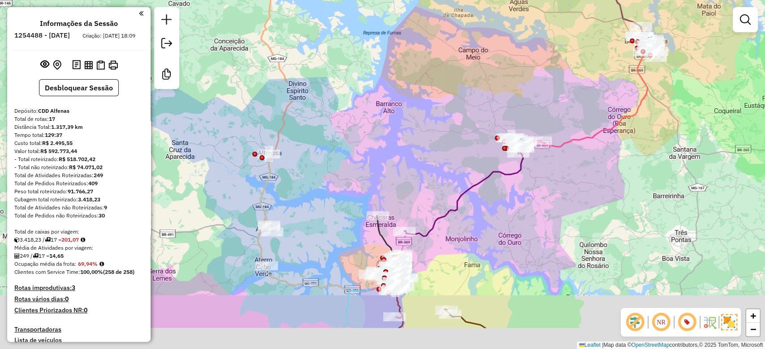
drag, startPoint x: 505, startPoint y: 142, endPoint x: 591, endPoint y: 83, distance: 103.5
click at [591, 84] on div "Janela de atendimento Grade de atendimento Capacidade Transportadoras Veículos …" at bounding box center [382, 174] width 765 height 349
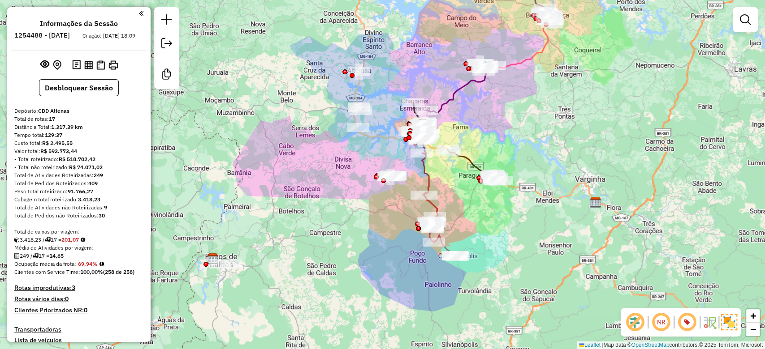
drag, startPoint x: 642, startPoint y: 167, endPoint x: 580, endPoint y: 107, distance: 86.8
click at [580, 107] on div "Janela de atendimento Grade de atendimento Capacidade Transportadoras Veículos …" at bounding box center [382, 174] width 765 height 349
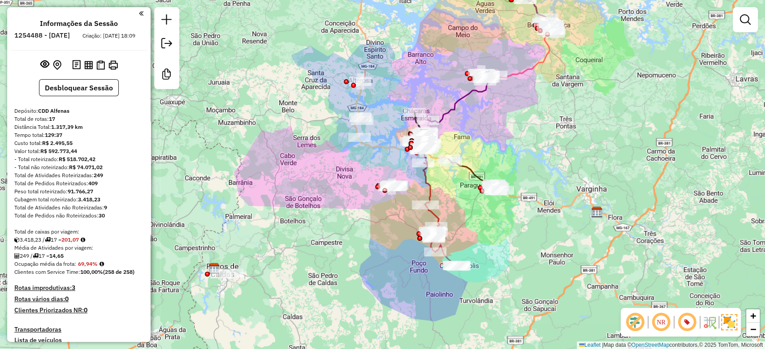
drag, startPoint x: 570, startPoint y: 136, endPoint x: 573, endPoint y: 161, distance: 25.7
click at [573, 161] on div "Janela de atendimento Grade de atendimento Capacidade Transportadoras Veículos …" at bounding box center [382, 174] width 765 height 349
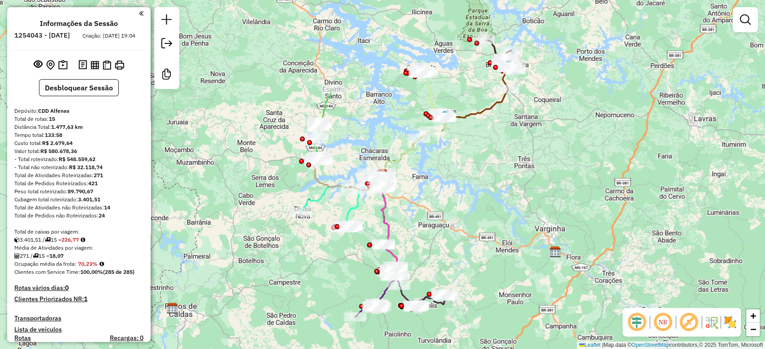
click at [640, 326] on em at bounding box center [637, 323] width 22 height 22
click at [686, 323] on em at bounding box center [689, 323] width 22 height 22
click at [726, 319] on img at bounding box center [730, 322] width 14 height 14
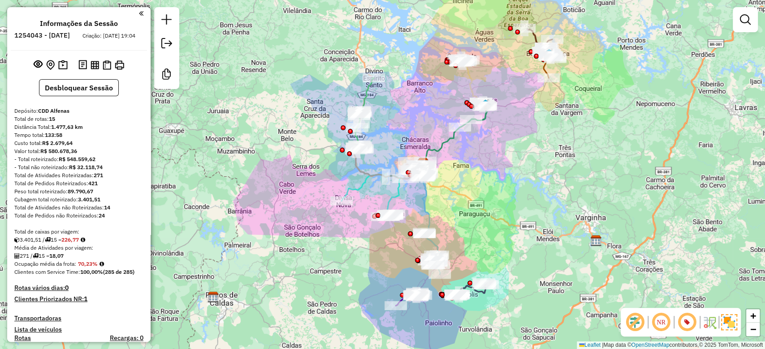
drag, startPoint x: 492, startPoint y: 220, endPoint x: 532, endPoint y: 207, distance: 41.7
click at [532, 207] on div "Janela de atendimento Grade de atendimento Capacidade Transportadoras Veículos …" at bounding box center [382, 174] width 765 height 349
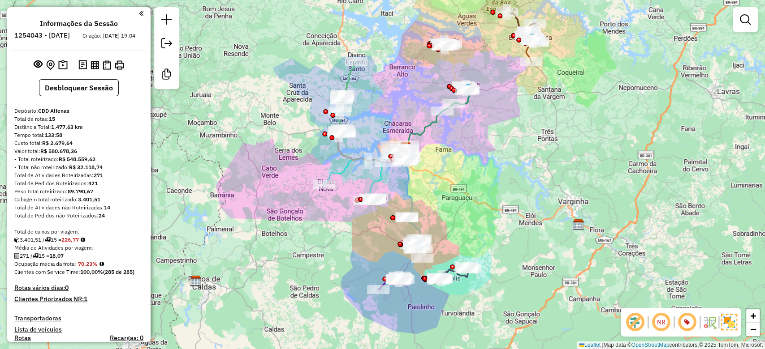
drag, startPoint x: 544, startPoint y: 177, endPoint x: 527, endPoint y: 158, distance: 26.0
click at [527, 158] on div "Janela de atendimento Grade de atendimento Capacidade Transportadoras Veículos …" at bounding box center [382, 174] width 765 height 349
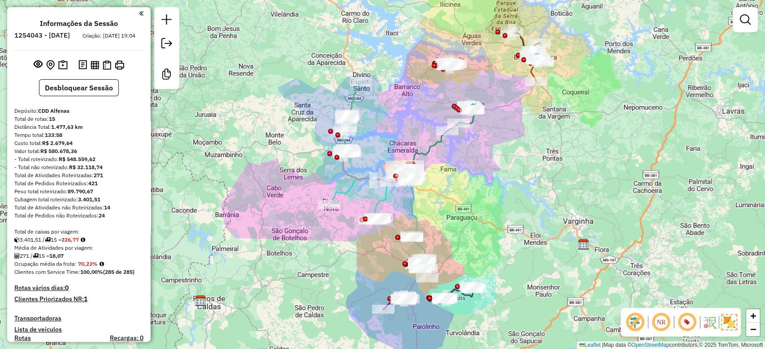
drag, startPoint x: 540, startPoint y: 148, endPoint x: 545, endPoint y: 167, distance: 19.9
click at [545, 167] on div "Janela de atendimento Grade de atendimento Capacidade Transportadoras Veículos …" at bounding box center [382, 174] width 765 height 349
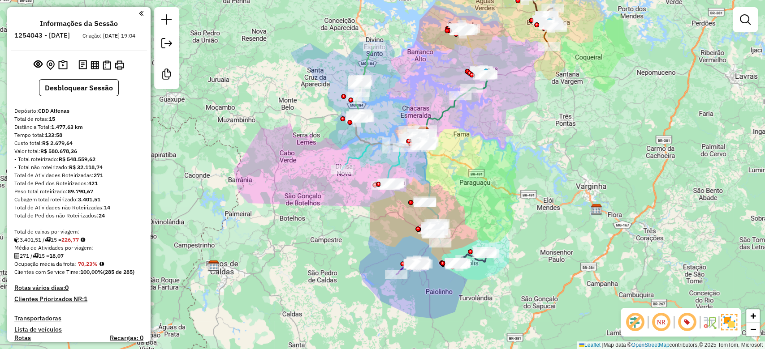
drag, startPoint x: 509, startPoint y: 233, endPoint x: 521, endPoint y: 197, distance: 37.3
click at [522, 197] on div "Janela de atendimento Grade de atendimento Capacidade Transportadoras Veículos …" at bounding box center [382, 174] width 765 height 349
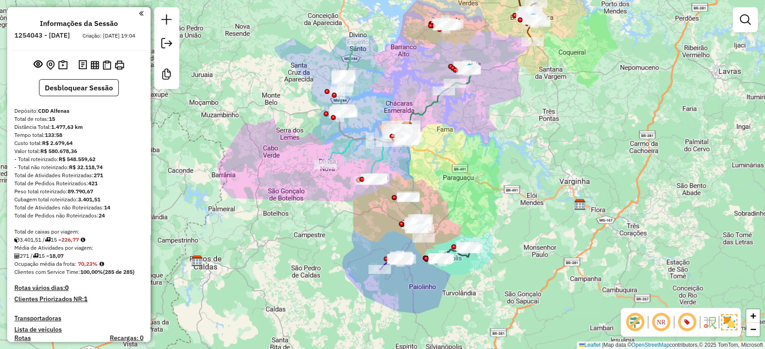
drag, startPoint x: 520, startPoint y: 165, endPoint x: 504, endPoint y: 160, distance: 16.9
click at [504, 160] on div "Janela de atendimento Grade de atendimento Capacidade Transportadoras Veículos …" at bounding box center [382, 174] width 765 height 349
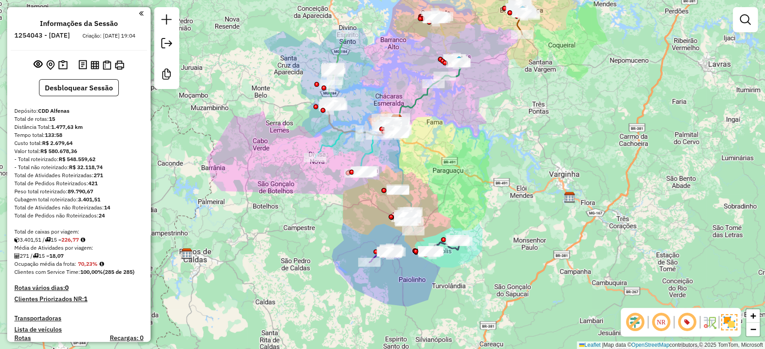
drag, startPoint x: 494, startPoint y: 177, endPoint x: 487, endPoint y: 175, distance: 7.2
click at [488, 177] on div "Janela de atendimento Grade de atendimento Capacidade Transportadoras Veículos …" at bounding box center [382, 174] width 765 height 349
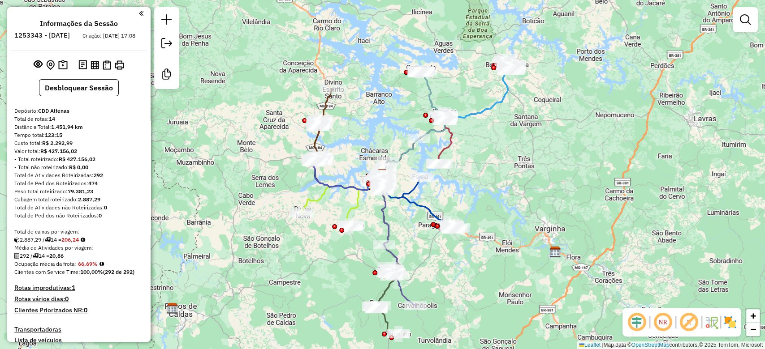
drag, startPoint x: 636, startPoint y: 320, endPoint x: 659, endPoint y: 323, distance: 23.1
click at [635, 320] on em at bounding box center [637, 323] width 22 height 22
click at [684, 321] on em at bounding box center [689, 323] width 22 height 22
click at [730, 318] on img at bounding box center [730, 322] width 14 height 14
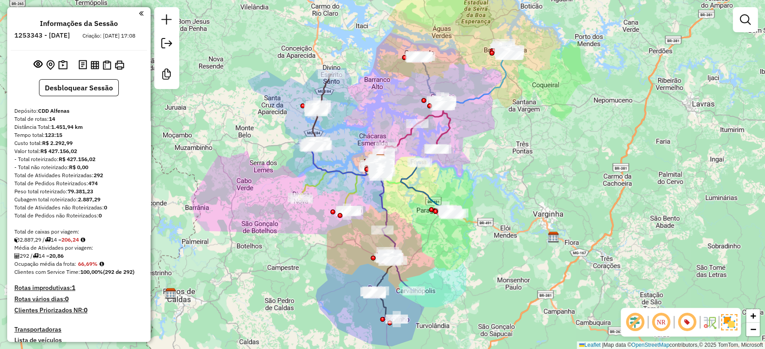
drag, startPoint x: 547, startPoint y: 215, endPoint x: 545, endPoint y: 200, distance: 14.9
click at [545, 200] on div "Janela de atendimento Grade de atendimento Capacidade Transportadoras Veículos …" at bounding box center [382, 174] width 765 height 349
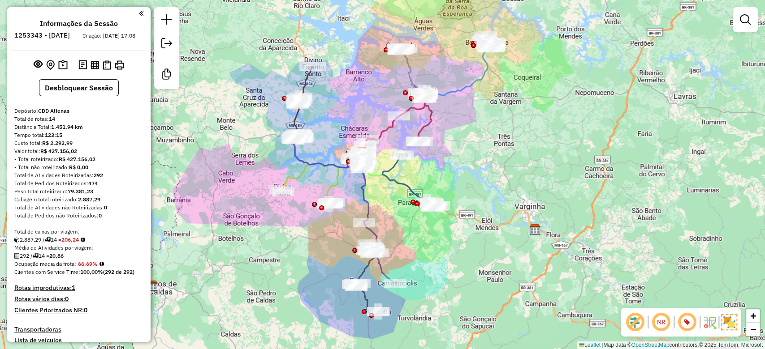
drag, startPoint x: 559, startPoint y: 159, endPoint x: 541, endPoint y: 155, distance: 18.7
click at [541, 155] on div "Janela de atendimento Grade de atendimento Capacidade Transportadoras Veículos …" at bounding box center [382, 174] width 765 height 349
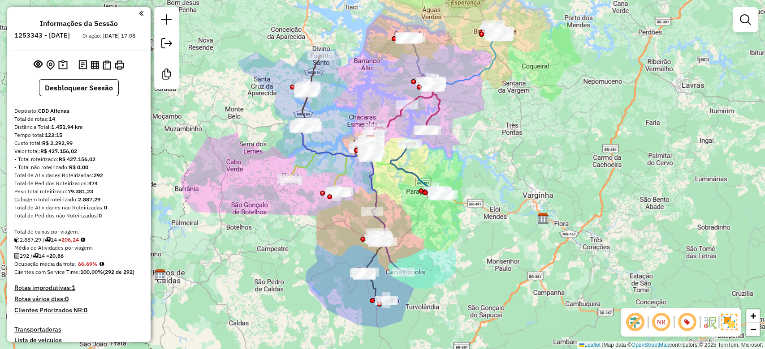
drag, startPoint x: 483, startPoint y: 144, endPoint x: 491, endPoint y: 133, distance: 13.8
click at [491, 133] on div "Janela de atendimento Grade de atendimento Capacidade Transportadoras Veículos …" at bounding box center [382, 174] width 765 height 349
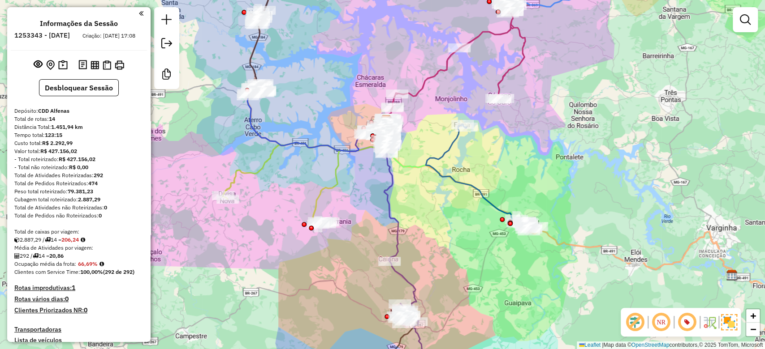
drag, startPoint x: 448, startPoint y: 168, endPoint x: 552, endPoint y: 148, distance: 106.2
click at [552, 148] on div "Janela de atendimento Grade de atendimento Capacidade Transportadoras Veículos …" at bounding box center [382, 174] width 765 height 349
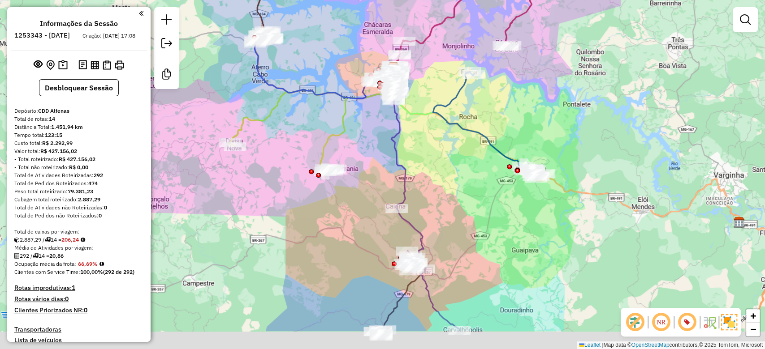
drag, startPoint x: 629, startPoint y: 108, endPoint x: 630, endPoint y: 91, distance: 17.1
click at [631, 91] on div "Janela de atendimento Grade de atendimento Capacidade Transportadoras Veículos …" at bounding box center [382, 174] width 765 height 349
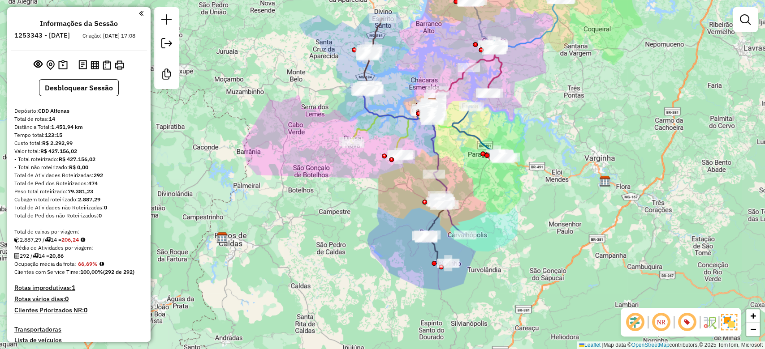
drag, startPoint x: 595, startPoint y: 108, endPoint x: 578, endPoint y: 113, distance: 17.7
click at [578, 113] on div "Janela de atendimento Grade de atendimento Capacidade Transportadoras Veículos …" at bounding box center [382, 174] width 765 height 349
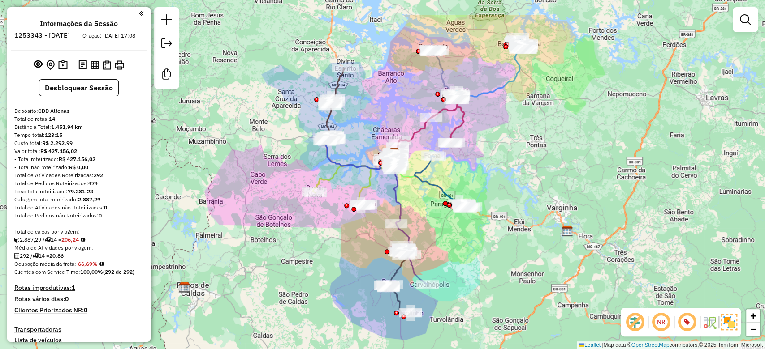
drag, startPoint x: 586, startPoint y: 108, endPoint x: 549, endPoint y: 158, distance: 62.4
click at [549, 158] on div "Janela de atendimento Grade de atendimento Capacidade Transportadoras Veículos …" at bounding box center [382, 174] width 765 height 349
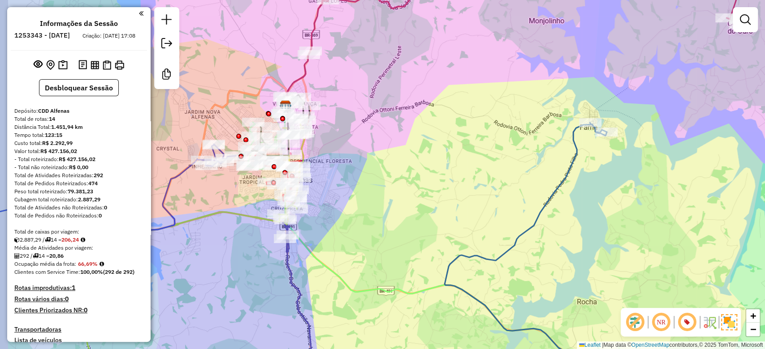
drag, startPoint x: 384, startPoint y: 233, endPoint x: 444, endPoint y: 229, distance: 60.1
click at [450, 231] on div "Janela de atendimento Grade de atendimento Capacidade Transportadoras Veículos …" at bounding box center [382, 174] width 765 height 349
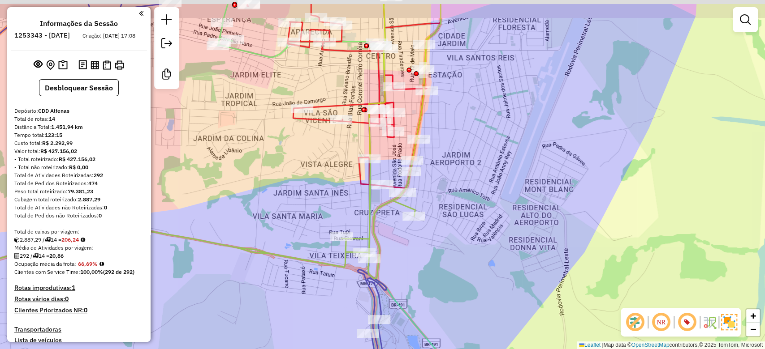
drag, startPoint x: 495, startPoint y: 142, endPoint x: 486, endPoint y: 198, distance: 57.2
click at [487, 199] on div "Janela de atendimento Grade de atendimento Capacidade Transportadoras Veículos …" at bounding box center [382, 174] width 765 height 349
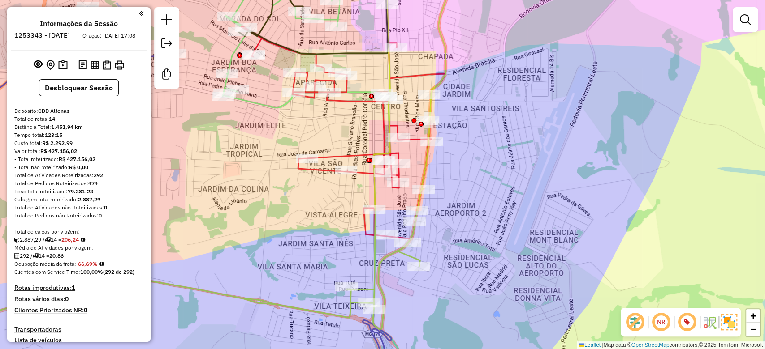
drag, startPoint x: 509, startPoint y: 228, endPoint x: 511, endPoint y: 236, distance: 8.7
click at [511, 236] on div "Janela de atendimento Grade de atendimento Capacidade Transportadoras Veículos …" at bounding box center [382, 174] width 765 height 349
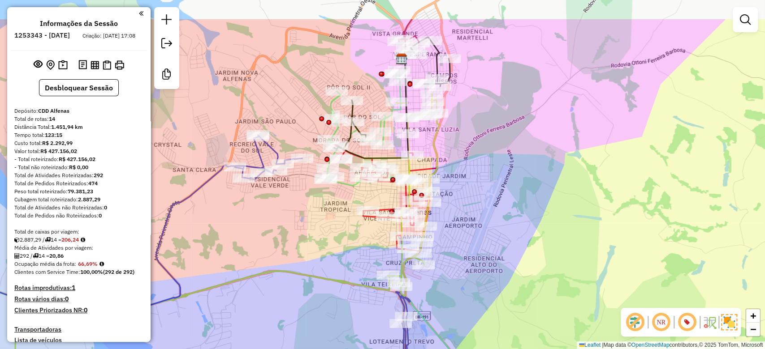
drag, startPoint x: 512, startPoint y: 166, endPoint x: 507, endPoint y: 220, distance: 54.5
click at [507, 220] on div "Janela de atendimento Grade de atendimento Capacidade Transportadoras Veículos …" at bounding box center [382, 174] width 765 height 349
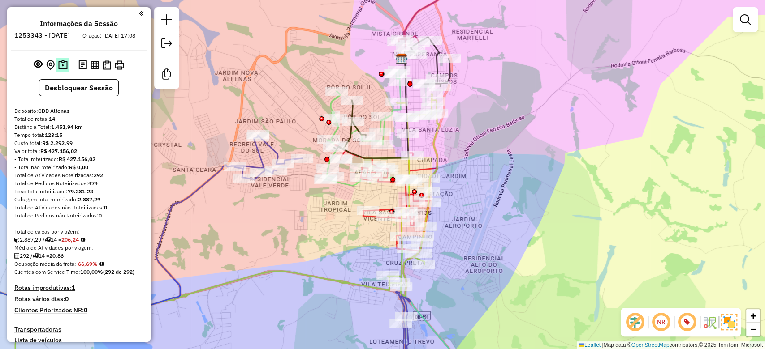
click at [60, 70] on img at bounding box center [62, 65] width 9 height 10
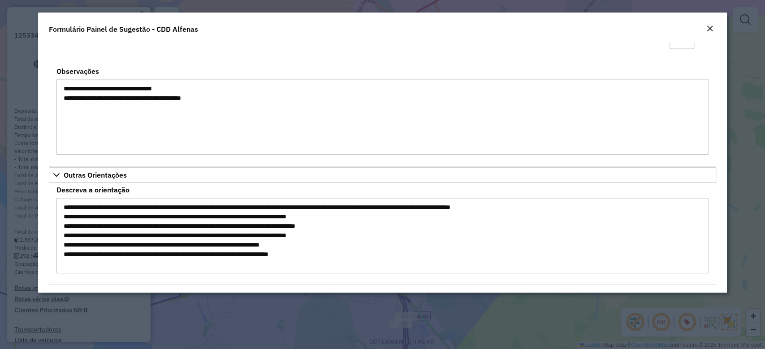
scroll to position [930, 0]
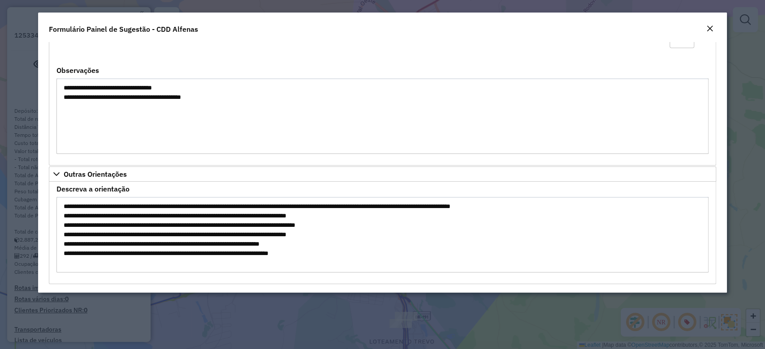
click at [174, 215] on textarea "**********" at bounding box center [381, 235] width 651 height 76
click at [706, 28] on em "Close" at bounding box center [709, 28] width 7 height 7
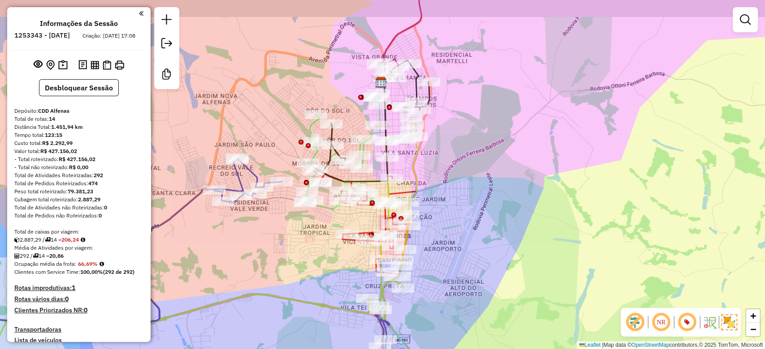
drag, startPoint x: 534, startPoint y: 236, endPoint x: 526, endPoint y: 232, distance: 8.4
click at [531, 241] on div "Janela de atendimento Grade de atendimento Capacidade Transportadoras Veículos …" at bounding box center [382, 174] width 765 height 349
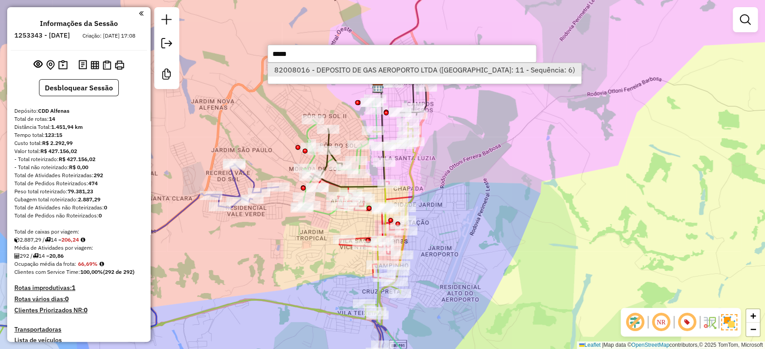
type input "****"
click at [442, 65] on li "82008016 - DEPOSITO DE GAS AEROPORTO LTDA ([GEOGRAPHIC_DATA]: 11 - Sequência: 6)" at bounding box center [424, 69] width 313 height 13
select select "**********"
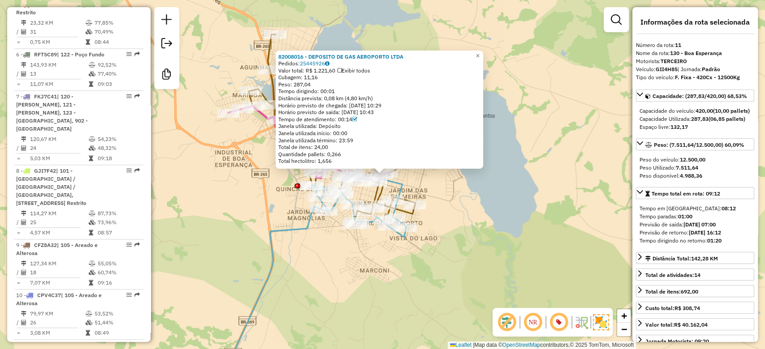
scroll to position [781, 0]
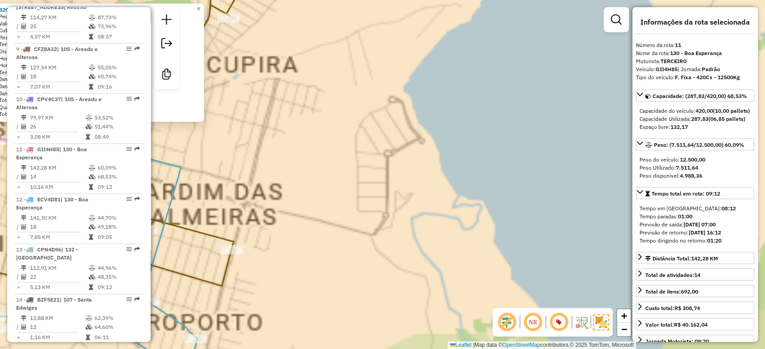
click at [481, 217] on div "82008016 - DEPOSITO DE GAS AEROPORTO LTDA Pedidos: 25445926 Valor total: R$ 1.2…" at bounding box center [382, 174] width 765 height 349
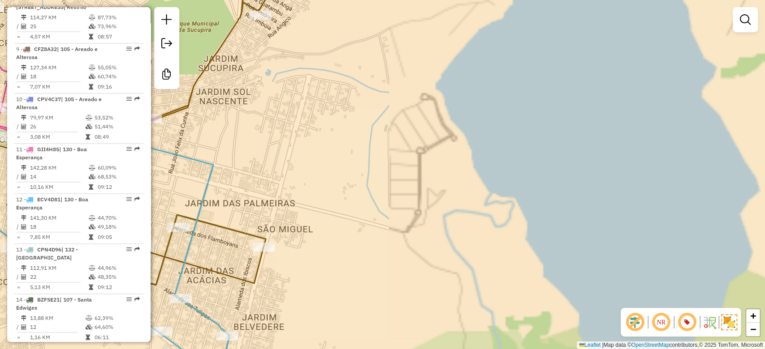
drag, startPoint x: 448, startPoint y: 228, endPoint x: 689, endPoint y: 148, distance: 253.6
click at [685, 149] on div "Janela de atendimento Grade de atendimento Capacidade Transportadoras Veículos …" at bounding box center [382, 174] width 765 height 349
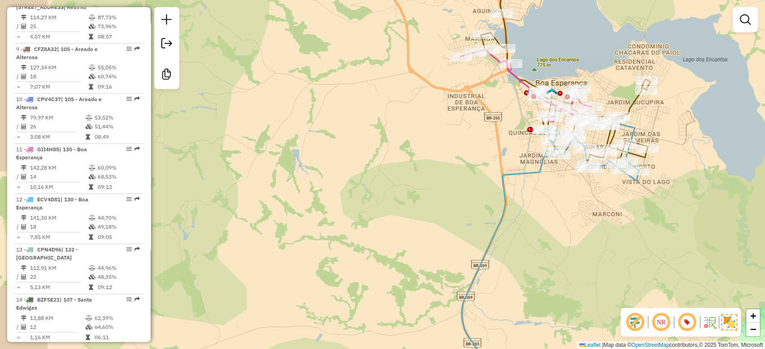
drag, startPoint x: 699, startPoint y: 146, endPoint x: 648, endPoint y: 146, distance: 50.6
click at [649, 142] on div "Janela de atendimento Grade de atendimento Capacidade Transportadoras Veículos …" at bounding box center [382, 174] width 765 height 349
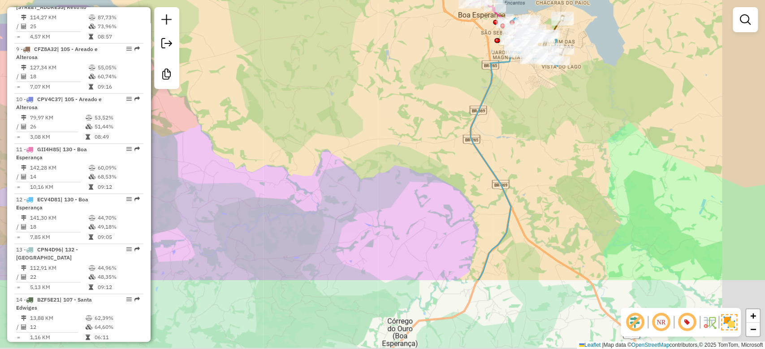
drag, startPoint x: 647, startPoint y: 134, endPoint x: 601, endPoint y: 50, distance: 95.0
click at [600, 43] on div "Janela de atendimento Grade de atendimento Capacidade Transportadoras Veículos …" at bounding box center [382, 174] width 765 height 349
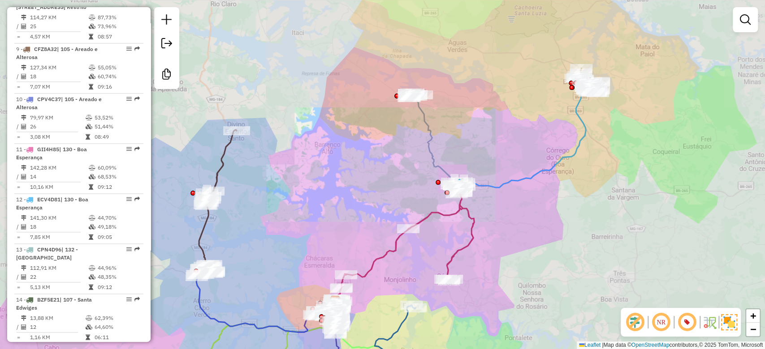
drag, startPoint x: 645, startPoint y: 141, endPoint x: 639, endPoint y: 138, distance: 6.2
click at [645, 141] on div "Janela de atendimento Grade de atendimento Capacidade Transportadoras Veículos …" at bounding box center [382, 174] width 765 height 349
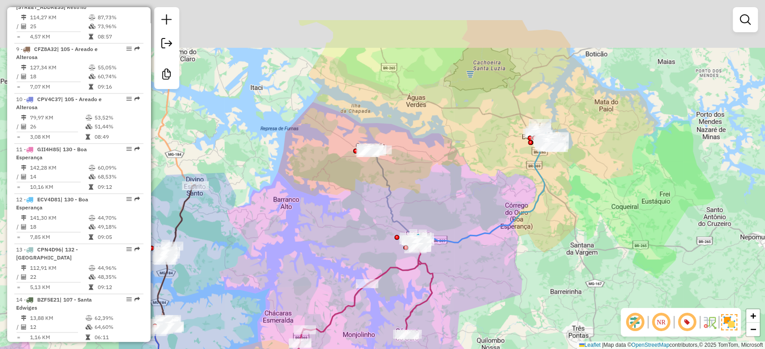
drag, startPoint x: 626, startPoint y: 138, endPoint x: 598, endPoint y: 168, distance: 40.9
click at [599, 168] on div "Janela de atendimento Grade de atendimento Capacidade Transportadoras Veículos …" at bounding box center [382, 174] width 765 height 349
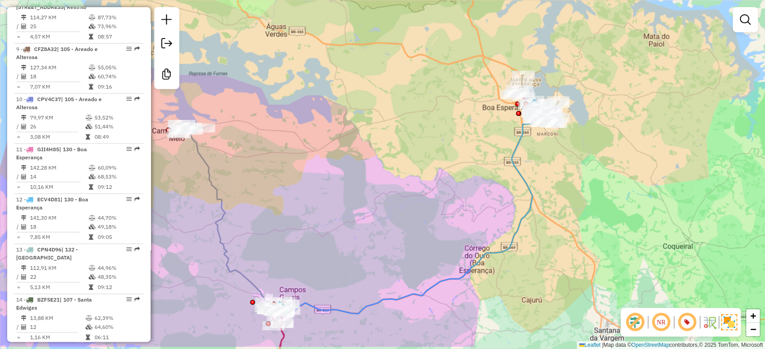
drag, startPoint x: 567, startPoint y: 212, endPoint x: 617, endPoint y: 47, distance: 172.9
click at [617, 48] on div "Janela de atendimento Grade de atendimento Capacidade Transportadoras Veículos …" at bounding box center [382, 174] width 765 height 349
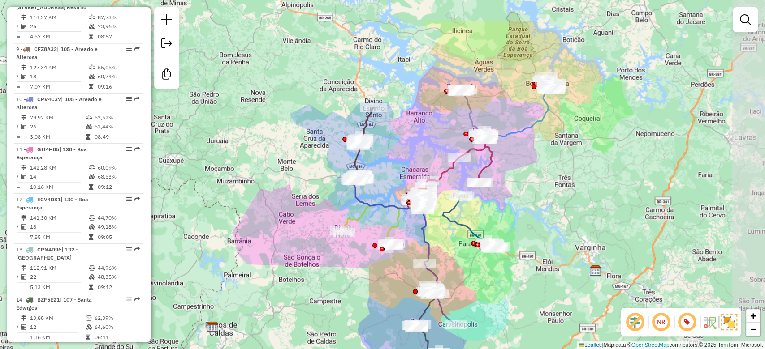
drag, startPoint x: 626, startPoint y: 94, endPoint x: 581, endPoint y: 122, distance: 53.2
click at [581, 122] on div "Janela de atendimento Grade de atendimento Capacidade Transportadoras Veículos …" at bounding box center [382, 174] width 765 height 349
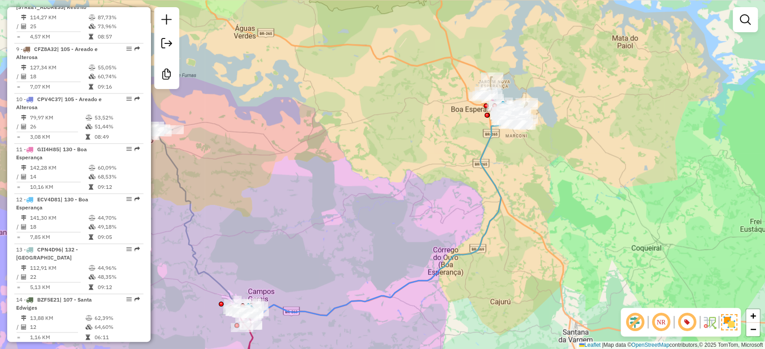
drag, startPoint x: 560, startPoint y: 138, endPoint x: 570, endPoint y: 144, distance: 11.2
click at [570, 144] on div "Janela de atendimento Grade de atendimento Capacidade Transportadoras Veículos …" at bounding box center [382, 174] width 765 height 349
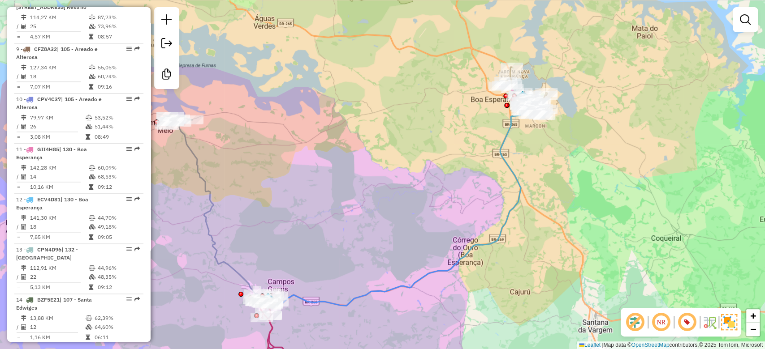
drag, startPoint x: 577, startPoint y: 146, endPoint x: 586, endPoint y: 129, distance: 19.3
click at [586, 129] on div "Janela de atendimento Grade de atendimento Capacidade Transportadoras Veículos …" at bounding box center [382, 174] width 765 height 349
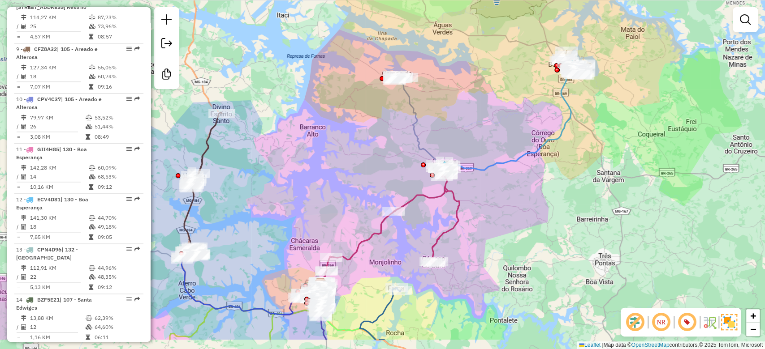
drag, startPoint x: 605, startPoint y: 148, endPoint x: 624, endPoint y: 98, distance: 53.4
click at [624, 99] on div "Janela de atendimento Grade de atendimento Capacidade Transportadoras Veículos …" at bounding box center [382, 174] width 765 height 349
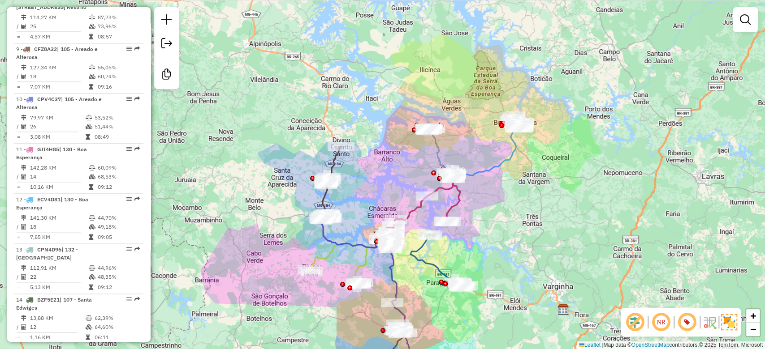
drag, startPoint x: 633, startPoint y: 120, endPoint x: 551, endPoint y: 164, distance: 93.6
click at [551, 164] on div "Janela de atendimento Grade de atendimento Capacidade Transportadoras Veículos …" at bounding box center [382, 174] width 765 height 349
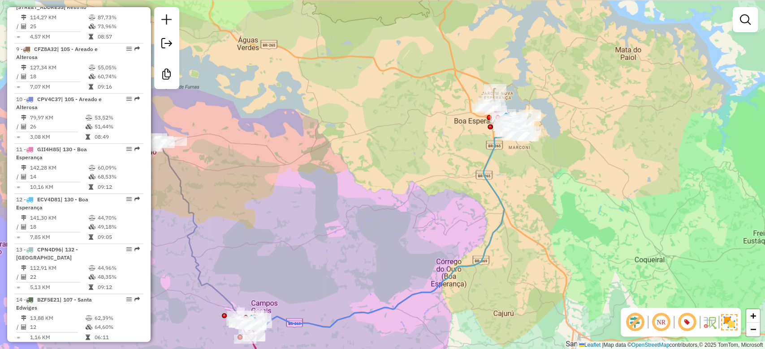
drag, startPoint x: 499, startPoint y: 188, endPoint x: 520, endPoint y: 151, distance: 41.7
click at [539, 172] on div "Janela de atendimento Grade de atendimento Capacidade Transportadoras Veículos …" at bounding box center [382, 174] width 765 height 349
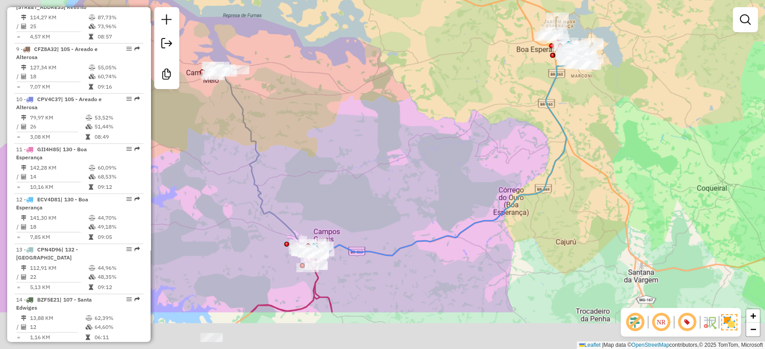
drag, startPoint x: 459, startPoint y: 197, endPoint x: 560, endPoint y: 69, distance: 162.7
click at [559, 70] on div "Janela de atendimento Grade de atendimento Capacidade Transportadoras Veículos …" at bounding box center [382, 174] width 765 height 349
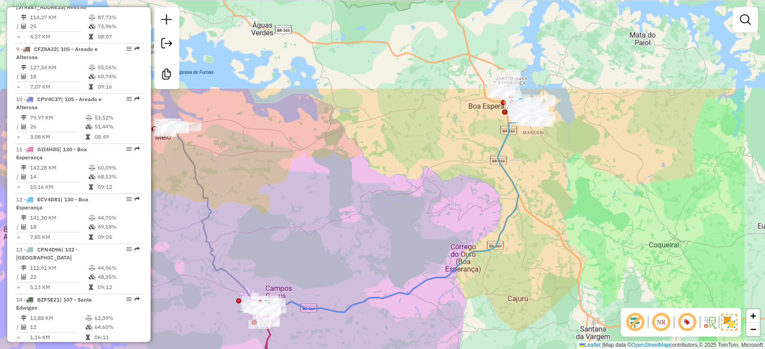
drag, startPoint x: 601, startPoint y: 70, endPoint x: 468, endPoint y: 232, distance: 209.8
click at [468, 232] on div "Janela de atendimento Grade de atendimento Capacidade Transportadoras Veículos …" at bounding box center [382, 174] width 765 height 349
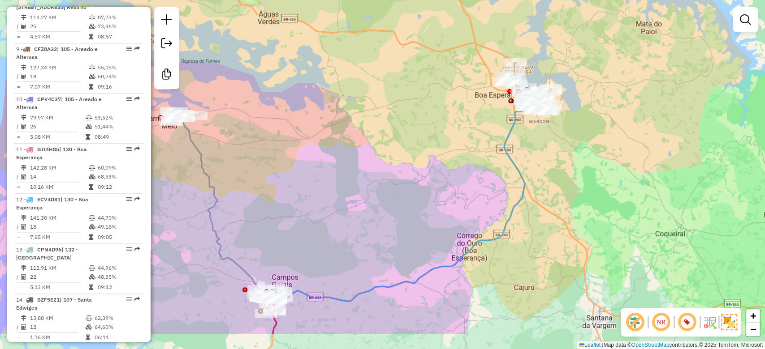
drag, startPoint x: 571, startPoint y: 238, endPoint x: 586, endPoint y: 192, distance: 48.3
click at [587, 195] on div "Janela de atendimento Grade de atendimento Capacidade Transportadoras Veículos …" at bounding box center [382, 174] width 765 height 349
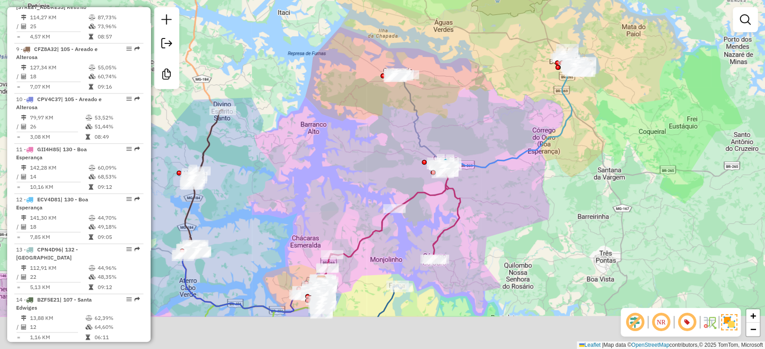
drag, startPoint x: 562, startPoint y: 217, endPoint x: 574, endPoint y: 142, distance: 76.6
click at [577, 147] on div "Janela de atendimento Grade de atendimento Capacidade Transportadoras Veículos …" at bounding box center [382, 174] width 765 height 349
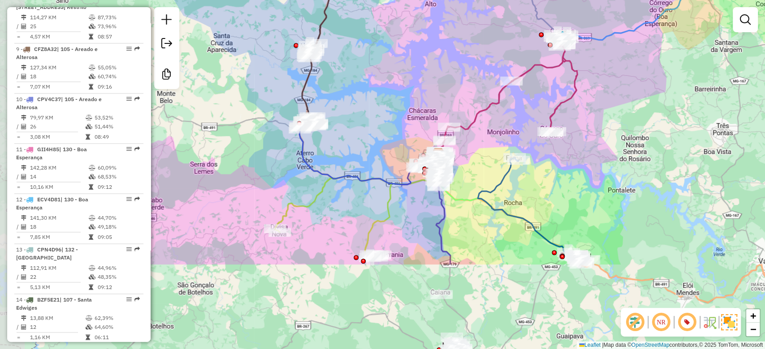
drag, startPoint x: 520, startPoint y: 198, endPoint x: 634, endPoint y: 52, distance: 185.8
click at [634, 52] on div "Janela de atendimento Grade de atendimento Capacidade Transportadoras Veículos …" at bounding box center [382, 174] width 765 height 349
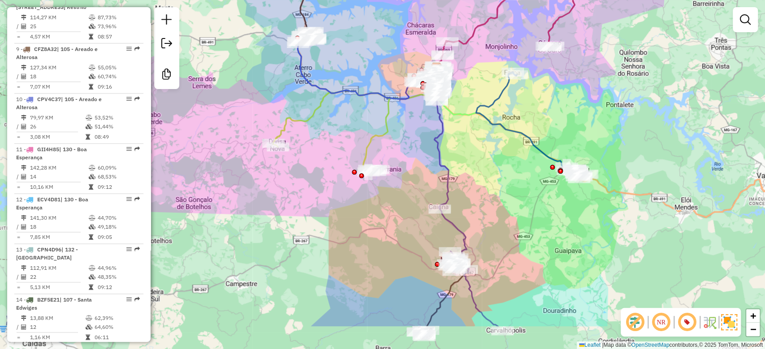
drag, startPoint x: 660, startPoint y: 158, endPoint x: 660, endPoint y: 103, distance: 55.1
click at [660, 103] on div "Janela de atendimento Grade de atendimento Capacidade Transportadoras Veículos …" at bounding box center [382, 174] width 765 height 349
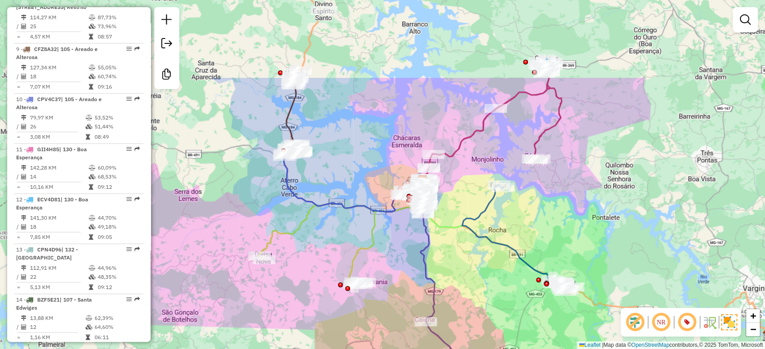
drag, startPoint x: 483, startPoint y: 177, endPoint x: 469, endPoint y: 288, distance: 112.0
click at [469, 288] on div "Janela de atendimento Grade de atendimento Capacidade Transportadoras Veículos …" at bounding box center [382, 174] width 765 height 349
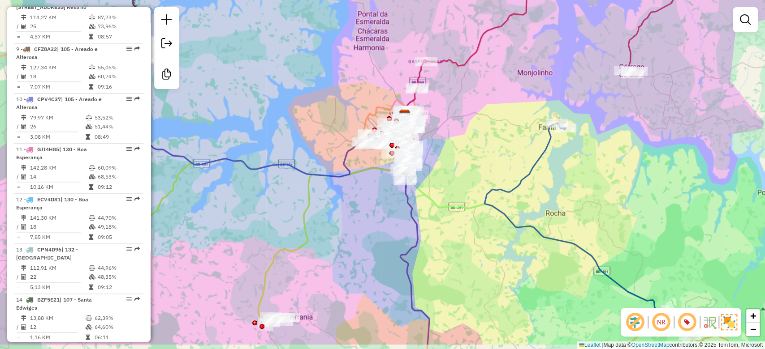
drag, startPoint x: 452, startPoint y: 202, endPoint x: 454, endPoint y: 163, distance: 39.5
click at [454, 163] on div "Janela de atendimento Grade de atendimento Capacidade Transportadoras Veículos …" at bounding box center [382, 174] width 765 height 349
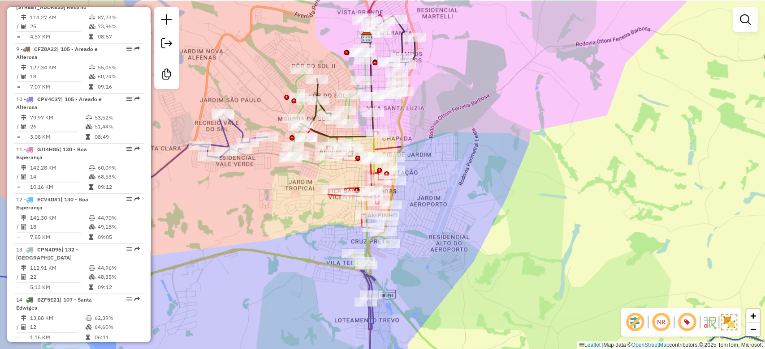
drag, startPoint x: 454, startPoint y: 159, endPoint x: 529, endPoint y: 202, distance: 85.9
click at [529, 202] on div "Janela de atendimento Grade de atendimento Capacidade Transportadoras Veículos …" at bounding box center [382, 174] width 765 height 349
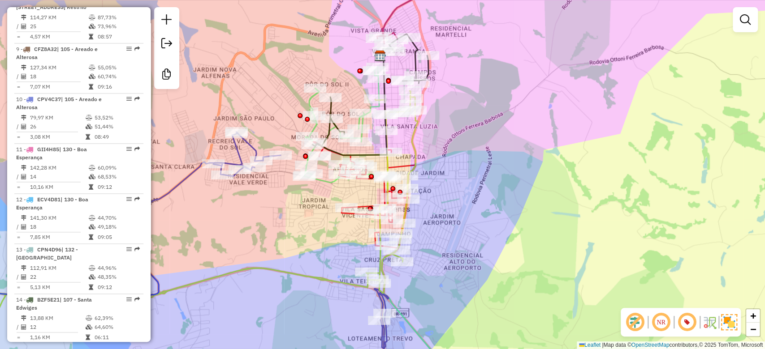
drag, startPoint x: 483, startPoint y: 187, endPoint x: 481, endPoint y: 199, distance: 11.8
click at [481, 199] on div "Janela de atendimento Grade de atendimento Capacidade Transportadoras Veículos …" at bounding box center [382, 174] width 765 height 349
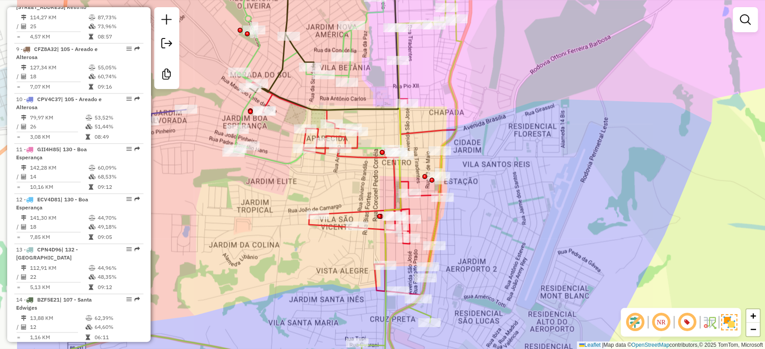
drag, startPoint x: 466, startPoint y: 203, endPoint x: 556, endPoint y: 203, distance: 90.0
click at [556, 203] on div "Janela de atendimento Grade de atendimento Capacidade Transportadoras Veículos …" at bounding box center [382, 174] width 765 height 349
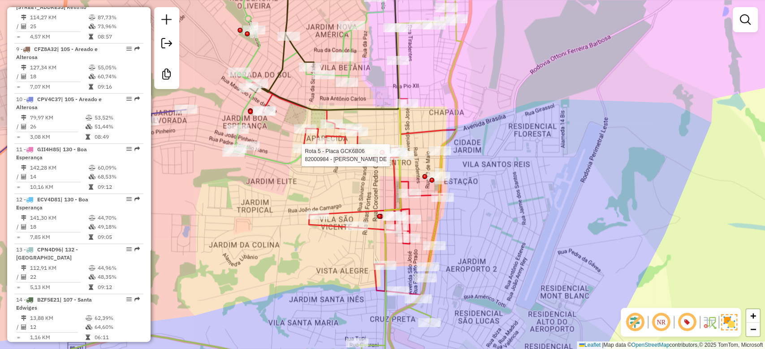
select select "**********"
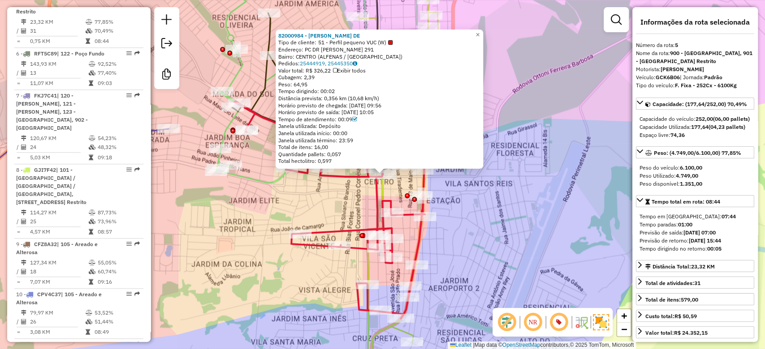
scroll to position [576, 0]
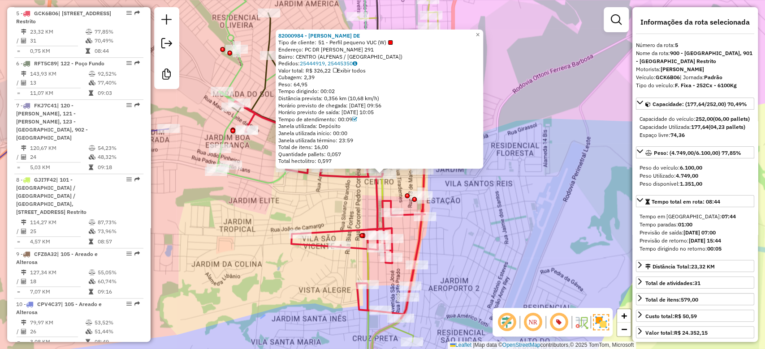
click at [465, 202] on div "Rota 5 - Placa GCK6B06 82008910 - 52.407.832 MICHELLE FERREIRA VERISSIMO 820009…" at bounding box center [382, 174] width 765 height 349
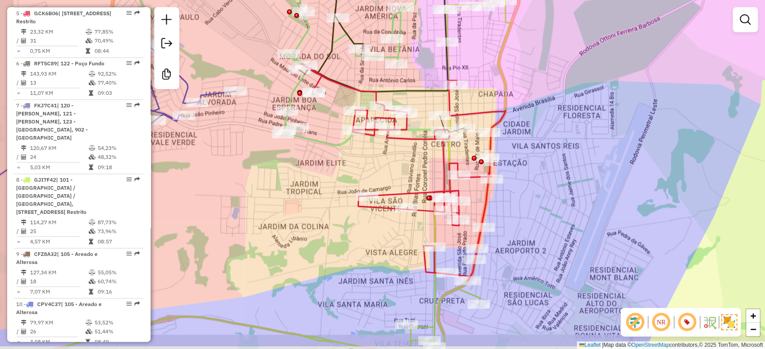
drag, startPoint x: 471, startPoint y: 245, endPoint x: 538, endPoint y: 208, distance: 76.6
click at [538, 208] on div "Janela de atendimento Grade de atendimento Capacidade Transportadoras Veículos …" at bounding box center [382, 174] width 765 height 349
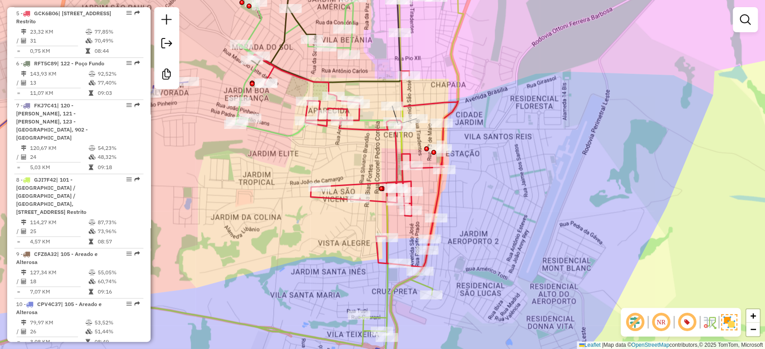
drag, startPoint x: 571, startPoint y: 216, endPoint x: 527, endPoint y: 205, distance: 45.3
click at [522, 207] on div "Janela de atendimento Grade de atendimento Capacidade Transportadoras Veículos …" at bounding box center [382, 174] width 765 height 349
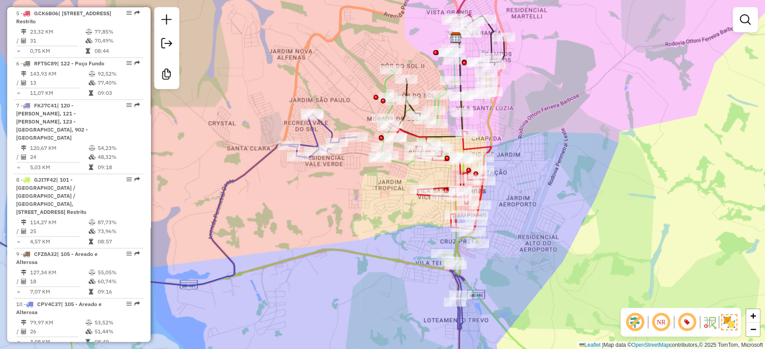
drag, startPoint x: 550, startPoint y: 207, endPoint x: 532, endPoint y: 183, distance: 30.5
click at [532, 183] on div "Janela de atendimento Grade de atendimento Capacidade Transportadoras Veículos …" at bounding box center [382, 174] width 765 height 349
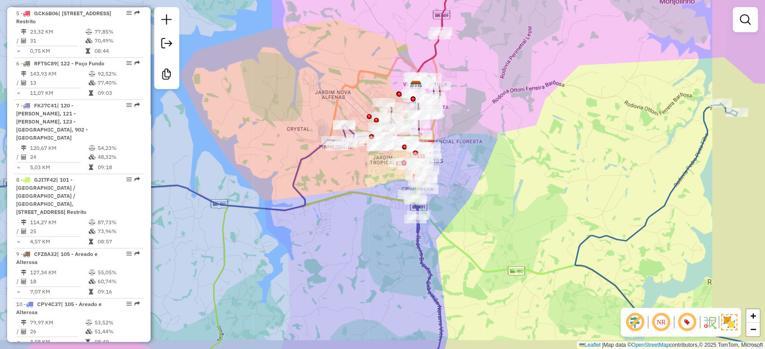
drag, startPoint x: 593, startPoint y: 201, endPoint x: 521, endPoint y: 188, distance: 73.4
click at [521, 188] on div "Janela de atendimento Grade de atendimento Capacidade Transportadoras Veículos …" at bounding box center [382, 174] width 765 height 349
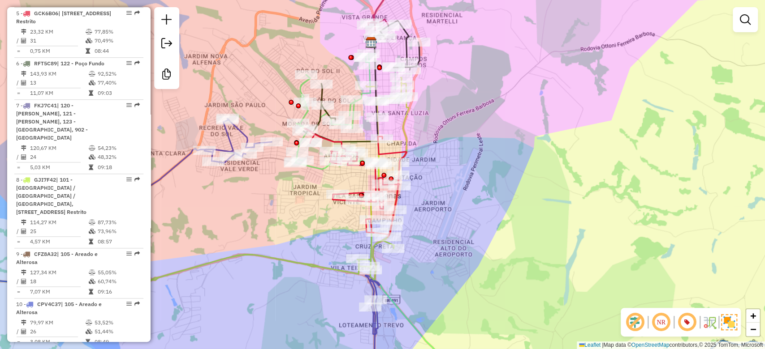
drag, startPoint x: 484, startPoint y: 174, endPoint x: 508, endPoint y: 201, distance: 35.9
click at [508, 201] on div "Janela de atendimento Grade de atendimento Capacidade Transportadoras Veículos …" at bounding box center [382, 174] width 765 height 349
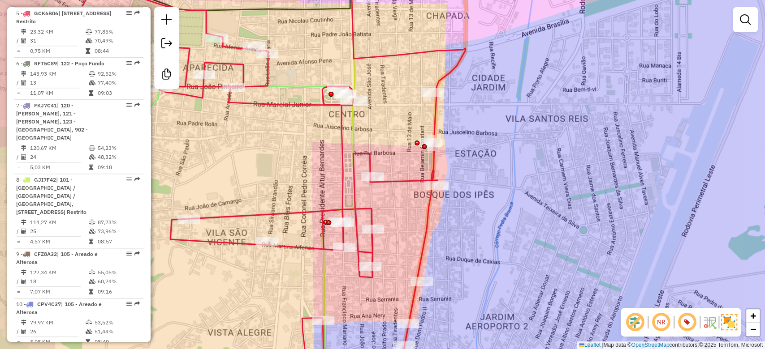
drag, startPoint x: 438, startPoint y: 188, endPoint x: 500, endPoint y: 212, distance: 66.8
click at [500, 212] on div "Janela de atendimento Grade de atendimento Capacidade Transportadoras Veículos …" at bounding box center [382, 174] width 765 height 349
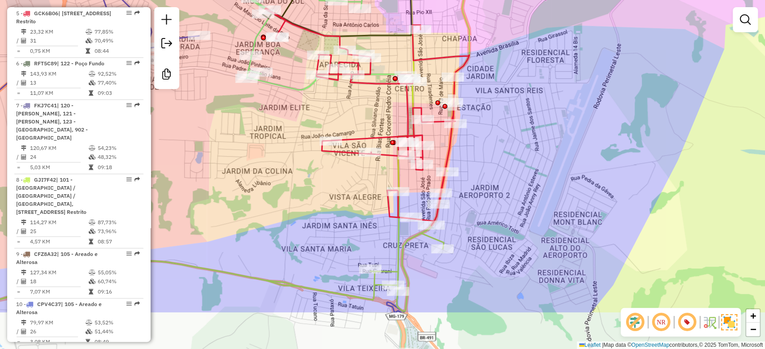
drag, startPoint x: 512, startPoint y: 238, endPoint x: 501, endPoint y: 167, distance: 72.5
click at [501, 167] on div "Janela de atendimento Grade de atendimento Capacidade Transportadoras Veículos …" at bounding box center [382, 174] width 765 height 349
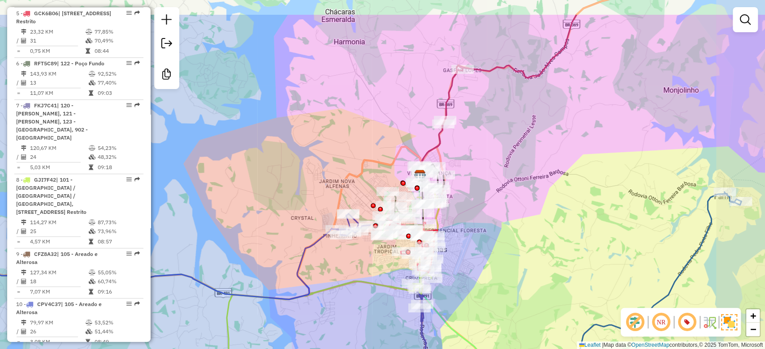
drag, startPoint x: 560, startPoint y: 210, endPoint x: 496, endPoint y: 263, distance: 82.8
click at [496, 263] on div "Janela de atendimento Grade de atendimento Capacidade Transportadoras Veículos …" at bounding box center [382, 174] width 765 height 349
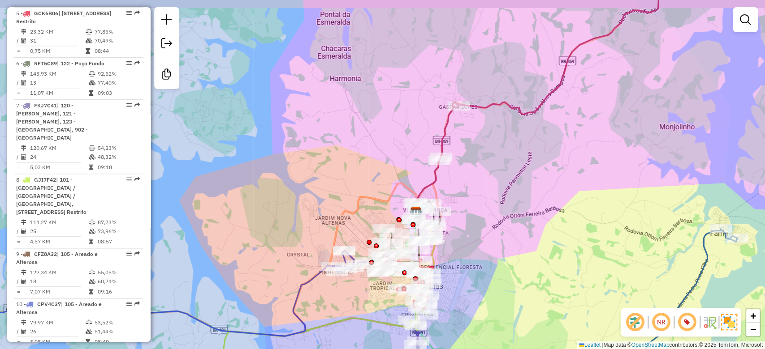
drag, startPoint x: 524, startPoint y: 218, endPoint x: 519, endPoint y: 260, distance: 42.5
click at [520, 261] on div "Janela de atendimento Grade de atendimento Capacidade Transportadoras Veículos …" at bounding box center [382, 174] width 765 height 349
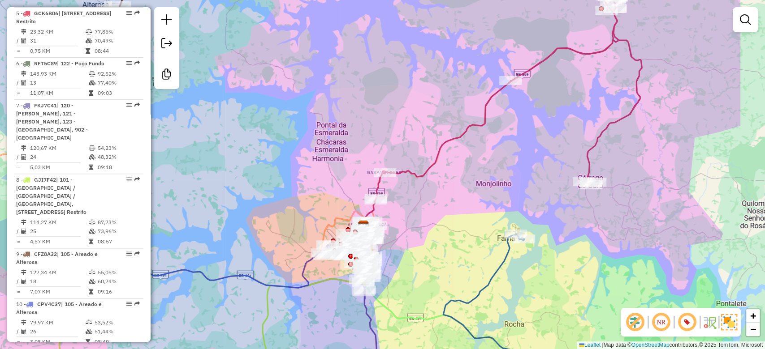
drag, startPoint x: 535, startPoint y: 231, endPoint x: 435, endPoint y: 222, distance: 100.7
click at [434, 224] on div "Janela de atendimento Grade de atendimento Capacidade Transportadoras Veículos …" at bounding box center [382, 174] width 765 height 349
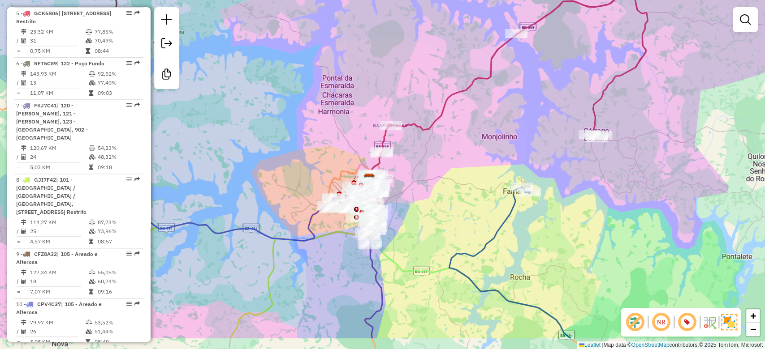
drag, startPoint x: 442, startPoint y: 233, endPoint x: 448, endPoint y: 180, distance: 53.7
click at [448, 181] on div "Janela de atendimento Grade de atendimento Capacidade Transportadoras Veículos …" at bounding box center [382, 174] width 765 height 349
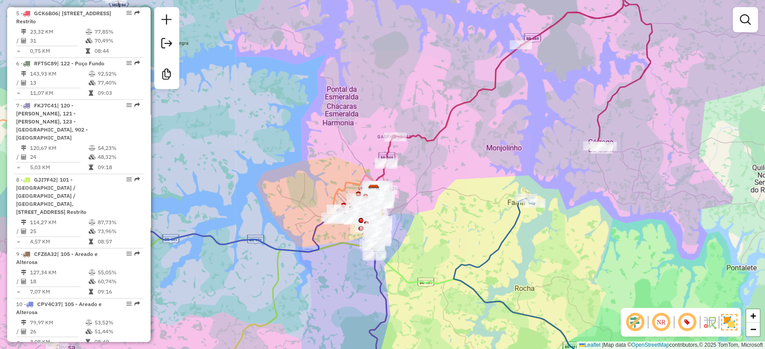
drag, startPoint x: 447, startPoint y: 177, endPoint x: 451, endPoint y: 196, distance: 18.9
click at [451, 196] on div "Janela de atendimento Grade de atendimento Capacidade Transportadoras Veículos …" at bounding box center [382, 174] width 765 height 349
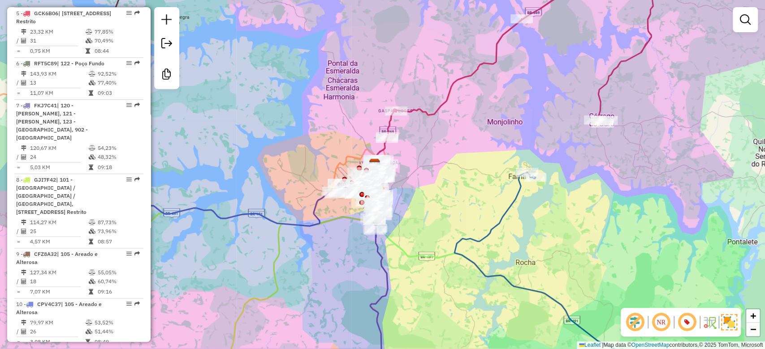
drag, startPoint x: 478, startPoint y: 178, endPoint x: 477, endPoint y: 174, distance: 4.8
click at [477, 174] on div "Janela de atendimento Grade de atendimento Capacidade Transportadoras Veículos …" at bounding box center [382, 174] width 765 height 349
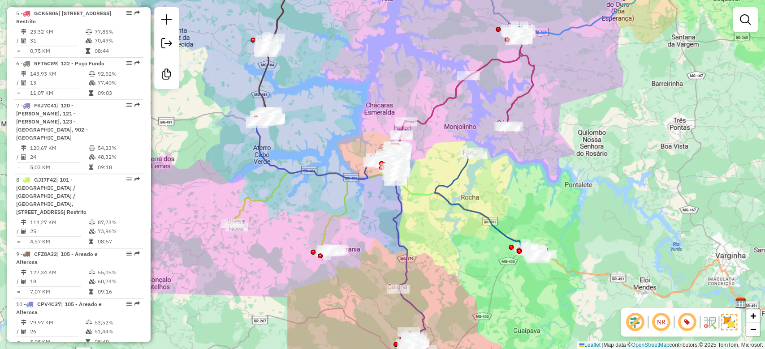
drag, startPoint x: 477, startPoint y: 188, endPoint x: 447, endPoint y: 165, distance: 37.5
click at [447, 165] on div "Janela de atendimento Grade de atendimento Capacidade Transportadoras Veículos …" at bounding box center [382, 174] width 765 height 349
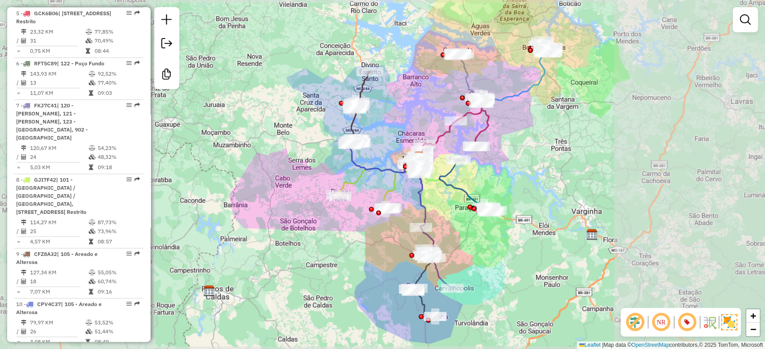
drag, startPoint x: 560, startPoint y: 166, endPoint x: 547, endPoint y: 176, distance: 16.3
click at [547, 176] on div "Janela de atendimento Grade de atendimento Capacidade Transportadoras Veículos …" at bounding box center [382, 174] width 765 height 349
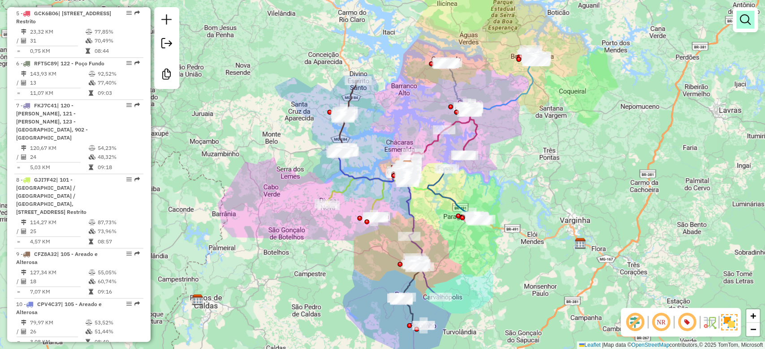
click at [740, 16] on em at bounding box center [745, 19] width 11 height 11
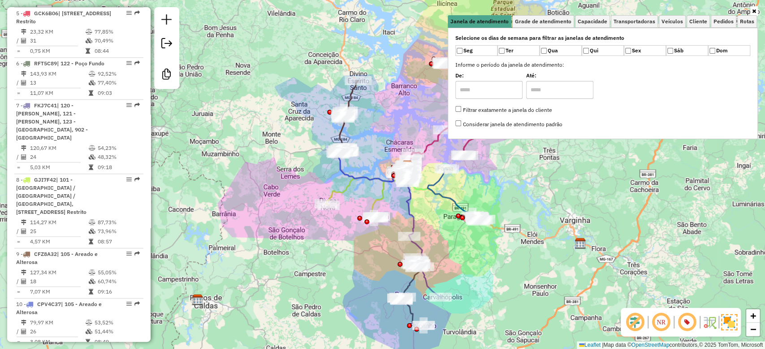
click at [599, 13] on div at bounding box center [603, 11] width 310 height 8
click at [599, 14] on div at bounding box center [603, 11] width 310 height 8
click at [589, 22] on span "Capacidade" at bounding box center [592, 21] width 30 height 5
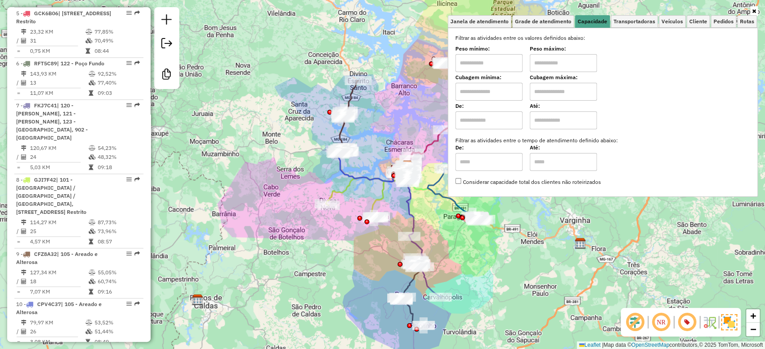
click at [502, 64] on input "text" at bounding box center [488, 63] width 67 height 18
type input "****"
click at [568, 62] on input "text" at bounding box center [563, 63] width 67 height 18
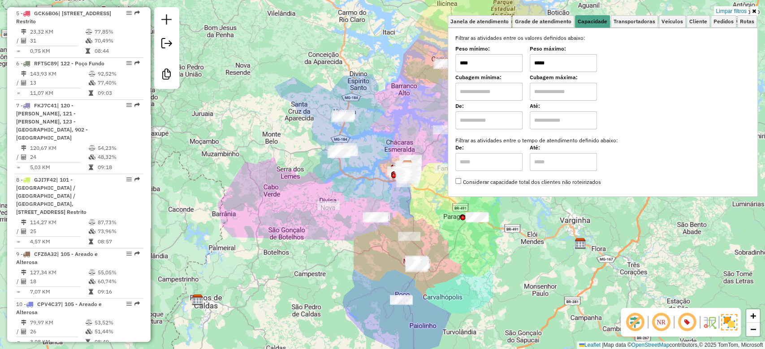
type input "*****"
click at [540, 245] on div "Limpar filtros Janela de atendimento Grade de atendimento Capacidade Transporta…" at bounding box center [382, 174] width 765 height 349
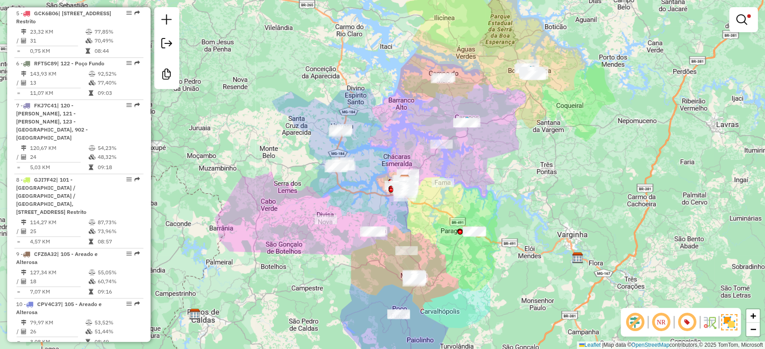
drag, startPoint x: 502, startPoint y: 203, endPoint x: 500, endPoint y: 217, distance: 14.6
click at [500, 217] on div "Limpar filtros Janela de atendimento Grade de atendimento Capacidade Transporta…" at bounding box center [382, 174] width 765 height 349
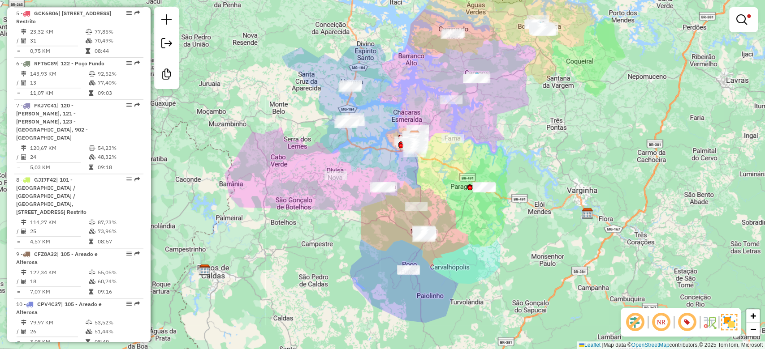
drag, startPoint x: 530, startPoint y: 211, endPoint x: 540, endPoint y: 167, distance: 45.4
click at [540, 167] on div "Limpar filtros Janela de atendimento Grade de atendimento Capacidade Transporta…" at bounding box center [382, 174] width 765 height 349
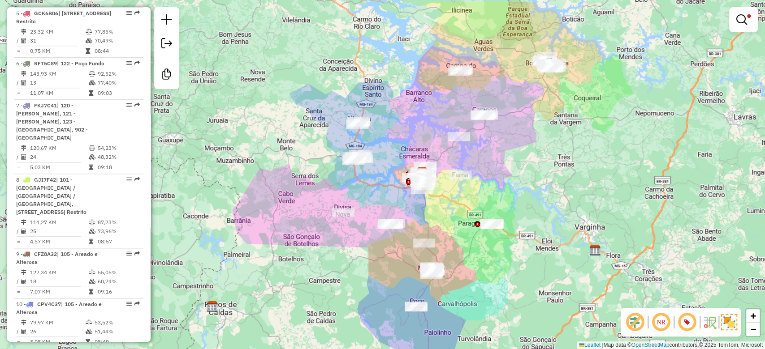
drag, startPoint x: 512, startPoint y: 193, endPoint x: 514, endPoint y: 201, distance: 8.2
click at [514, 201] on div "Limpar filtros Janela de atendimento Grade de atendimento Capacidade Transporta…" at bounding box center [382, 174] width 765 height 349
click at [746, 20] on em at bounding box center [741, 19] width 11 height 11
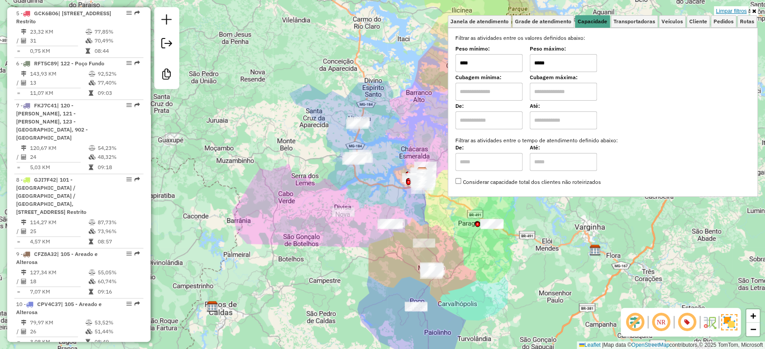
click at [738, 11] on link "Limpar filtros" at bounding box center [731, 11] width 34 height 10
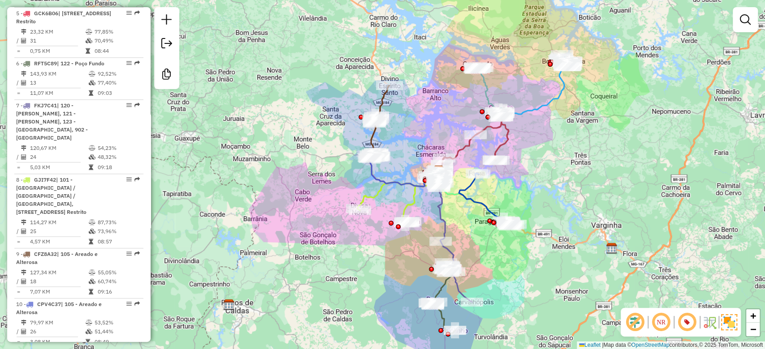
drag, startPoint x: 256, startPoint y: 198, endPoint x: 289, endPoint y: 188, distance: 33.6
click at [288, 190] on div "Janela de atendimento Grade de atendimento Capacidade Transportadoras Veículos …" at bounding box center [382, 174] width 765 height 349
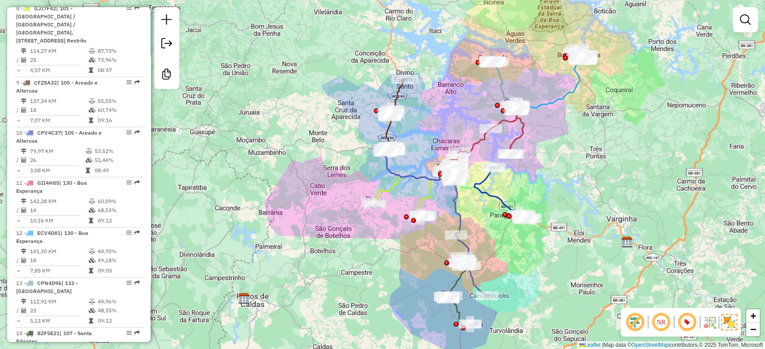
scroll to position [781, 0]
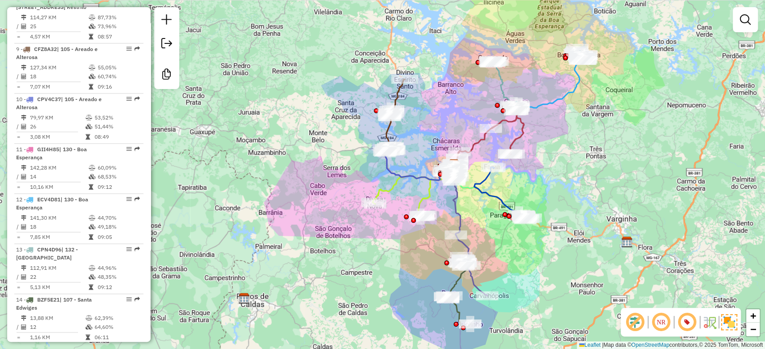
click at [613, 168] on div "Janela de atendimento Grade de atendimento Capacidade Transportadoras Veículos …" at bounding box center [382, 174] width 765 height 349
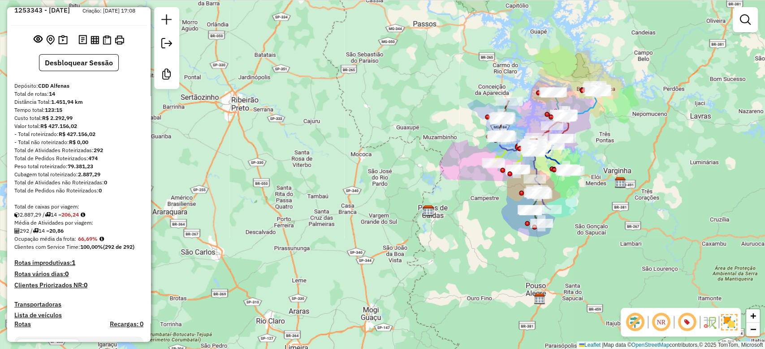
scroll to position [0, 0]
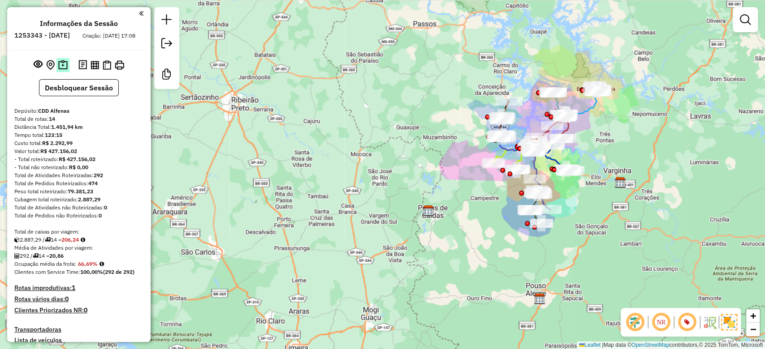
click at [60, 70] on img at bounding box center [62, 65] width 9 height 10
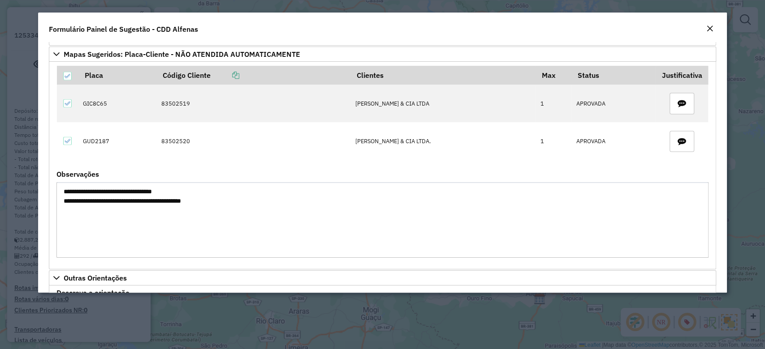
scroll to position [810, 0]
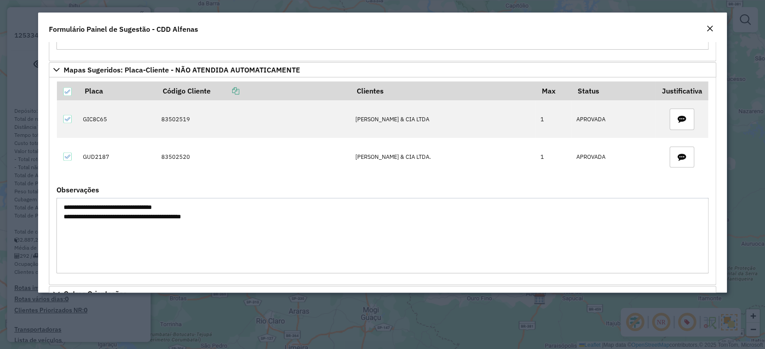
click at [710, 27] on em "Close" at bounding box center [709, 28] width 7 height 7
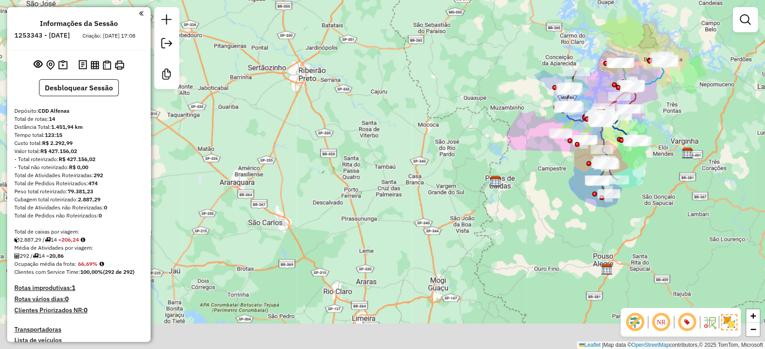
drag, startPoint x: 401, startPoint y: 239, endPoint x: 389, endPoint y: 195, distance: 45.7
click at [390, 196] on div "Janela de atendimento Grade de atendimento Capacidade Transportadoras Veículos …" at bounding box center [382, 174] width 765 height 349
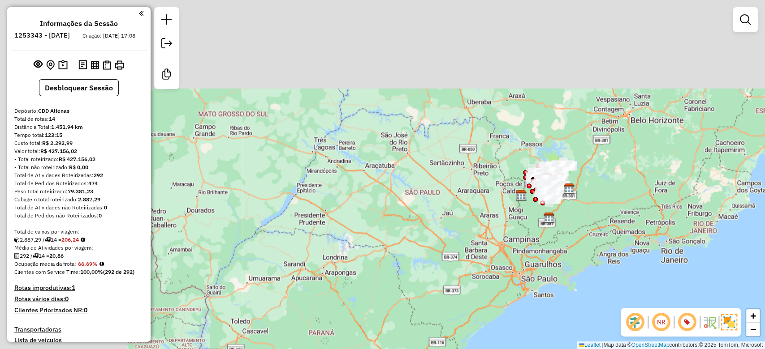
drag, startPoint x: 586, startPoint y: 201, endPoint x: 441, endPoint y: 196, distance: 145.7
click at [441, 196] on div "Janela de atendimento Grade de atendimento Capacidade Transportadoras Veículos …" at bounding box center [382, 174] width 765 height 349
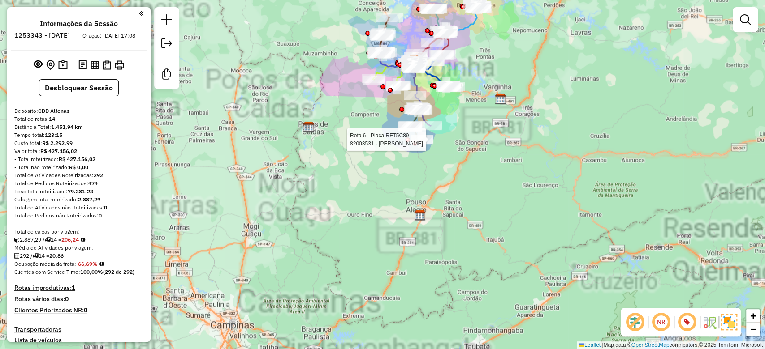
click at [487, 200] on div "Rota 6 - Placa RFT5C89 82003531 - MARTA COSTA Janela de atendimento Grade de at…" at bounding box center [382, 174] width 765 height 349
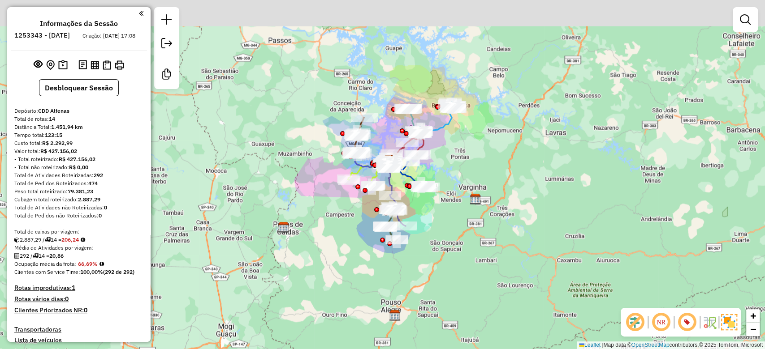
drag, startPoint x: 509, startPoint y: 143, endPoint x: 457, endPoint y: 276, distance: 141.8
click at [469, 275] on div "Janela de atendimento Grade de atendimento Capacidade Transportadoras Veículos …" at bounding box center [382, 174] width 765 height 349
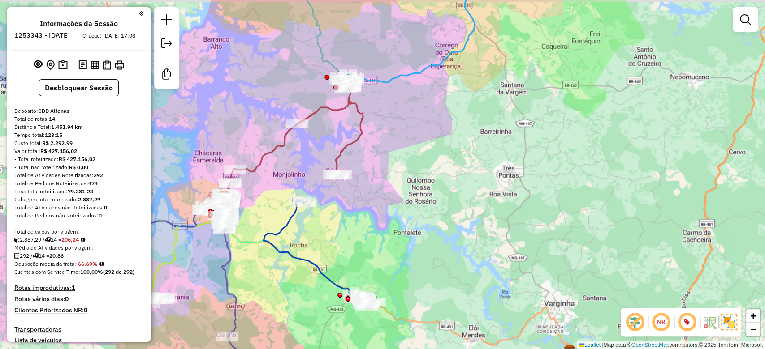
drag, startPoint x: 430, startPoint y: 210, endPoint x: 433, endPoint y: 269, distance: 59.7
click at [434, 270] on div "Janela de atendimento Grade de atendimento Capacidade Transportadoras Veículos …" at bounding box center [382, 174] width 765 height 349
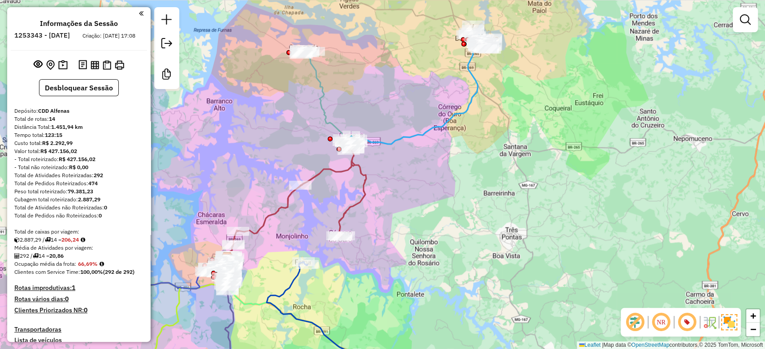
drag, startPoint x: 435, startPoint y: 191, endPoint x: 421, endPoint y: 278, distance: 87.9
click at [421, 278] on div "Janela de atendimento Grade de atendimento Capacidade Transportadoras Veículos …" at bounding box center [382, 174] width 765 height 349
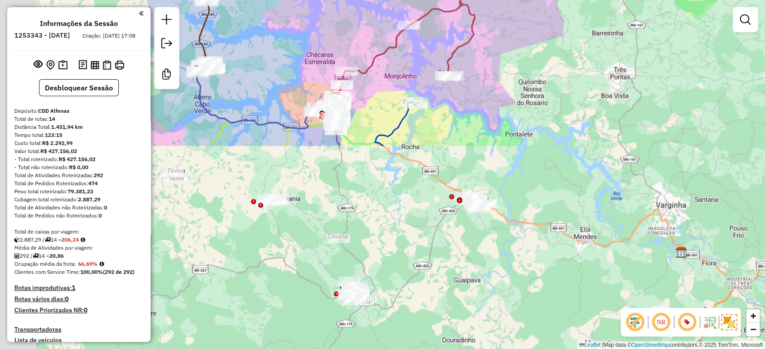
drag, startPoint x: 418, startPoint y: 275, endPoint x: 540, endPoint y: 68, distance: 240.6
click at [540, 34] on div "Janela de atendimento Grade de atendimento Capacidade Transportadoras Veículos …" at bounding box center [382, 174] width 765 height 349
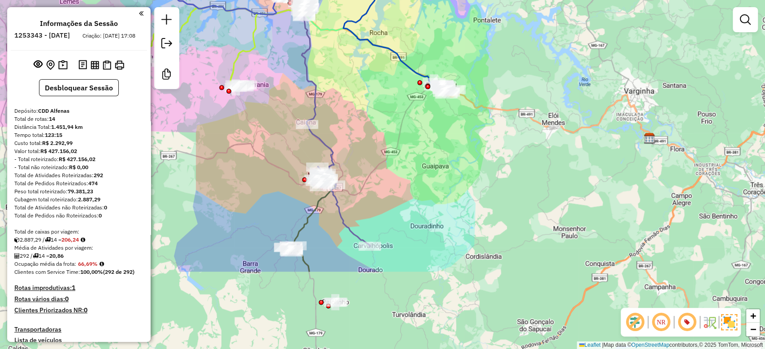
drag, startPoint x: 538, startPoint y: 171, endPoint x: 505, endPoint y: 59, distance: 116.7
click at [505, 59] on div "Janela de atendimento Grade de atendimento Capacidade Transportadoras Veículos …" at bounding box center [382, 174] width 765 height 349
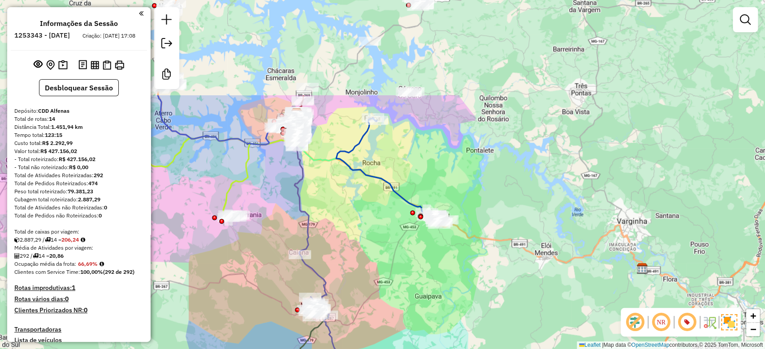
drag, startPoint x: 510, startPoint y: 67, endPoint x: 505, endPoint y: 196, distance: 129.1
click at [505, 196] on div "Janela de atendimento Grade de atendimento Capacidade Transportadoras Veículos …" at bounding box center [382, 174] width 765 height 349
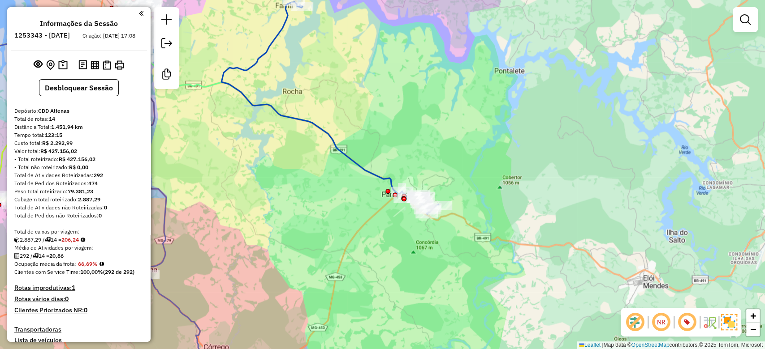
drag, startPoint x: 470, startPoint y: 142, endPoint x: 454, endPoint y: 123, distance: 24.5
click at [454, 123] on div "Janela de atendimento Grade de atendimento Capacidade Transportadoras Veículos …" at bounding box center [382, 174] width 765 height 349
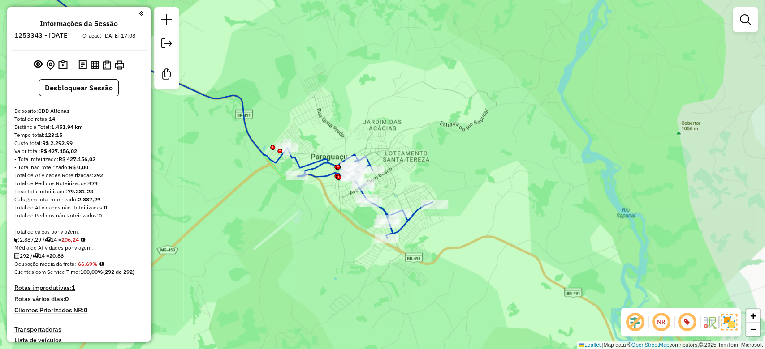
drag, startPoint x: 430, startPoint y: 229, endPoint x: 462, endPoint y: 255, distance: 41.4
click at [462, 255] on div "Janela de atendimento Grade de atendimento Capacidade Transportadoras Veículos …" at bounding box center [382, 174] width 765 height 349
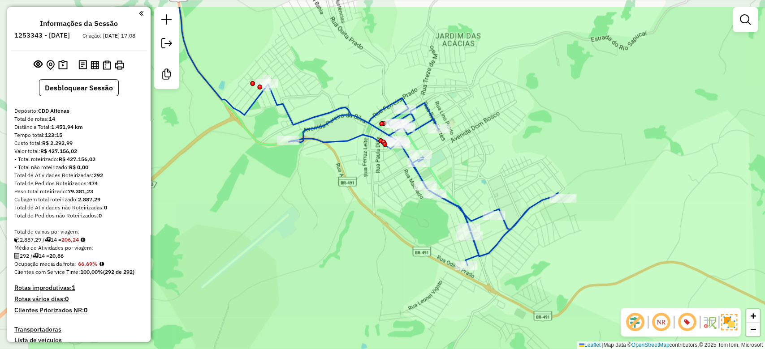
drag, startPoint x: 437, startPoint y: 210, endPoint x: 542, endPoint y: 252, distance: 113.0
click at [542, 252] on div "Janela de atendimento Grade de atendimento Capacidade Transportadoras Veículos …" at bounding box center [382, 174] width 765 height 349
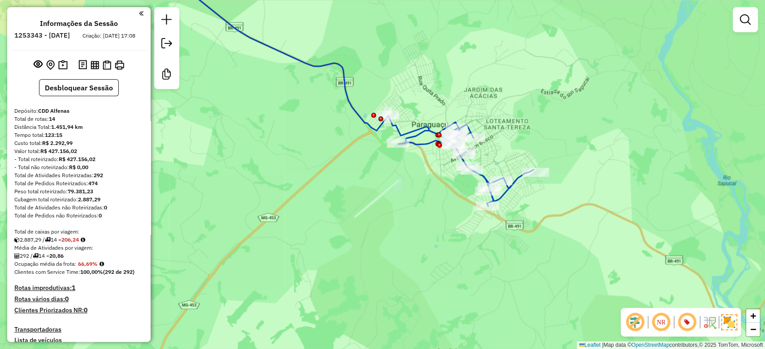
click at [600, 104] on div "Janela de atendimento Grade de atendimento Capacidade Transportadoras Veículos …" at bounding box center [382, 174] width 765 height 349
drag, startPoint x: 537, startPoint y: 181, endPoint x: 528, endPoint y: 195, distance: 16.9
click at [528, 195] on div "Janela de atendimento Grade de atendimento Capacidade Transportadoras Veículos …" at bounding box center [382, 174] width 765 height 349
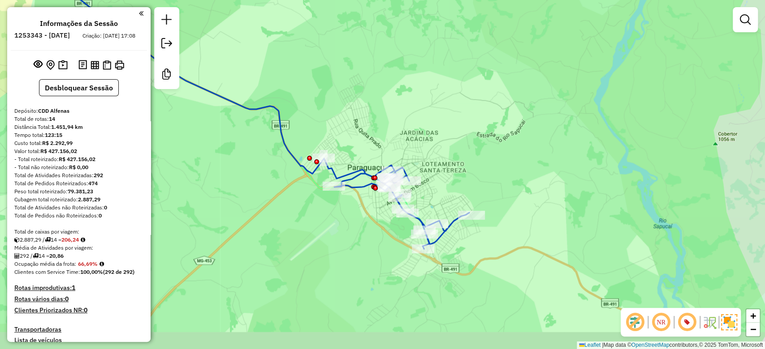
drag, startPoint x: 531, startPoint y: 197, endPoint x: 495, endPoint y: 172, distance: 44.5
click at [495, 172] on div "Janela de atendimento Grade de atendimento Capacidade Transportadoras Veículos …" at bounding box center [382, 174] width 765 height 349
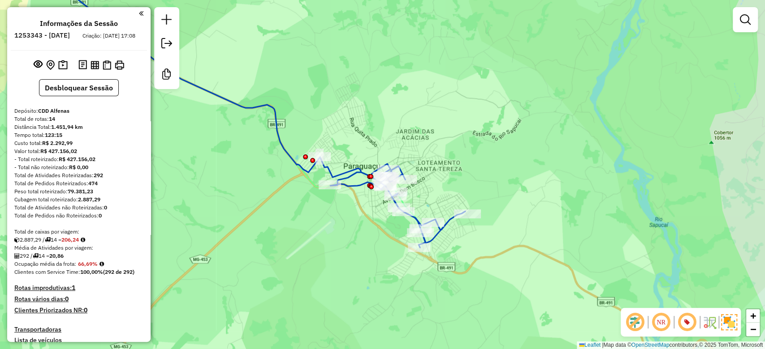
drag, startPoint x: 477, startPoint y: 179, endPoint x: 484, endPoint y: 169, distance: 12.3
click at [484, 169] on div "Janela de atendimento Grade de atendimento Capacidade Transportadoras Veículos …" at bounding box center [382, 174] width 765 height 349
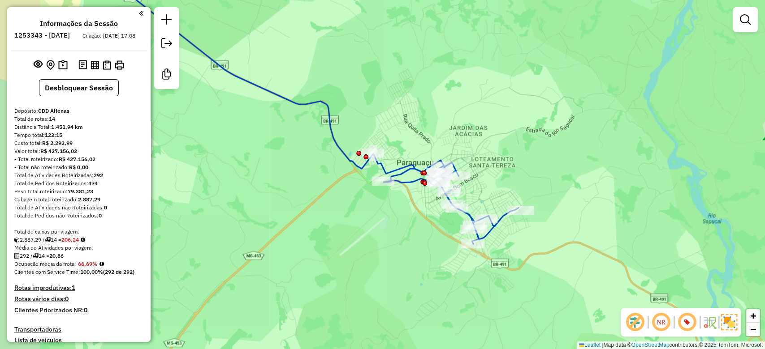
drag, startPoint x: 479, startPoint y: 181, endPoint x: 536, endPoint y: 176, distance: 57.1
click at [536, 176] on div "Janela de atendimento Grade de atendimento Capacidade Transportadoras Veículos …" at bounding box center [382, 174] width 765 height 349
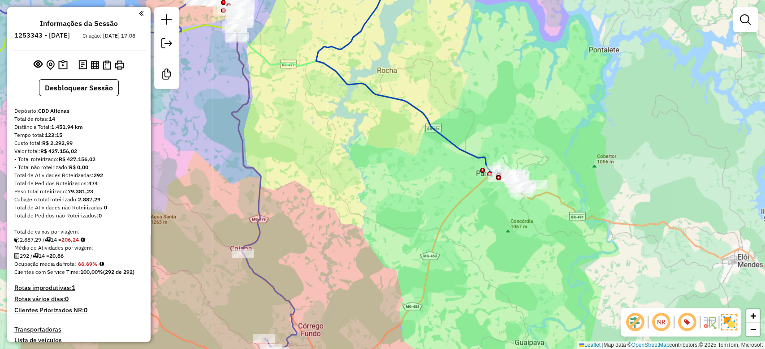
click at [531, 116] on div "Janela de atendimento Grade de atendimento Capacidade Transportadoras Veículos …" at bounding box center [382, 174] width 765 height 349
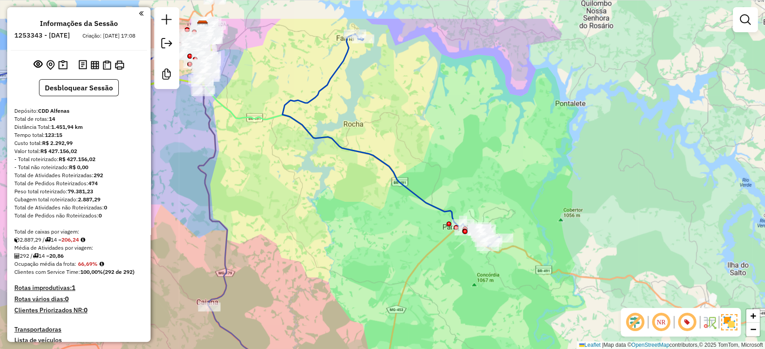
drag, startPoint x: 539, startPoint y: 99, endPoint x: 506, endPoint y: 152, distance: 63.4
click at [506, 152] on div "Janela de atendimento Grade de atendimento Capacidade Transportadoras Veículos …" at bounding box center [382, 174] width 765 height 349
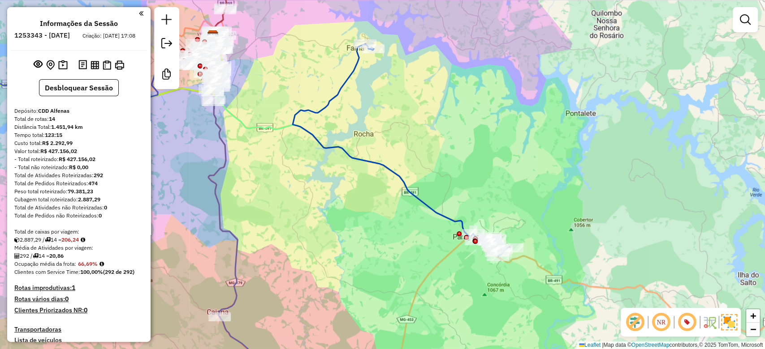
drag, startPoint x: 486, startPoint y: 146, endPoint x: 495, endPoint y: 152, distance: 11.3
click at [495, 152] on div "Janela de atendimento Grade de atendimento Capacidade Transportadoras Veículos …" at bounding box center [382, 174] width 765 height 349
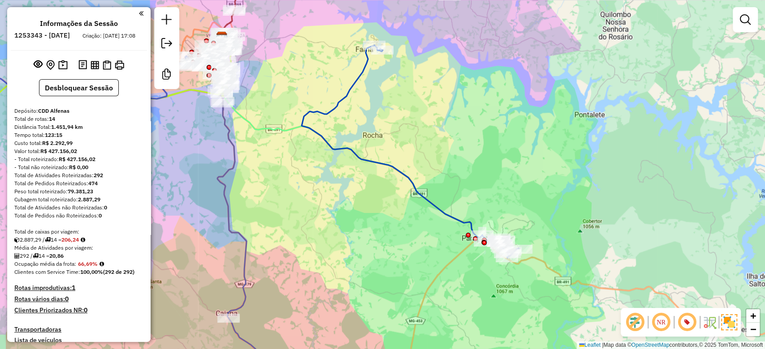
drag, startPoint x: 486, startPoint y: 135, endPoint x: 495, endPoint y: 137, distance: 9.1
click at [495, 137] on div "Janela de atendimento Grade de atendimento Capacidade Transportadoras Veículos …" at bounding box center [382, 174] width 765 height 349
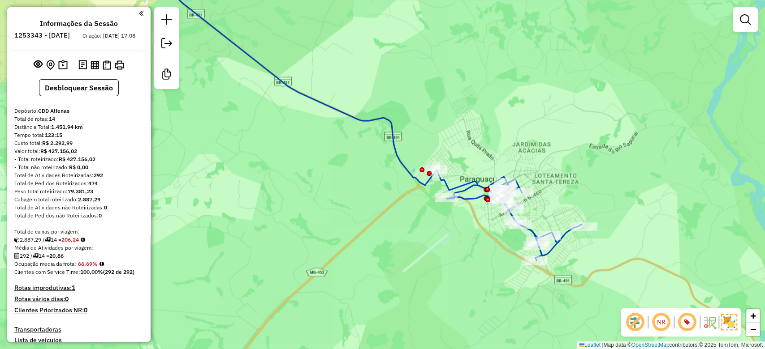
drag, startPoint x: 464, startPoint y: 250, endPoint x: 480, endPoint y: 258, distance: 18.8
click at [480, 258] on div "Janela de atendimento Grade de atendimento Capacidade Transportadoras Veículos …" at bounding box center [382, 174] width 765 height 349
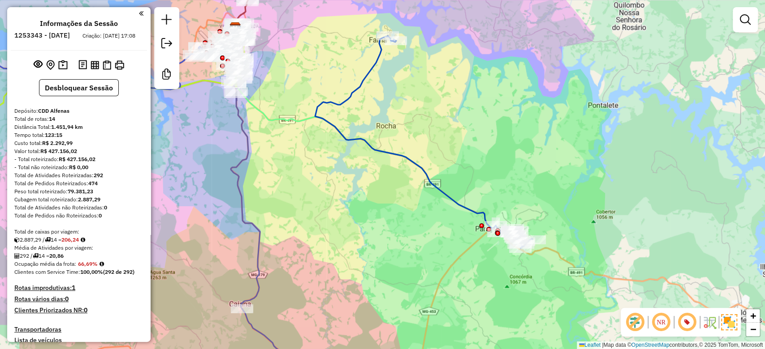
click at [456, 129] on div "Janela de atendimento Grade de atendimento Capacidade Transportadoras Veículos …" at bounding box center [382, 174] width 765 height 349
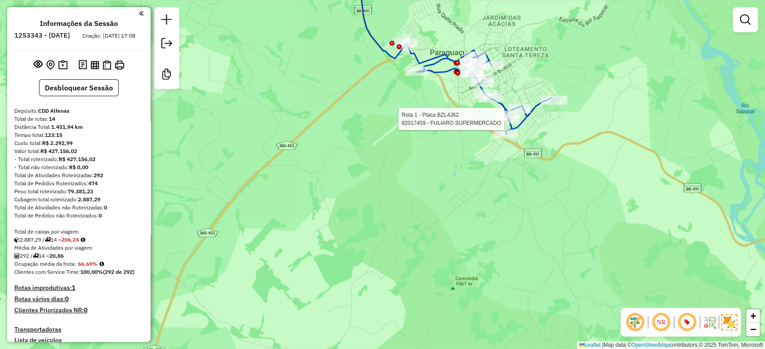
select select "**********"
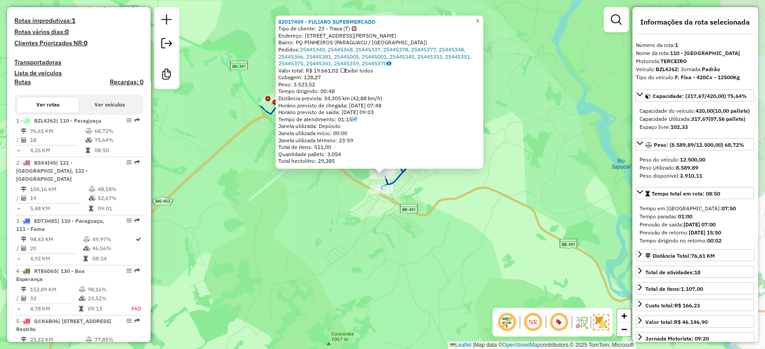
scroll to position [383, 0]
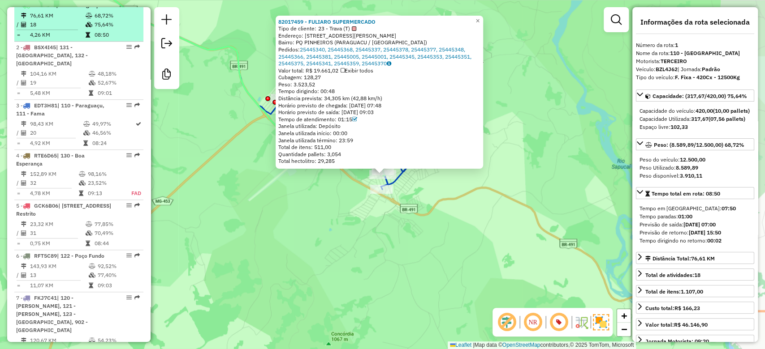
click at [108, 39] on td "08:50" at bounding box center [116, 34] width 45 height 9
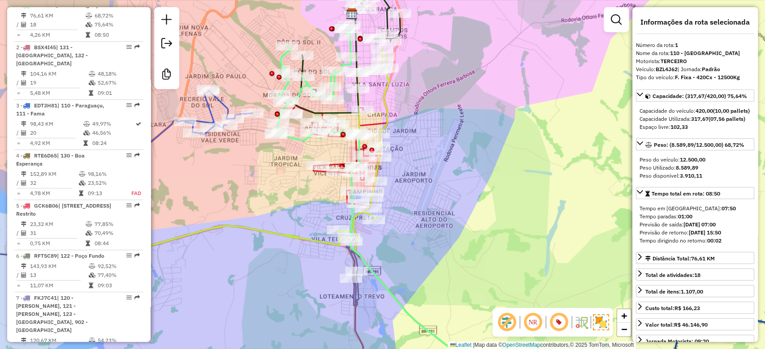
drag, startPoint x: 521, startPoint y: 186, endPoint x: 514, endPoint y: 182, distance: 8.1
click at [514, 182] on div "Janela de atendimento Grade de atendimento Capacidade Transportadoras Veículos …" at bounding box center [382, 174] width 765 height 349
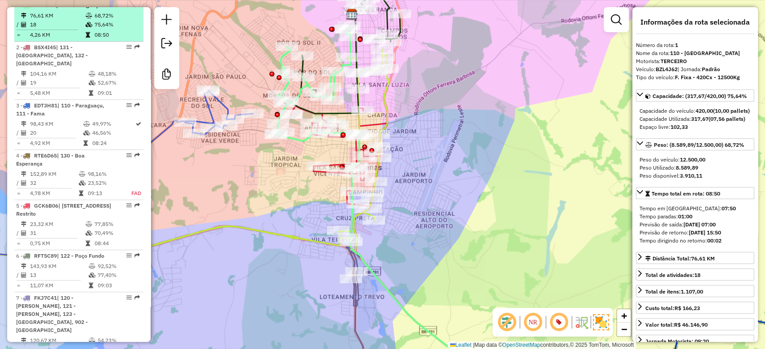
click at [109, 29] on td "75,64%" at bounding box center [116, 24] width 45 height 9
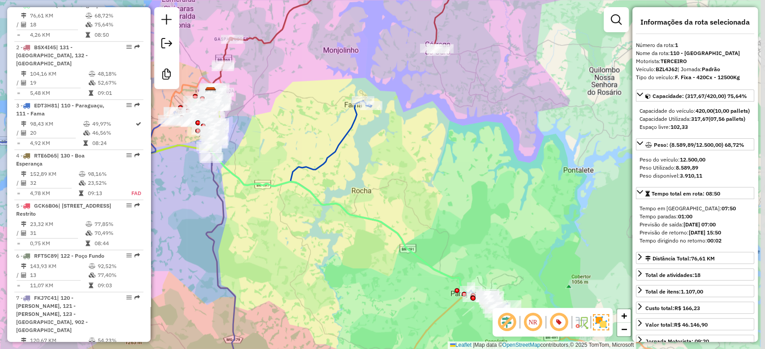
drag, startPoint x: 566, startPoint y: 142, endPoint x: 526, endPoint y: 169, distance: 48.6
click at [527, 169] on div "Janela de atendimento Grade de atendimento Capacidade Transportadoras Veículos …" at bounding box center [382, 174] width 765 height 349
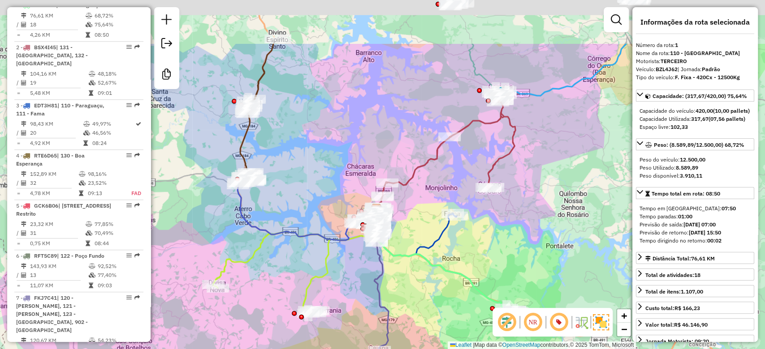
drag, startPoint x: 551, startPoint y: 177, endPoint x: 567, endPoint y: 252, distance: 76.9
click at [571, 257] on div "Janela de atendimento Grade de atendimento Capacidade Transportadoras Veículos …" at bounding box center [382, 174] width 765 height 349
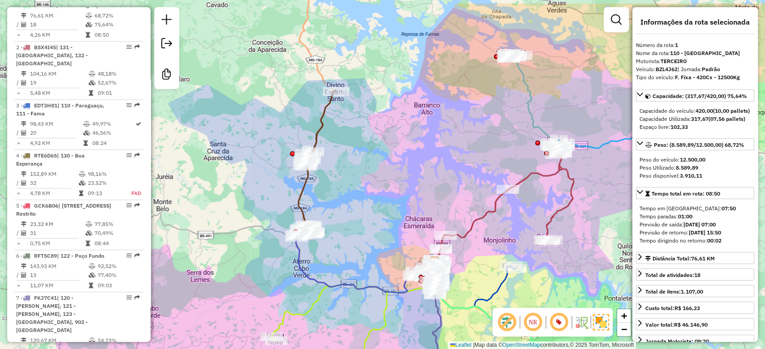
drag, startPoint x: 317, startPoint y: 98, endPoint x: 364, endPoint y: 137, distance: 61.1
click at [364, 137] on div "Janela de atendimento Grade de atendimento Capacidade Transportadoras Veículos …" at bounding box center [382, 174] width 765 height 349
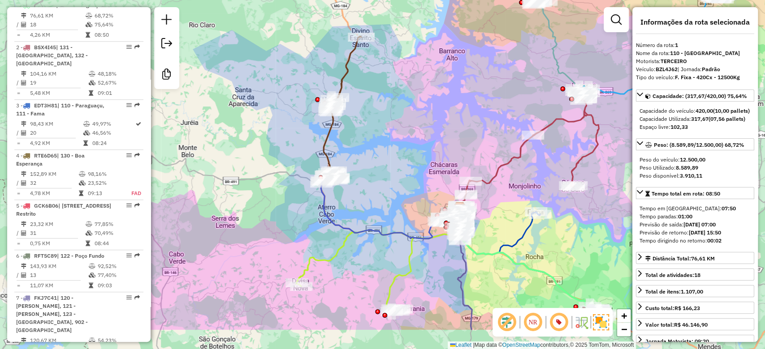
click at [395, 126] on div "Janela de atendimento Grade de atendimento Capacidade Transportadoras Veículos …" at bounding box center [382, 174] width 765 height 349
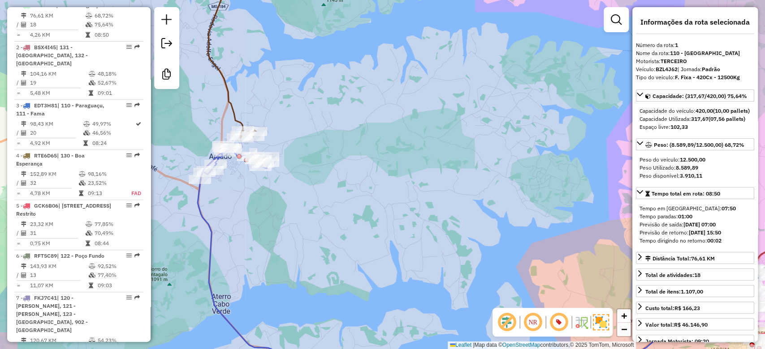
drag, startPoint x: 375, startPoint y: 124, endPoint x: 393, endPoint y: 220, distance: 98.5
click at [393, 220] on div "Janela de atendimento Grade de atendimento Capacidade Transportadoras Veículos …" at bounding box center [382, 174] width 765 height 349
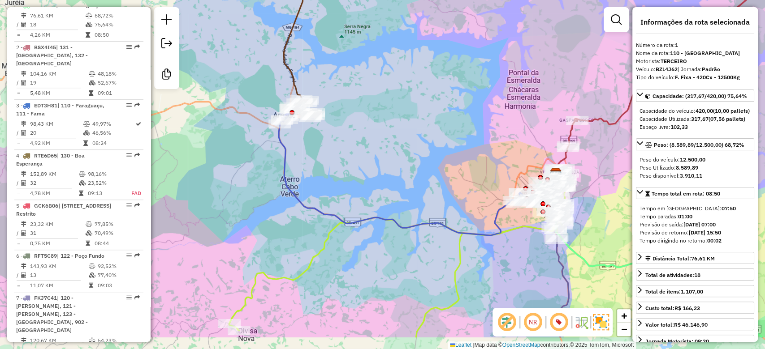
drag, startPoint x: 371, startPoint y: 185, endPoint x: 365, endPoint y: 180, distance: 7.7
click at [365, 180] on div "Janela de atendimento Grade de atendimento Capacidade Transportadoras Veículos …" at bounding box center [382, 174] width 765 height 349
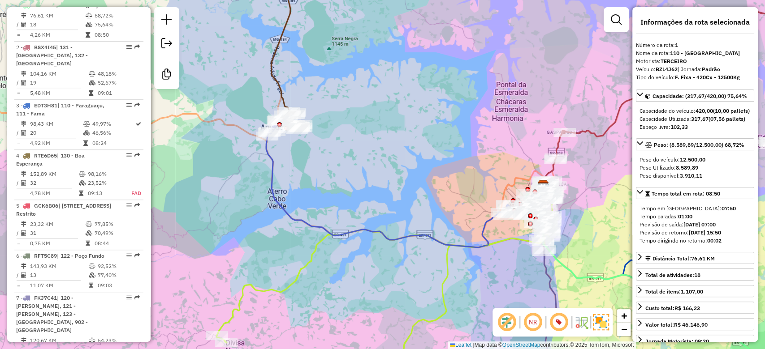
drag, startPoint x: 379, startPoint y: 155, endPoint x: 365, endPoint y: 169, distance: 19.6
click at [365, 169] on div "Janela de atendimento Grade de atendimento Capacidade Transportadoras Veículos …" at bounding box center [382, 174] width 765 height 349
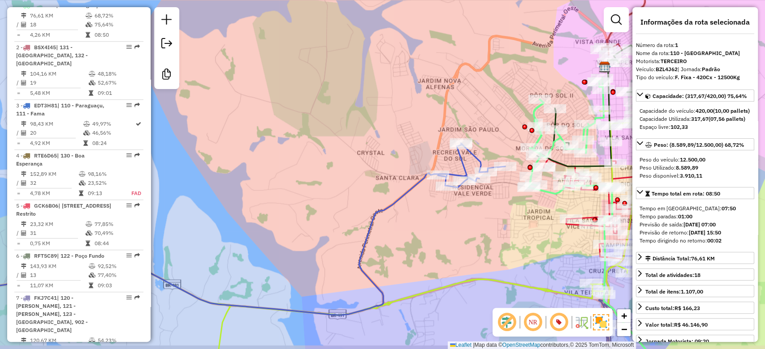
drag, startPoint x: 491, startPoint y: 222, endPoint x: 431, endPoint y: 215, distance: 60.0
click at [432, 215] on div "Janela de atendimento Grade de atendimento Capacidade Transportadoras Veículos …" at bounding box center [382, 174] width 765 height 349
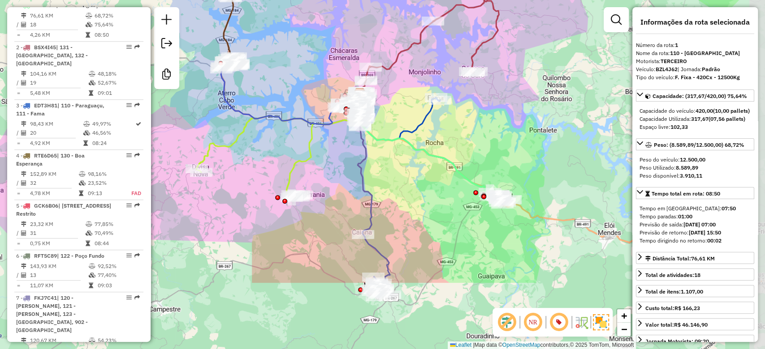
drag, startPoint x: 503, startPoint y: 219, endPoint x: 415, endPoint y: 120, distance: 132.4
click at [415, 120] on icon at bounding box center [453, 151] width 108 height 107
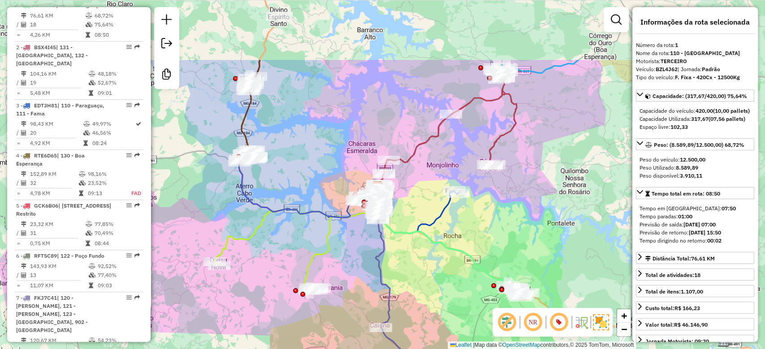
drag, startPoint x: 437, startPoint y: 208, endPoint x: 490, endPoint y: 211, distance: 52.9
click at [456, 325] on div "Janela de atendimento Grade de atendimento Capacidade Transportadoras Veículos …" at bounding box center [382, 174] width 765 height 349
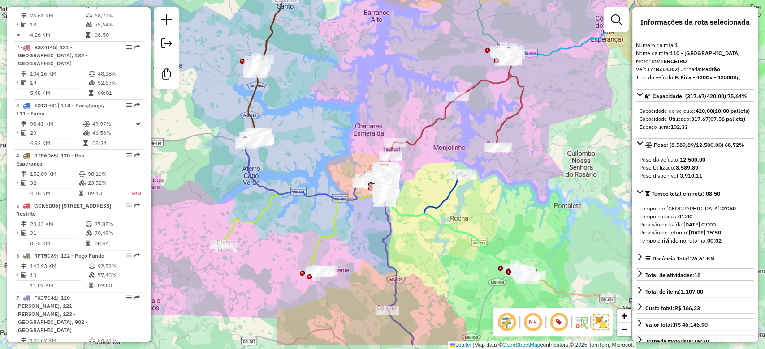
drag, startPoint x: 536, startPoint y: 163, endPoint x: 549, endPoint y: 89, distance: 75.0
click at [549, 89] on div "Janela de atendimento Grade de atendimento Capacidade Transportadoras Veículos …" at bounding box center [382, 174] width 765 height 349
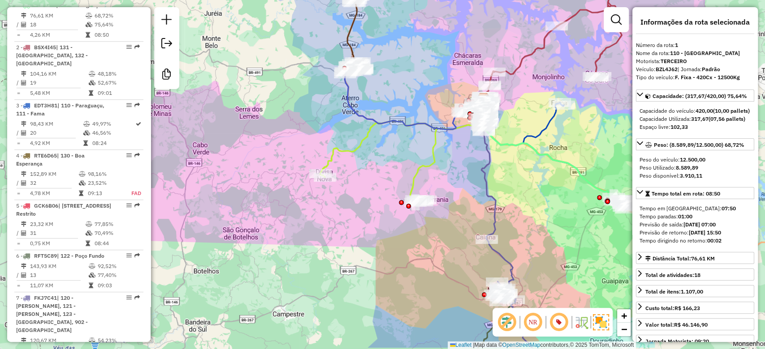
drag, startPoint x: 370, startPoint y: 263, endPoint x: 461, endPoint y: 226, distance: 98.7
click at [461, 226] on div "Janela de atendimento Grade de atendimento Capacidade Transportadoras Veículos …" at bounding box center [382, 174] width 765 height 349
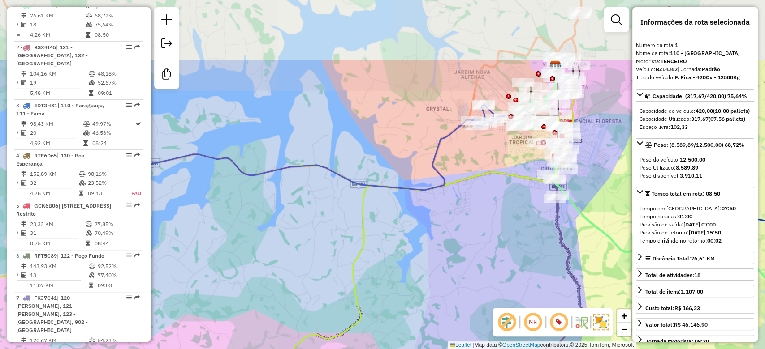
drag, startPoint x: 512, startPoint y: 127, endPoint x: 477, endPoint y: 194, distance: 75.8
click at [477, 194] on div "Rota 8 - Placa GJI7F42 82007793 - HOT DOG DA FABIA Janela de atendimento Grade …" at bounding box center [382, 174] width 765 height 349
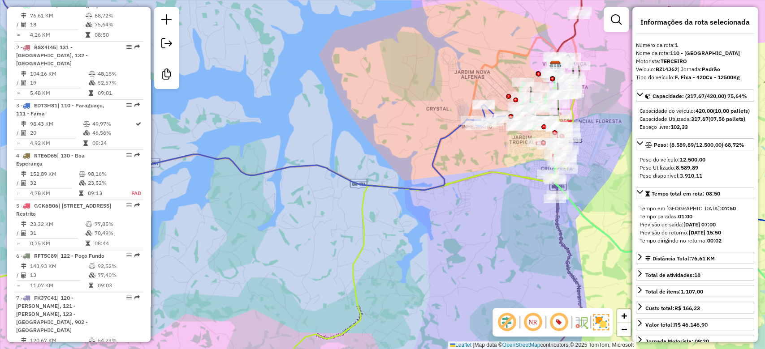
drag, startPoint x: 523, startPoint y: 159, endPoint x: 538, endPoint y: 117, distance: 45.1
click at [538, 118] on div "Rota 8 - Placa GJI7F42 82007793 - HOT DOG DA FABIA Janela de atendimento Grade …" at bounding box center [382, 174] width 765 height 349
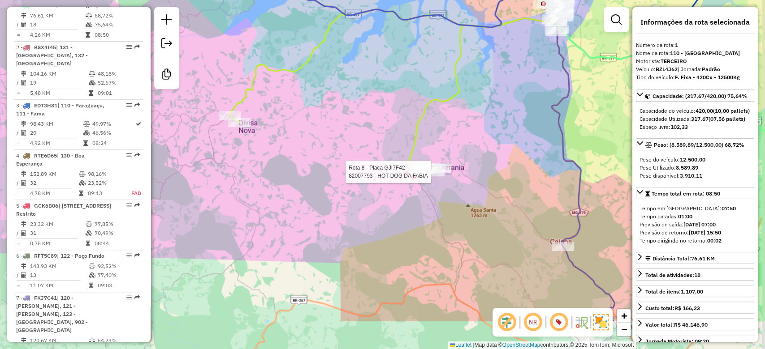
drag, startPoint x: 537, startPoint y: 192, endPoint x: 512, endPoint y: 129, distance: 67.4
click at [512, 129] on div "Rota 8 - Placa GJI7F42 82007793 - HOT DOG DA FABIA Janela de atendimento Grade …" at bounding box center [382, 174] width 765 height 349
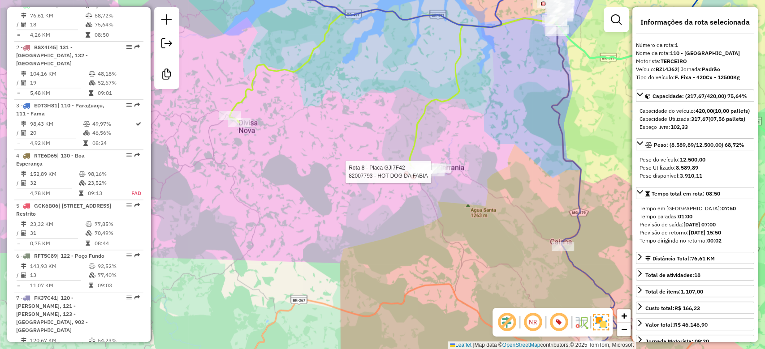
click at [512, 129] on div "Rota 8 - Placa GJI7F42 82007793 - HOT DOG DA FABIA Janela de atendimento Grade …" at bounding box center [382, 174] width 765 height 349
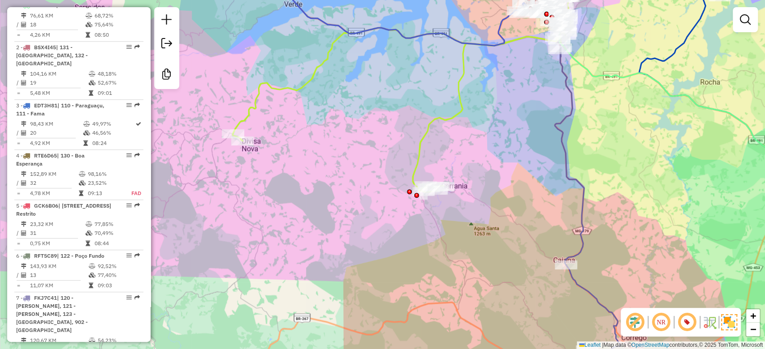
drag, startPoint x: 511, startPoint y: 137, endPoint x: 514, endPoint y: 155, distance: 18.6
click at [514, 155] on div "Janela de atendimento Grade de atendimento Capacidade Transportadoras Veículos …" at bounding box center [382, 174] width 765 height 349
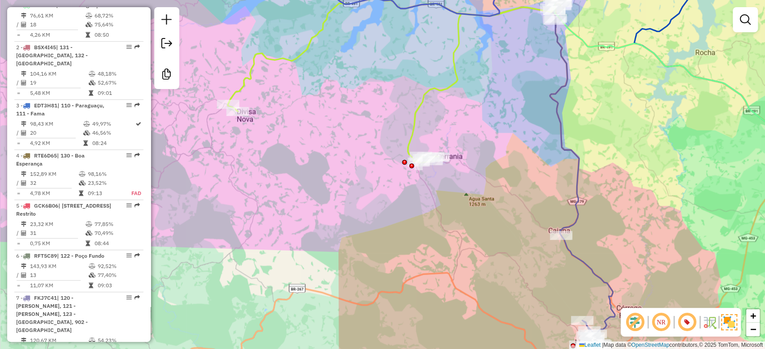
drag, startPoint x: 525, startPoint y: 171, endPoint x: 520, endPoint y: 142, distance: 30.0
click at [520, 142] on div "Janela de atendimento Grade de atendimento Capacidade Transportadoras Veículos …" at bounding box center [382, 174] width 765 height 349
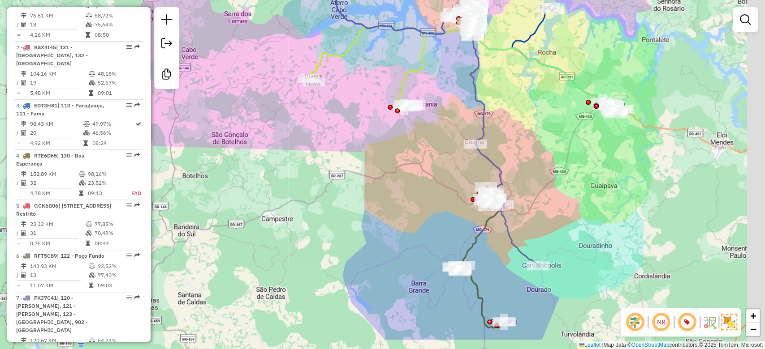
drag, startPoint x: 520, startPoint y: 138, endPoint x: 448, endPoint y: 80, distance: 93.0
click at [452, 86] on div "Janela de atendimento Grade de atendimento Capacidade Transportadoras Veículos …" at bounding box center [382, 174] width 765 height 349
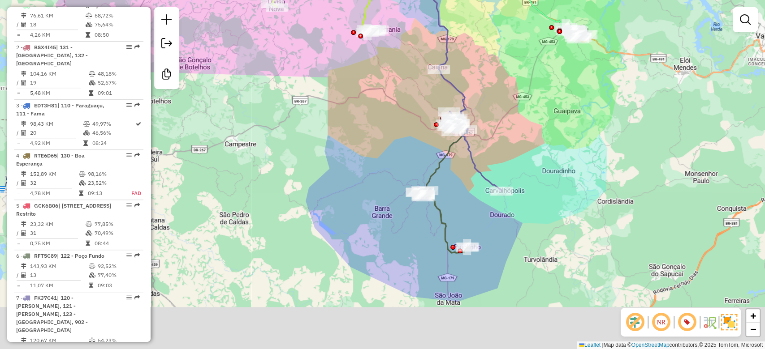
drag, startPoint x: 573, startPoint y: 141, endPoint x: 571, endPoint y: 137, distance: 5.2
click at [571, 137] on div "Janela de atendimento Grade de atendimento Capacidade Transportadoras Veículos …" at bounding box center [382, 174] width 765 height 349
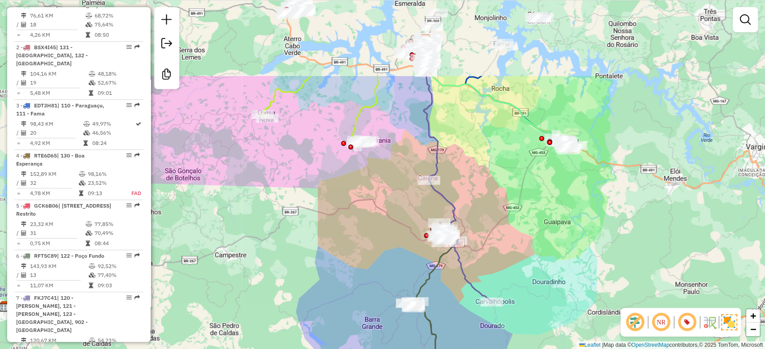
drag, startPoint x: 584, startPoint y: 150, endPoint x: 583, endPoint y: 277, distance: 127.2
click at [583, 277] on div "Janela de atendimento Grade de atendimento Capacidade Transportadoras Veículos …" at bounding box center [382, 174] width 765 height 349
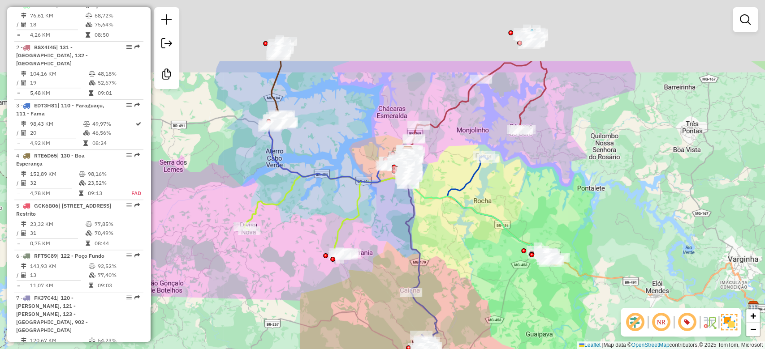
drag, startPoint x: 514, startPoint y: 197, endPoint x: 477, endPoint y: 248, distance: 63.8
click at [477, 248] on icon at bounding box center [474, 207] width 152 height 108
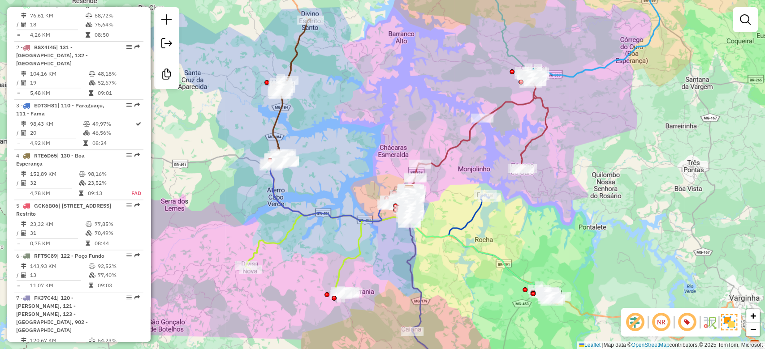
drag, startPoint x: 469, startPoint y: 246, endPoint x: 491, endPoint y: 261, distance: 27.1
click at [491, 261] on div "Janela de atendimento Grade de atendimento Capacidade Transportadoras Veículos …" at bounding box center [382, 174] width 765 height 349
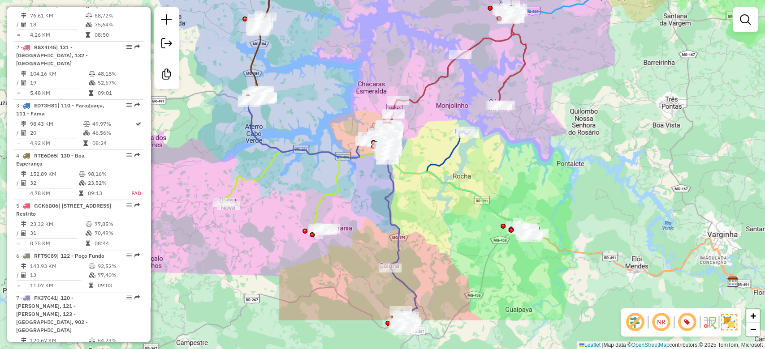
drag, startPoint x: 554, startPoint y: 258, endPoint x: 532, endPoint y: 193, distance: 68.6
click at [532, 193] on div "Janela de atendimento Grade de atendimento Capacidade Transportadoras Veículos …" at bounding box center [382, 174] width 765 height 349
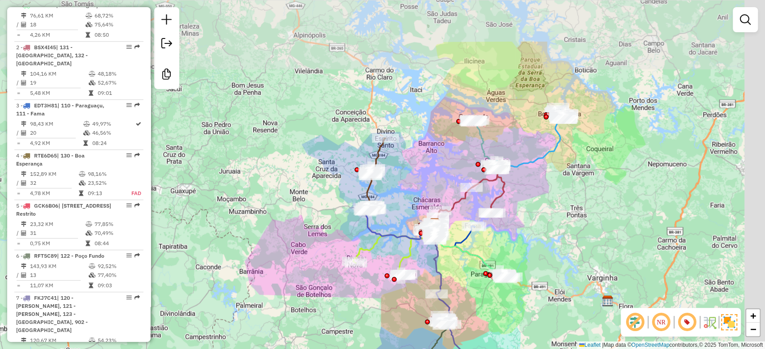
drag, startPoint x: 552, startPoint y: 202, endPoint x: 538, endPoint y: 211, distance: 16.9
click at [541, 215] on div "Janela de atendimento Grade de atendimento Capacidade Transportadoras Veículos …" at bounding box center [382, 174] width 765 height 349
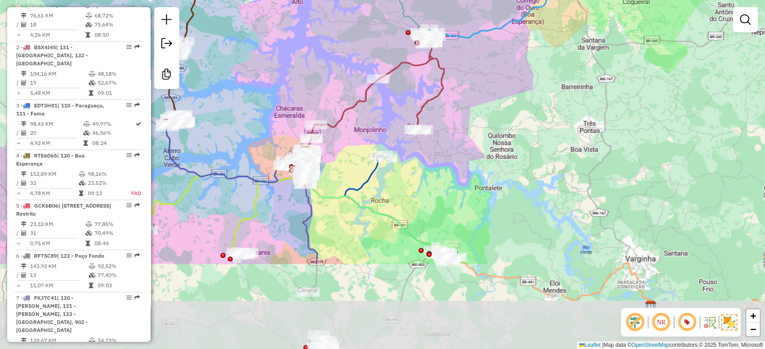
drag, startPoint x: 548, startPoint y: 224, endPoint x: 530, endPoint y: 103, distance: 121.5
click at [530, 103] on div "Janela de atendimento Grade de atendimento Capacidade Transportadoras Veículos …" at bounding box center [382, 174] width 765 height 349
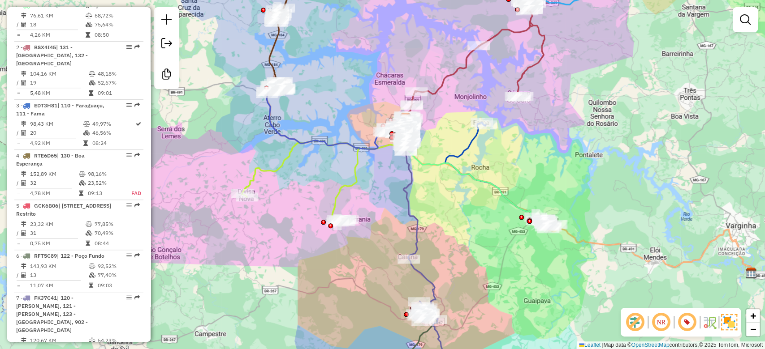
drag, startPoint x: 553, startPoint y: 182, endPoint x: 653, endPoint y: 148, distance: 106.1
click at [653, 149] on div "Janela de atendimento Grade de atendimento Capacidade Transportadoras Veículos …" at bounding box center [382, 174] width 765 height 349
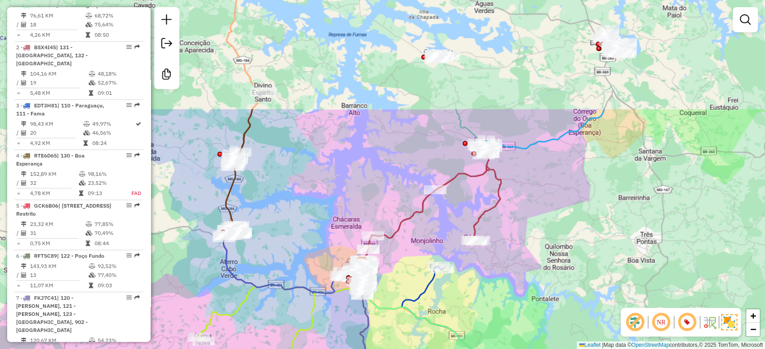
drag, startPoint x: 667, startPoint y: 115, endPoint x: 623, endPoint y: 237, distance: 129.9
click at [610, 266] on div "Janela de atendimento Grade de atendimento Capacidade Transportadoras Veículos …" at bounding box center [382, 174] width 765 height 349
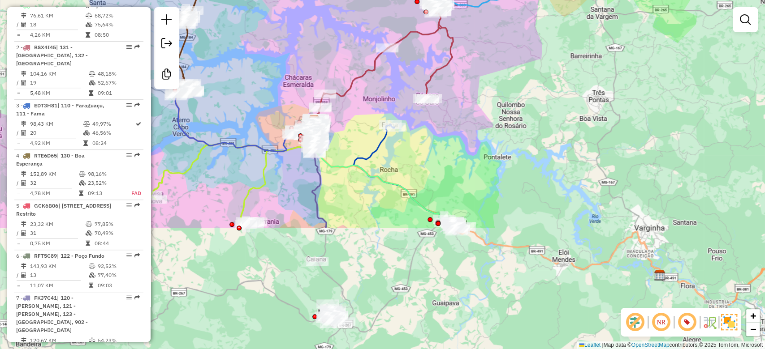
drag, startPoint x: 638, startPoint y: 187, endPoint x: 619, endPoint y: 123, distance: 67.0
click at [603, 30] on div "Janela de atendimento Grade de atendimento Capacidade Transportadoras Veículos …" at bounding box center [382, 174] width 765 height 349
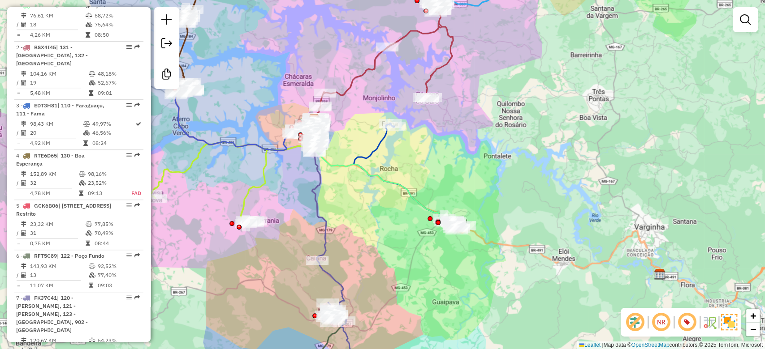
drag, startPoint x: 630, startPoint y: 250, endPoint x: 624, endPoint y: 106, distance: 144.9
click at [624, 106] on div "Janela de atendimento Grade de atendimento Capacidade Transportadoras Veículos …" at bounding box center [382, 174] width 765 height 349
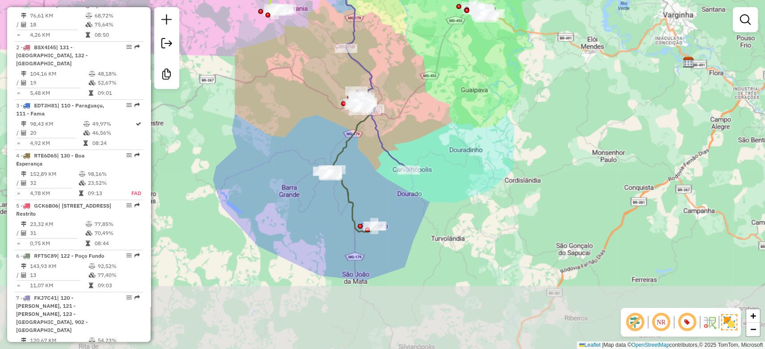
drag, startPoint x: 614, startPoint y: 250, endPoint x: 544, endPoint y: 241, distance: 70.0
click at [623, 222] on div "Janela de atendimento Grade de atendimento Capacidade Transportadoras Veículos …" at bounding box center [382, 174] width 765 height 349
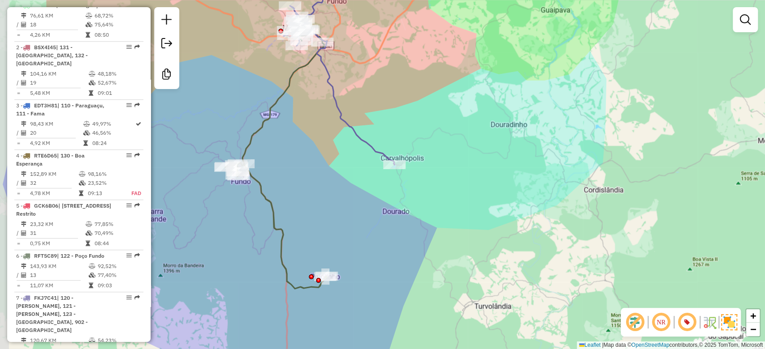
drag, startPoint x: 414, startPoint y: 227, endPoint x: 448, endPoint y: 236, distance: 35.1
click at [448, 236] on div "Janela de atendimento Grade de atendimento Capacidade Transportadoras Veículos …" at bounding box center [382, 174] width 765 height 349
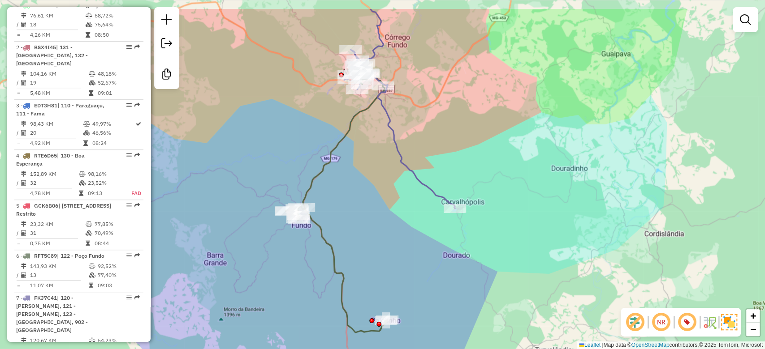
drag, startPoint x: 503, startPoint y: 214, endPoint x: 498, endPoint y: 291, distance: 77.2
click at [498, 291] on div "Janela de atendimento Grade de atendimento Capacidade Transportadoras Veículos …" at bounding box center [382, 174] width 765 height 349
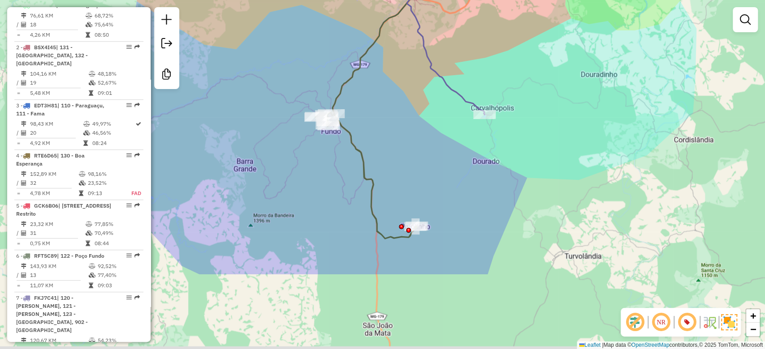
drag, startPoint x: 570, startPoint y: 276, endPoint x: 596, endPoint y: 177, distance: 102.0
click at [599, 177] on div "Janela de atendimento Grade de atendimento Capacidade Transportadoras Veículos …" at bounding box center [382, 174] width 765 height 349
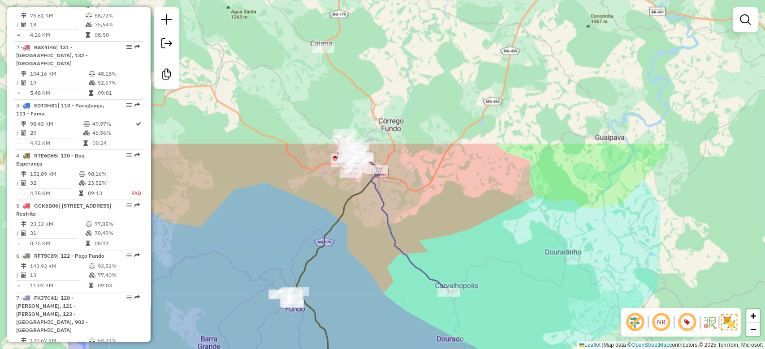
drag, startPoint x: 586, startPoint y: 95, endPoint x: 552, endPoint y: 273, distance: 182.0
click at [552, 273] on div "Janela de atendimento Grade de atendimento Capacidade Transportadoras Veículos …" at bounding box center [382, 174] width 765 height 349
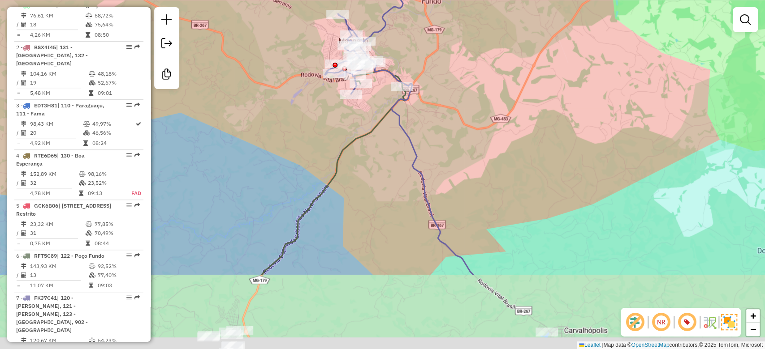
drag, startPoint x: 521, startPoint y: 296, endPoint x: 511, endPoint y: 144, distance: 152.2
click at [511, 145] on div "Janela de atendimento Grade de atendimento Capacidade Transportadoras Veículos …" at bounding box center [382, 174] width 765 height 349
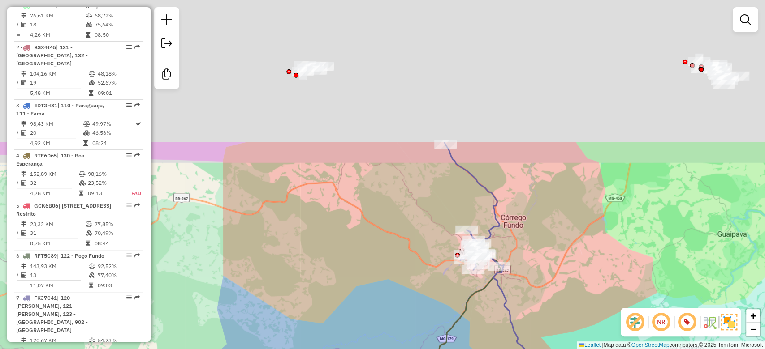
drag, startPoint x: 500, startPoint y: 96, endPoint x: 540, endPoint y: 291, distance: 199.4
click at [546, 290] on div "Janela de atendimento Grade de atendimento Capacidade Transportadoras Veículos …" at bounding box center [382, 174] width 765 height 349
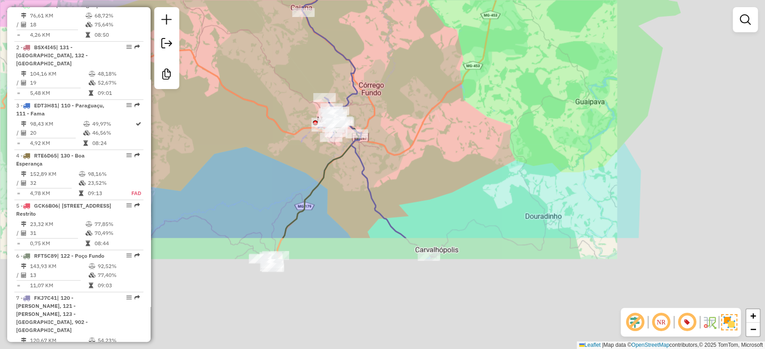
drag, startPoint x: 606, startPoint y: 263, endPoint x: 443, endPoint y: 109, distance: 224.4
click at [443, 106] on div "Janela de atendimento Grade de atendimento Capacidade Transportadoras Veículos …" at bounding box center [382, 174] width 765 height 349
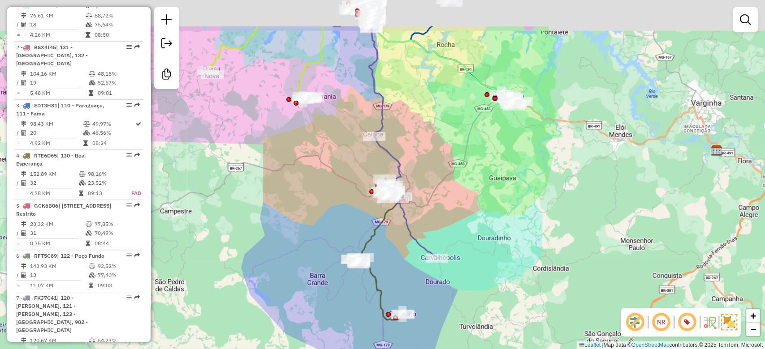
drag, startPoint x: 526, startPoint y: 168, endPoint x: 528, endPoint y: 220, distance: 52.9
click at [520, 223] on div "Janela de atendimento Grade de atendimento Capacidade Transportadoras Veículos …" at bounding box center [382, 174] width 765 height 349
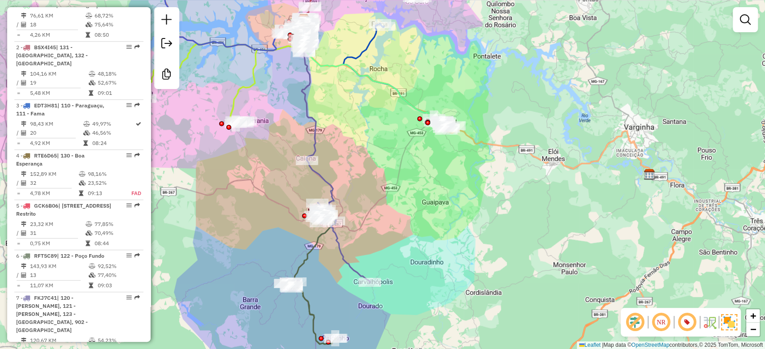
drag, startPoint x: 549, startPoint y: 220, endPoint x: 520, endPoint y: 224, distance: 29.4
click at [520, 224] on div "Janela de atendimento Grade de atendimento Capacidade Transportadoras Veículos …" at bounding box center [382, 174] width 765 height 349
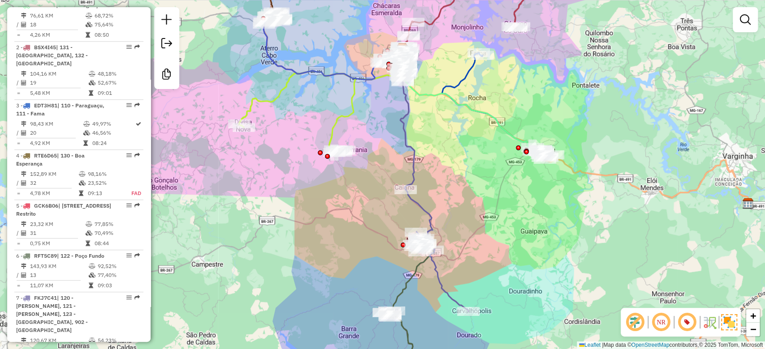
drag, startPoint x: 523, startPoint y: 269, endPoint x: 623, endPoint y: 295, distance: 102.8
click at [623, 297] on div "Janela de atendimento Grade de atendimento Capacidade Transportadoras Veículos …" at bounding box center [382, 174] width 765 height 349
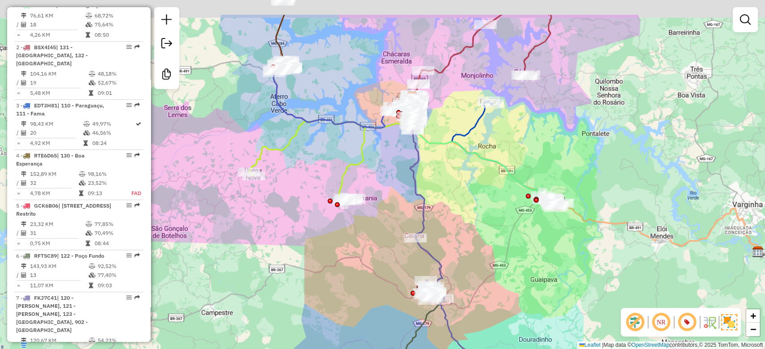
drag, startPoint x: 489, startPoint y: 230, endPoint x: 498, endPoint y: 280, distance: 50.1
click at [498, 280] on div "Janela de atendimento Grade de atendimento Capacidade Transportadoras Veículos …" at bounding box center [382, 174] width 765 height 349
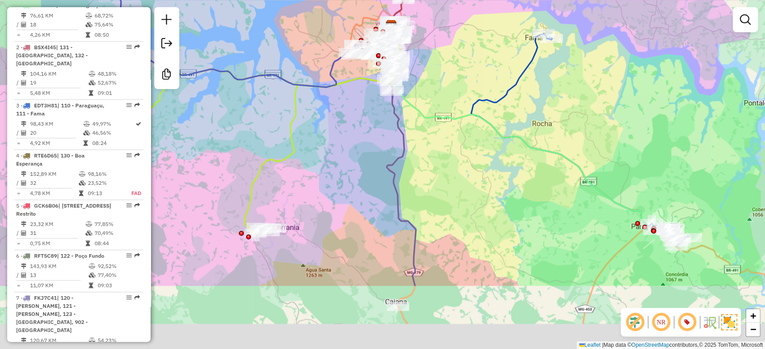
drag, startPoint x: 495, startPoint y: 286, endPoint x: 485, endPoint y: 179, distance: 107.5
click at [485, 180] on div "Janela de atendimento Grade de atendimento Capacidade Transportadoras Veículos …" at bounding box center [382, 174] width 765 height 349
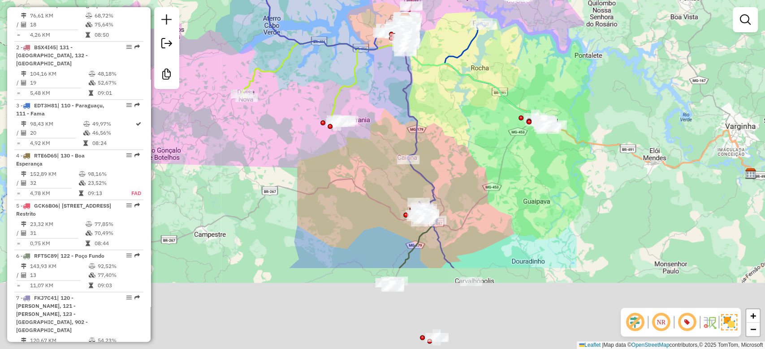
drag, startPoint x: 534, startPoint y: 271, endPoint x: 473, endPoint y: 114, distance: 167.8
click at [473, 115] on div "Janela de atendimento Grade de atendimento Capacidade Transportadoras Veículos …" at bounding box center [382, 174] width 765 height 349
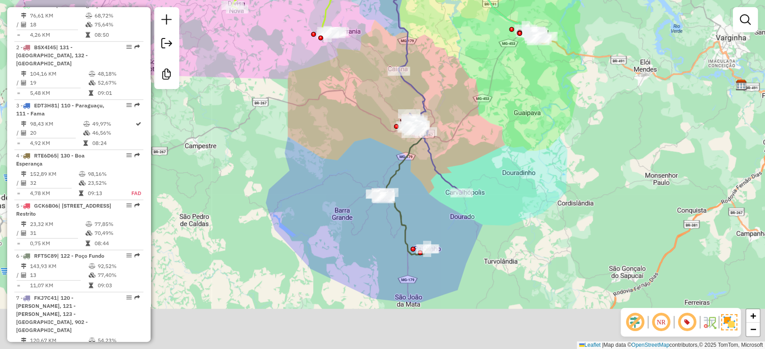
drag, startPoint x: 530, startPoint y: 267, endPoint x: 537, endPoint y: 219, distance: 49.3
click at [537, 219] on div "Janela de atendimento Grade de atendimento Capacidade Transportadoras Veículos …" at bounding box center [382, 174] width 765 height 349
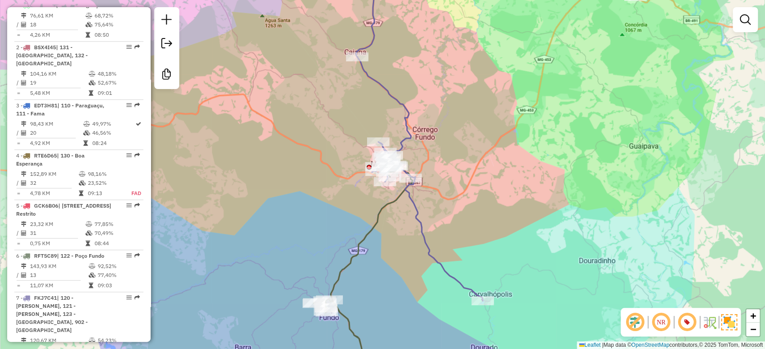
drag, startPoint x: 573, startPoint y: 153, endPoint x: 508, endPoint y: 230, distance: 100.1
click at [508, 230] on div "Janela de atendimento Grade de atendimento Capacidade Transportadoras Veículos …" at bounding box center [382, 174] width 765 height 349
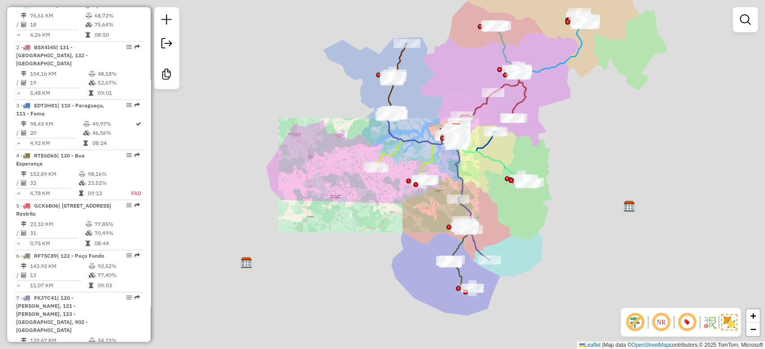
drag, startPoint x: 563, startPoint y: 188, endPoint x: 521, endPoint y: 245, distance: 70.8
click at [521, 245] on div "Janela de atendimento Grade de atendimento Capacidade Transportadoras Veículos …" at bounding box center [382, 174] width 765 height 349
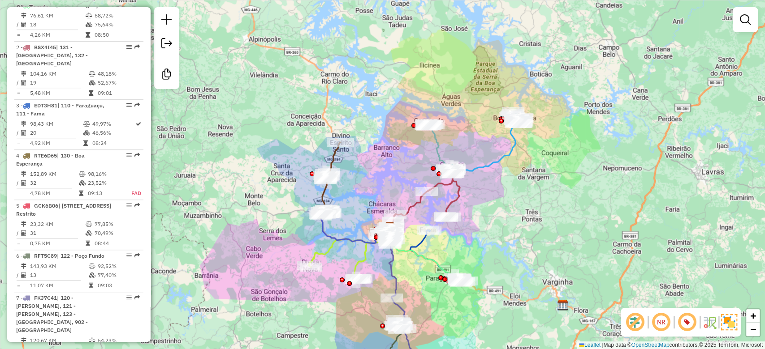
click at [537, 202] on div "Janela de atendimento Grade de atendimento Capacidade Transportadoras Veículos …" at bounding box center [382, 174] width 765 height 349
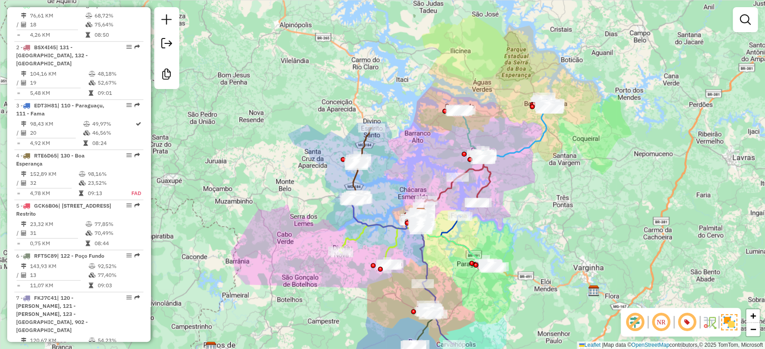
drag, startPoint x: 571, startPoint y: 250, endPoint x: 595, endPoint y: 239, distance: 26.7
click at [595, 239] on div "Janela de atendimento Grade de atendimento Capacidade Transportadoras Veículos …" at bounding box center [382, 174] width 765 height 349
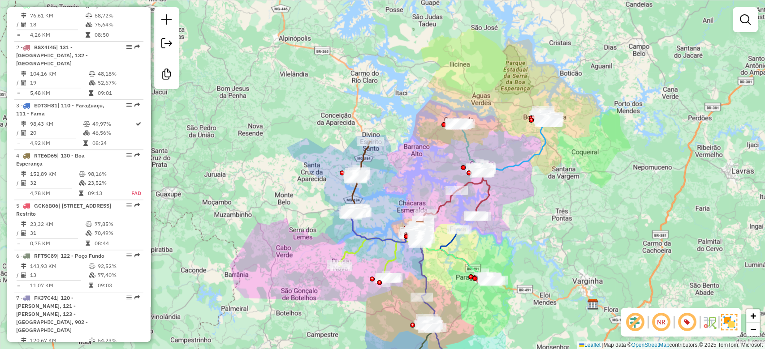
click at [529, 224] on div "Janela de atendimento Grade de atendimento Capacidade Transportadoras Veículos …" at bounding box center [382, 174] width 765 height 349
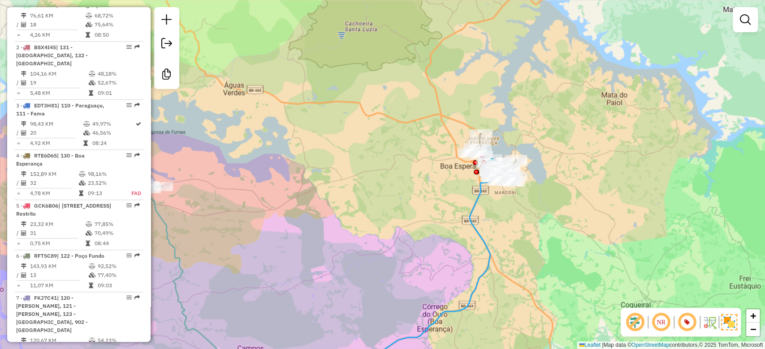
drag, startPoint x: 526, startPoint y: 253, endPoint x: 520, endPoint y: 218, distance: 35.0
click at [520, 218] on div "Janela de atendimento Grade de atendimento Capacidade Transportadoras Veículos …" at bounding box center [382, 174] width 765 height 349
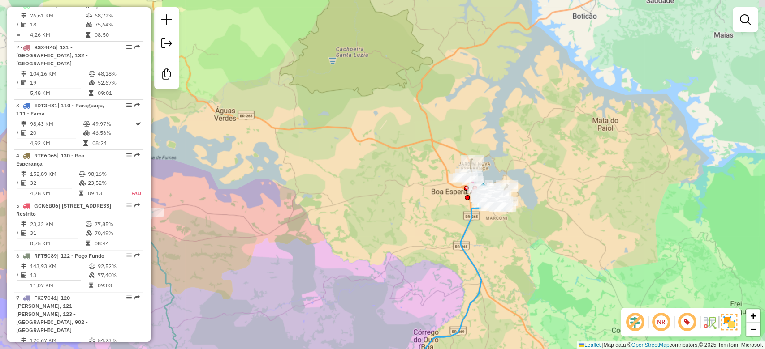
drag, startPoint x: 581, startPoint y: 261, endPoint x: 568, endPoint y: 260, distance: 13.1
click at [568, 260] on div "Janela de atendimento Grade de atendimento Capacidade Transportadoras Veículos …" at bounding box center [382, 174] width 765 height 349
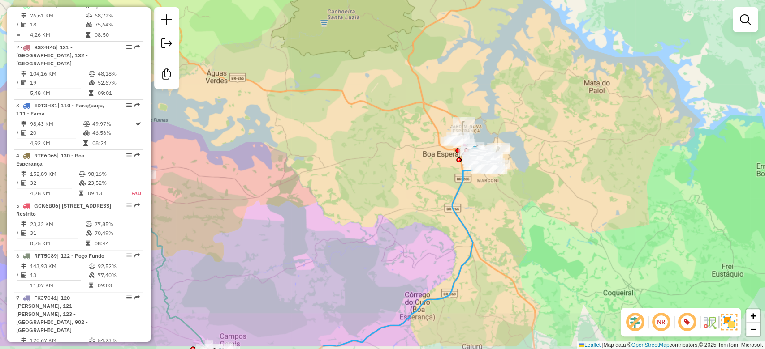
drag, startPoint x: 590, startPoint y: 274, endPoint x: 594, endPoint y: 211, distance: 63.3
click at [594, 211] on div "Janela de atendimento Grade de atendimento Capacidade Transportadoras Veículos …" at bounding box center [382, 174] width 765 height 349
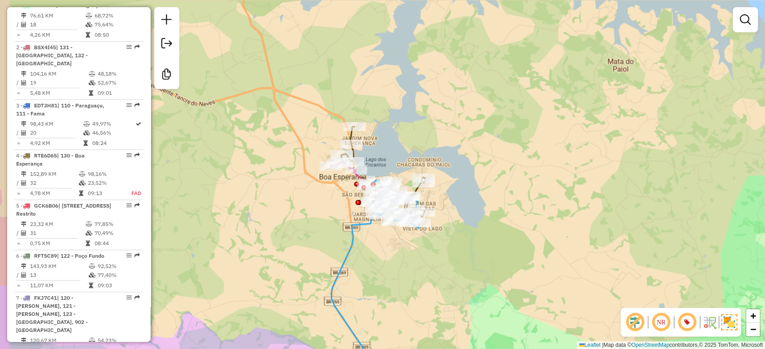
drag, startPoint x: 543, startPoint y: 218, endPoint x: 570, endPoint y: 246, distance: 39.0
click at [570, 246] on div "Janela de atendimento Grade de atendimento Capacidade Transportadoras Veículos …" at bounding box center [382, 174] width 765 height 349
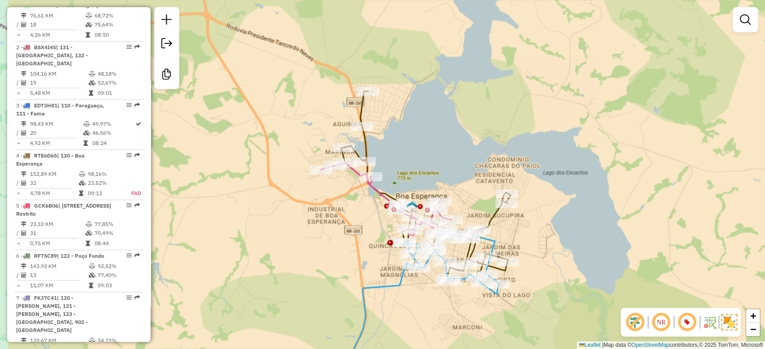
drag, startPoint x: 530, startPoint y: 192, endPoint x: 620, endPoint y: 219, distance: 93.2
click at [620, 219] on div "Janela de atendimento Grade de atendimento Capacidade Transportadoras Veículos …" at bounding box center [382, 174] width 765 height 349
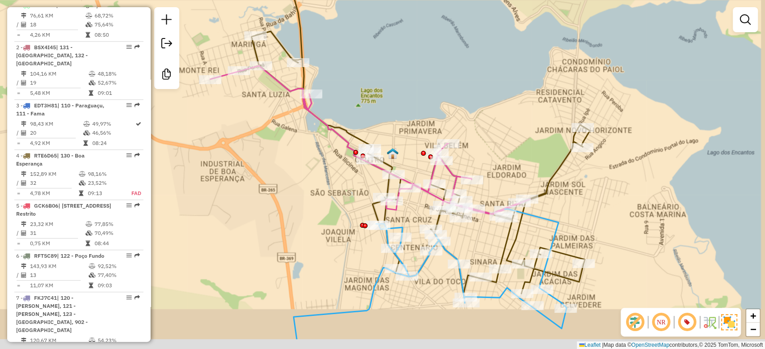
drag, startPoint x: 677, startPoint y: 274, endPoint x: 660, endPoint y: 275, distance: 17.5
click at [660, 281] on div "Janela de atendimento Grade de atendimento Capacidade Transportadoras Veículos …" at bounding box center [382, 174] width 765 height 349
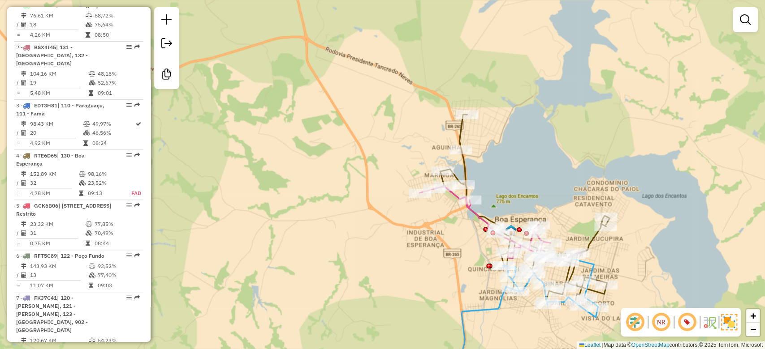
click at [679, 262] on div "Janela de atendimento Grade de atendimento Capacidade Transportadoras Veículos …" at bounding box center [382, 174] width 765 height 349
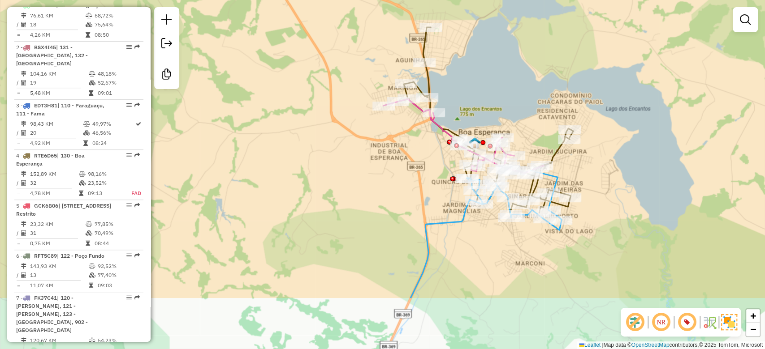
drag, startPoint x: 703, startPoint y: 277, endPoint x: 668, endPoint y: 191, distance: 92.8
click at [668, 191] on div "Janela de atendimento Grade de atendimento Capacidade Transportadoras Veículos …" at bounding box center [382, 174] width 765 height 349
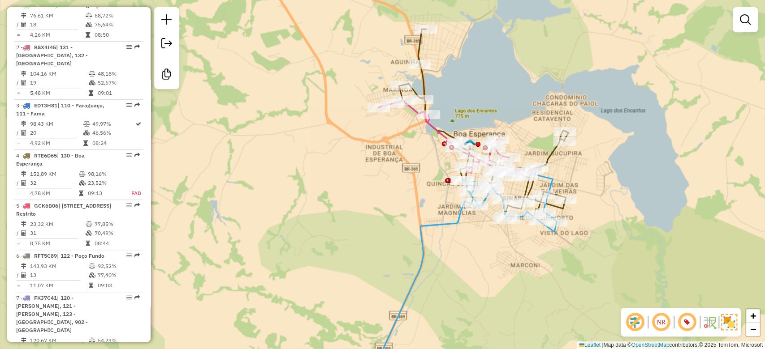
drag, startPoint x: 672, startPoint y: 215, endPoint x: 667, endPoint y: 217, distance: 5.2
click at [667, 217] on div "Janela de atendimento Grade de atendimento Capacidade Transportadoras Veículos …" at bounding box center [382, 174] width 765 height 349
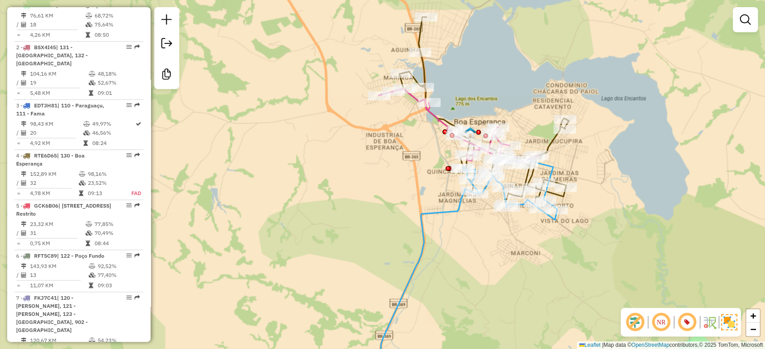
drag, startPoint x: 652, startPoint y: 257, endPoint x: 669, endPoint y: 182, distance: 77.2
click at [669, 182] on div "Janela de atendimento Grade de atendimento Capacidade Transportadoras Veículos …" at bounding box center [382, 174] width 765 height 349
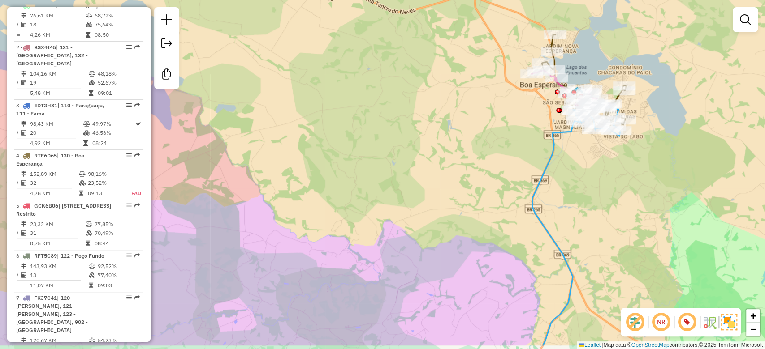
drag, startPoint x: 623, startPoint y: 241, endPoint x: 603, endPoint y: 73, distance: 169.2
click at [603, 75] on div "Janela de atendimento Grade de atendimento Capacidade Transportadoras Veículos …" at bounding box center [382, 174] width 765 height 349
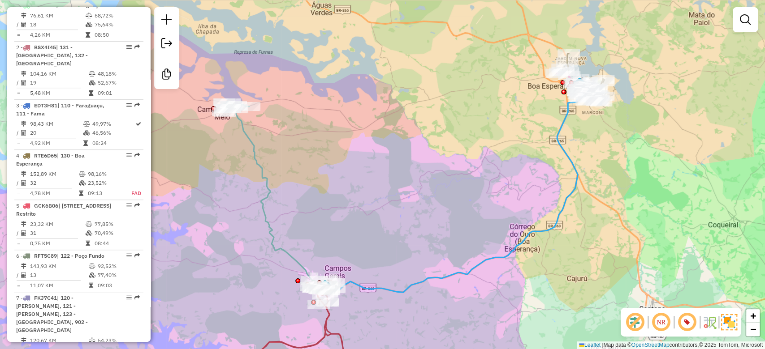
click at [596, 220] on div "Janela de atendimento Grade de atendimento Capacidade Transportadoras Veículos …" at bounding box center [382, 174] width 765 height 349
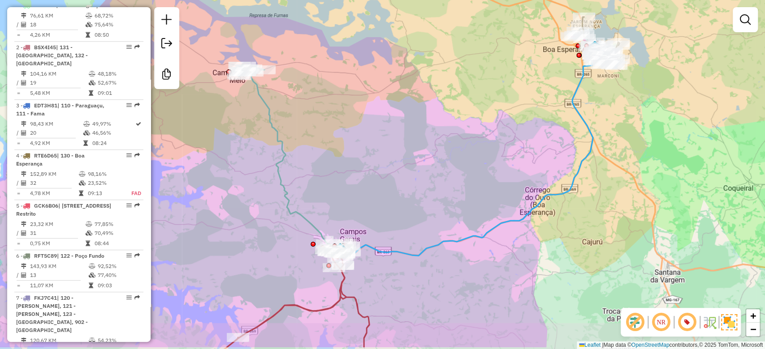
drag, startPoint x: 604, startPoint y: 239, endPoint x: 619, endPoint y: 202, distance: 39.8
click at [619, 202] on div "Janela de atendimento Grade de atendimento Capacidade Transportadoras Veículos …" at bounding box center [382, 174] width 765 height 349
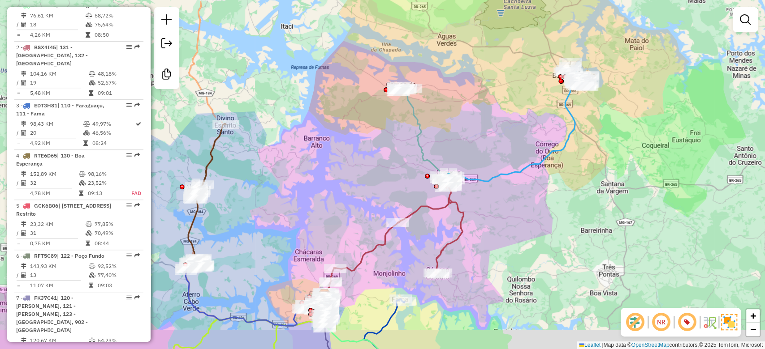
drag, startPoint x: 663, startPoint y: 178, endPoint x: 622, endPoint y: 145, distance: 52.5
click at [622, 145] on div "Janela de atendimento Grade de atendimento Capacidade Transportadoras Veículos …" at bounding box center [382, 174] width 765 height 349
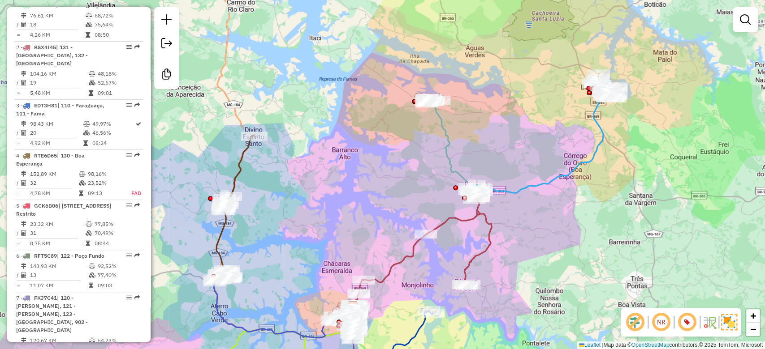
drag, startPoint x: 620, startPoint y: 194, endPoint x: 649, endPoint y: 206, distance: 30.5
click at [649, 206] on div "Janela de atendimento Grade de atendimento Capacidade Transportadoras Veículos …" at bounding box center [382, 174] width 765 height 349
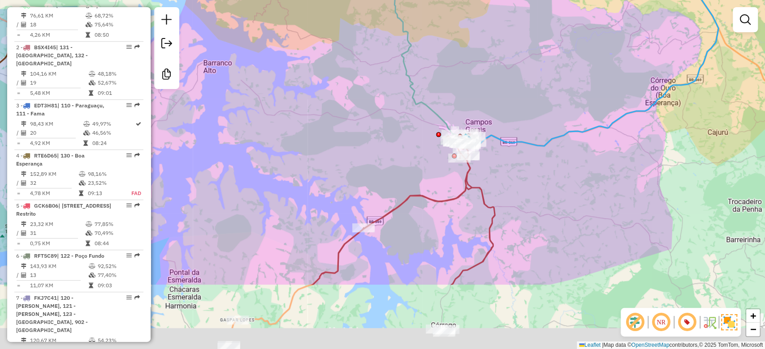
drag, startPoint x: 568, startPoint y: 165, endPoint x: 543, endPoint y: 78, distance: 90.2
click at [543, 78] on div "Janela de atendimento Grade de atendimento Capacidade Transportadoras Veículos …" at bounding box center [382, 174] width 765 height 349
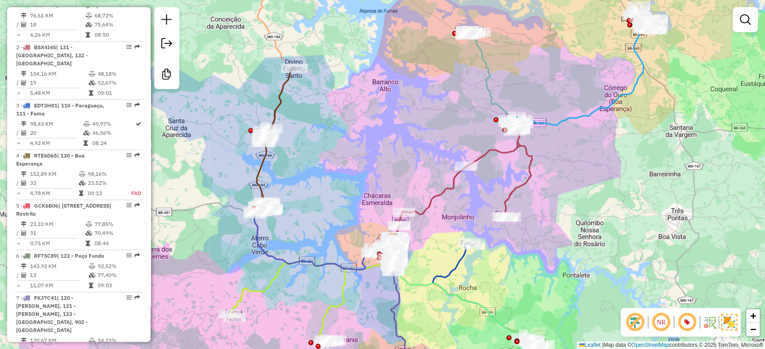
drag, startPoint x: 600, startPoint y: 199, endPoint x: 603, endPoint y: 193, distance: 6.8
click at [603, 193] on div "Janela de atendimento Grade de atendimento Capacidade Transportadoras Veículos …" at bounding box center [382, 174] width 765 height 349
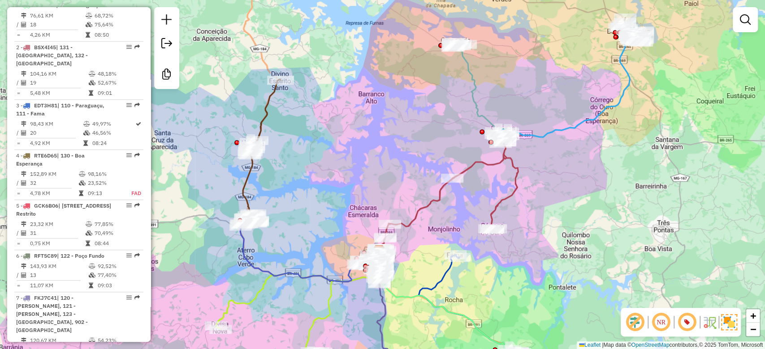
drag, startPoint x: 592, startPoint y: 196, endPoint x: 577, endPoint y: 208, distance: 18.5
click at [577, 208] on div "Janela de atendimento Grade de atendimento Capacidade Transportadoras Veículos …" at bounding box center [382, 174] width 765 height 349
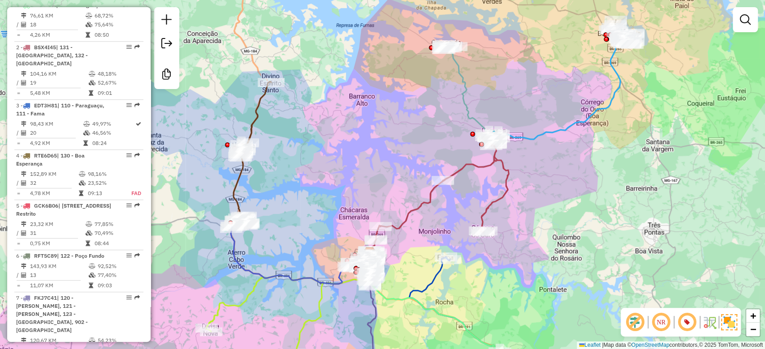
drag, startPoint x: 603, startPoint y: 187, endPoint x: 596, endPoint y: 186, distance: 7.6
click at [596, 186] on div "Janela de atendimento Grade de atendimento Capacidade Transportadoras Veículos …" at bounding box center [382, 174] width 765 height 349
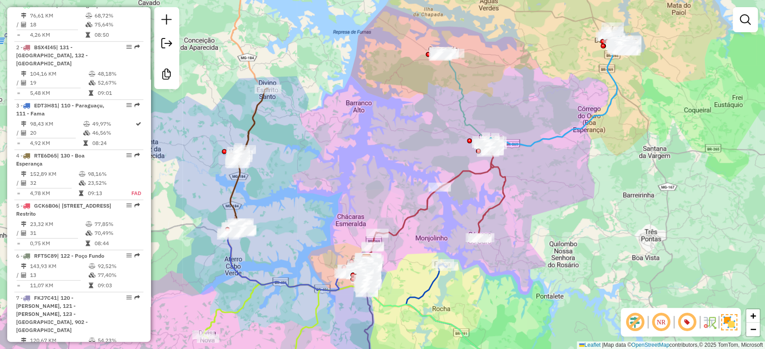
drag, startPoint x: 583, startPoint y: 193, endPoint x: 581, endPoint y: 199, distance: 7.1
click at [581, 199] on div "Janela de atendimento Grade de atendimento Capacidade Transportadoras Veículos …" at bounding box center [382, 174] width 765 height 349
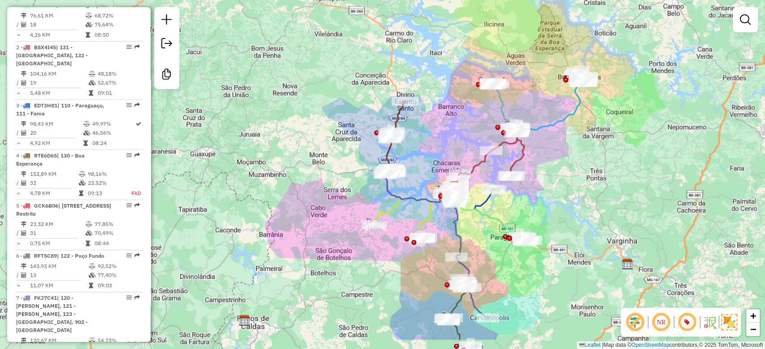
drag, startPoint x: 603, startPoint y: 214, endPoint x: 583, endPoint y: 169, distance: 48.4
click at [583, 169] on div "Janela de atendimento Grade de atendimento Capacidade Transportadoras Veículos …" at bounding box center [382, 174] width 765 height 349
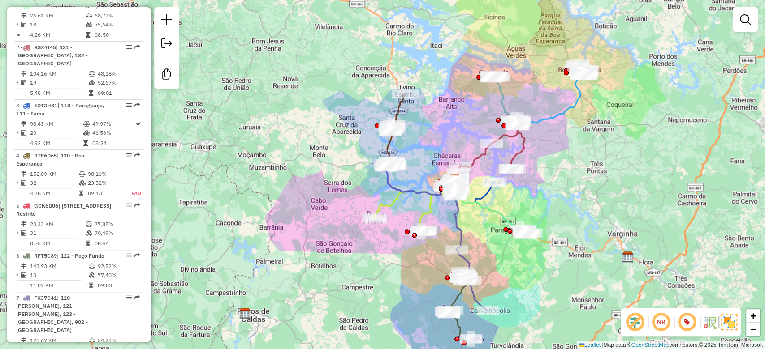
drag, startPoint x: 582, startPoint y: 159, endPoint x: 583, endPoint y: 151, distance: 7.2
click at [583, 151] on div "Janela de atendimento Grade de atendimento Capacidade Transportadoras Veículos …" at bounding box center [382, 174] width 765 height 349
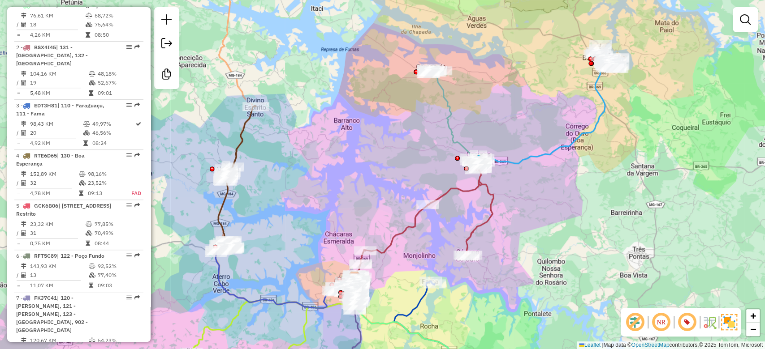
drag, startPoint x: 596, startPoint y: 236, endPoint x: 619, endPoint y: 206, distance: 38.0
click at [619, 206] on div "Janela de atendimento Grade de atendimento Capacidade Transportadoras Veículos …" at bounding box center [382, 174] width 765 height 349
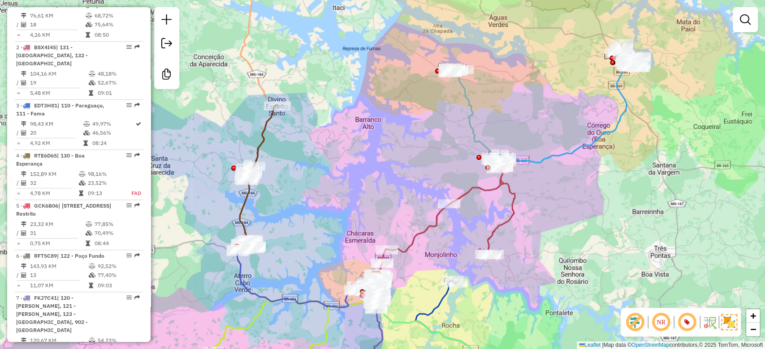
drag, startPoint x: 560, startPoint y: 234, endPoint x: 572, endPoint y: 216, distance: 21.7
click at [572, 216] on div "Janela de atendimento Grade de atendimento Capacidade Transportadoras Veículos …" at bounding box center [382, 174] width 765 height 349
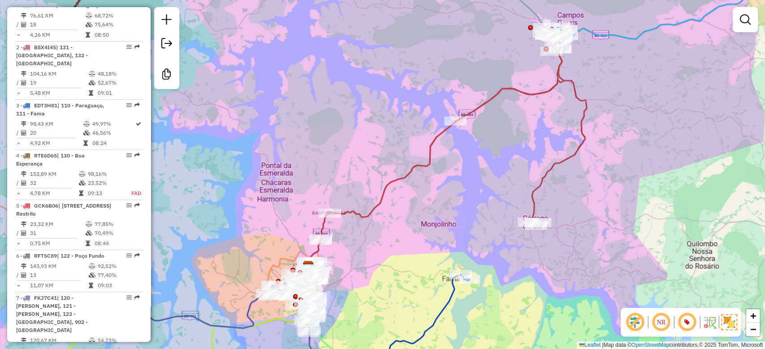
drag, startPoint x: 425, startPoint y: 259, endPoint x: 443, endPoint y: 251, distance: 19.9
click at [443, 251] on div "Janela de atendimento Grade de atendimento Capacidade Transportadoras Veículos …" at bounding box center [382, 174] width 765 height 349
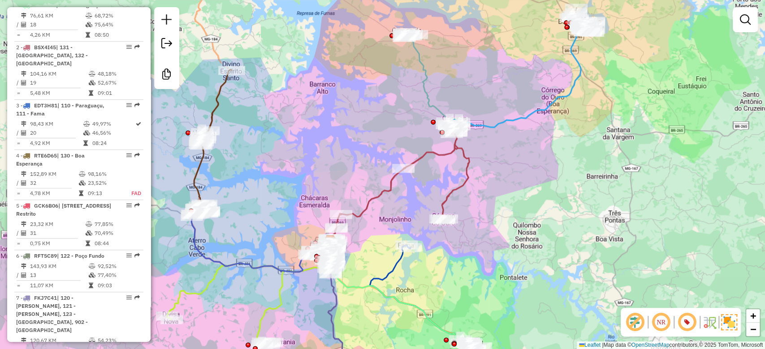
drag, startPoint x: 656, startPoint y: 192, endPoint x: 528, endPoint y: 207, distance: 129.4
click at [649, 157] on div "Janela de atendimento Grade de atendimento Capacidade Transportadoras Veículos …" at bounding box center [382, 174] width 765 height 349
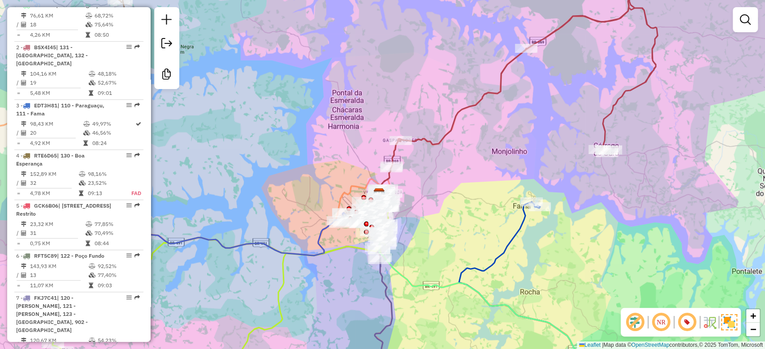
drag, startPoint x: 391, startPoint y: 245, endPoint x: 428, endPoint y: 237, distance: 38.0
click at [428, 237] on div "Janela de atendimento Grade de atendimento Capacidade Transportadoras Veículos …" at bounding box center [382, 174] width 765 height 349
click at [752, 17] on link at bounding box center [745, 20] width 18 height 18
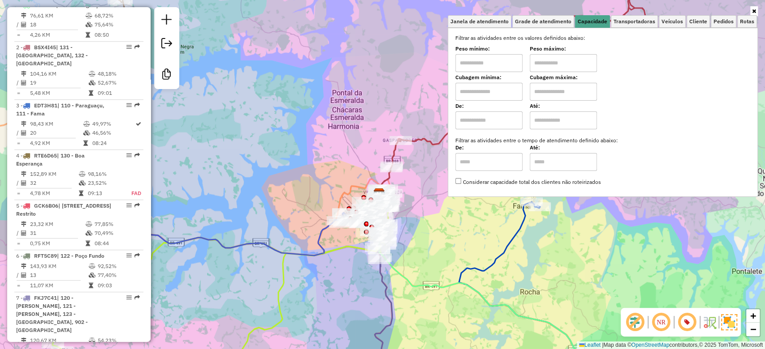
click at [630, 253] on div "Janela de atendimento Grade de atendimento Capacidade Transportadoras Veículos …" at bounding box center [382, 174] width 765 height 349
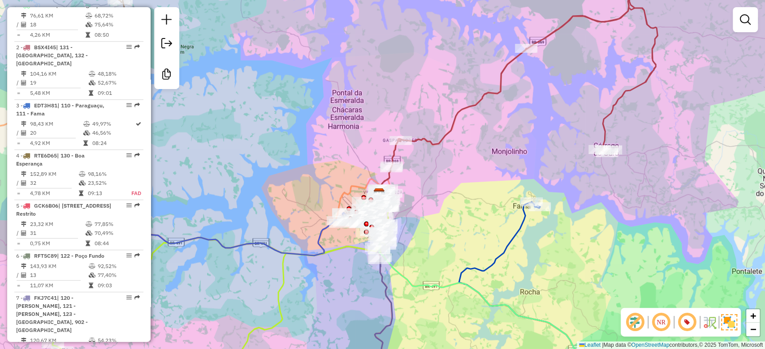
drag, startPoint x: 662, startPoint y: 256, endPoint x: 627, endPoint y: 244, distance: 37.5
click at [627, 244] on div "Janela de atendimento Grade de atendimento Capacidade Transportadoras Veículos …" at bounding box center [382, 174] width 765 height 349
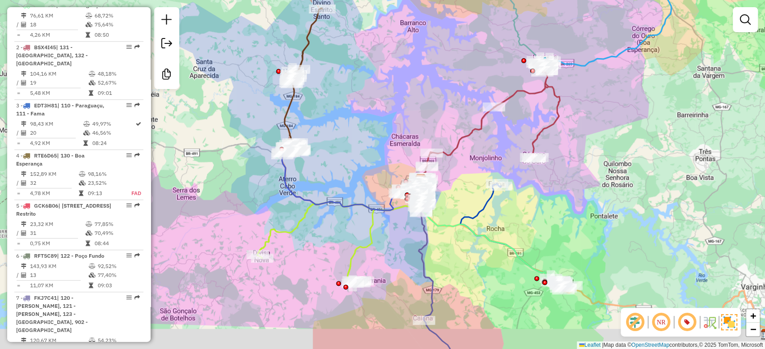
drag, startPoint x: 642, startPoint y: 216, endPoint x: 581, endPoint y: 216, distance: 60.5
click at [574, 195] on div "Janela de atendimento Grade de atendimento Capacidade Transportadoras Veículos …" at bounding box center [382, 174] width 765 height 349
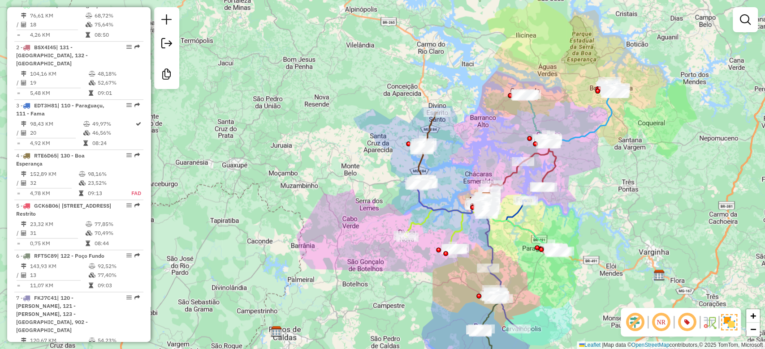
drag, startPoint x: 598, startPoint y: 213, endPoint x: 574, endPoint y: 214, distance: 24.2
click at [574, 214] on div "Janela de atendimento Grade de atendimento Capacidade Transportadoras Veículos …" at bounding box center [382, 174] width 765 height 349
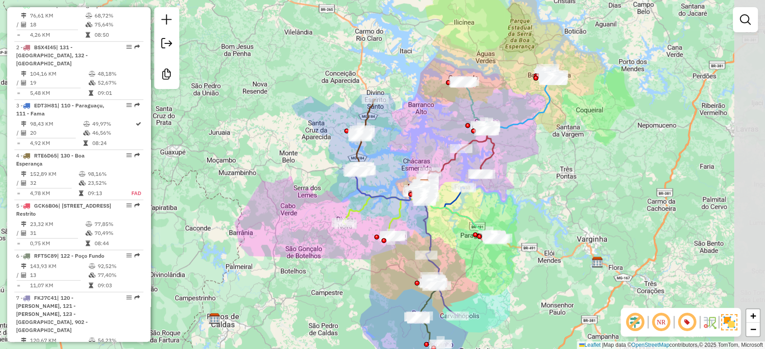
drag, startPoint x: 566, startPoint y: 205, endPoint x: 503, endPoint y: 192, distance: 65.0
click at [504, 192] on div "Janela de atendimento Grade de atendimento Capacidade Transportadoras Veículos …" at bounding box center [382, 174] width 765 height 349
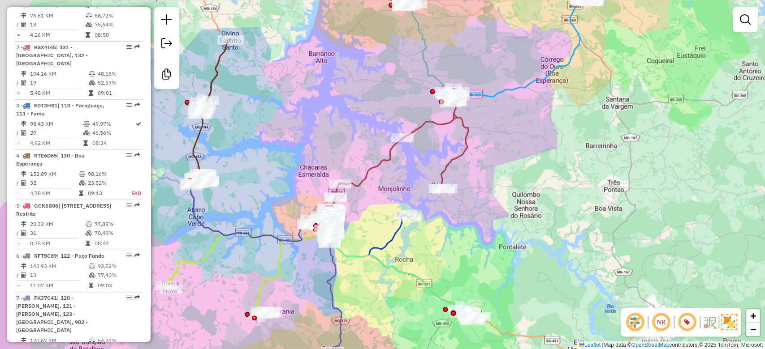
drag, startPoint x: 575, startPoint y: 198, endPoint x: 645, endPoint y: 205, distance: 70.3
click at [645, 205] on div "Janela de atendimento Grade de atendimento Capacidade Transportadoras Veículos …" at bounding box center [382, 174] width 765 height 349
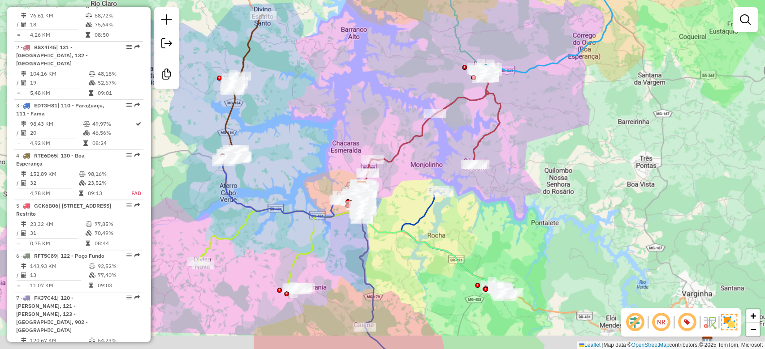
drag, startPoint x: 548, startPoint y: 249, endPoint x: 585, endPoint y: 219, distance: 48.1
click at [585, 220] on div "Janela de atendimento Grade de atendimento Capacidade Transportadoras Veículos …" at bounding box center [382, 174] width 765 height 349
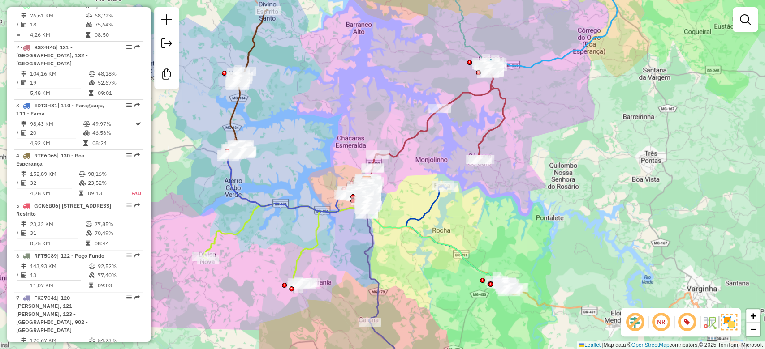
drag, startPoint x: 752, startPoint y: 16, endPoint x: 747, endPoint y: 18, distance: 5.0
click at [751, 16] on link at bounding box center [745, 20] width 18 height 18
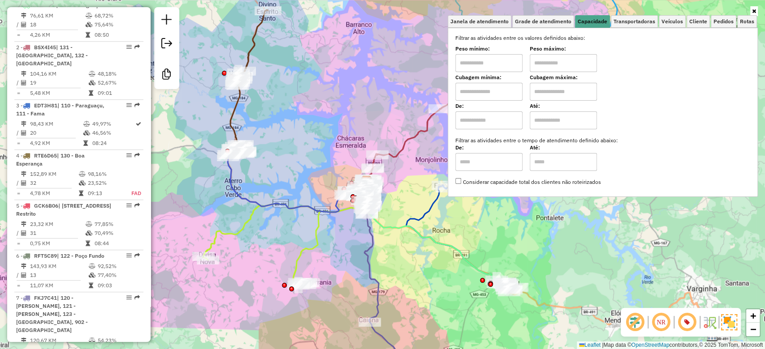
click at [500, 90] on input "text" at bounding box center [488, 92] width 67 height 18
type input "*****"
click at [563, 83] on input "text" at bounding box center [563, 92] width 67 height 18
type input "*********"
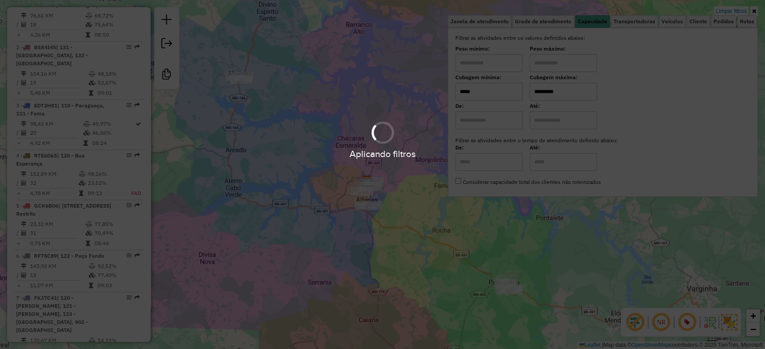
click at [439, 270] on div "Aplicando filtros" at bounding box center [382, 174] width 765 height 349
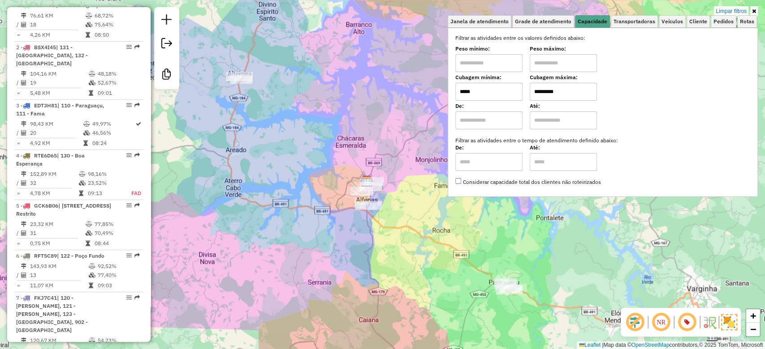
click at [426, 267] on div "Limpar filtros Janela de atendimento Grade de atendimento Capacidade Transporta…" at bounding box center [382, 174] width 765 height 349
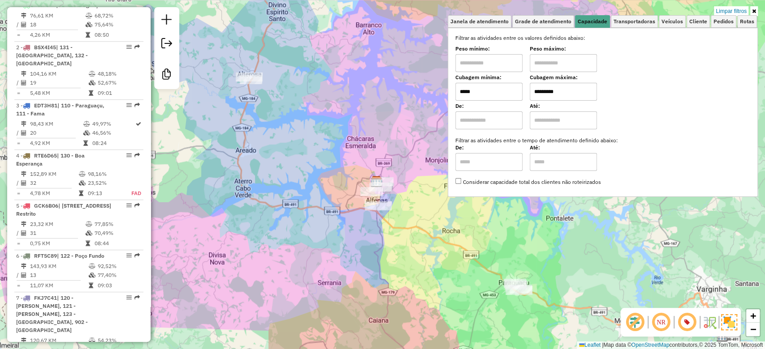
click at [426, 267] on div "Limpar filtros Janela de atendimento Grade de atendimento Capacidade Transporta…" at bounding box center [382, 174] width 765 height 349
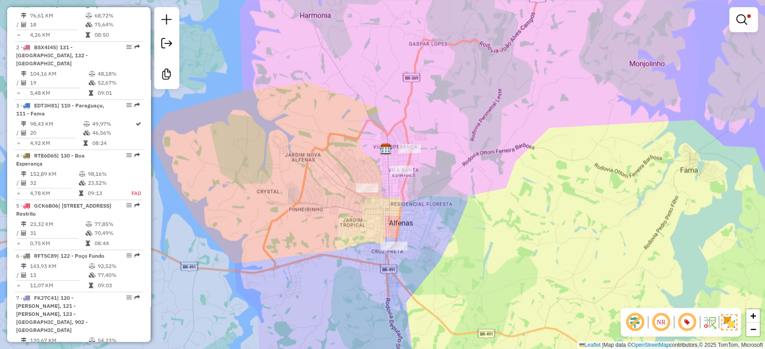
click at [418, 201] on div "Limpar filtros Janela de atendimento Grade de atendimento Capacidade Transporta…" at bounding box center [382, 174] width 765 height 349
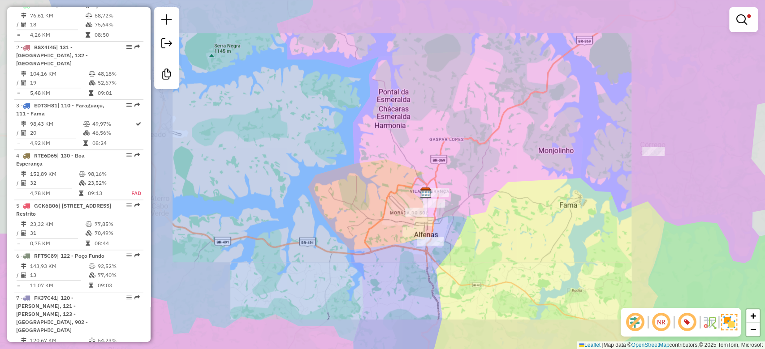
click at [547, 231] on div "Limpar filtros Janela de atendimento Grade de atendimento Capacidade Transporta…" at bounding box center [382, 174] width 765 height 349
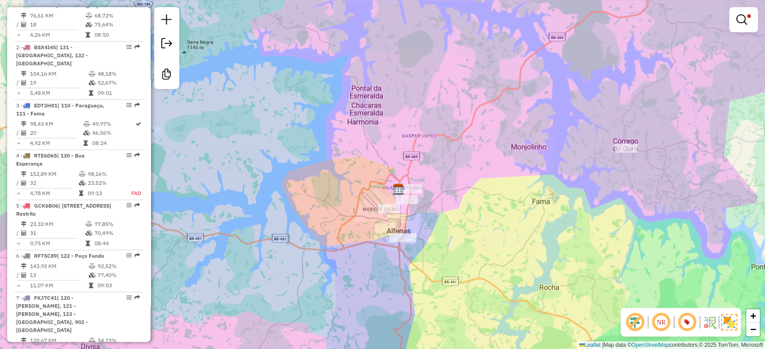
drag, startPoint x: 516, startPoint y: 228, endPoint x: 487, endPoint y: 218, distance: 30.3
click at [484, 219] on div "Limpar filtros Janela de atendimento Grade de atendimento Capacidade Transporta…" at bounding box center [382, 174] width 765 height 349
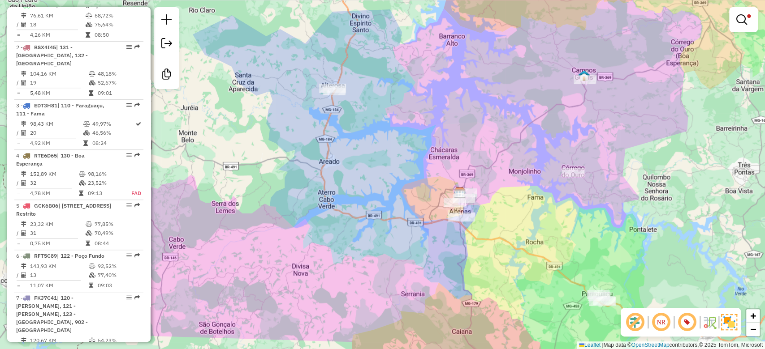
drag, startPoint x: 574, startPoint y: 227, endPoint x: 620, endPoint y: 151, distance: 88.3
click at [548, 214] on div "Limpar filtros Janela de atendimento Grade de atendimento Capacidade Transporta…" at bounding box center [382, 174] width 765 height 349
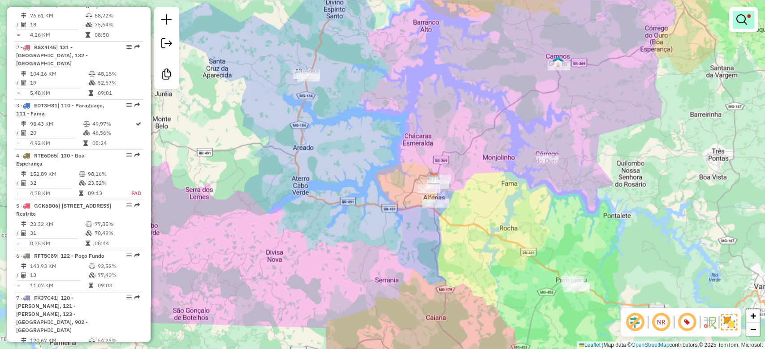
click at [745, 17] on em at bounding box center [741, 19] width 11 height 11
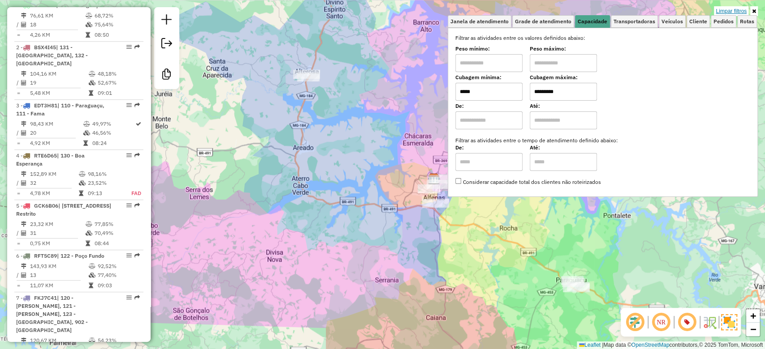
click at [737, 10] on link "Limpar filtros" at bounding box center [731, 11] width 34 height 10
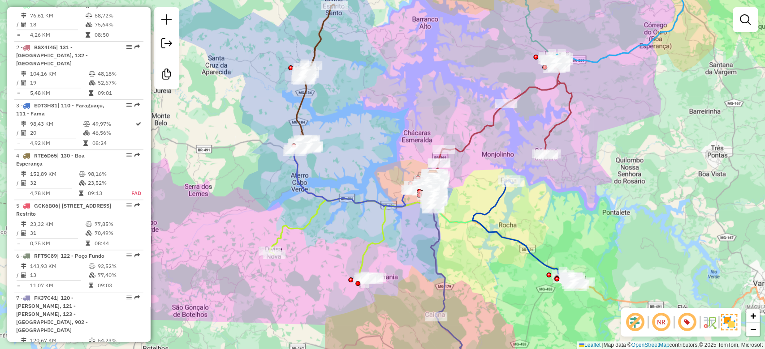
drag, startPoint x: 584, startPoint y: 238, endPoint x: 509, endPoint y: 197, distance: 85.6
click at [509, 197] on div "Janela de atendimento Grade de atendimento Capacidade Transportadoras Veículos …" at bounding box center [382, 174] width 765 height 349
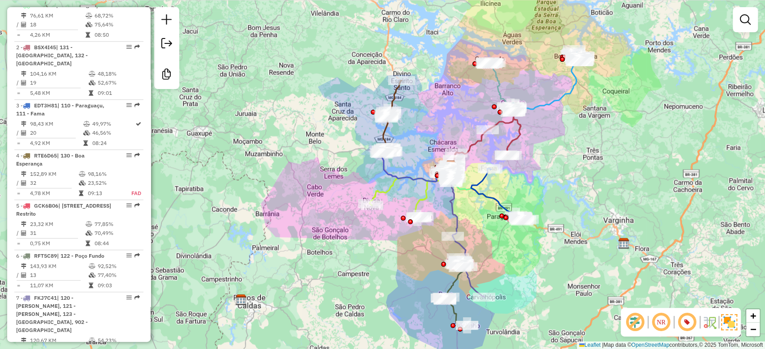
drag, startPoint x: 547, startPoint y: 195, endPoint x: 564, endPoint y: 197, distance: 18.0
click at [564, 197] on div "Janela de atendimento Grade de atendimento Capacidade Transportadoras Veículos …" at bounding box center [382, 174] width 765 height 349
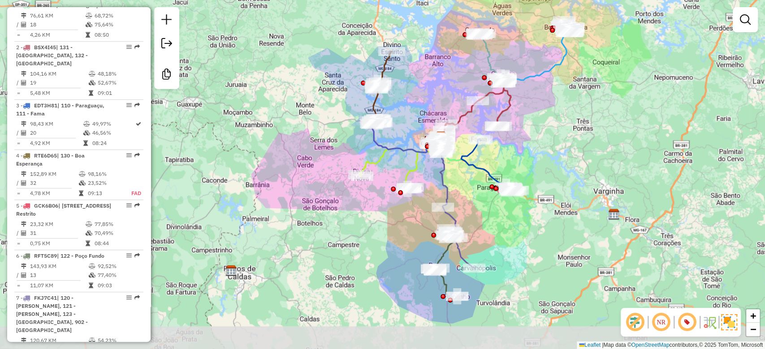
drag, startPoint x: 556, startPoint y: 211, endPoint x: 539, endPoint y: 212, distance: 16.2
click at [539, 212] on div "Janela de atendimento Grade de atendimento Capacidade Transportadoras Veículos …" at bounding box center [382, 174] width 765 height 349
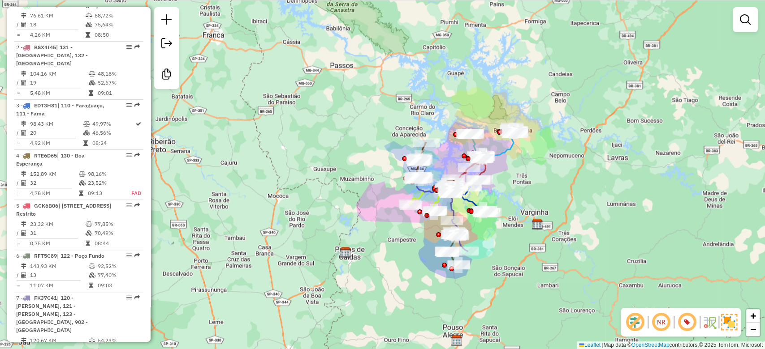
drag, startPoint x: 551, startPoint y: 169, endPoint x: 515, endPoint y: 179, distance: 37.2
click at [515, 179] on div "Janela de atendimento Grade de atendimento Capacidade Transportadoras Veículos …" at bounding box center [382, 174] width 765 height 349
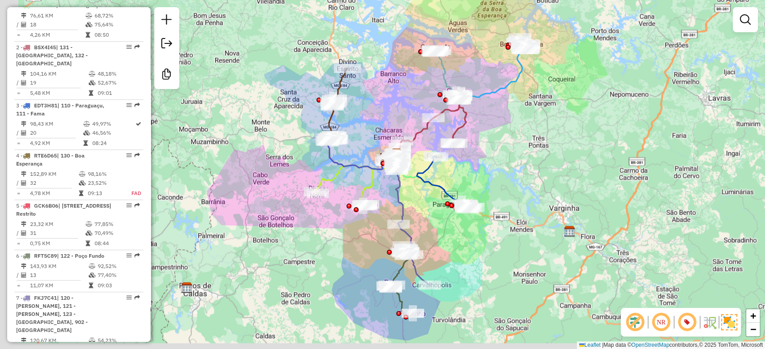
drag, startPoint x: 517, startPoint y: 196, endPoint x: 530, endPoint y: 185, distance: 17.2
click at [530, 185] on div "Janela de atendimento Grade de atendimento Capacidade Transportadoras Veículos …" at bounding box center [382, 174] width 765 height 349
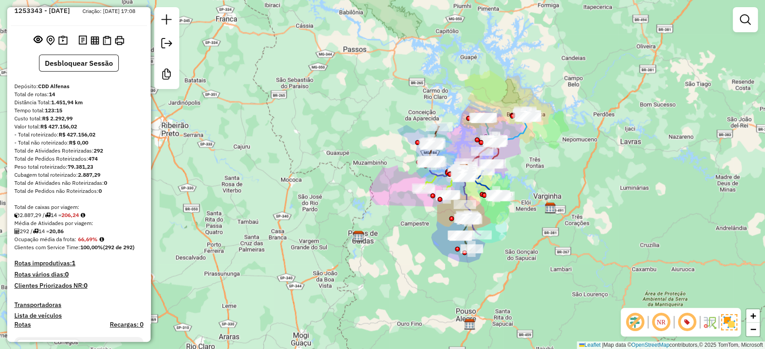
scroll to position [0, 0]
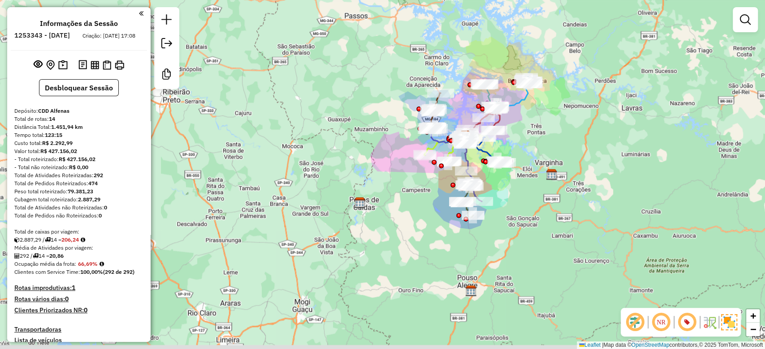
drag, startPoint x: 558, startPoint y: 173, endPoint x: 562, endPoint y: 138, distance: 36.1
click at [562, 138] on div "Janela de atendimento Grade de atendimento Capacidade Transportadoras Veículos …" at bounding box center [382, 174] width 765 height 349
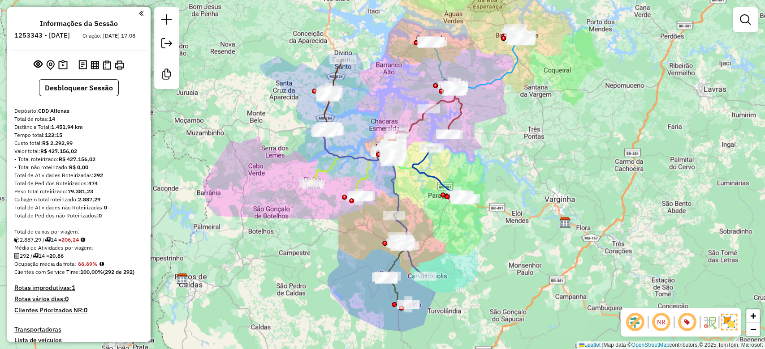
drag, startPoint x: 505, startPoint y: 177, endPoint x: 538, endPoint y: 187, distance: 33.6
click at [538, 187] on div "Janela de atendimento Grade de atendimento Capacidade Transportadoras Veículos …" at bounding box center [382, 174] width 765 height 349
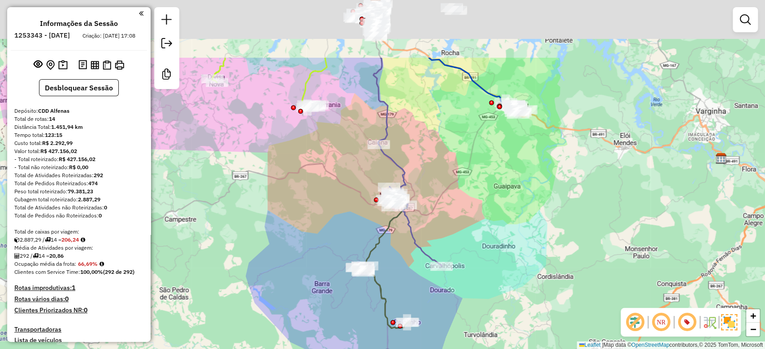
drag, startPoint x: 506, startPoint y: 236, endPoint x: 495, endPoint y: 304, distance: 69.1
click at [495, 306] on div "Janela de atendimento Grade de atendimento Capacidade Transportadoras Veículos …" at bounding box center [382, 174] width 765 height 349
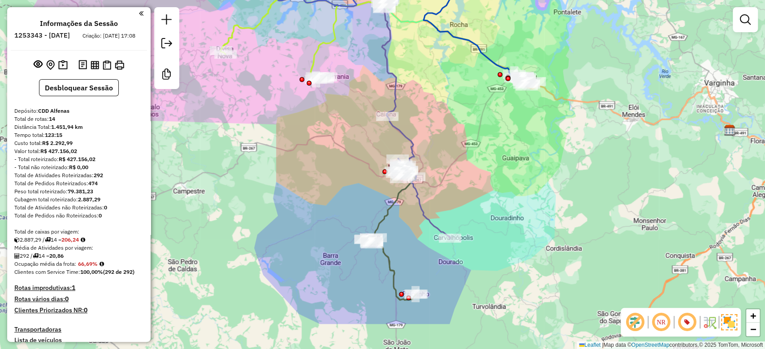
drag, startPoint x: 515, startPoint y: 256, endPoint x: 517, endPoint y: 167, distance: 89.6
click at [517, 167] on div "Janela de atendimento Grade de atendimento Capacidade Transportadoras Veículos …" at bounding box center [382, 174] width 765 height 349
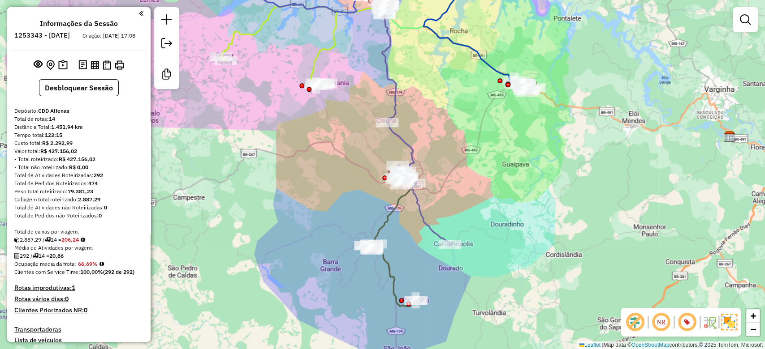
drag, startPoint x: 512, startPoint y: 137, endPoint x: 516, endPoint y: 185, distance: 48.1
click at [516, 185] on div "Janela de atendimento Grade de atendimento Capacidade Transportadoras Veículos …" at bounding box center [382, 174] width 765 height 349
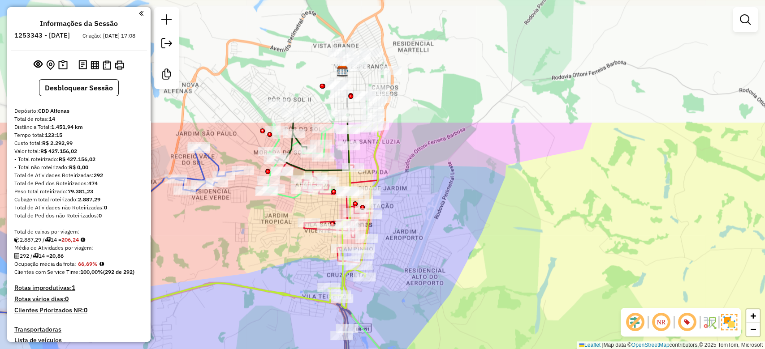
drag, startPoint x: 426, startPoint y: 37, endPoint x: 499, endPoint y: 230, distance: 206.1
click at [499, 230] on div "Janela de atendimento Grade de atendimento Capacidade Transportadoras Veículos …" at bounding box center [382, 174] width 765 height 349
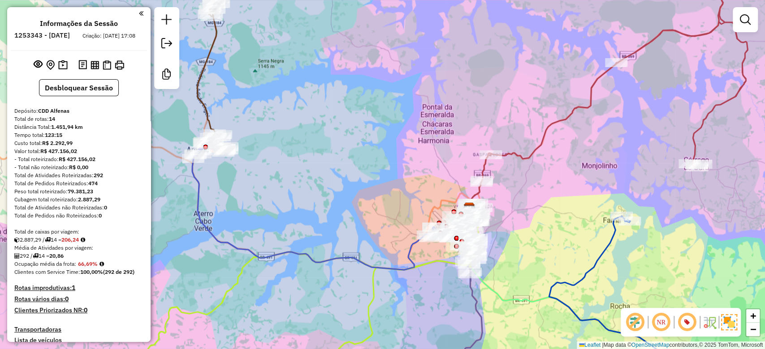
drag, startPoint x: 534, startPoint y: 255, endPoint x: 437, endPoint y: 31, distance: 243.8
click at [438, 32] on div "Janela de atendimento Grade de atendimento Capacidade Transportadoras Veículos …" at bounding box center [382, 174] width 765 height 349
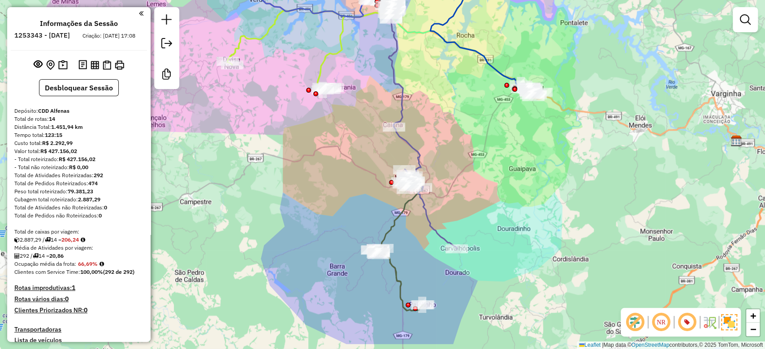
drag, startPoint x: 469, startPoint y: 166, endPoint x: 451, endPoint y: 125, distance: 44.7
click at [451, 125] on div "Janela de atendimento Grade de atendimento Capacidade Transportadoras Veículos …" at bounding box center [382, 174] width 765 height 349
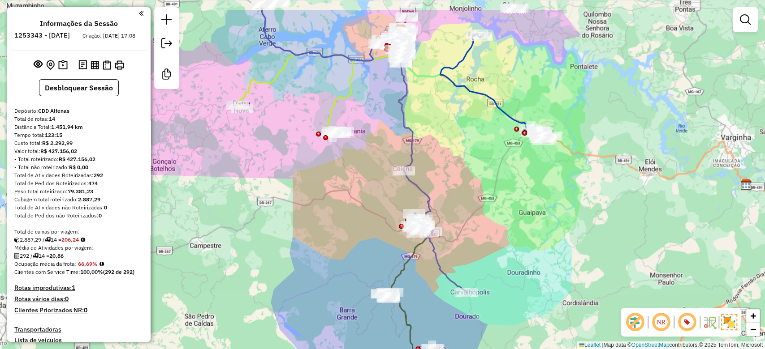
drag, startPoint x: 439, startPoint y: 124, endPoint x: 450, endPoint y: 182, distance: 59.7
click at [450, 182] on div "Janela de atendimento Grade de atendimento Capacidade Transportadoras Veículos …" at bounding box center [382, 174] width 765 height 349
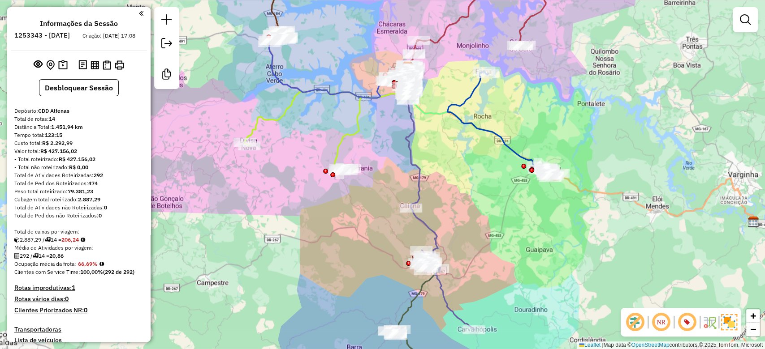
drag, startPoint x: 456, startPoint y: 180, endPoint x: 491, endPoint y: 158, distance: 41.3
click at [464, 203] on div "Janela de atendimento Grade de atendimento Capacidade Transportadoras Veículos …" at bounding box center [382, 174] width 765 height 349
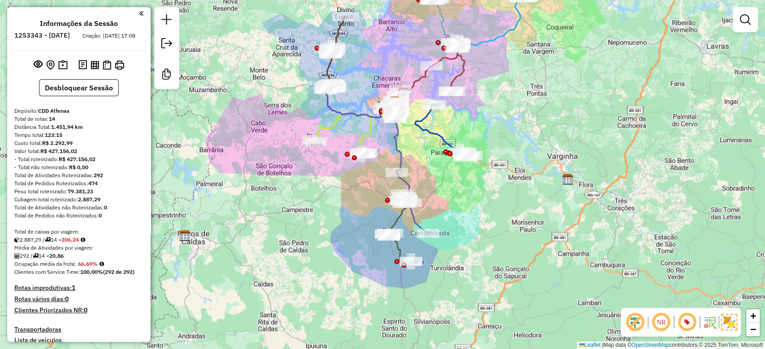
drag, startPoint x: 603, startPoint y: 147, endPoint x: 547, endPoint y: 172, distance: 61.4
click at [547, 172] on div "Janela de atendimento Grade de atendimento Capacidade Transportadoras Veículos …" at bounding box center [382, 174] width 765 height 349
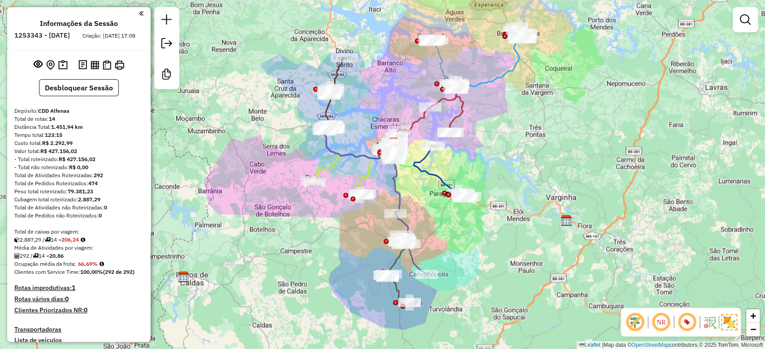
drag, startPoint x: 507, startPoint y: 142, endPoint x: 505, endPoint y: 151, distance: 8.2
click at [505, 151] on div "Janela de atendimento Grade de atendimento Capacidade Transportadoras Veículos …" at bounding box center [382, 174] width 765 height 349
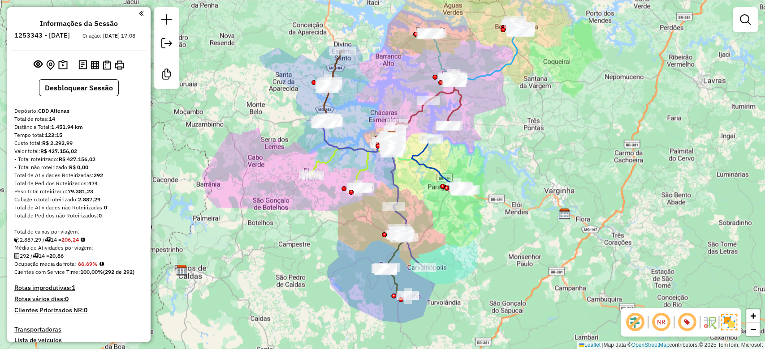
drag, startPoint x: 509, startPoint y: 161, endPoint x: 508, endPoint y: 155, distance: 7.0
click at [508, 155] on div "Janela de atendimento Grade de atendimento Capacidade Transportadoras Veículos …" at bounding box center [382, 174] width 765 height 349
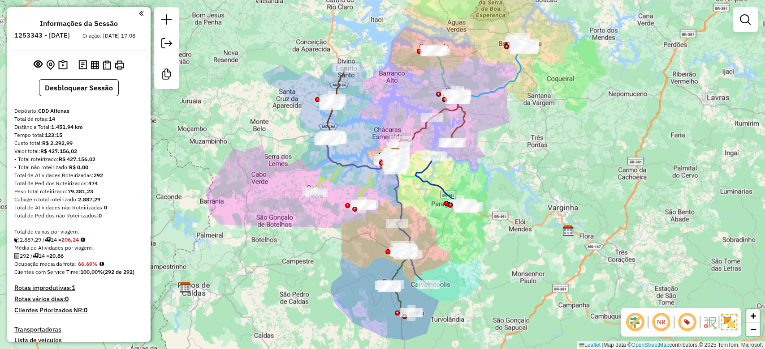
drag, startPoint x: 501, startPoint y: 148, endPoint x: 504, endPoint y: 165, distance: 17.4
click at [504, 165] on div "Janela de atendimento Grade de atendimento Capacidade Transportadoras Veículos …" at bounding box center [382, 174] width 765 height 349
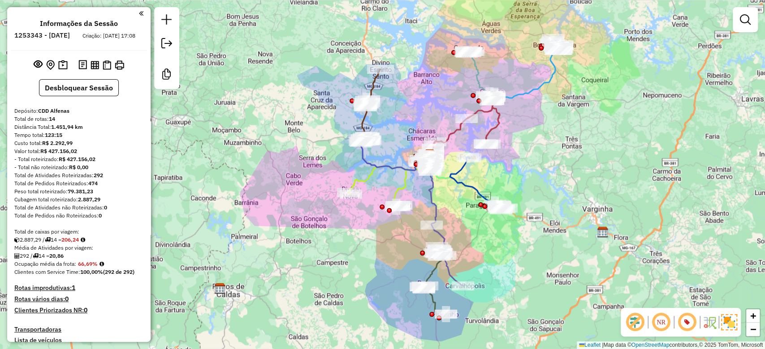
drag, startPoint x: 575, startPoint y: 220, endPoint x: 609, endPoint y: 222, distance: 34.5
click at [609, 222] on div "Janela de atendimento Grade de atendimento Capacidade Transportadoras Veículos …" at bounding box center [382, 174] width 765 height 349
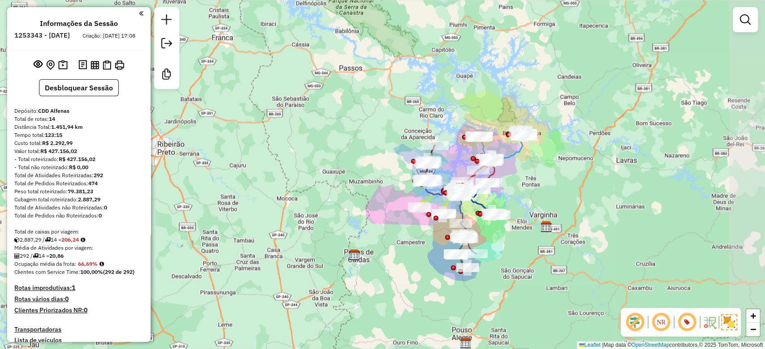
drag, startPoint x: 617, startPoint y: 176, endPoint x: 557, endPoint y: 176, distance: 60.0
click at [557, 176] on div "Janela de atendimento Grade de atendimento Capacidade Transportadoras Veículos …" at bounding box center [382, 174] width 765 height 349
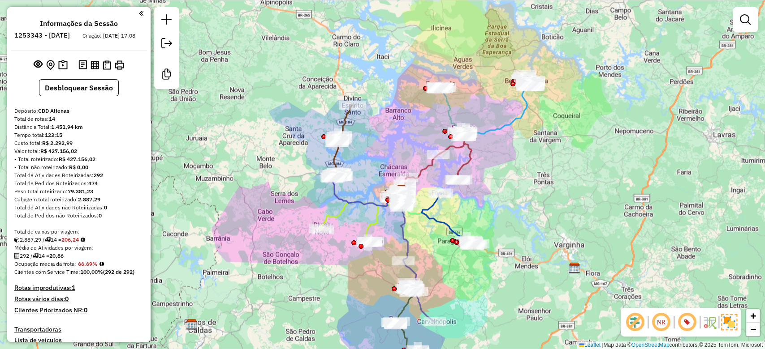
drag, startPoint x: 519, startPoint y: 228, endPoint x: 505, endPoint y: 230, distance: 13.5
click at [505, 230] on div "Janela de atendimento Grade de atendimento Capacidade Transportadoras Veículos …" at bounding box center [382, 174] width 765 height 349
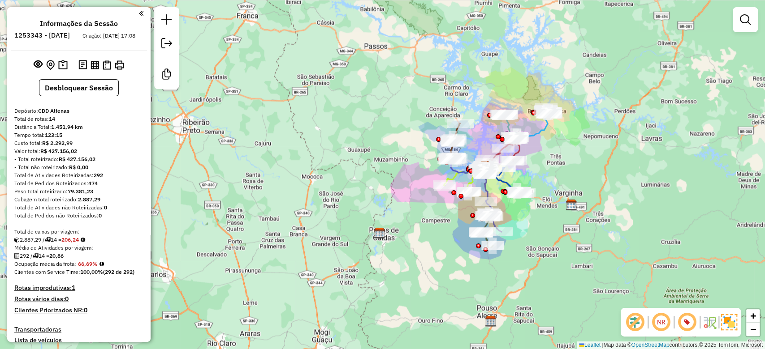
drag, startPoint x: 573, startPoint y: 216, endPoint x: 556, endPoint y: 198, distance: 24.7
click at [556, 198] on div "Janela de atendimento Grade de atendimento Capacidade Transportadoras Veículos …" at bounding box center [382, 174] width 765 height 349
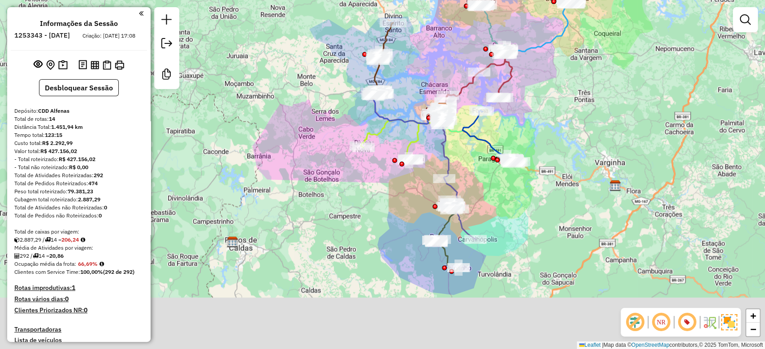
drag, startPoint x: 523, startPoint y: 192, endPoint x: 573, endPoint y: 109, distance: 96.5
click at [573, 112] on div "Janela de atendimento Grade de atendimento Capacidade Transportadoras Veículos …" at bounding box center [382, 174] width 765 height 349
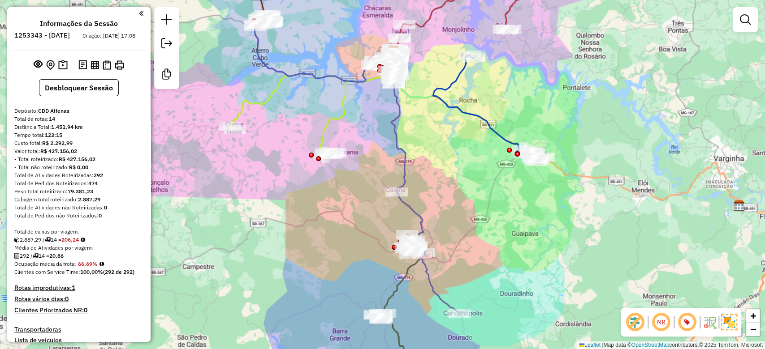
drag, startPoint x: 467, startPoint y: 142, endPoint x: 462, endPoint y: 141, distance: 4.9
click at [448, 159] on div "Janela de atendimento Grade de atendimento Capacidade Transportadoras Veículos …" at bounding box center [382, 174] width 765 height 349
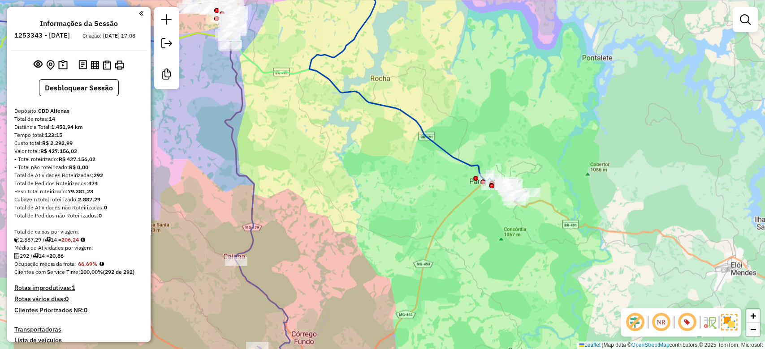
drag, startPoint x: 426, startPoint y: 186, endPoint x: 541, endPoint y: 224, distance: 121.3
click at [542, 229] on div "Janela de atendimento Grade de atendimento Capacidade Transportadoras Veículos …" at bounding box center [382, 174] width 765 height 349
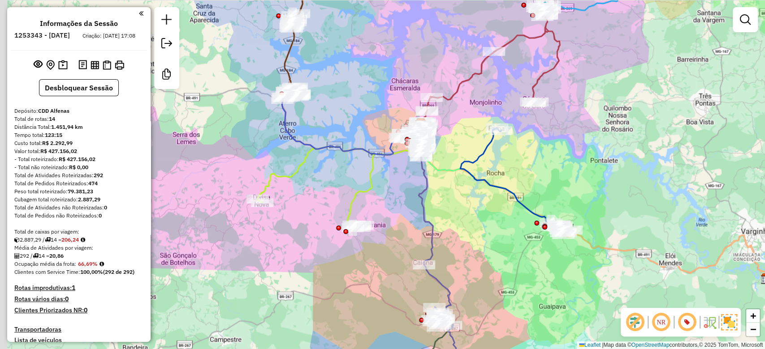
drag, startPoint x: 437, startPoint y: 146, endPoint x: 460, endPoint y: 181, distance: 42.1
click at [460, 181] on div "Janela de atendimento Grade de atendimento Capacidade Transportadoras Veículos …" at bounding box center [382, 174] width 765 height 349
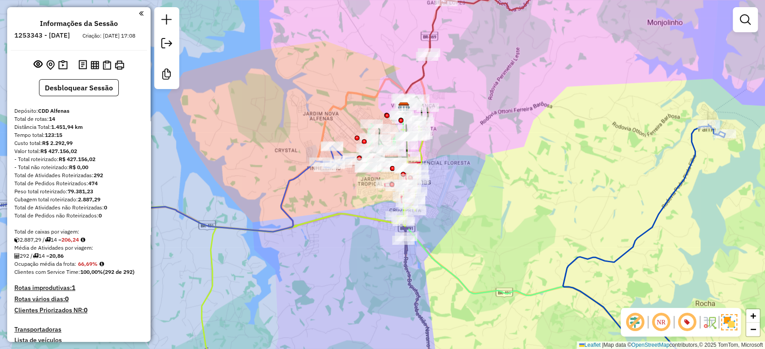
drag, startPoint x: 495, startPoint y: 208, endPoint x: 473, endPoint y: 181, distance: 36.0
click at [473, 181] on div "Janela de atendimento Grade de atendimento Capacidade Transportadoras Veículos …" at bounding box center [382, 174] width 765 height 349
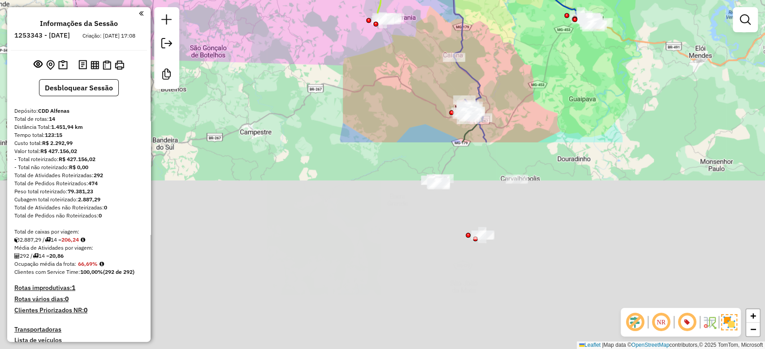
drag, startPoint x: 571, startPoint y: 190, endPoint x: 566, endPoint y: -52, distance: 242.0
click at [566, 0] on html "Aplicando filtros Pop-up bloqueado! Seu navegador bloqueou automáticamente a ab…" at bounding box center [382, 174] width 765 height 349
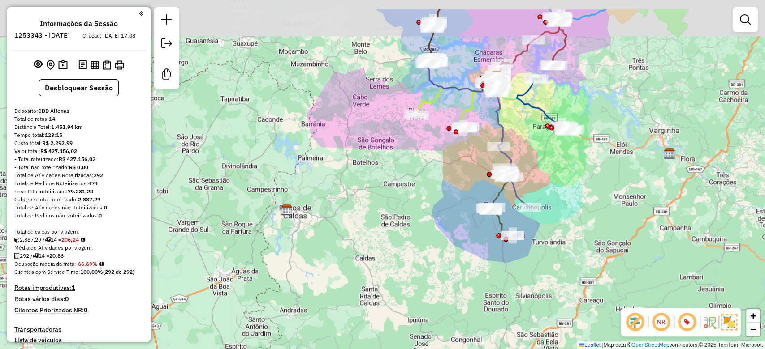
drag, startPoint x: 564, startPoint y: 144, endPoint x: 561, endPoint y: 191, distance: 47.6
click at [561, 191] on div "Janela de atendimento Grade de atendimento Capacidade Transportadoras Veículos …" at bounding box center [382, 174] width 765 height 349
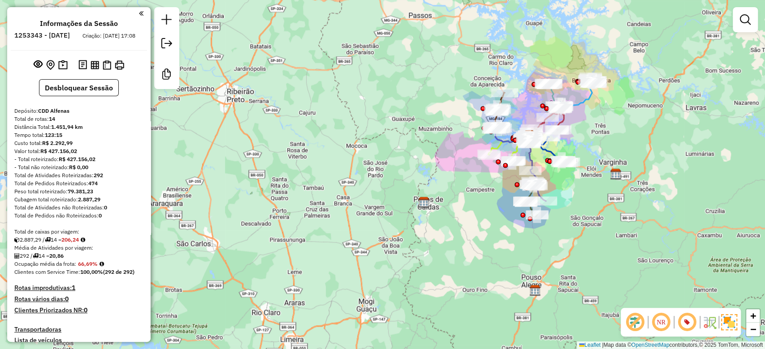
drag, startPoint x: 588, startPoint y: 181, endPoint x: 530, endPoint y: 202, distance: 61.1
click at [530, 202] on div "Janela de atendimento Grade de atendimento Capacidade Transportadoras Veículos …" at bounding box center [382, 174] width 765 height 349
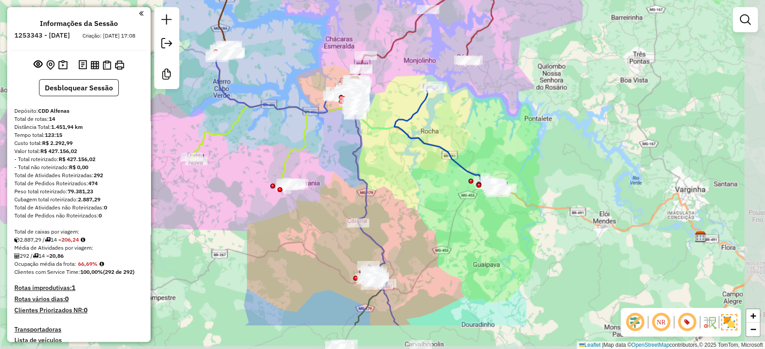
drag, startPoint x: 555, startPoint y: 177, endPoint x: 521, endPoint y: 119, distance: 67.8
click at [521, 119] on div "Janela de atendimento Grade de atendimento Capacidade Transportadoras Veículos …" at bounding box center [382, 174] width 765 height 349
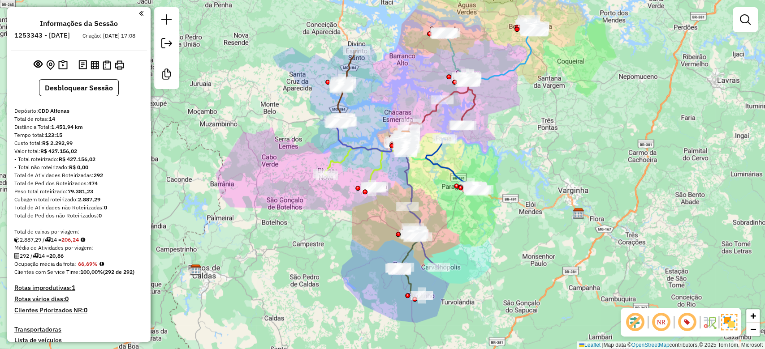
drag, startPoint x: 560, startPoint y: 129, endPoint x: 534, endPoint y: 157, distance: 37.7
click at [534, 157] on div "Janela de atendimento Grade de atendimento Capacidade Transportadoras Veículos …" at bounding box center [382, 174] width 765 height 349
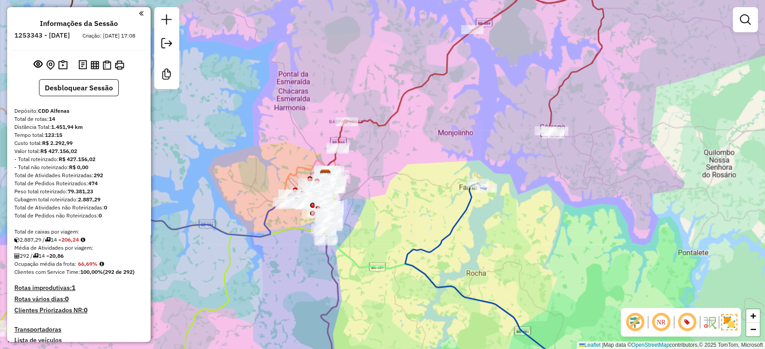
drag, startPoint x: 295, startPoint y: 137, endPoint x: 300, endPoint y: 103, distance: 34.0
click at [300, 103] on div "Janela de atendimento Grade de atendimento Capacidade Transportadoras Veículos …" at bounding box center [382, 174] width 765 height 349
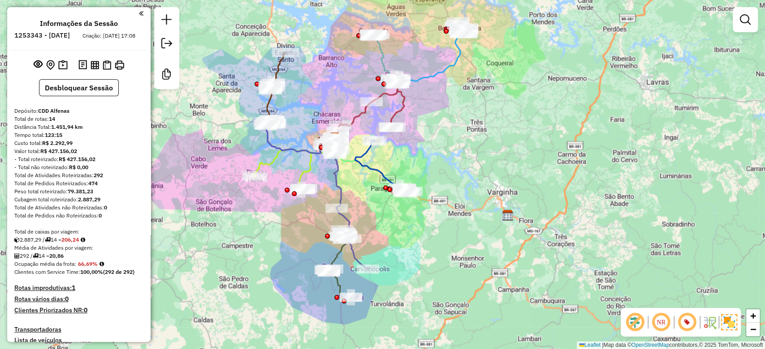
drag, startPoint x: 413, startPoint y: 170, endPoint x: 432, endPoint y: 183, distance: 23.2
click at [432, 183] on div "Janela de atendimento Grade de atendimento Capacidade Transportadoras Veículos …" at bounding box center [382, 174] width 765 height 349
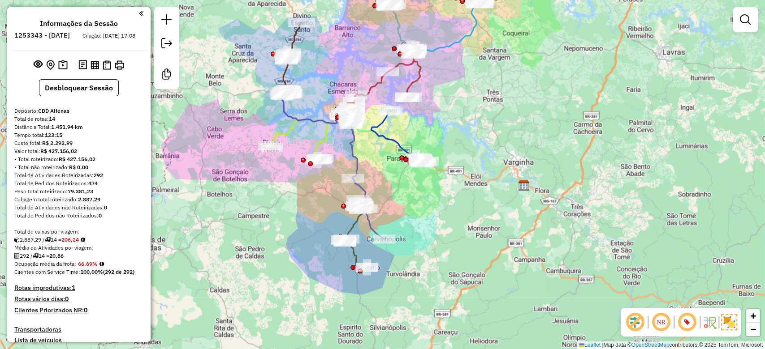
drag, startPoint x: 422, startPoint y: 149, endPoint x: 438, endPoint y: 119, distance: 34.1
click at [438, 119] on div "Janela de atendimento Grade de atendimento Capacidade Transportadoras Veículos …" at bounding box center [382, 174] width 765 height 349
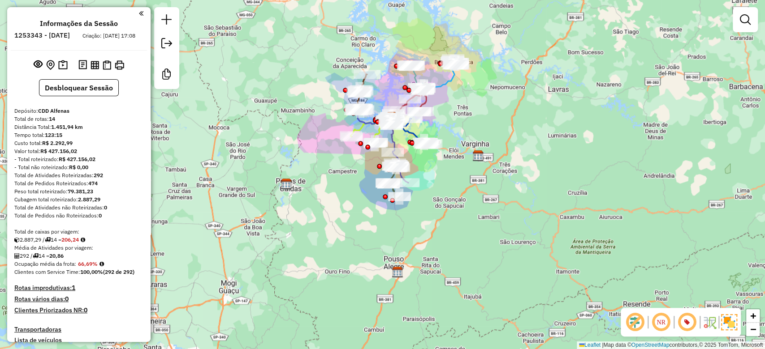
drag, startPoint x: 478, startPoint y: 125, endPoint x: 459, endPoint y: 149, distance: 30.9
click at [459, 149] on div "Janela de atendimento Grade de atendimento Capacidade Transportadoras Veículos …" at bounding box center [382, 174] width 765 height 349
